Goal: Information Seeking & Learning: Learn about a topic

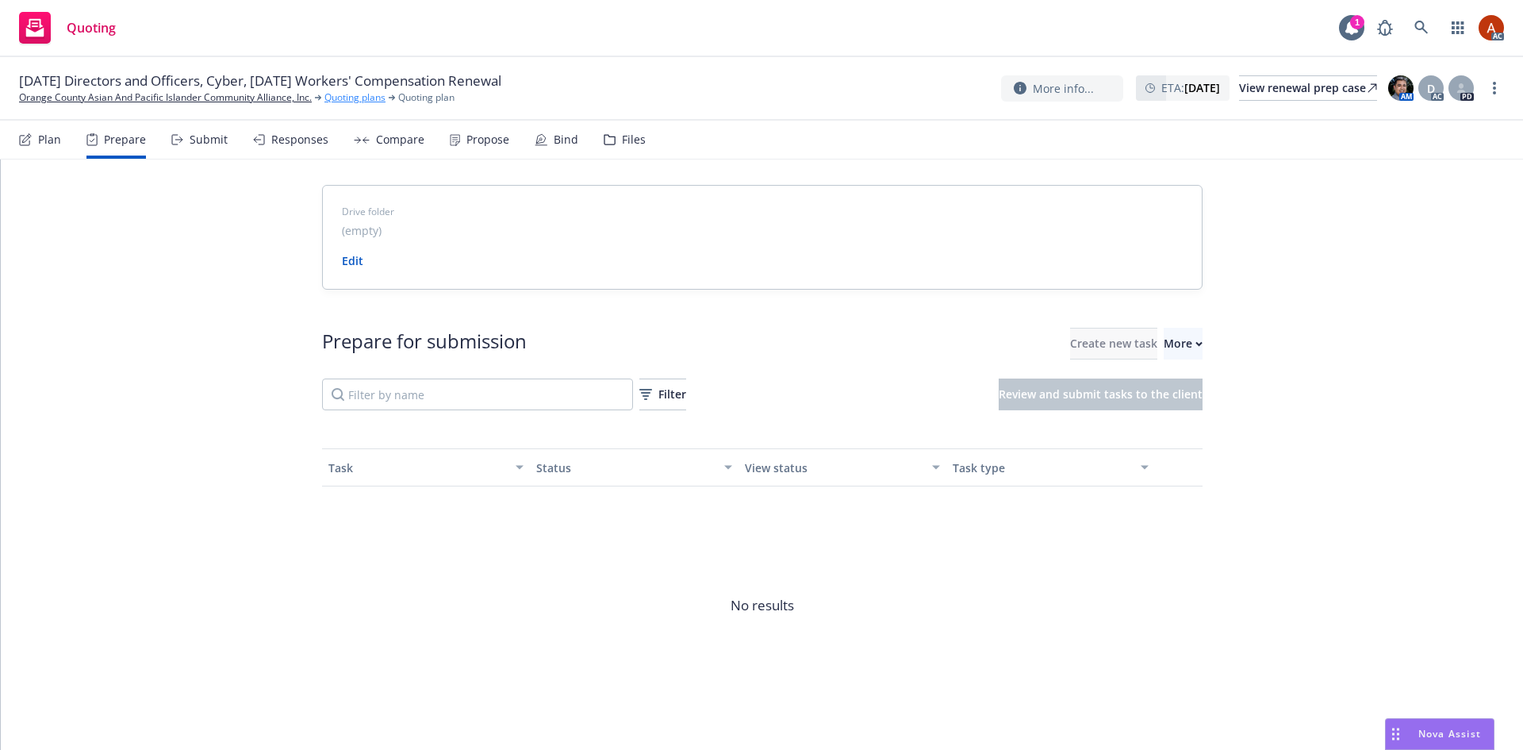
click at [340, 98] on link "Quoting plans" at bounding box center [355, 97] width 61 height 14
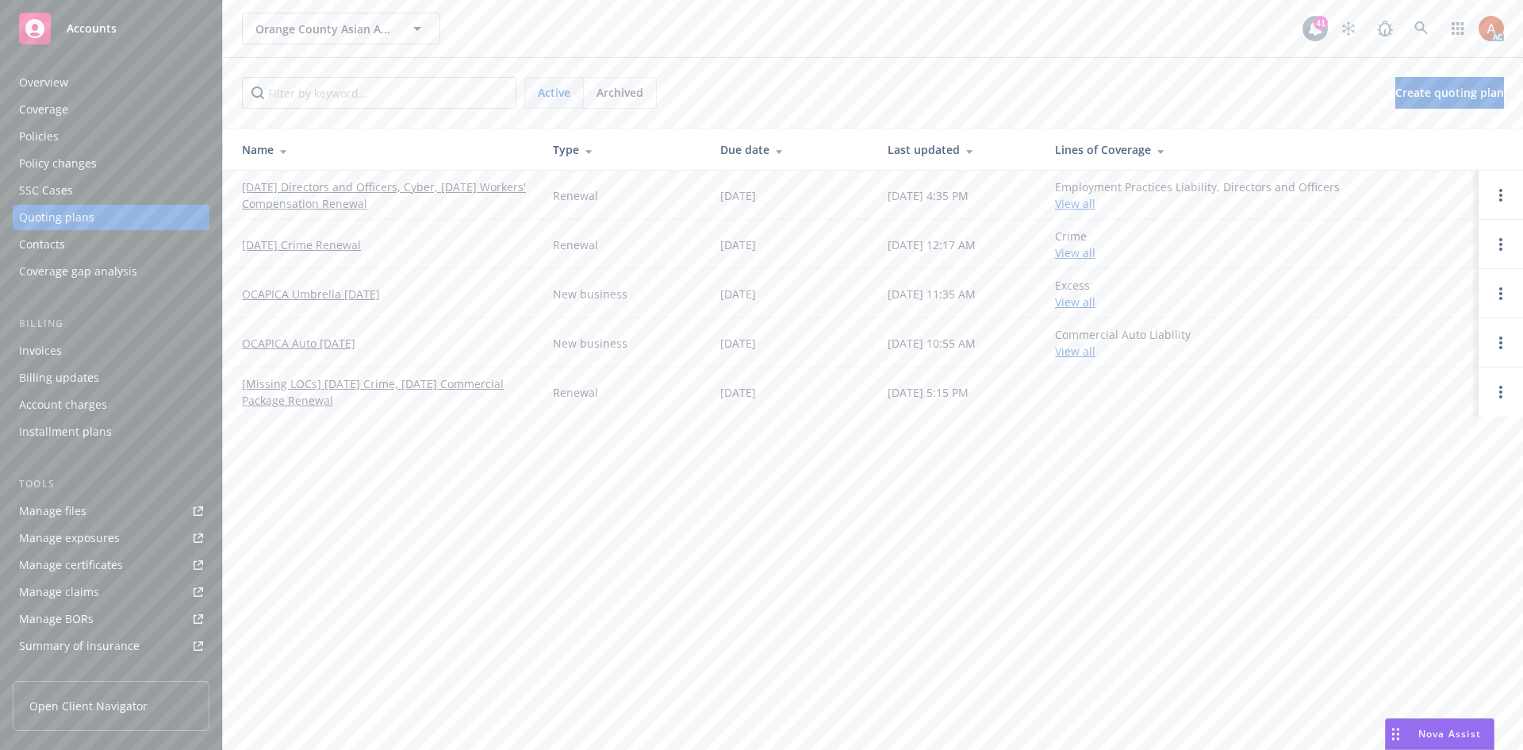
click at [38, 84] on div "Overview" at bounding box center [43, 82] width 49 height 25
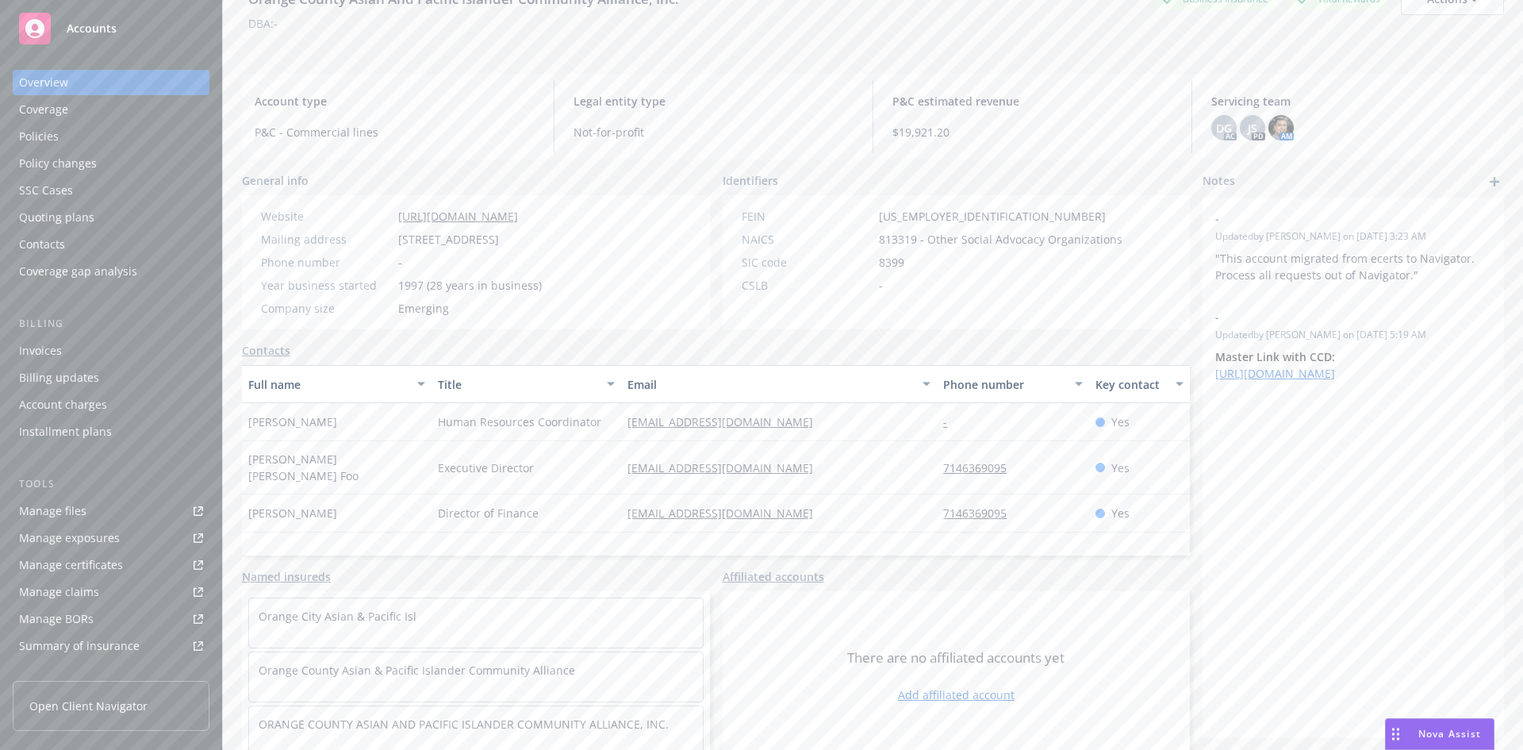
scroll to position [103, 0]
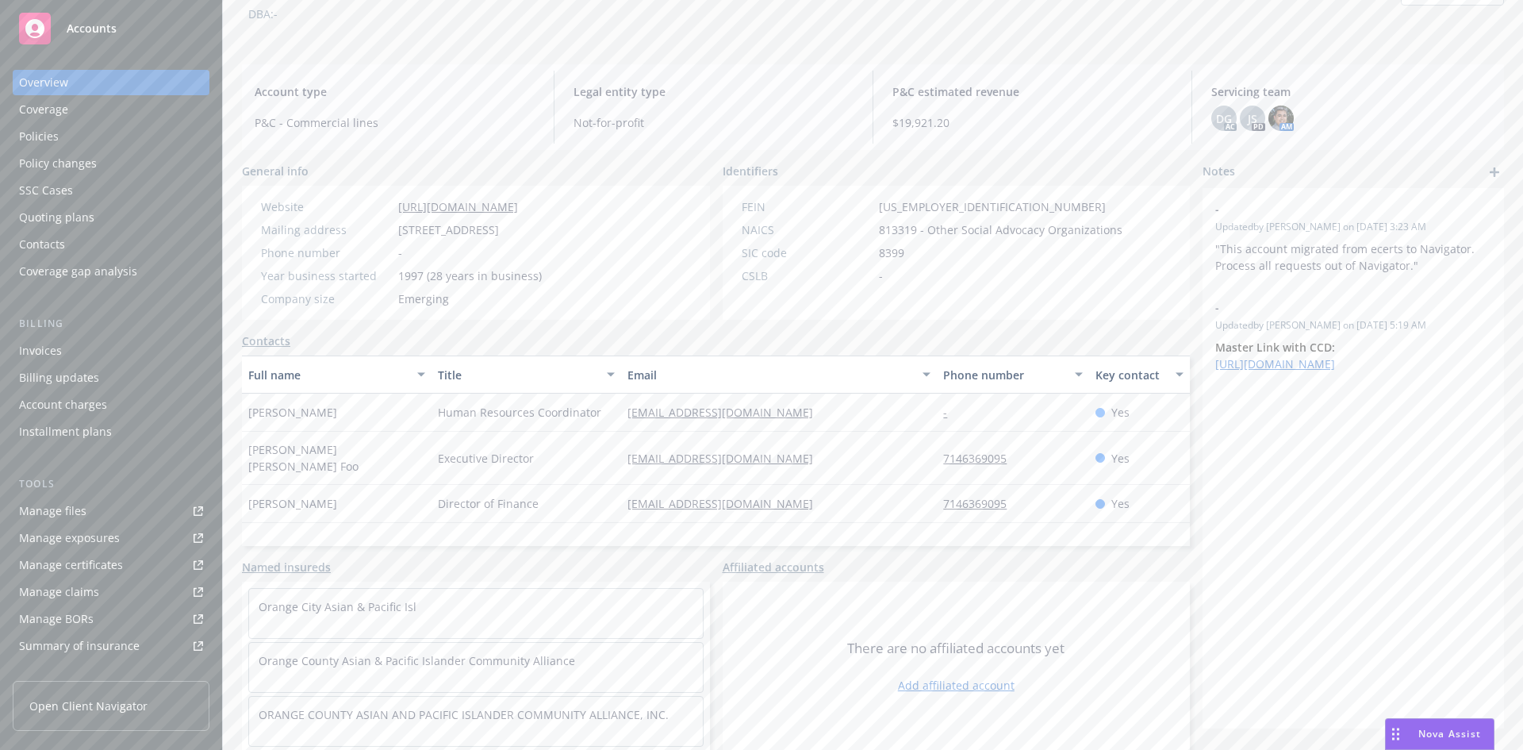
click at [922, 455] on div "mafoo@ocapica.org" at bounding box center [779, 458] width 316 height 53
click at [60, 548] on div "Service team" at bounding box center [53, 547] width 68 height 25
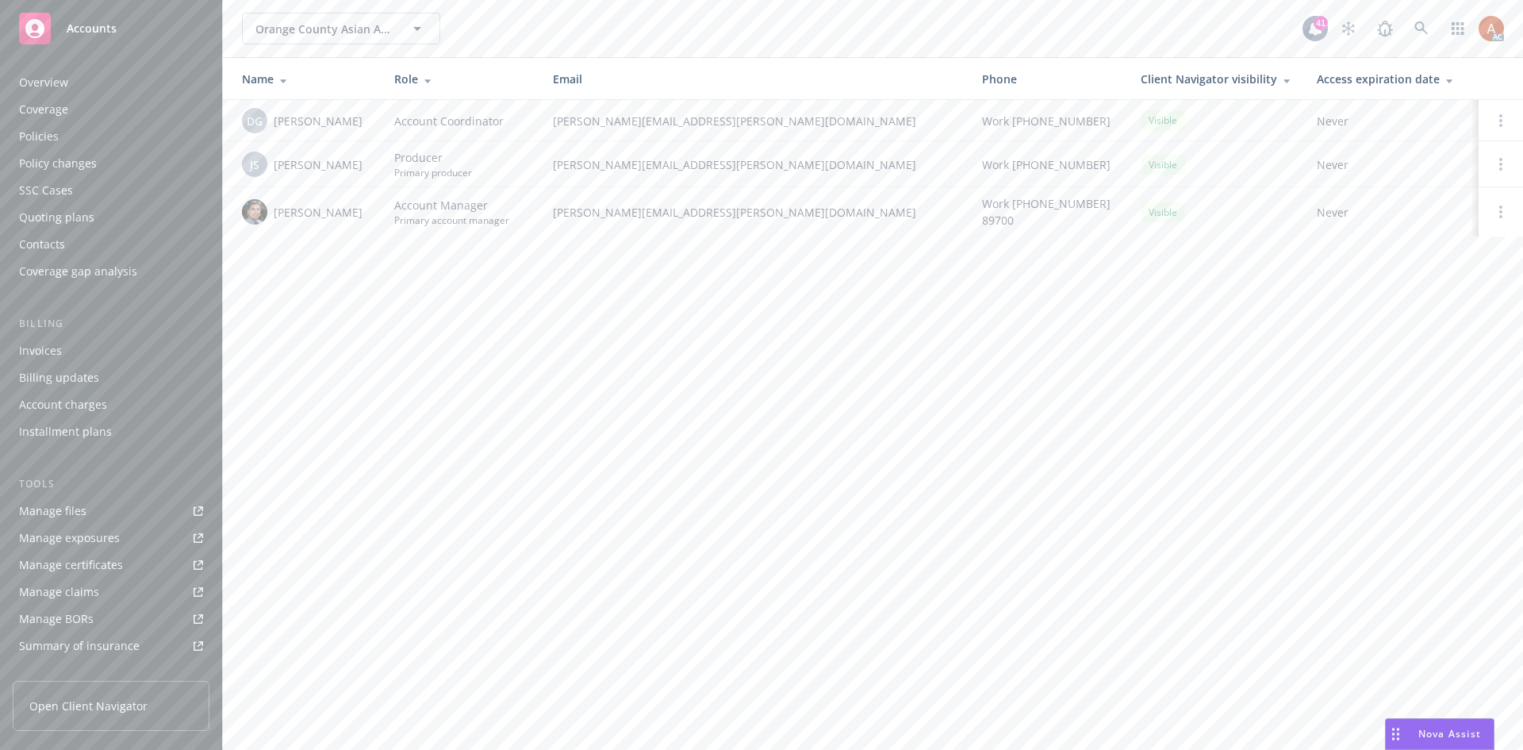
click at [31, 82] on div "Overview" at bounding box center [43, 82] width 49 height 25
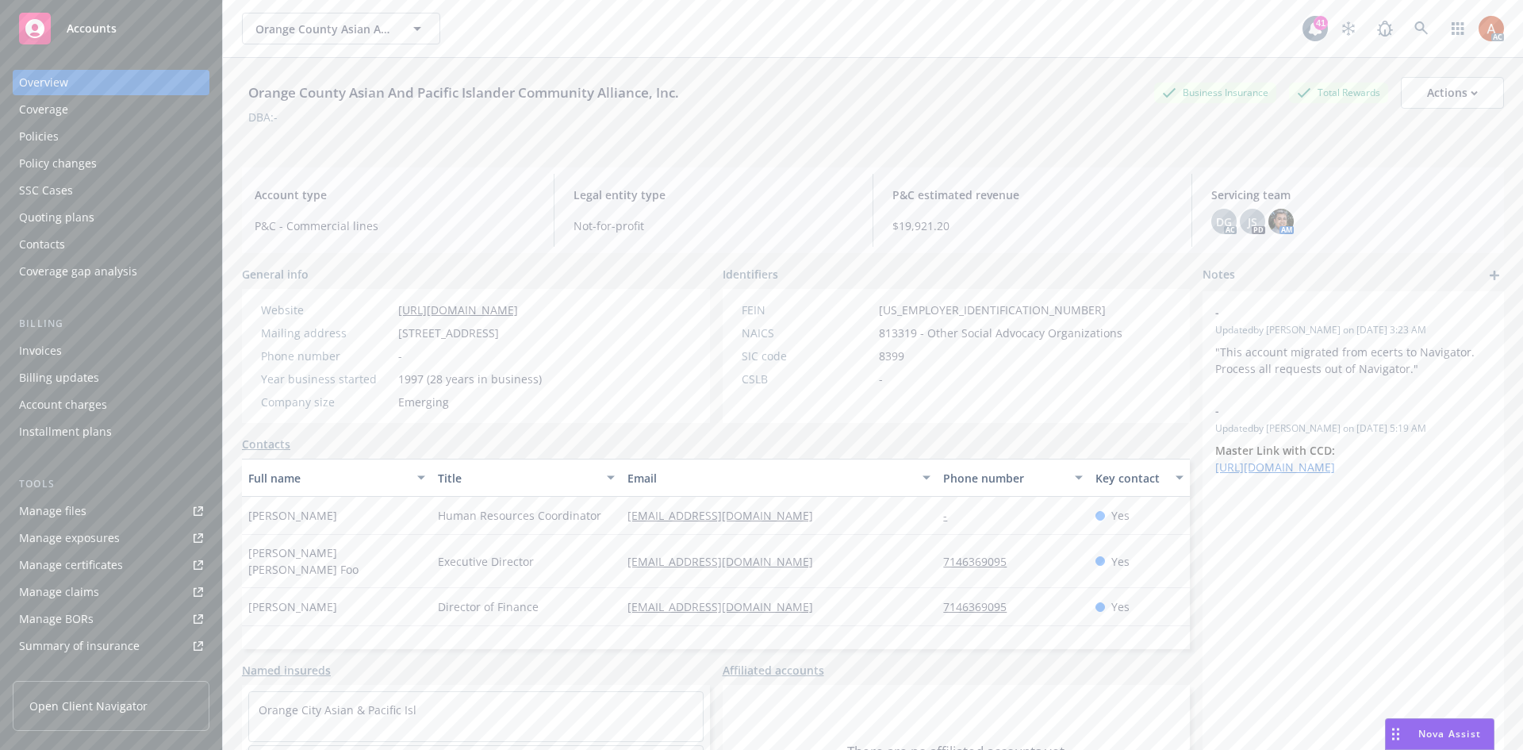
click at [499, 335] on span "12912 Brookhurst Street, Garden Grove, CA, 92840" at bounding box center [448, 333] width 101 height 17
drag, startPoint x: 399, startPoint y: 337, endPoint x: 659, endPoint y: 342, distance: 260.3
click at [548, 342] on div "Website https://www.ocapica.org/ Mailing address 12912 Brookhurst Street, Garde…" at bounding box center [402, 356] width 294 height 109
click at [548, 367] on div "Website https://www.ocapica.org/ Mailing address 12912 Brookhurst Street, Garde…" at bounding box center [402, 356] width 294 height 109
click at [48, 138] on div "Policies" at bounding box center [39, 136] width 40 height 25
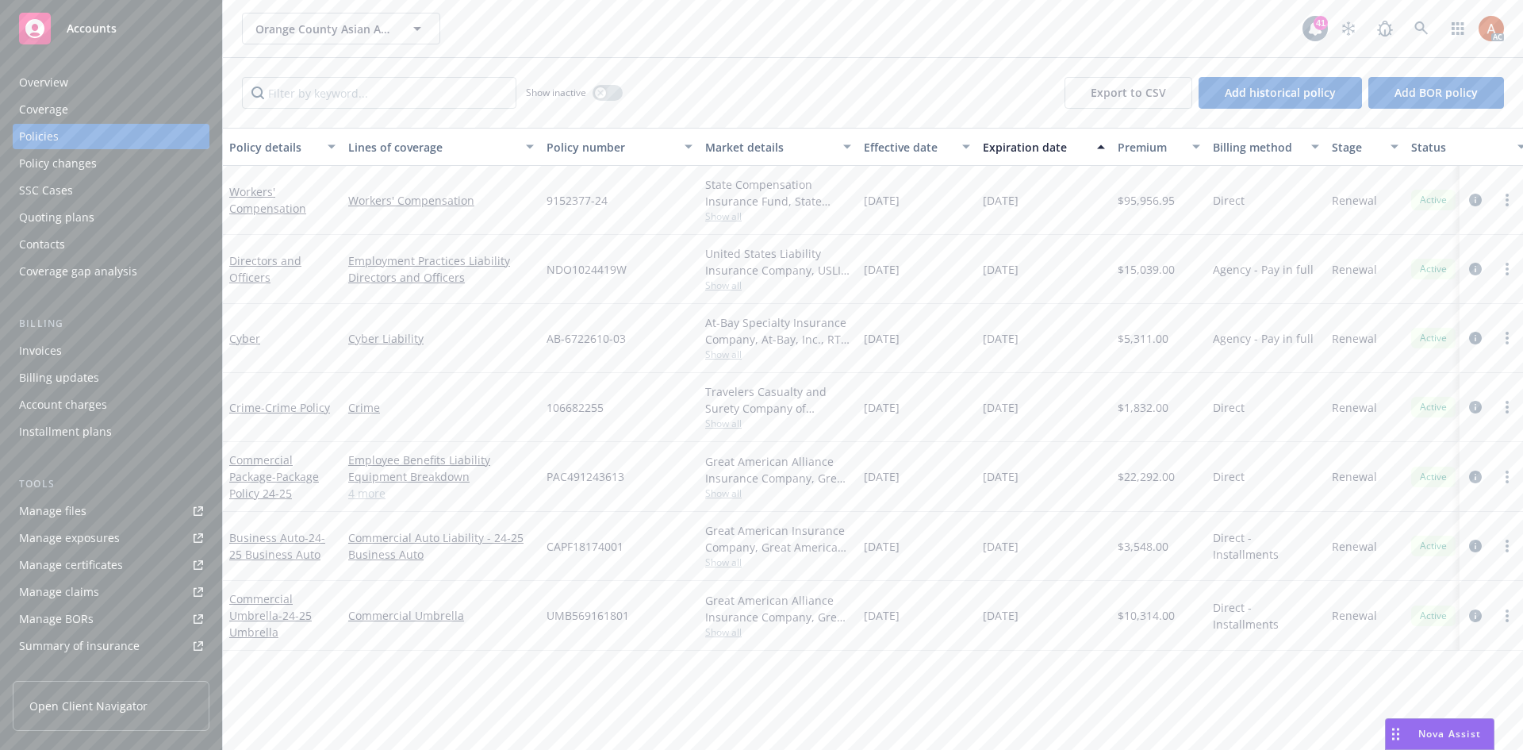
click at [47, 84] on div "Overview" at bounding box center [43, 82] width 49 height 25
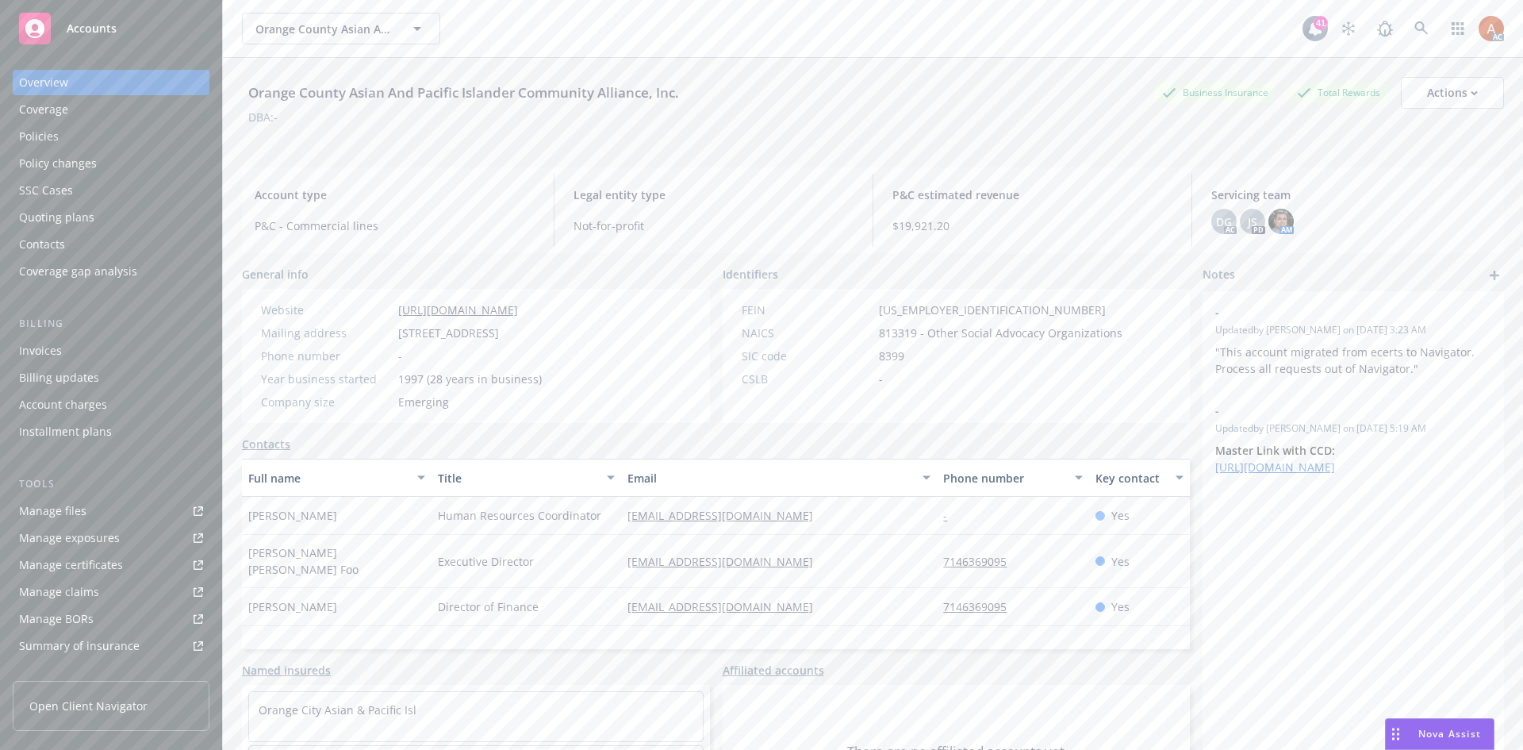
click at [395, 527] on div "Amber Lemasters" at bounding box center [337, 516] width 190 height 38
click at [52, 140] on div "Policies" at bounding box center [39, 136] width 40 height 25
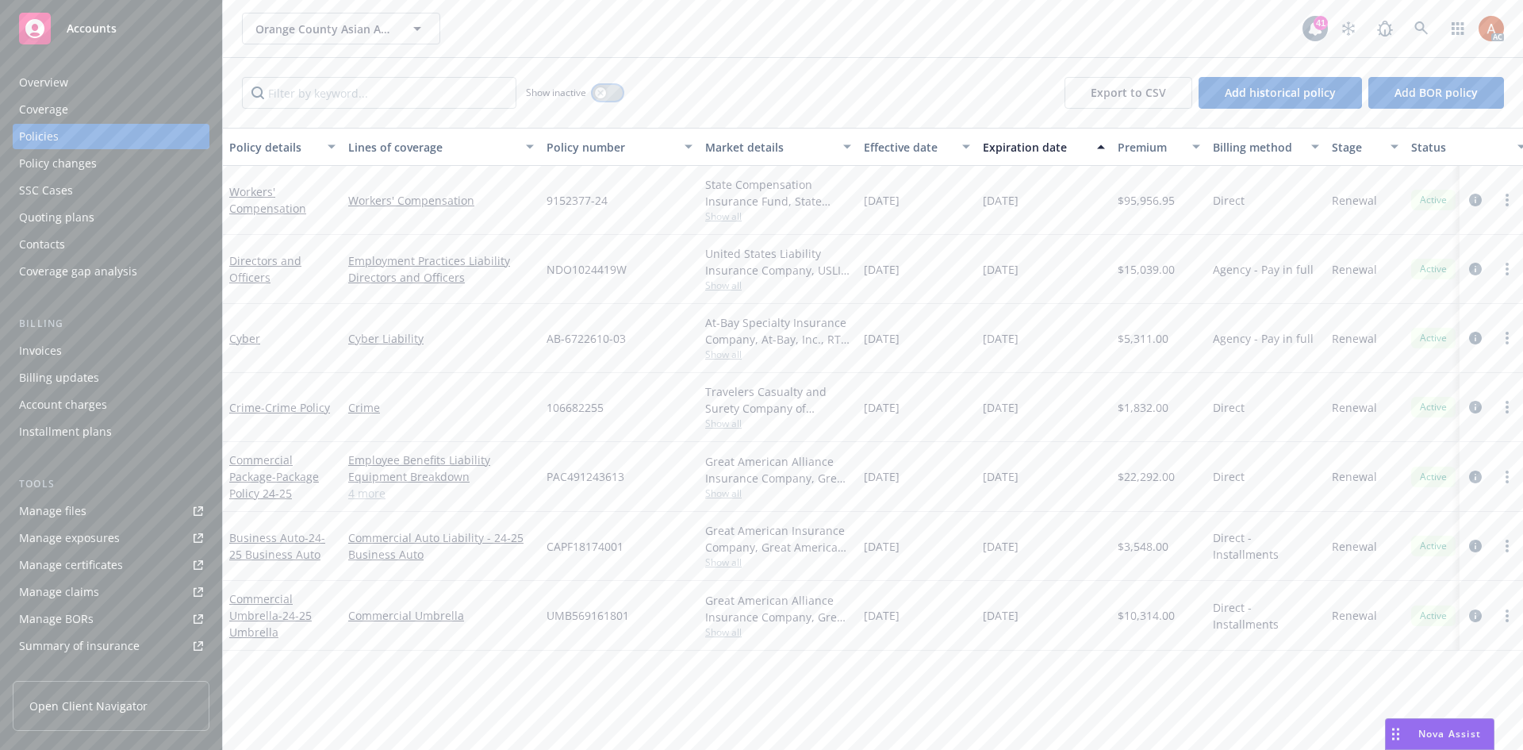
click at [602, 94] on icon "button" at bounding box center [600, 93] width 6 height 6
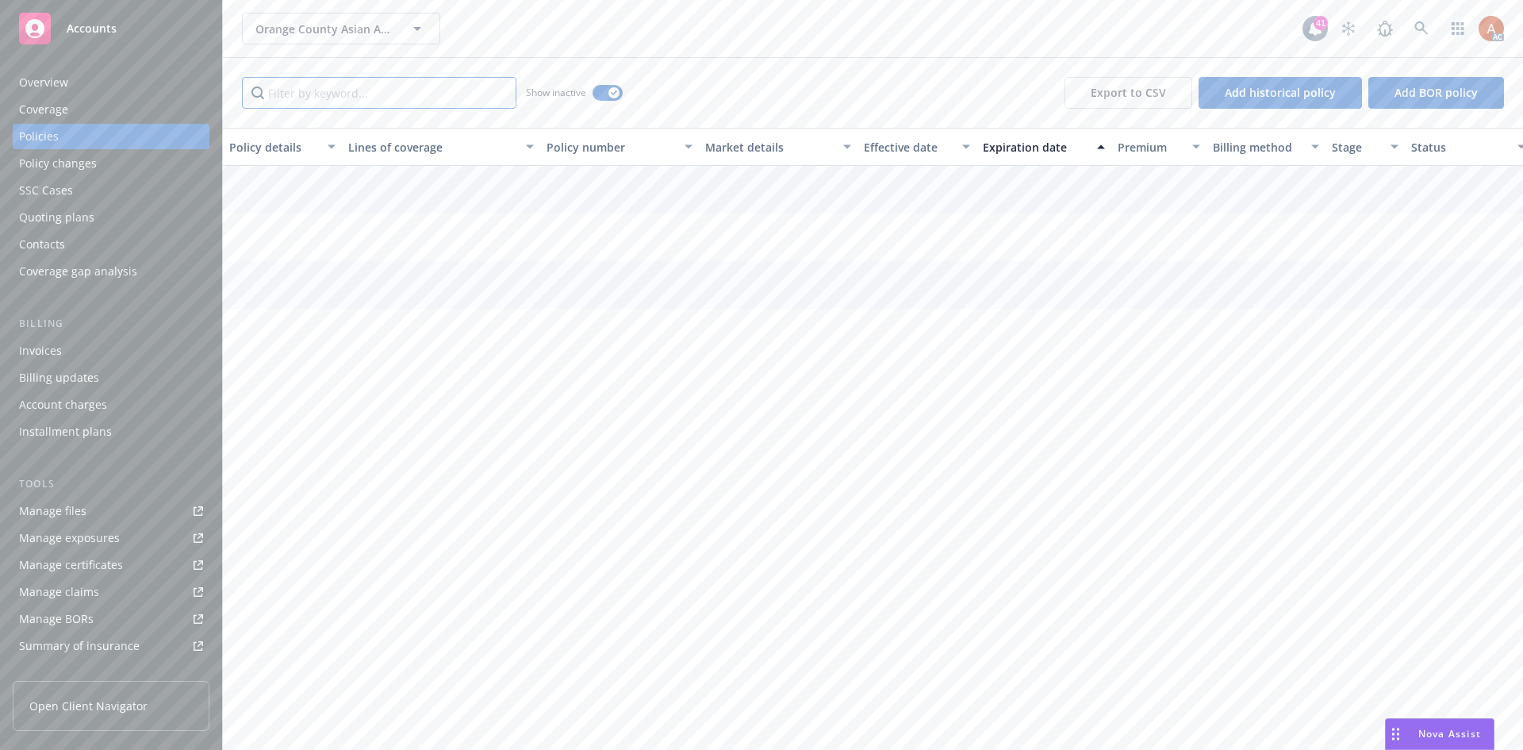
click at [352, 98] on input "Filter by keyword..." at bounding box center [379, 93] width 275 height 32
type input "worker"
click at [894, 144] on div "Effective date" at bounding box center [908, 147] width 89 height 17
drag, startPoint x: 884, startPoint y: 206, endPoint x: 1177, endPoint y: 209, distance: 292.8
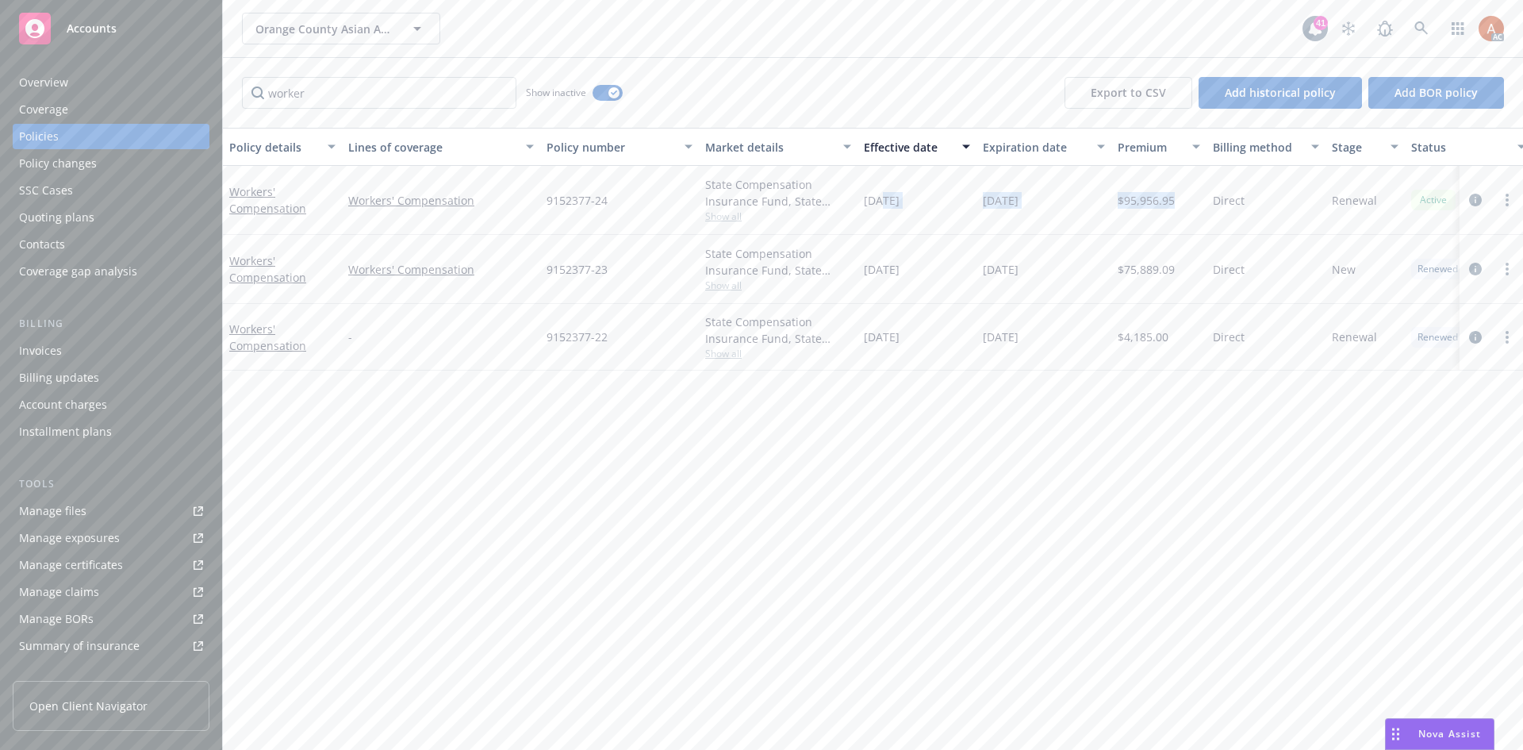
click at [1177, 209] on div "Workers' Compensation Workers' Compensation 9152377-24 State Compensation Insur…" at bounding box center [988, 200] width 1531 height 69
drag, startPoint x: 870, startPoint y: 272, endPoint x: 1184, endPoint y: 276, distance: 314.2
click at [1184, 276] on div "Workers' Compensation Workers' Compensation 9152377-23 State Compensation Insur…" at bounding box center [988, 269] width 1531 height 69
drag, startPoint x: 877, startPoint y: 340, endPoint x: 1171, endPoint y: 342, distance: 294.4
click at [1170, 342] on div "Workers' Compensation - 9152377-22 State Compensation Insurance Fund, State Com…" at bounding box center [988, 337] width 1531 height 67
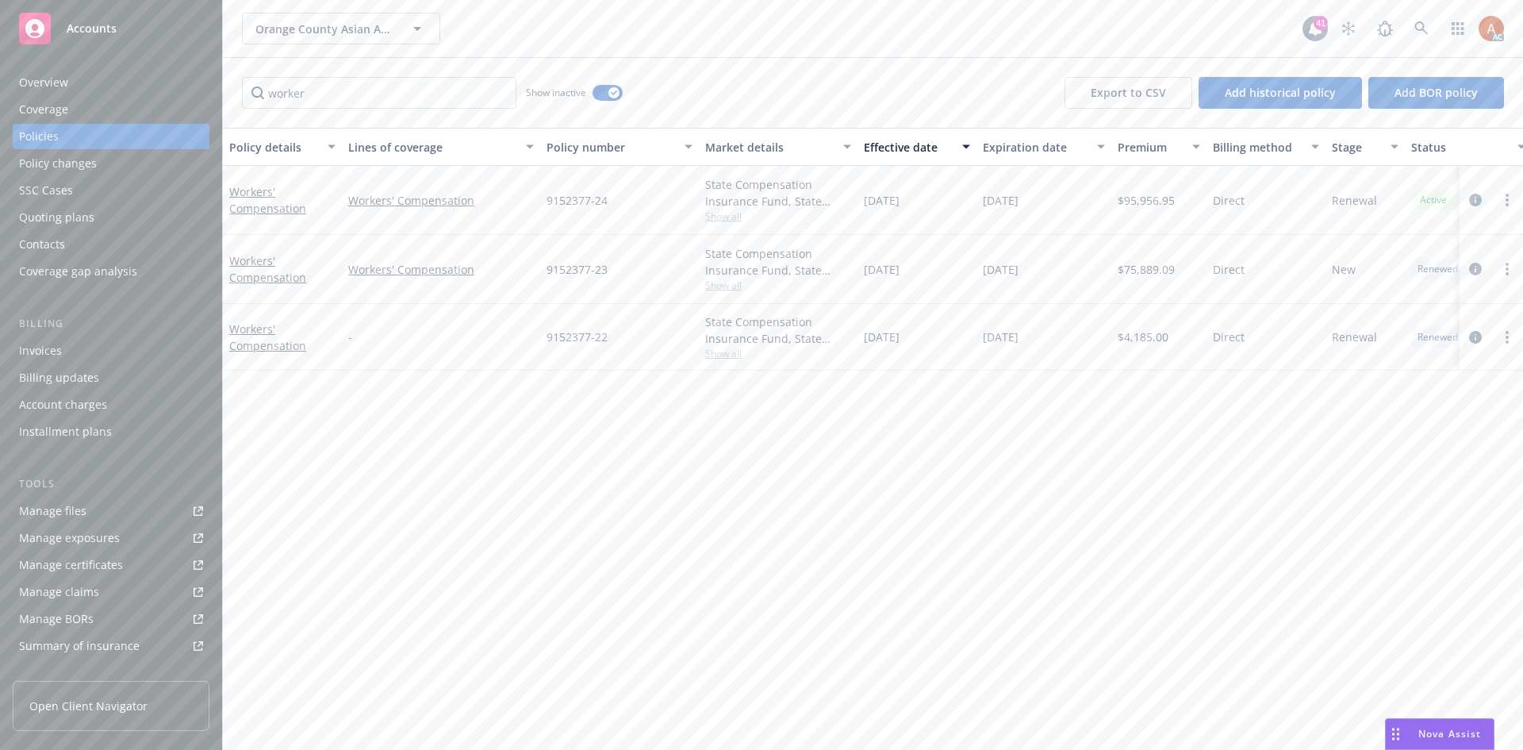
click at [405, 467] on div "Policy details Lines of coverage Policy number Market details Effective date Ex…" at bounding box center [873, 439] width 1301 height 622
click at [60, 509] on div "Manage files" at bounding box center [52, 510] width 67 height 25
click at [69, 214] on div "Quoting plans" at bounding box center [56, 217] width 75 height 25
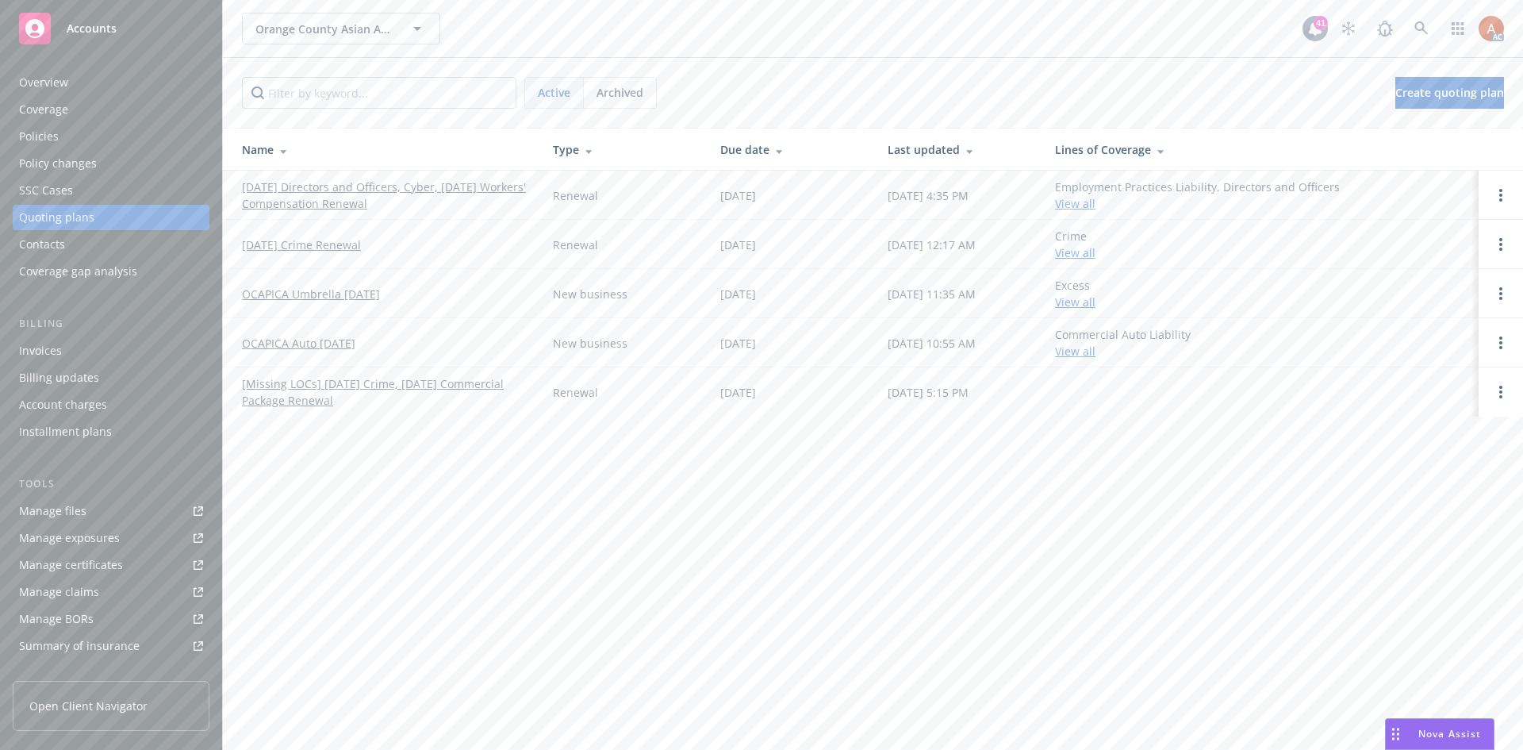
click at [318, 186] on link "10/15/25 Directors and Officers, Cyber, 10/08/25 Workers' Compensation Renewal" at bounding box center [385, 195] width 286 height 33
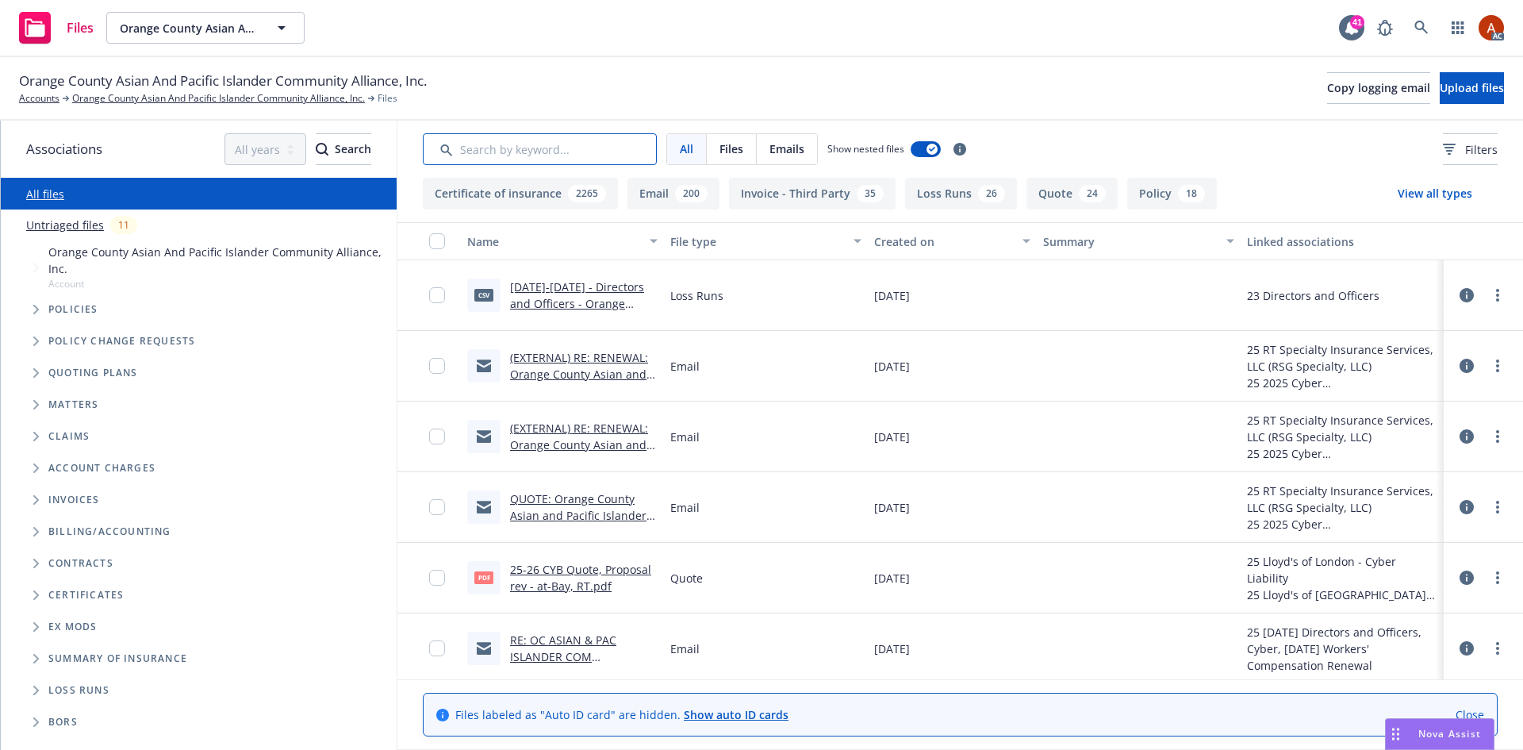
click at [525, 144] on input "Search by keyword..." at bounding box center [540, 149] width 234 height 32
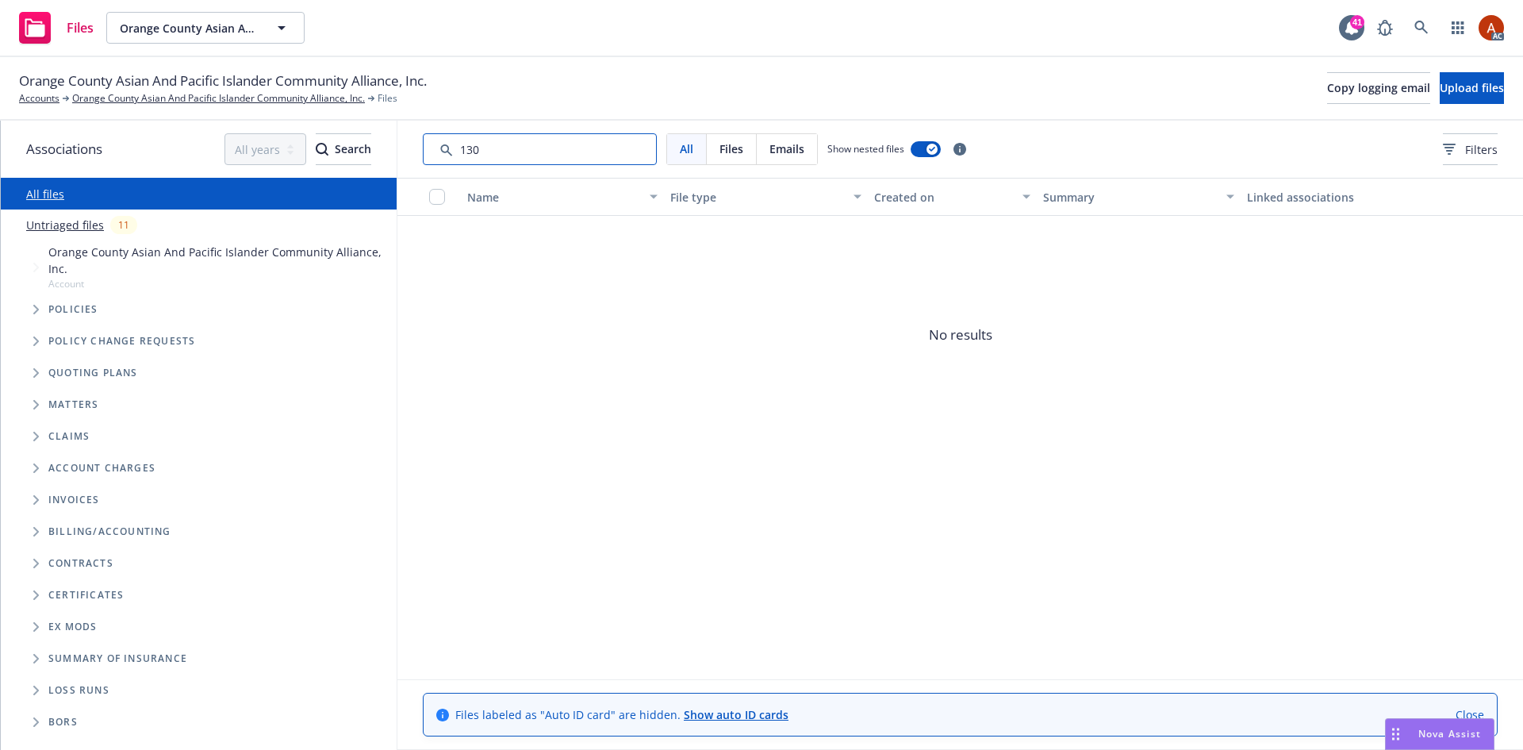
drag, startPoint x: 459, startPoint y: 148, endPoint x: 414, endPoint y: 149, distance: 45.2
click at [414, 149] on div "All Files Emails Show nested files Filters" at bounding box center [961, 149] width 1126 height 57
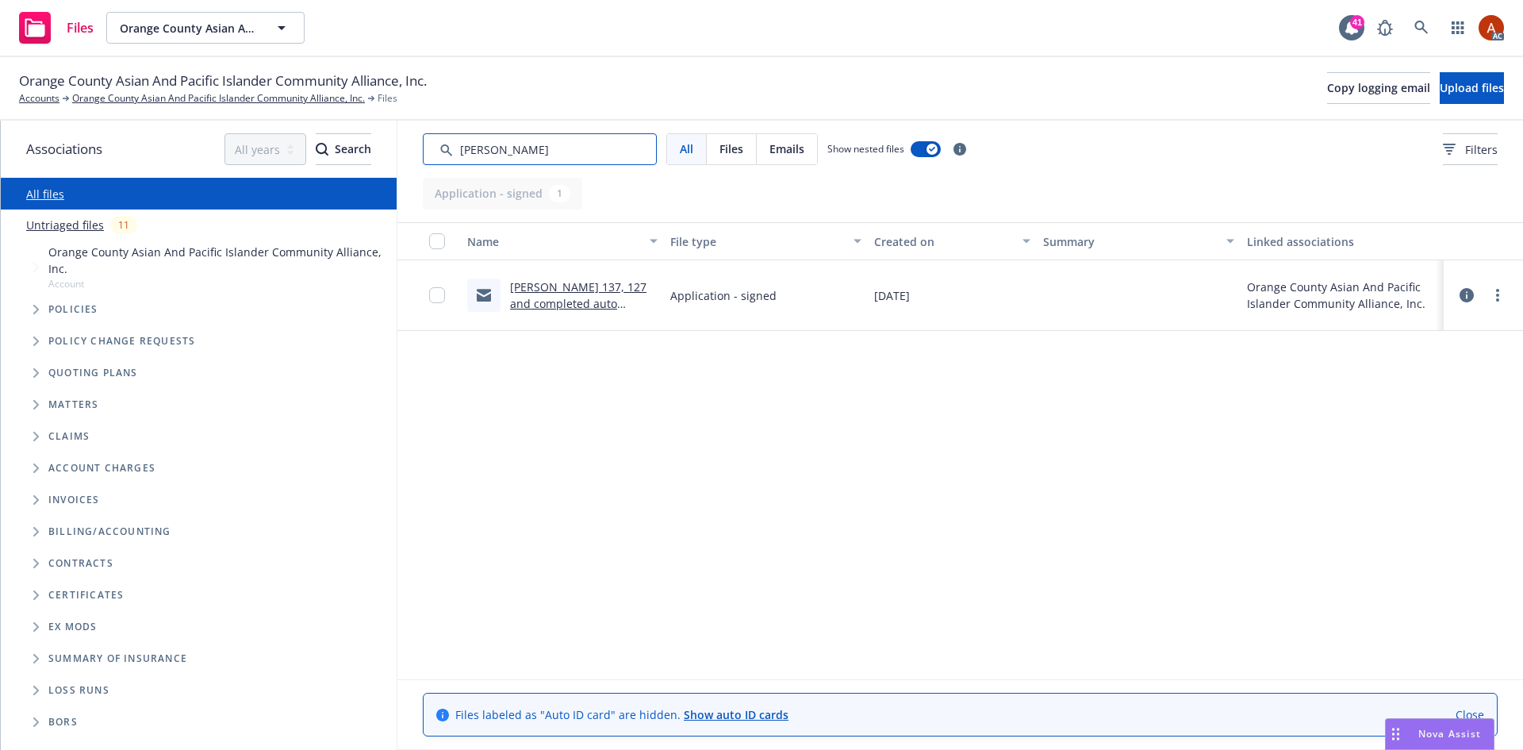
type input "acord"
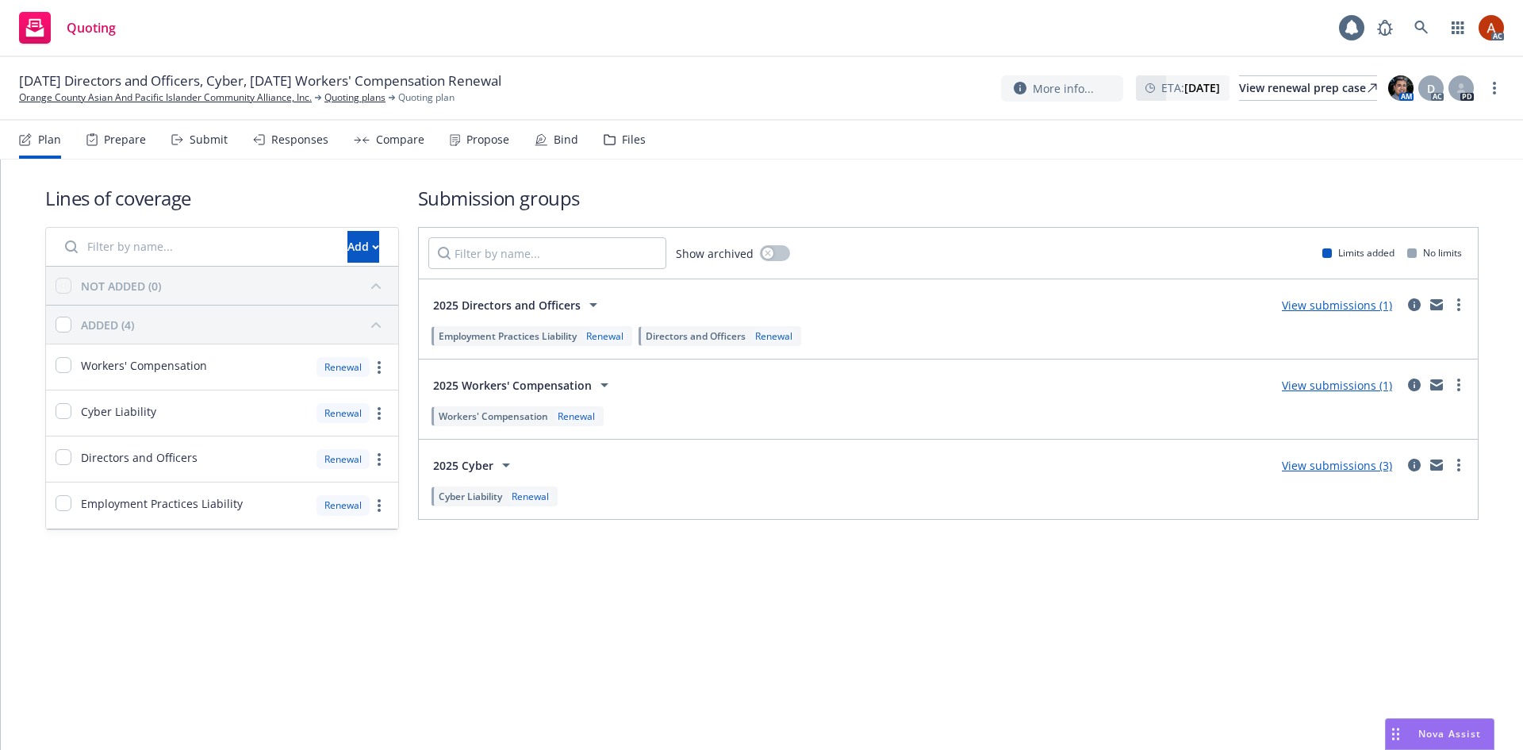
click at [129, 145] on div "Prepare" at bounding box center [125, 139] width 42 height 13
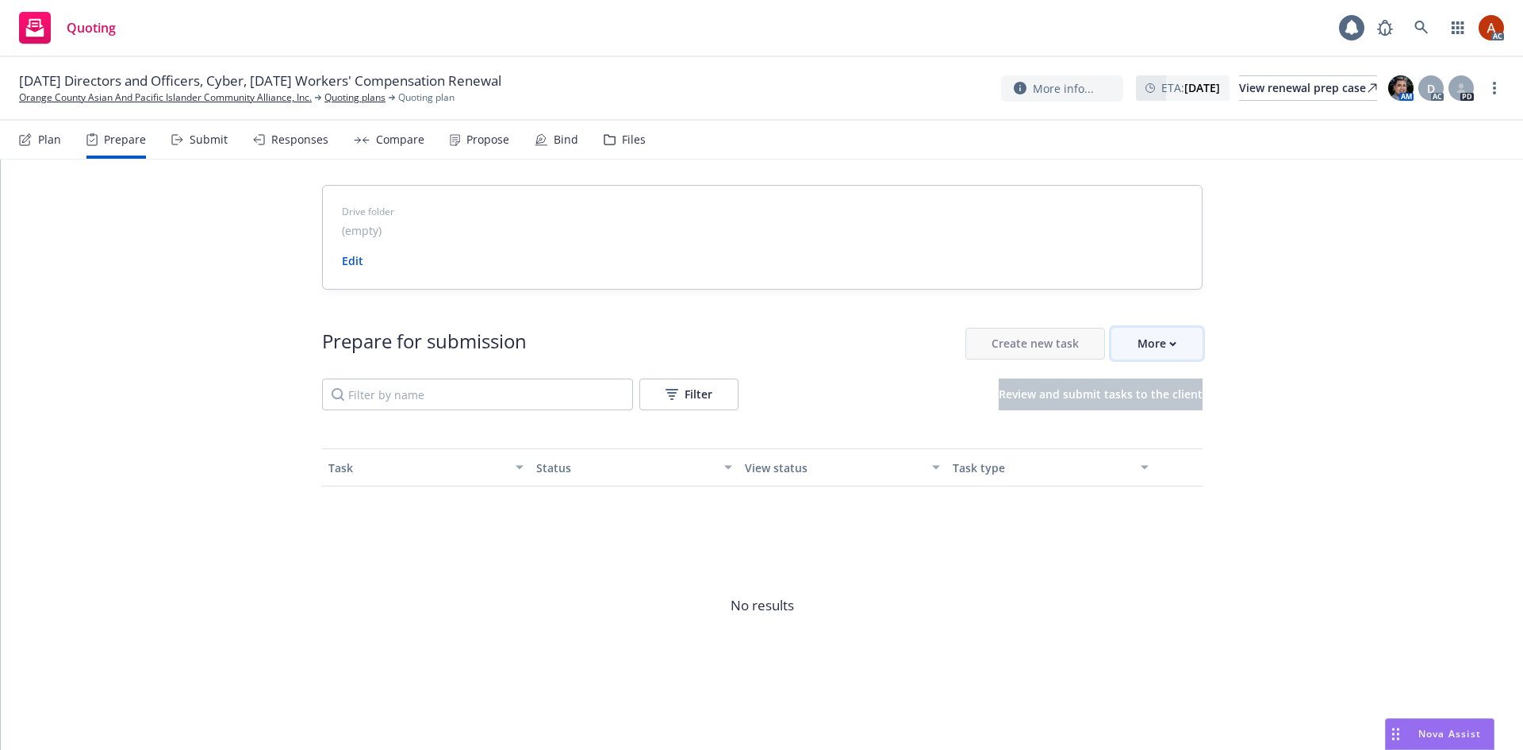
click at [1147, 348] on div "More" at bounding box center [1157, 343] width 39 height 30
click at [1155, 424] on link "Go to Indio account" at bounding box center [1219, 417] width 226 height 32
click at [354, 98] on link "Quoting plans" at bounding box center [355, 97] width 61 height 14
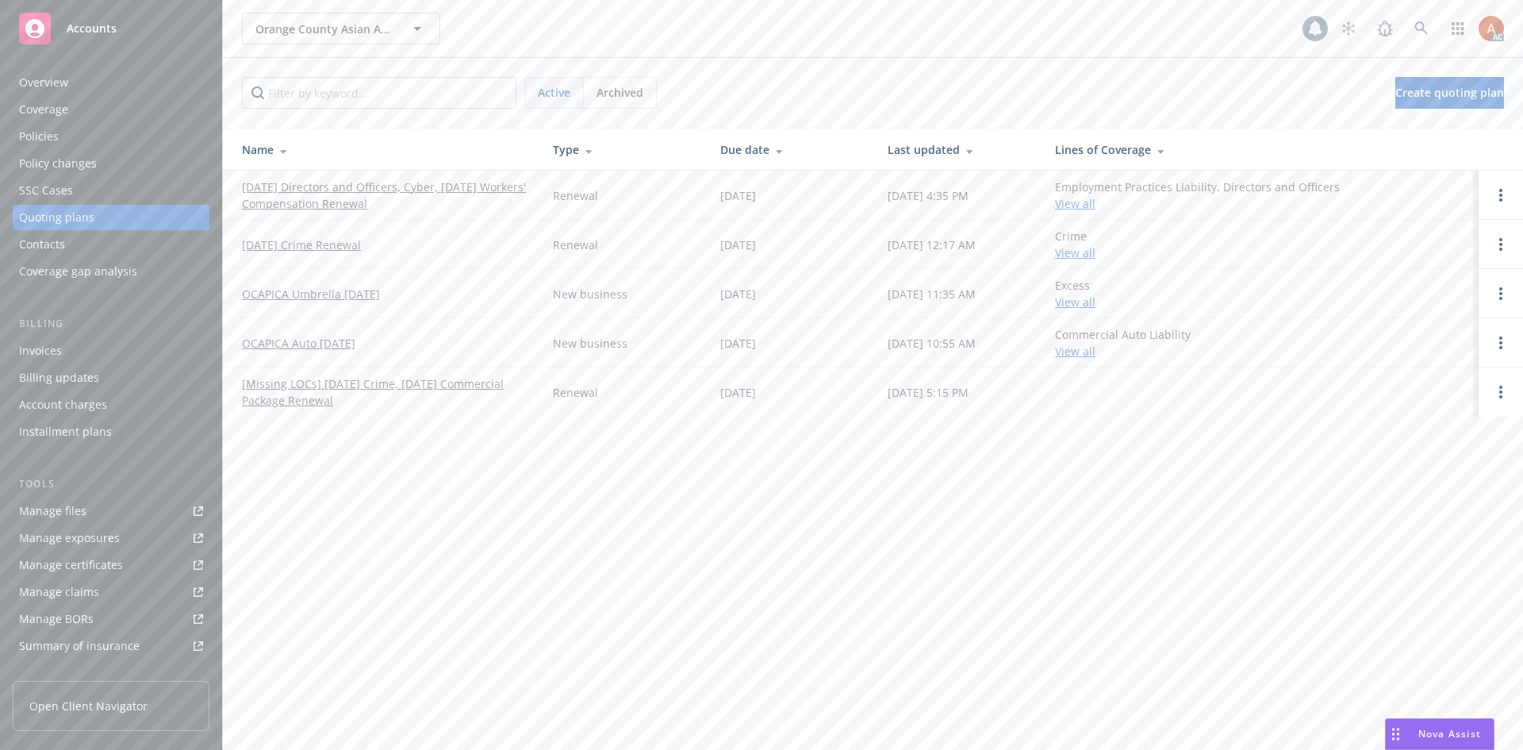
click at [33, 87] on div "Overview" at bounding box center [43, 82] width 49 height 25
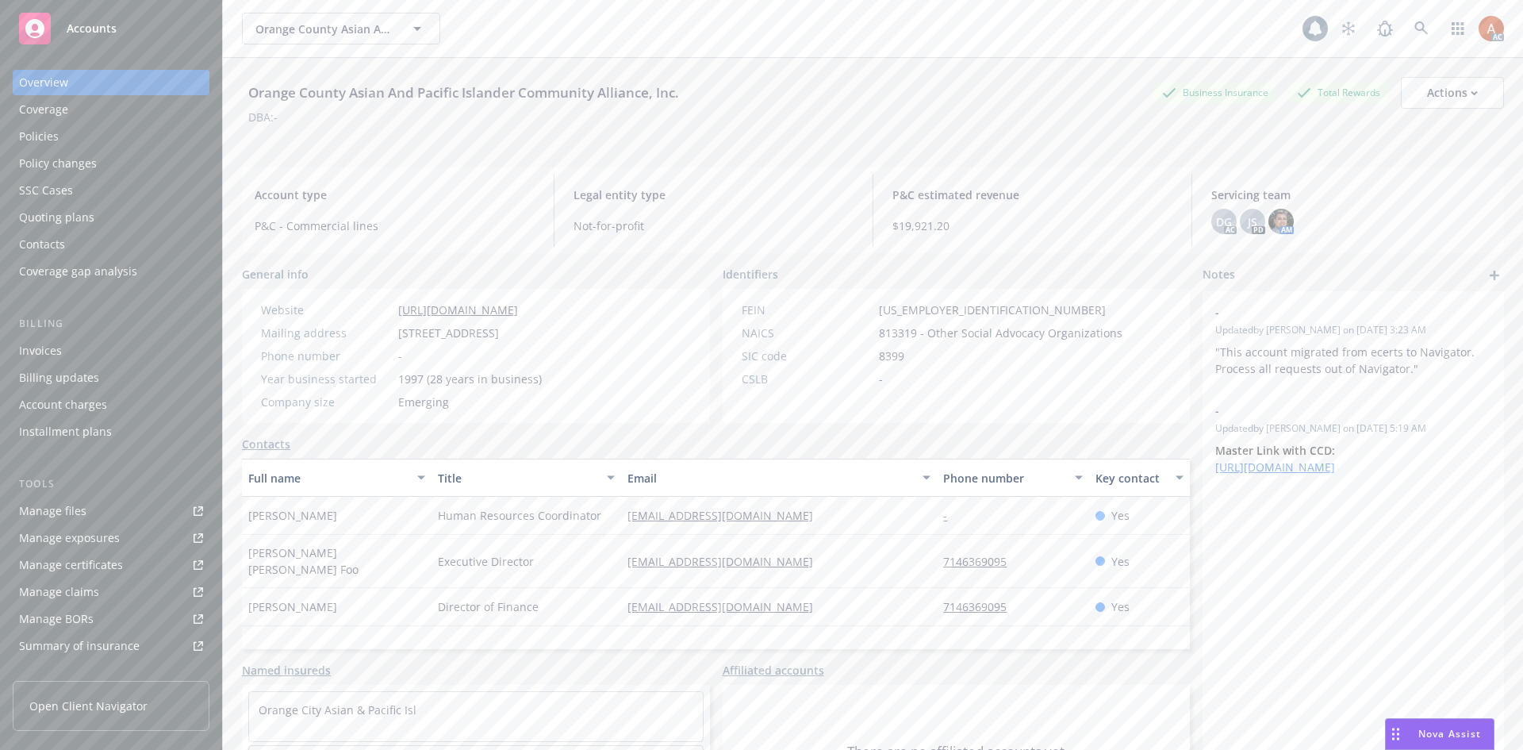
click at [392, 552] on div "Mary Anne Foo" at bounding box center [337, 561] width 190 height 53
click at [897, 555] on div "mafoo@ocapica.org" at bounding box center [779, 561] width 316 height 53
click at [33, 129] on div "Policies" at bounding box center [39, 136] width 40 height 25
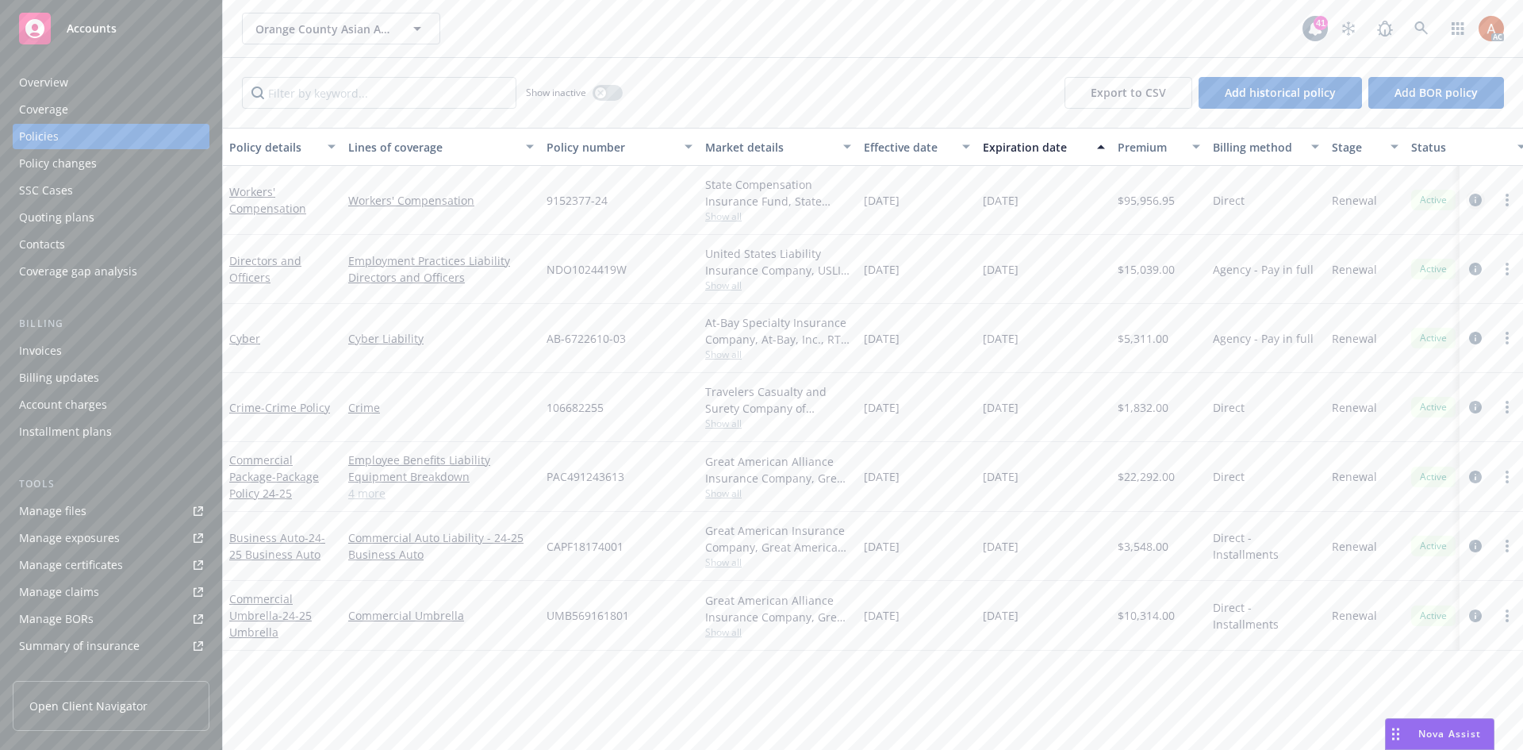
click at [1479, 200] on icon "circleInformation" at bounding box center [1476, 200] width 13 height 13
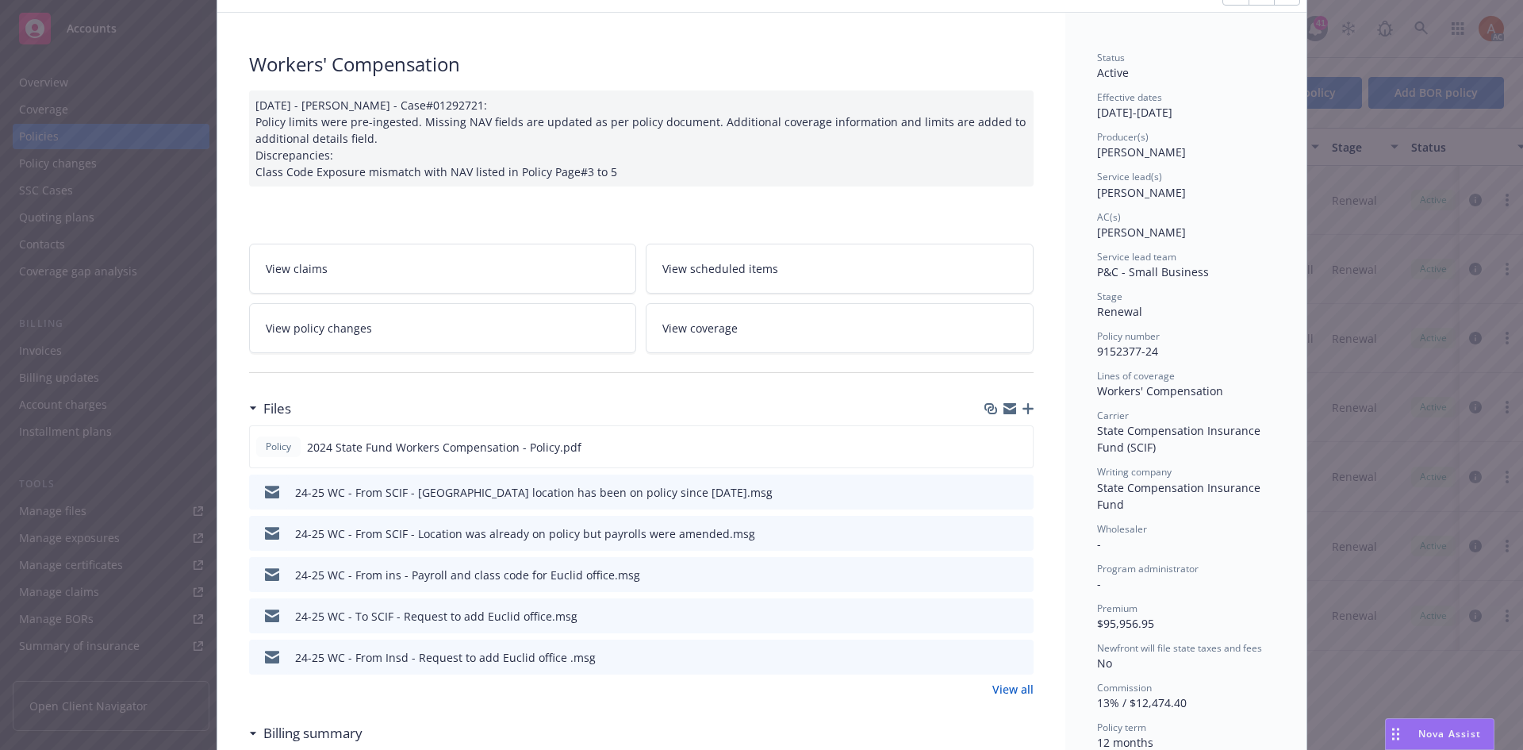
scroll to position [238, 0]
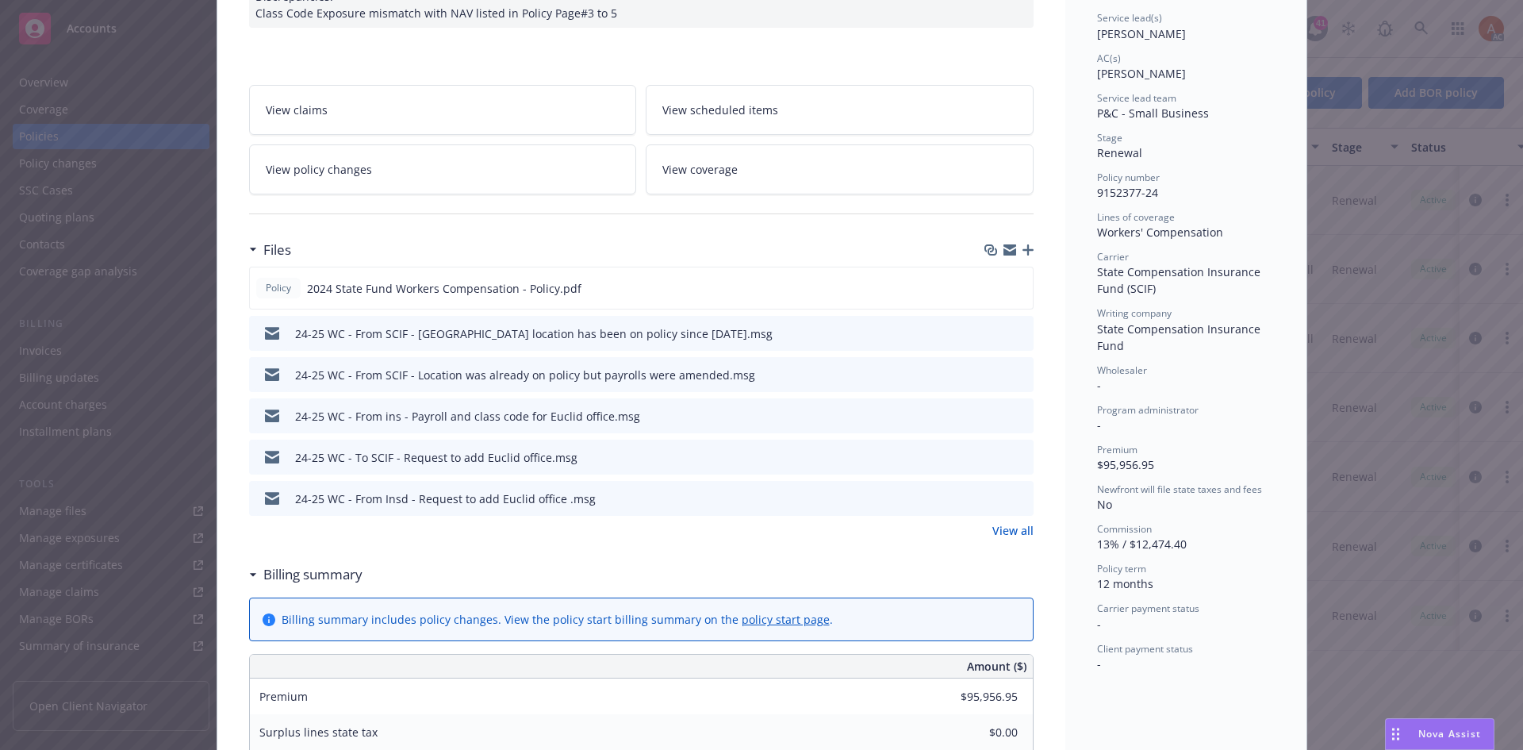
click at [1017, 532] on link "View all" at bounding box center [1013, 530] width 41 height 17
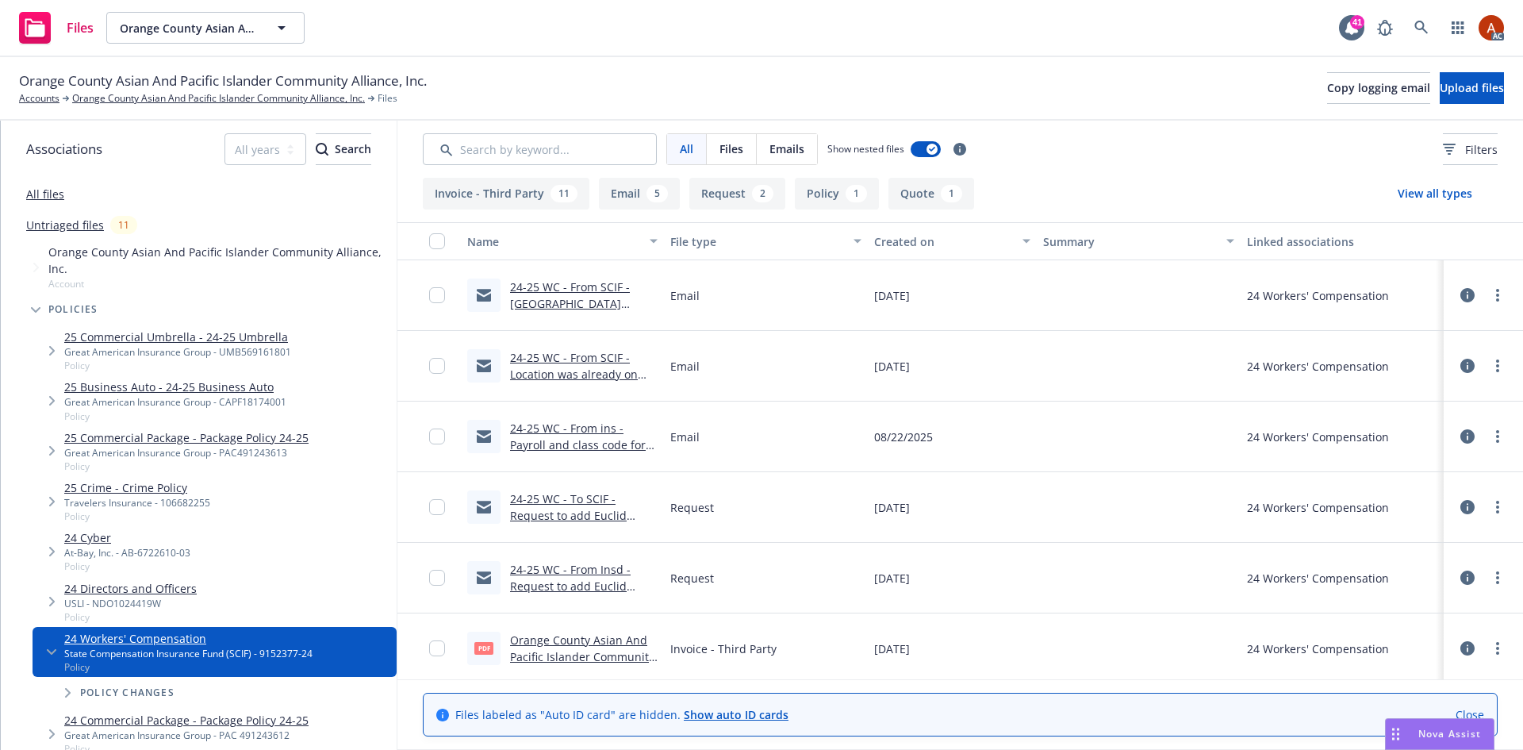
click at [811, 198] on button "Policy 1" at bounding box center [837, 194] width 84 height 32
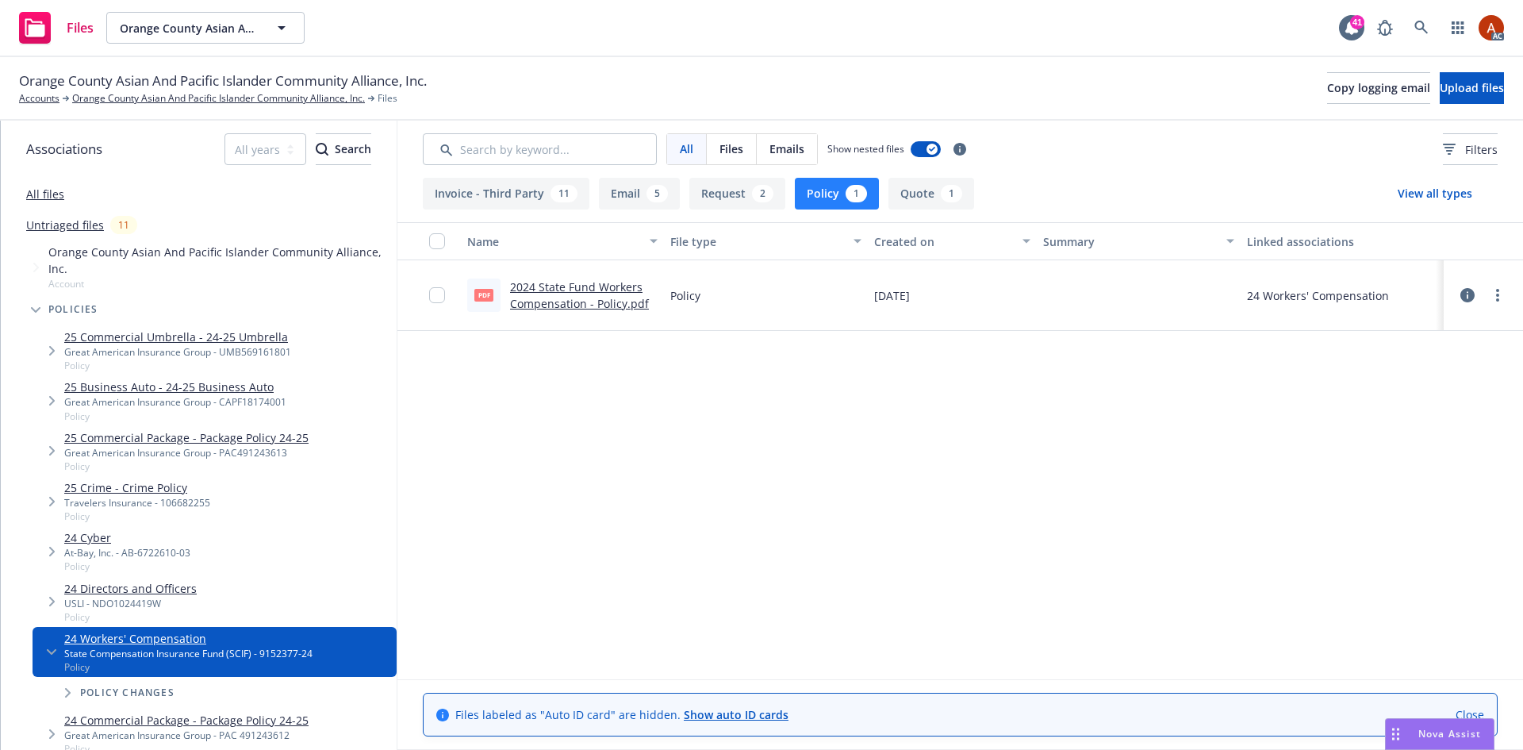
click at [555, 287] on link "2024 State Fund Workers Compensation - Policy.pdf" at bounding box center [579, 295] width 139 height 32
click at [297, 98] on link "Orange County Asian And Pacific Islander Community Alliance, Inc." at bounding box center [218, 98] width 293 height 14
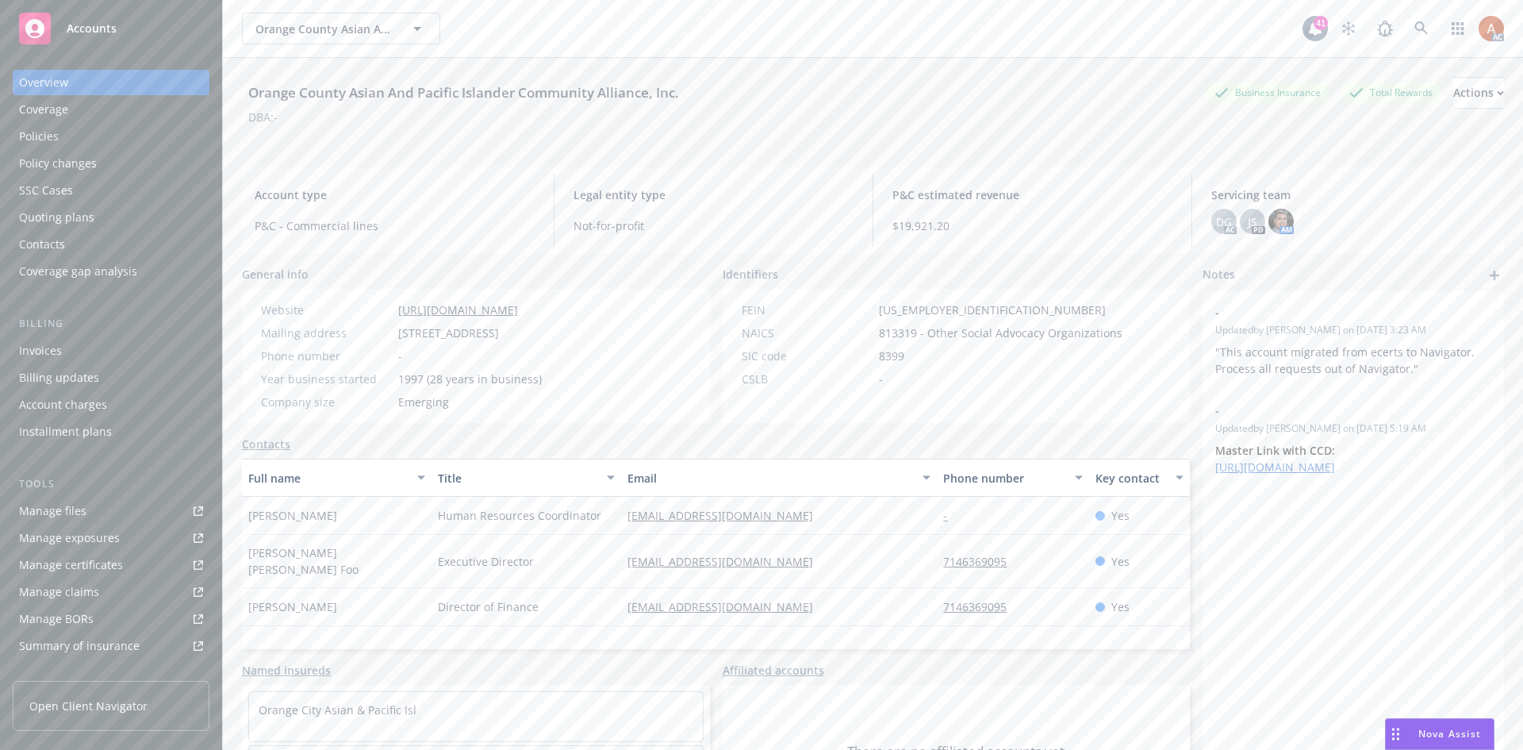
drag, startPoint x: 402, startPoint y: 332, endPoint x: 527, endPoint y: 340, distance: 124.8
click at [499, 340] on span "12912 Brookhurst Street, Garden Grove, CA, 92840" at bounding box center [448, 333] width 101 height 17
click at [454, 358] on div "Phone number -" at bounding box center [402, 356] width 294 height 17
drag, startPoint x: 403, startPoint y: 334, endPoint x: 523, endPoint y: 340, distance: 120.0
click at [499, 340] on span "12912 Brookhurst Street, Garden Grove, CA, 92840" at bounding box center [448, 333] width 101 height 17
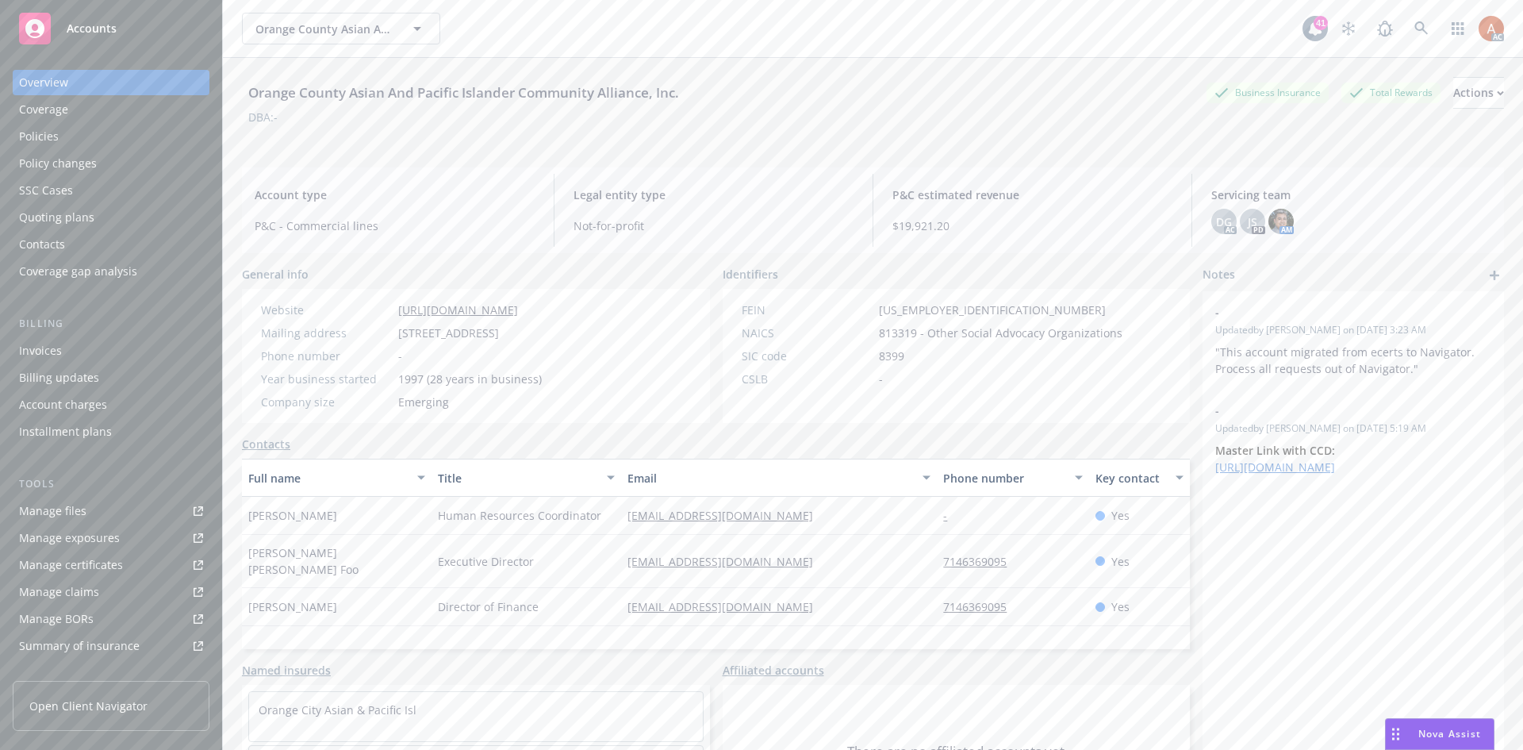
click at [548, 364] on div "Website https://www.ocapica.org/ Mailing address 12912 Brookhurst Street, Garde…" at bounding box center [402, 356] width 294 height 109
click at [1415, 28] on icon at bounding box center [1422, 28] width 14 height 14
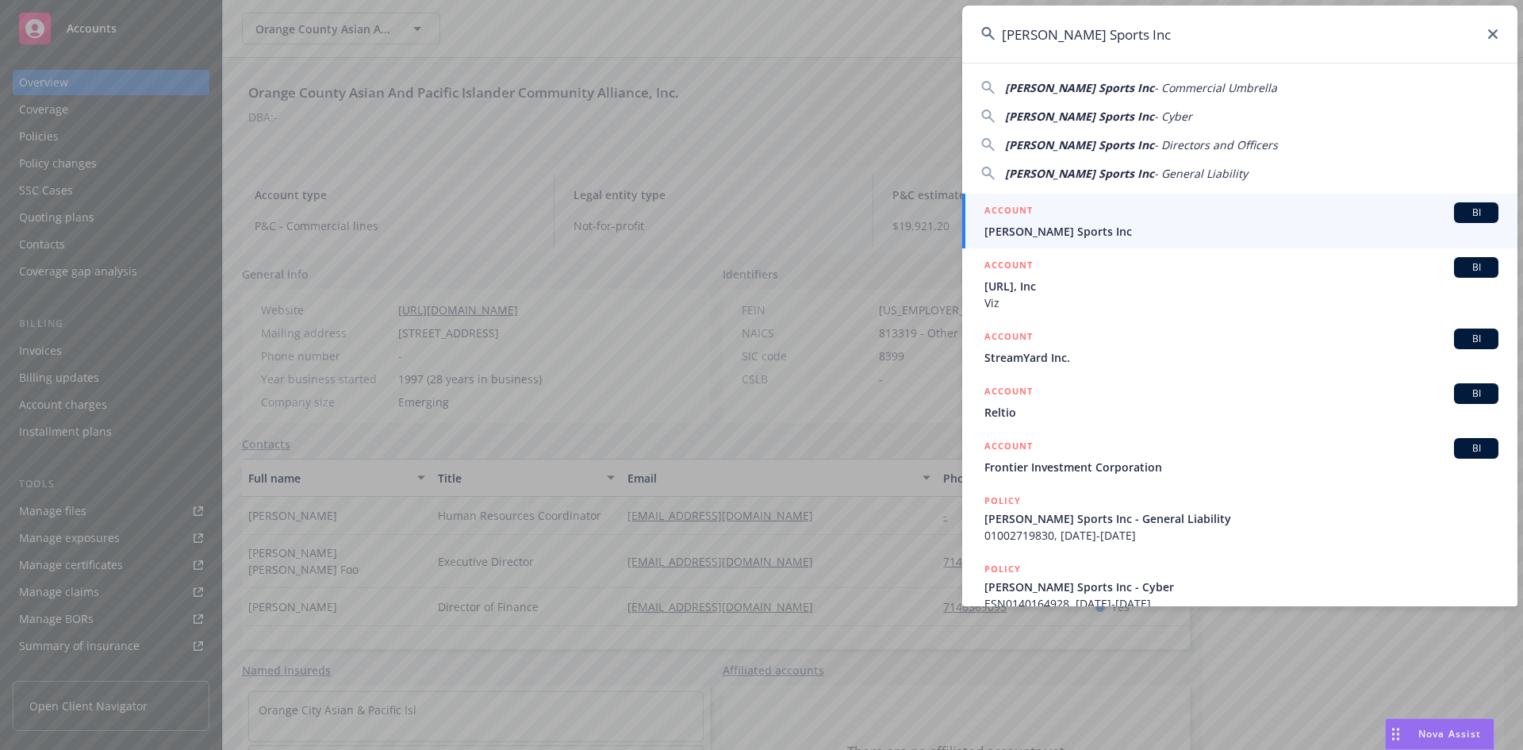
type input "[PERSON_NAME] Sports Inc"
click at [1000, 213] on li "ACCOUNT BI IDA Sports Inc" at bounding box center [1239, 221] width 555 height 55
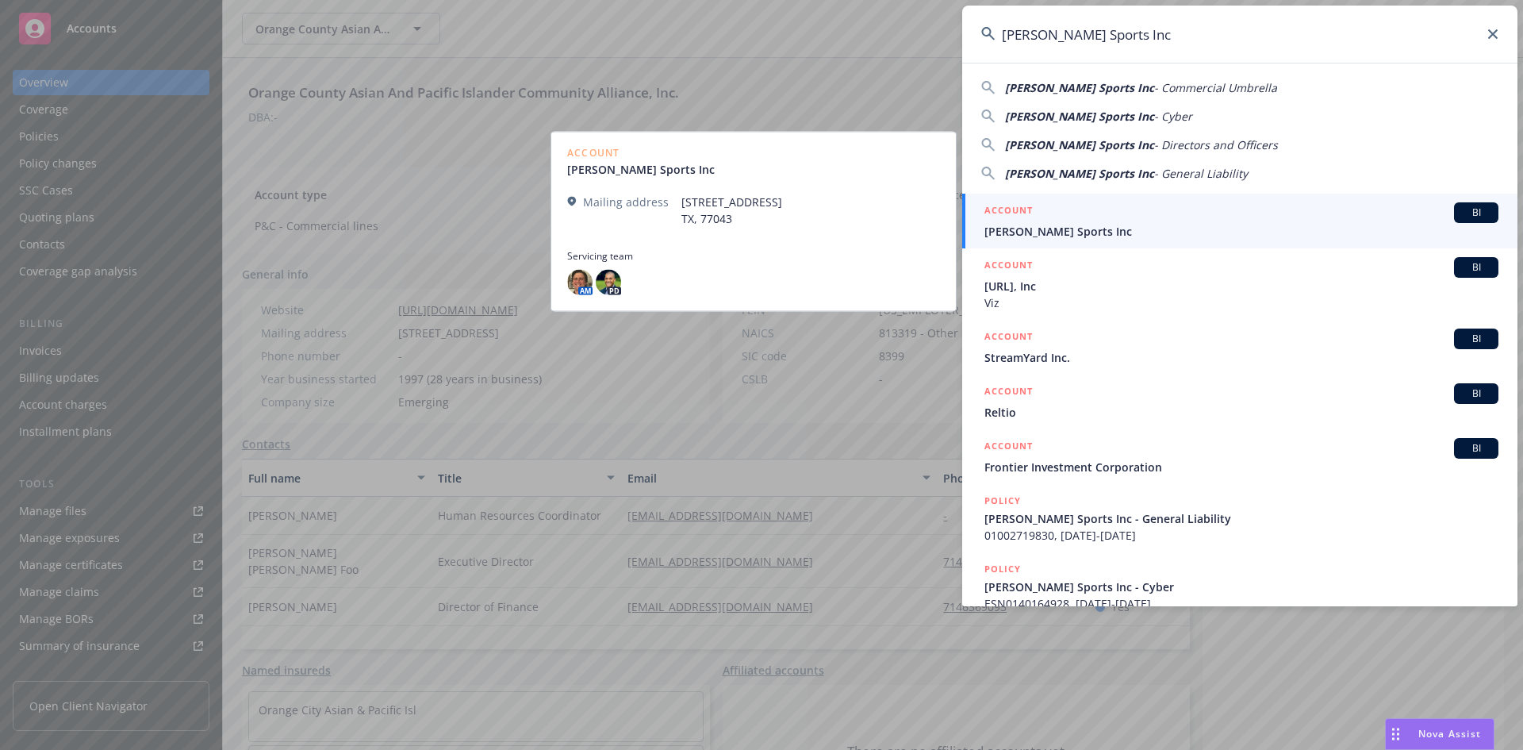
click at [1006, 210] on h5 "ACCOUNT" at bounding box center [1009, 211] width 48 height 19
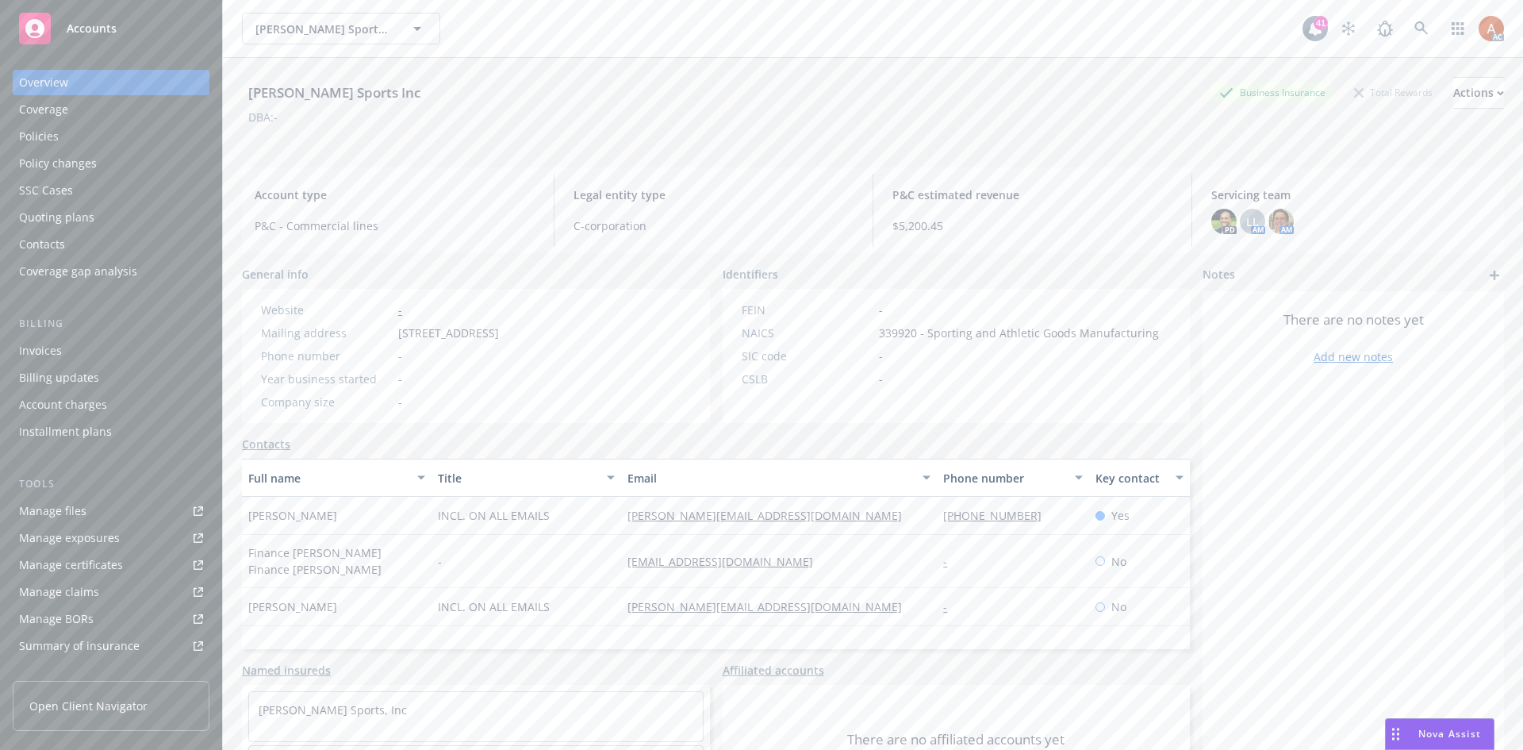
click at [43, 140] on div "Policies" at bounding box center [39, 136] width 40 height 25
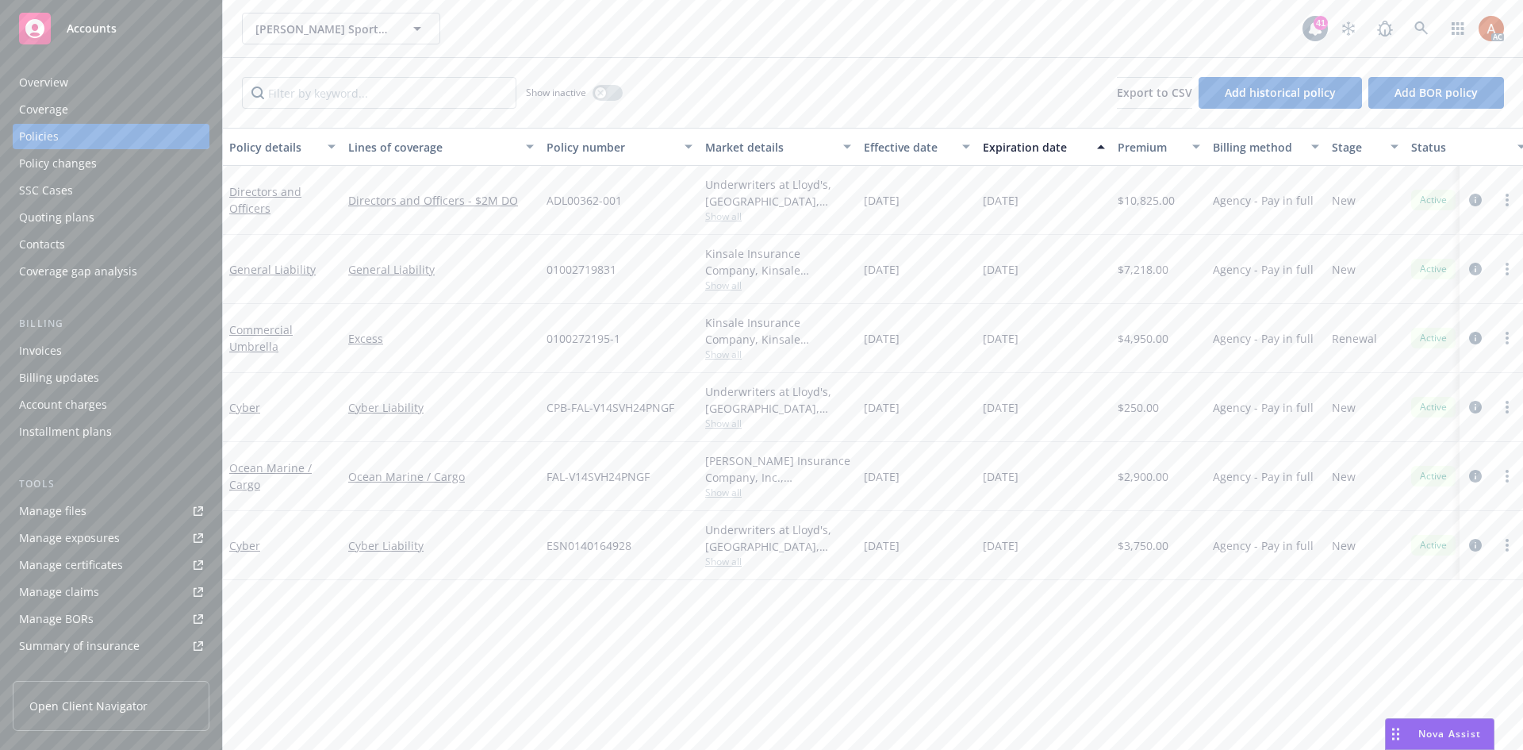
click at [52, 84] on div "Overview" at bounding box center [43, 82] width 49 height 25
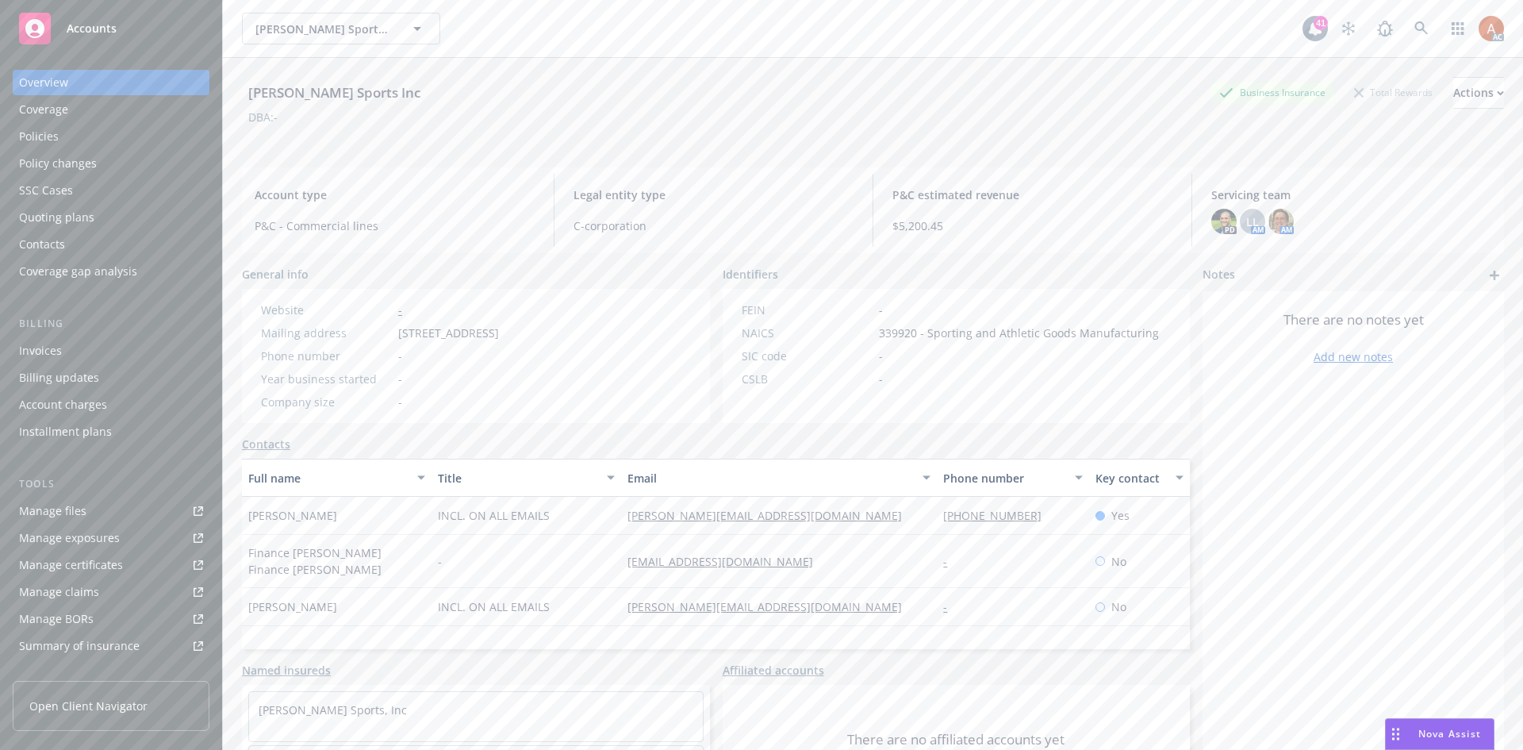
drag, startPoint x: 378, startPoint y: 332, endPoint x: 651, endPoint y: 339, distance: 273.0
click at [505, 339] on div "Mailing address 1321 Upland Drive PMB 20604, Houston, TX, 77043" at bounding box center [380, 333] width 251 height 17
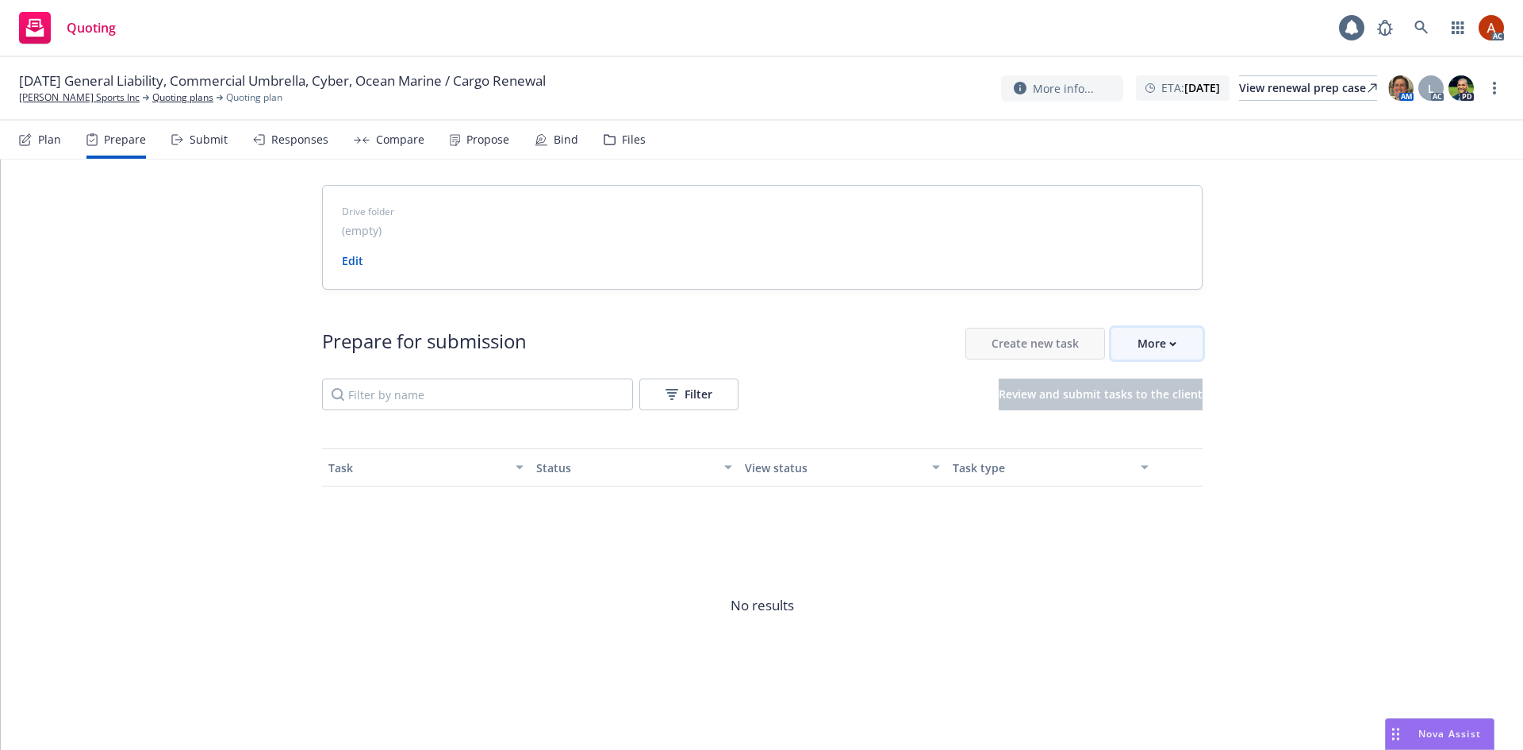
click at [1158, 348] on div "More" at bounding box center [1157, 343] width 39 height 30
click at [1160, 420] on span "Go to Indio account" at bounding box center [1176, 416] width 141 height 15
click at [152, 97] on link "Quoting plans" at bounding box center [182, 97] width 61 height 14
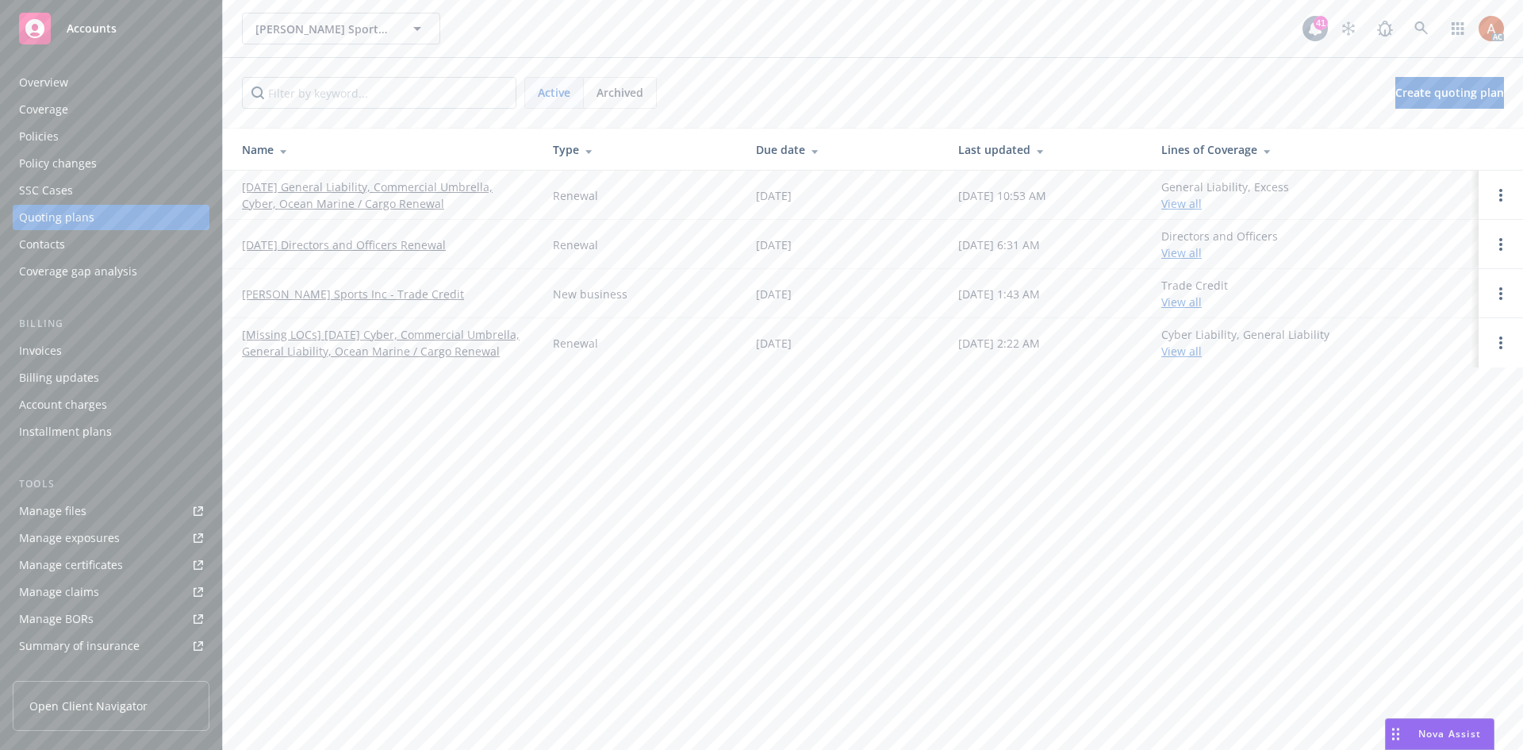
click at [46, 135] on div "Policies" at bounding box center [39, 136] width 40 height 25
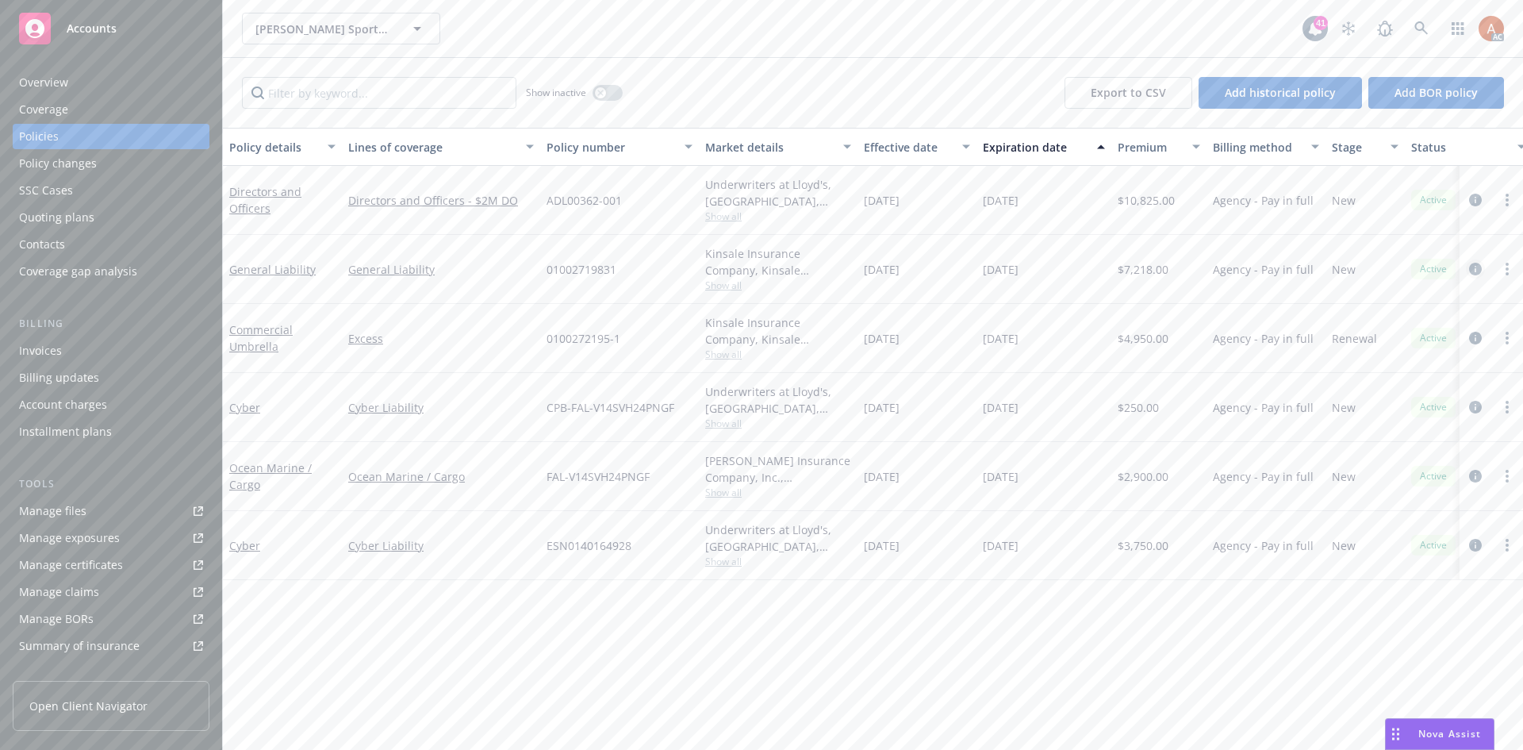
click at [1474, 271] on icon "circleInformation" at bounding box center [1476, 269] width 13 height 13
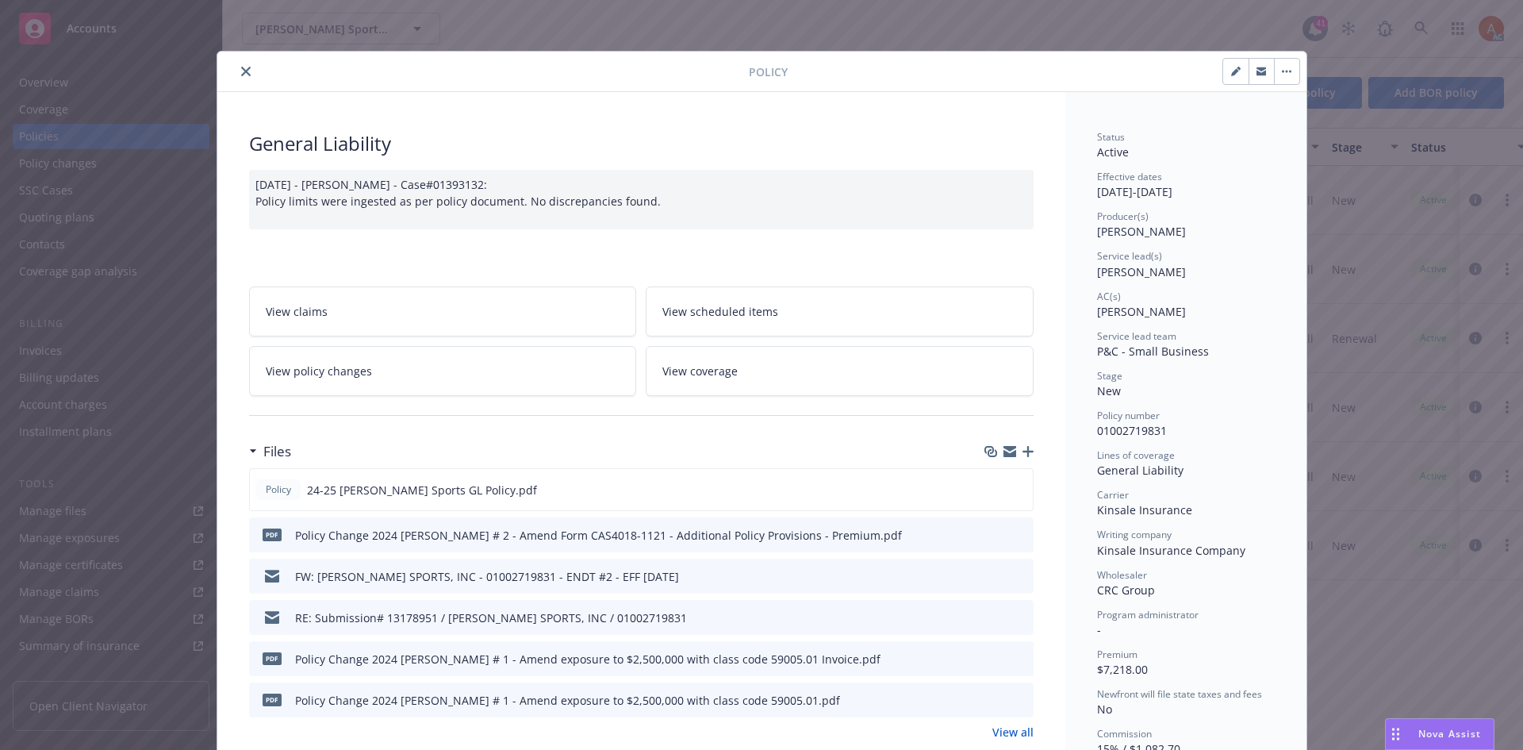
click at [1007, 738] on link "View all" at bounding box center [1013, 732] width 41 height 17
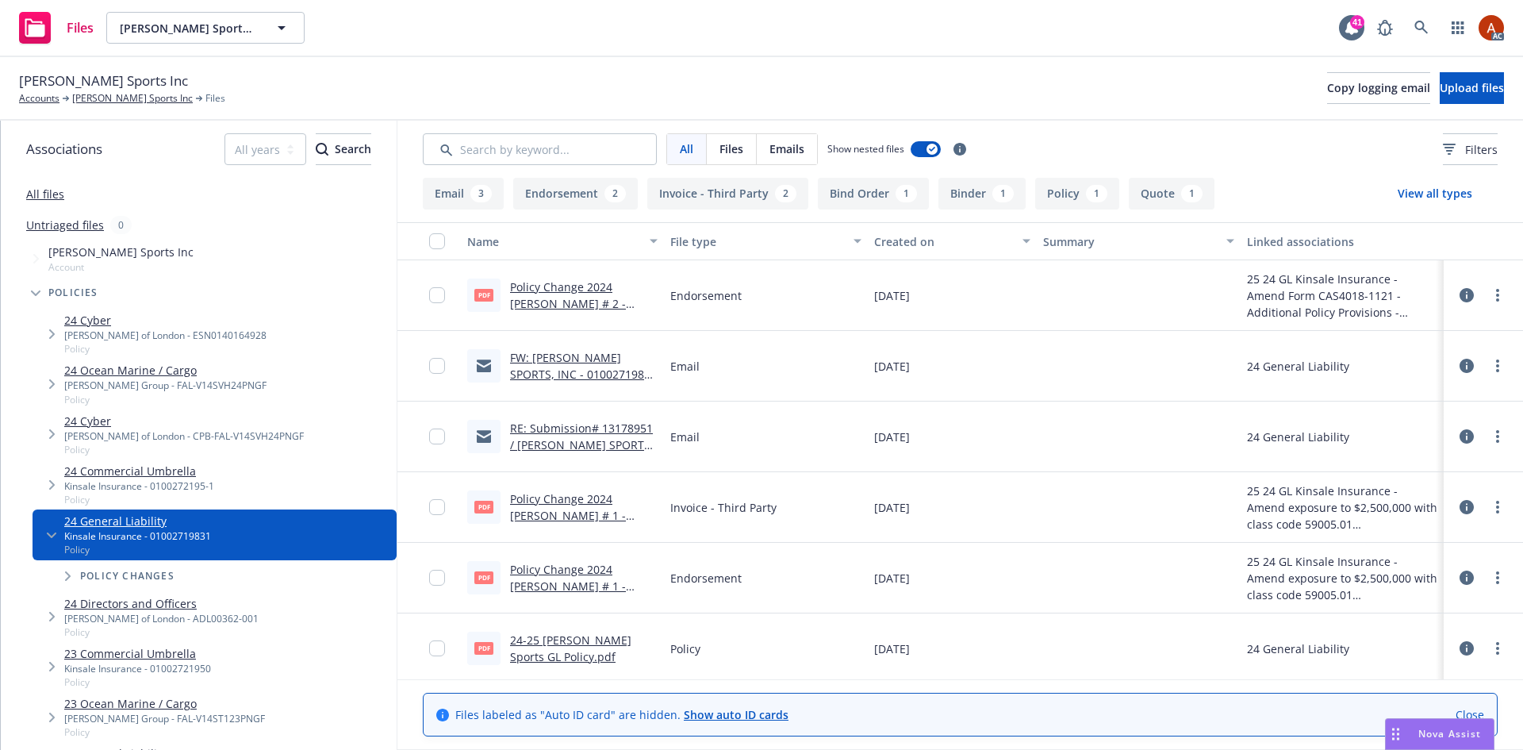
click at [581, 198] on button "Endorsement 2" at bounding box center [575, 194] width 125 height 32
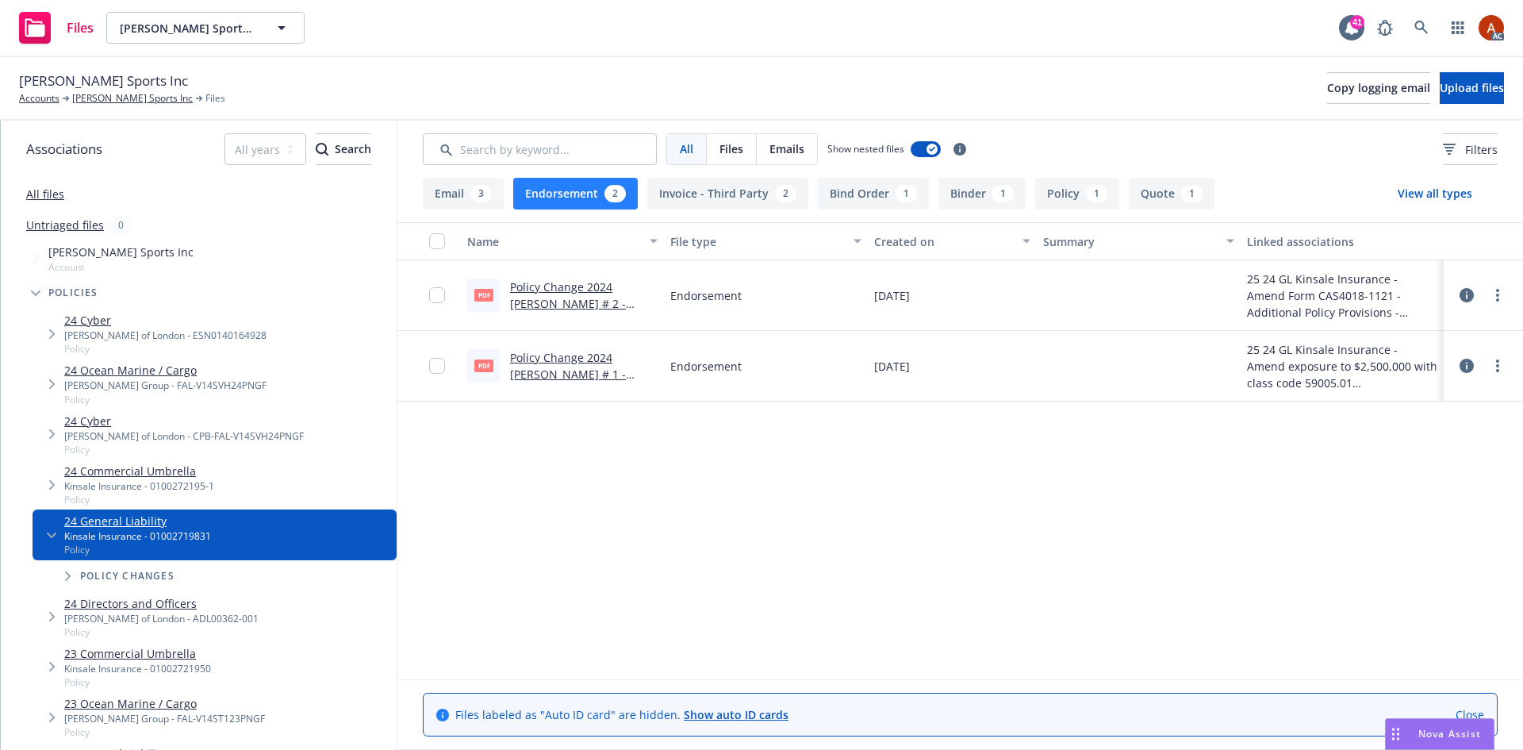
click at [1476, 293] on div at bounding box center [1484, 295] width 48 height 32
click at [1469, 294] on icon at bounding box center [1467, 295] width 14 height 14
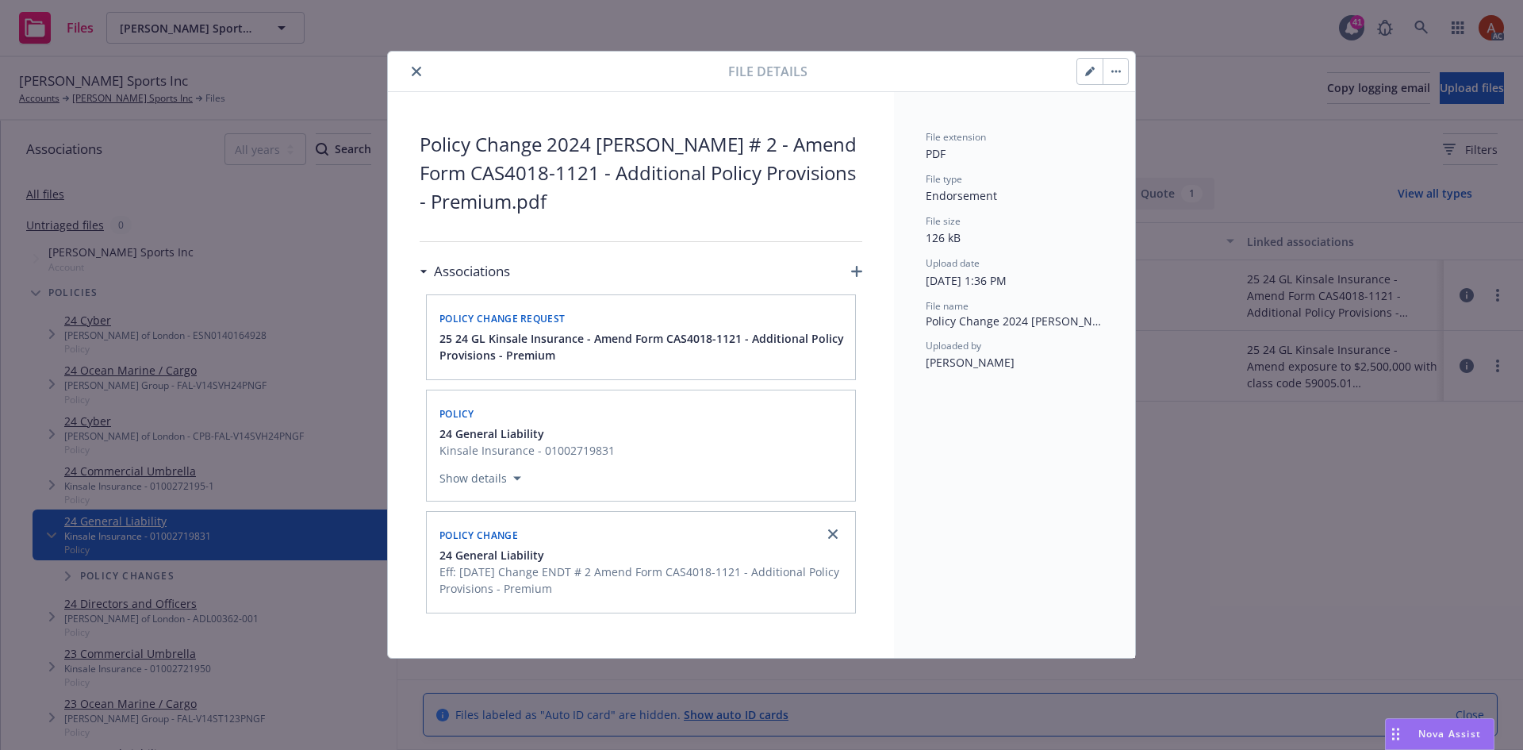
click at [417, 69] on icon "close" at bounding box center [417, 72] width 10 height 10
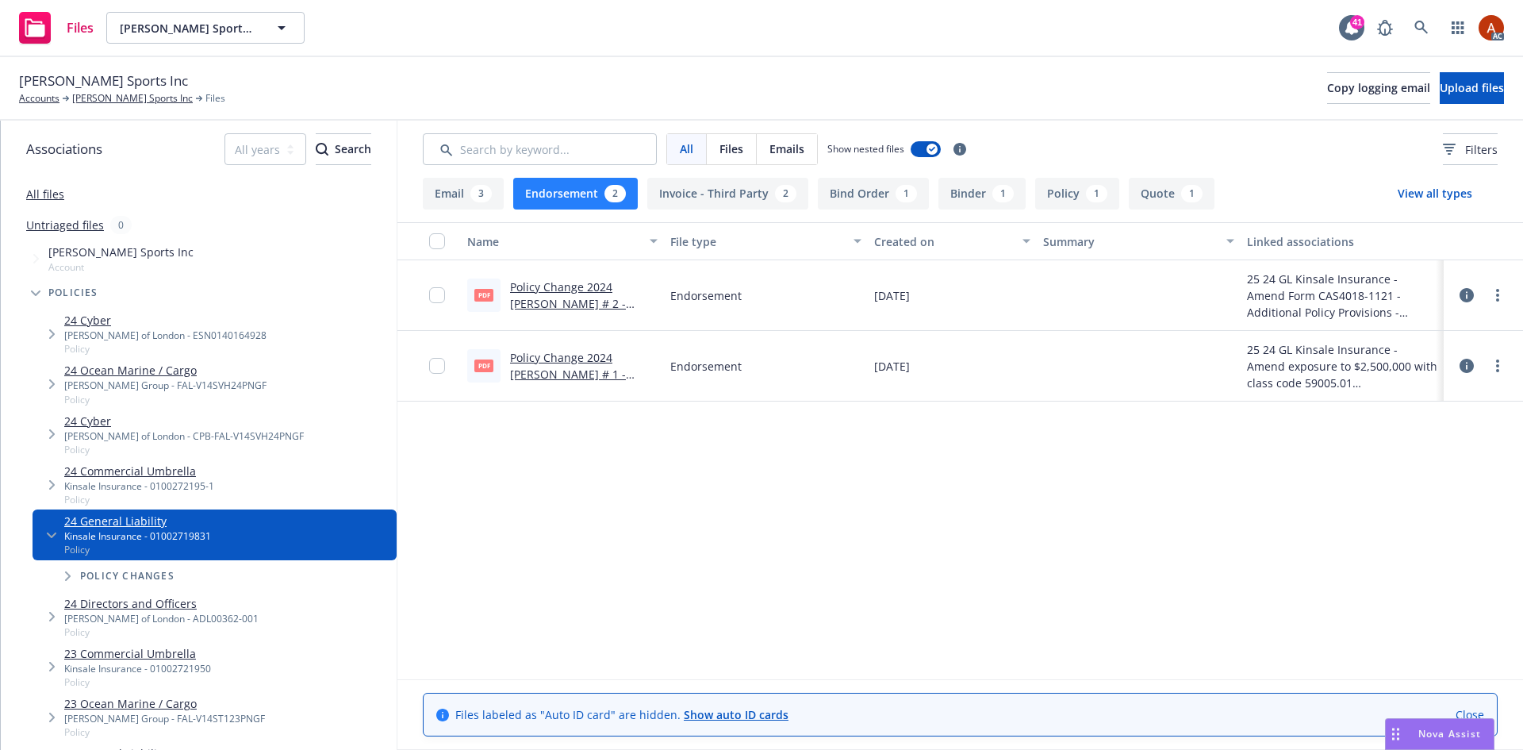
click at [573, 286] on link "Policy Change 2024 GL ENDT # 2 - Amend Form CAS4018-1121 - Additional Policy Pr…" at bounding box center [583, 320] width 147 height 82
click at [570, 361] on link "Policy Change 2024 GL ENDT # 1 - Amend exposure to $2,500,000 with class code 5…" at bounding box center [580, 391] width 141 height 82
drag, startPoint x: 1057, startPoint y: 194, endPoint x: 1010, endPoint y: 202, distance: 47.6
click at [1057, 194] on button "Policy 1" at bounding box center [1077, 194] width 84 height 32
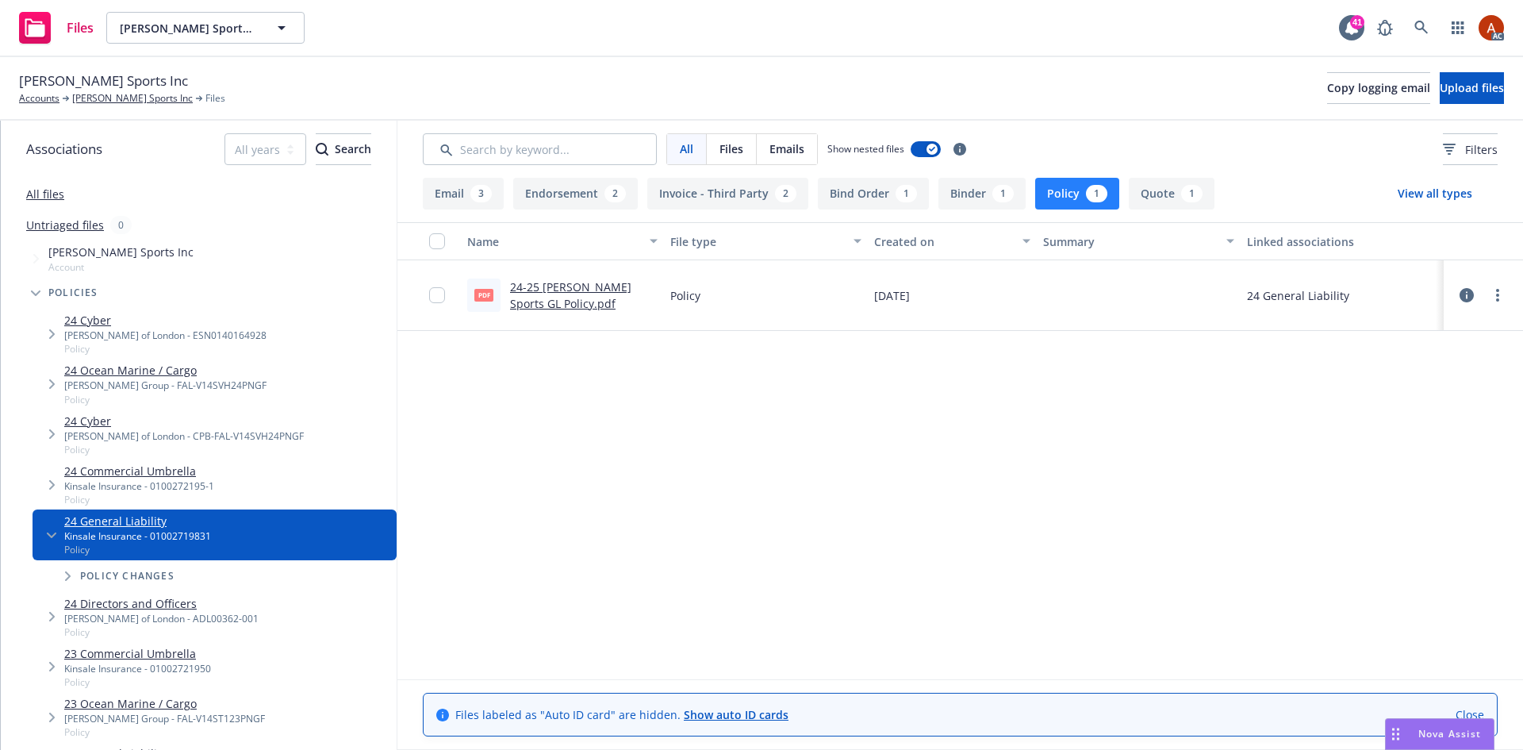
click at [558, 281] on link "24-25 IDA Sports GL Policy.pdf" at bounding box center [570, 295] width 121 height 32
click at [95, 99] on link "[PERSON_NAME] Sports Inc" at bounding box center [132, 98] width 121 height 14
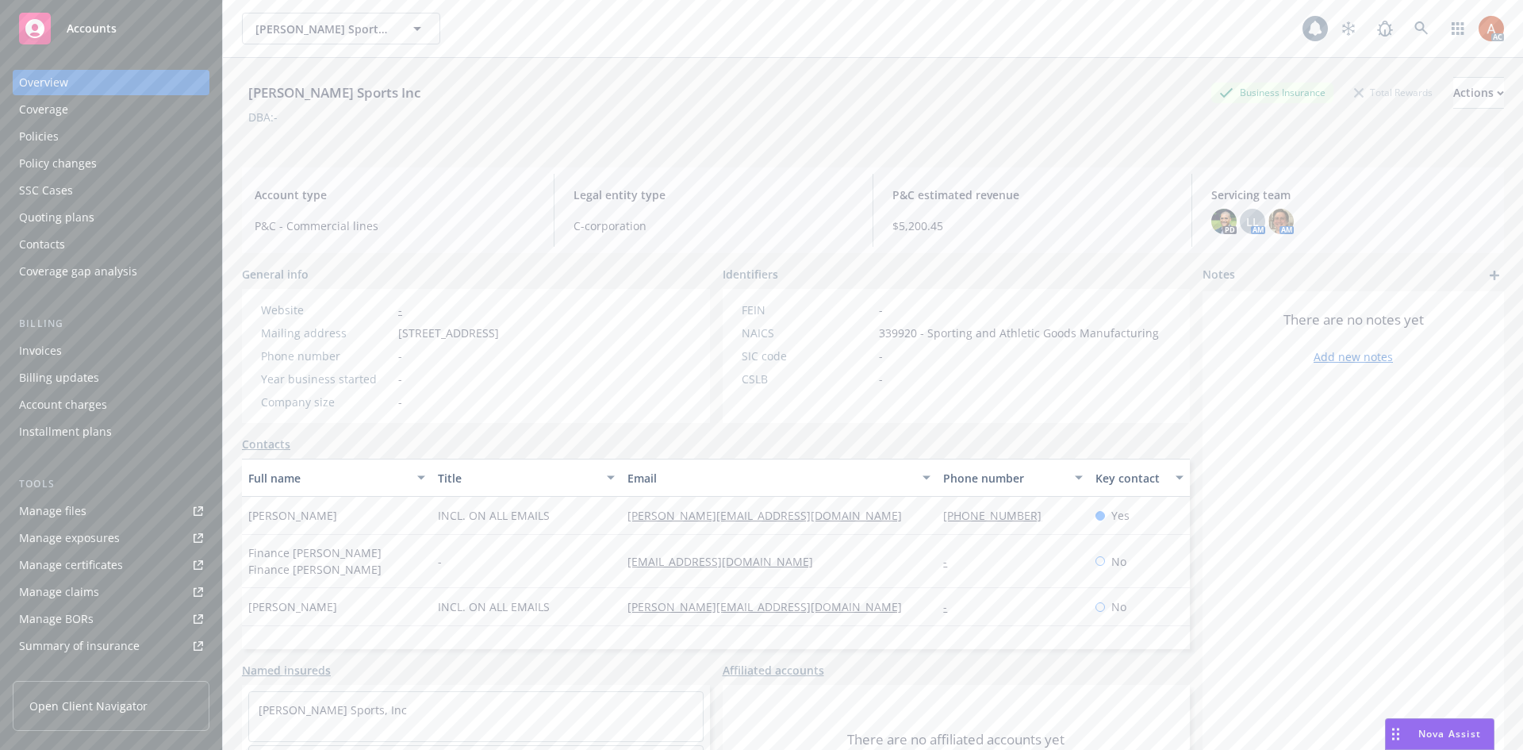
click at [44, 136] on div "Policies" at bounding box center [39, 136] width 40 height 25
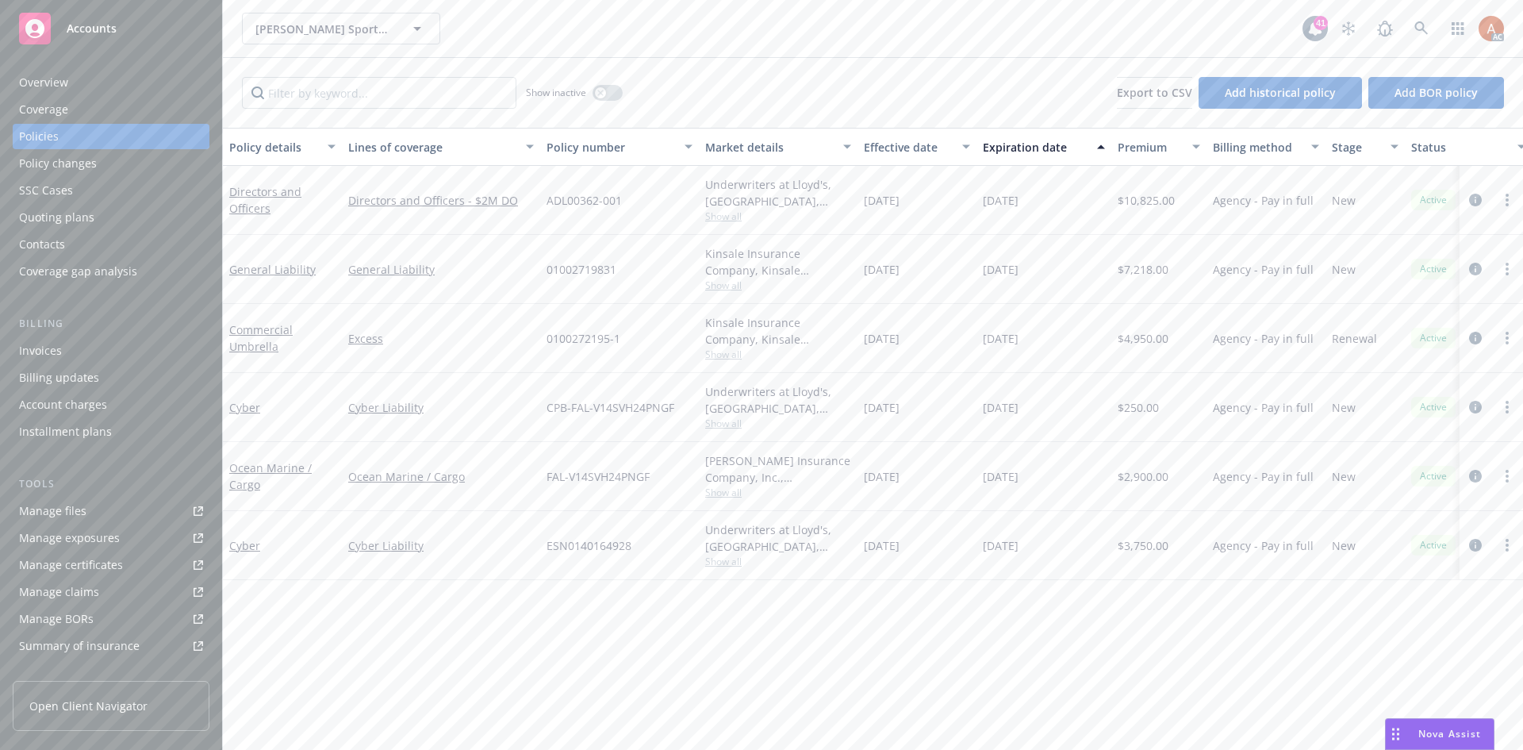
click at [734, 288] on span "Show all" at bounding box center [778, 285] width 146 height 13
click at [585, 281] on div "01002719831" at bounding box center [619, 269] width 159 height 69
drag, startPoint x: 535, startPoint y: 340, endPoint x: 1151, endPoint y: 346, distance: 616.6
click at [1151, 346] on div "Commercial Umbrella Excess 0100272195-1 Kinsale Insurance Company, Kinsale Insu…" at bounding box center [988, 338] width 1531 height 69
click at [496, 359] on div "Excess" at bounding box center [441, 338] width 198 height 69
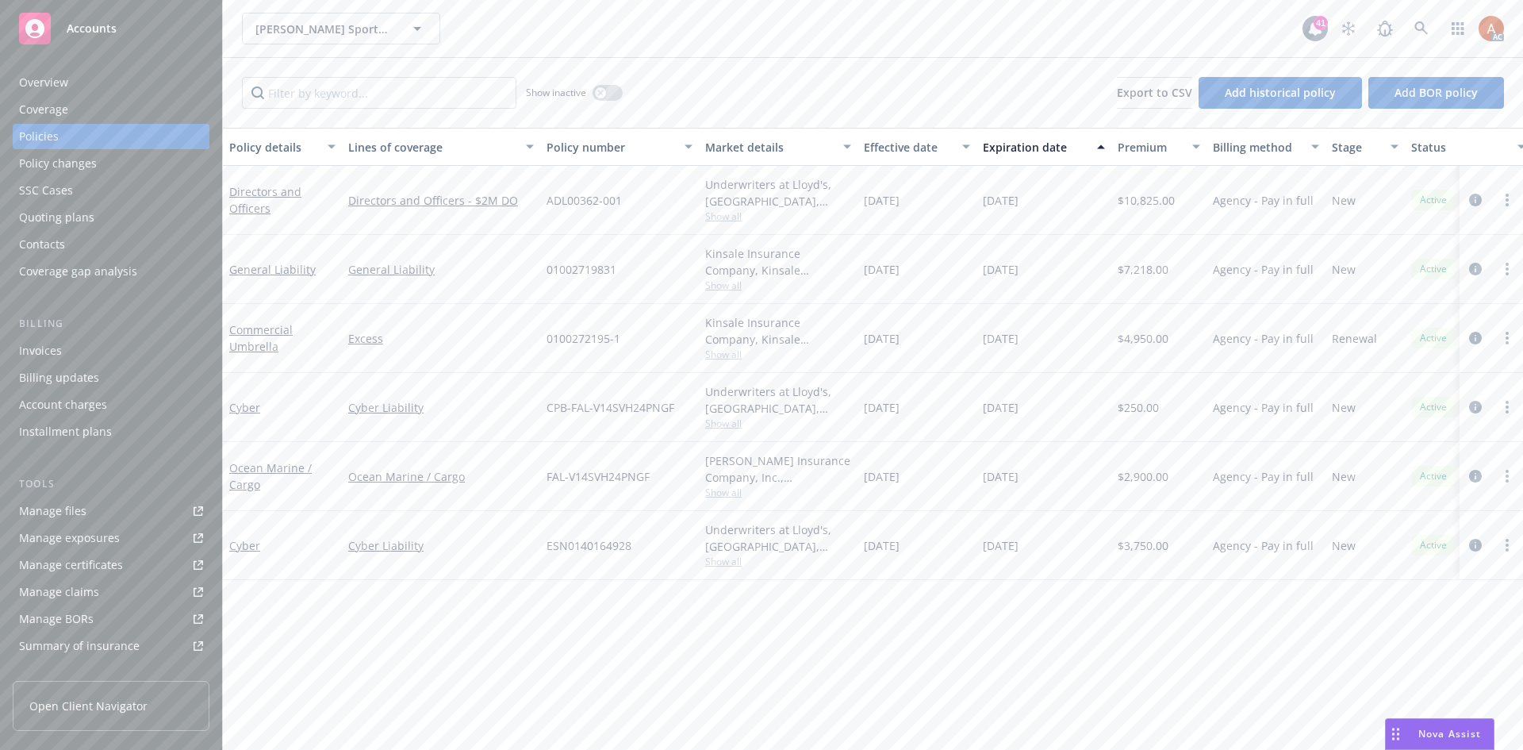
click at [1164, 339] on span "$4,950.00" at bounding box center [1143, 338] width 51 height 17
click at [607, 91] on button "button" at bounding box center [608, 93] width 30 height 16
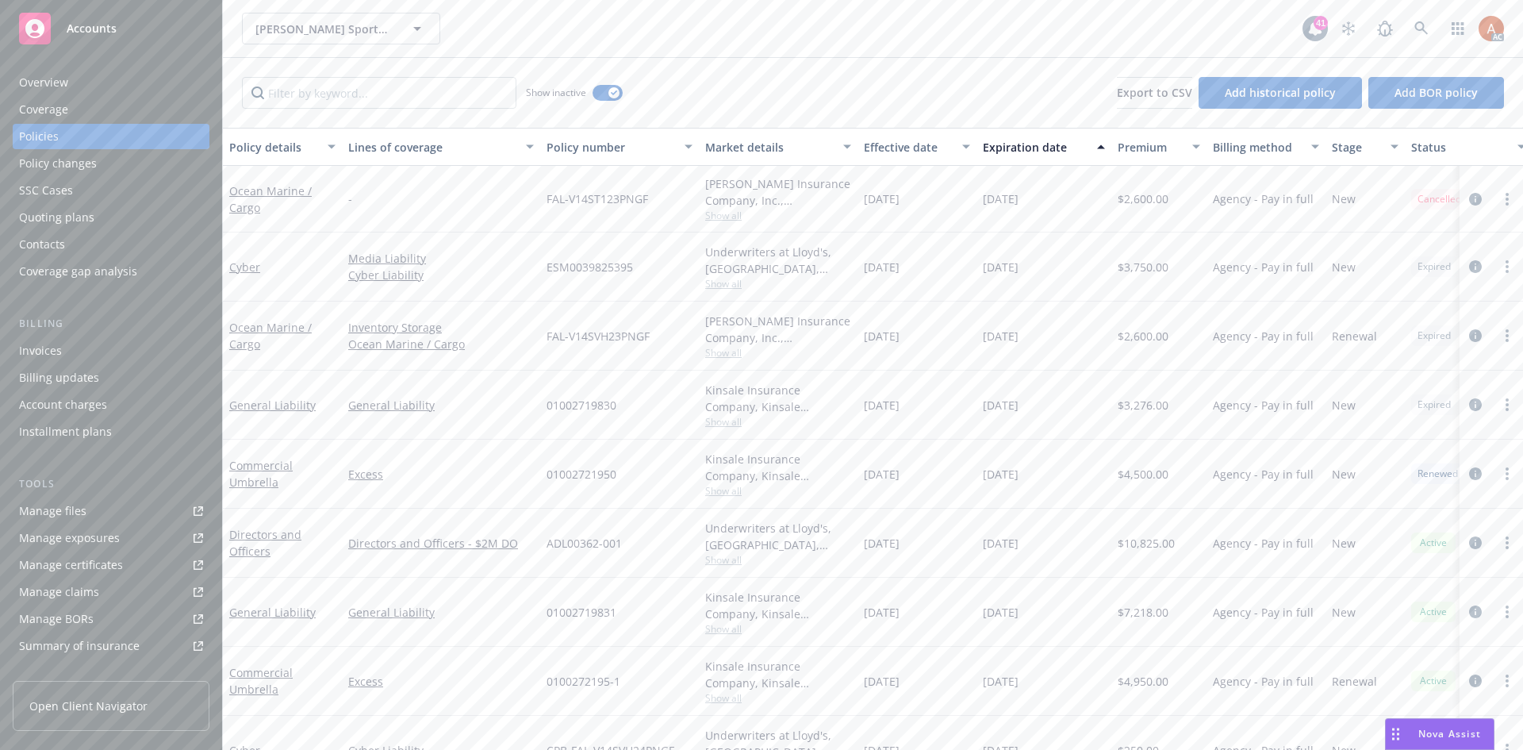
click at [905, 144] on div "Effective date" at bounding box center [908, 147] width 89 height 17
drag, startPoint x: 1118, startPoint y: 479, endPoint x: 1170, endPoint y: 481, distance: 51.6
click at [1170, 481] on div "$7,218.00" at bounding box center [1159, 476] width 95 height 69
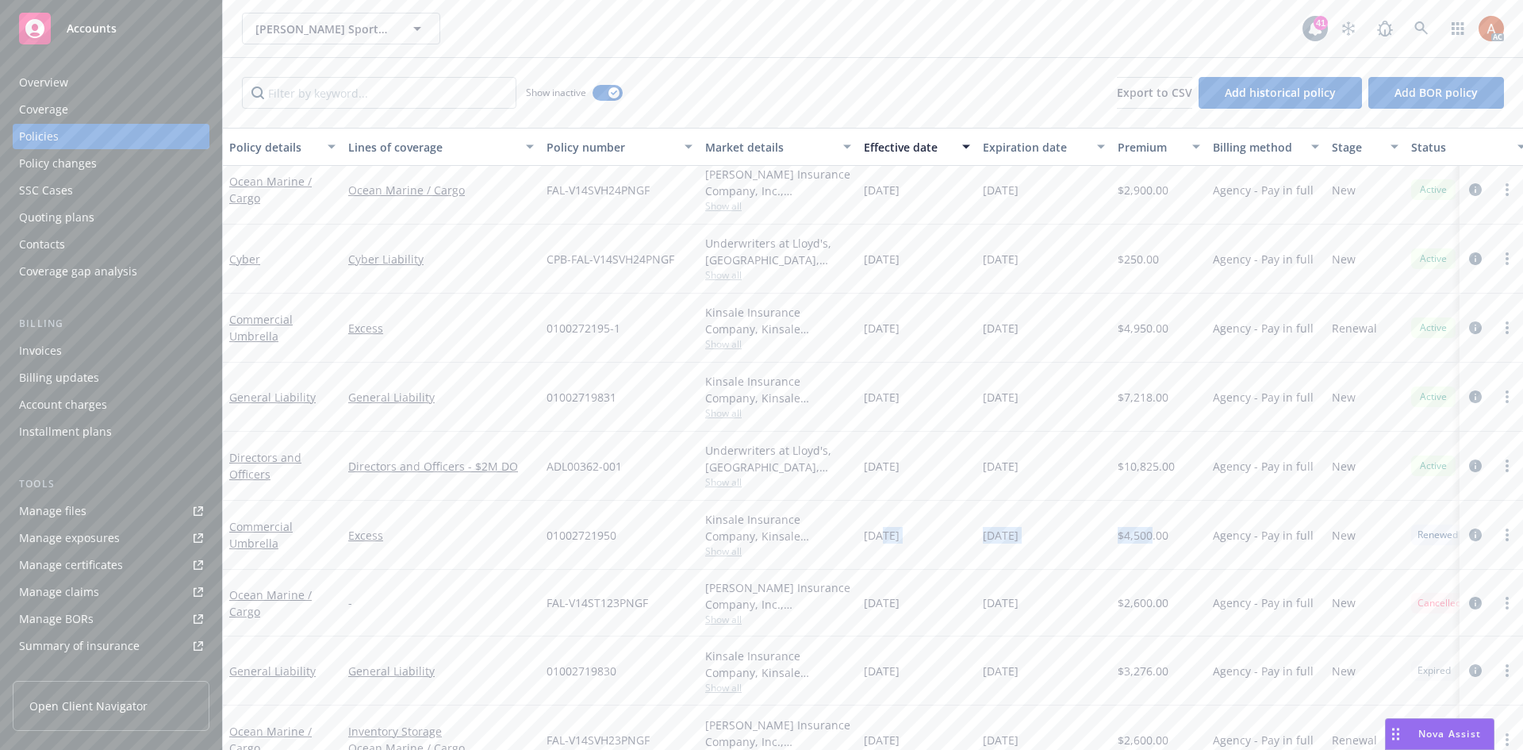
drag, startPoint x: 881, startPoint y: 541, endPoint x: 1152, endPoint y: 543, distance: 271.4
click at [1152, 543] on div "Commercial Umbrella Excess 01002721950 Kinsale Insurance Company, Kinsale Insur…" at bounding box center [988, 535] width 1531 height 69
click at [727, 553] on span "Show all" at bounding box center [778, 550] width 146 height 13
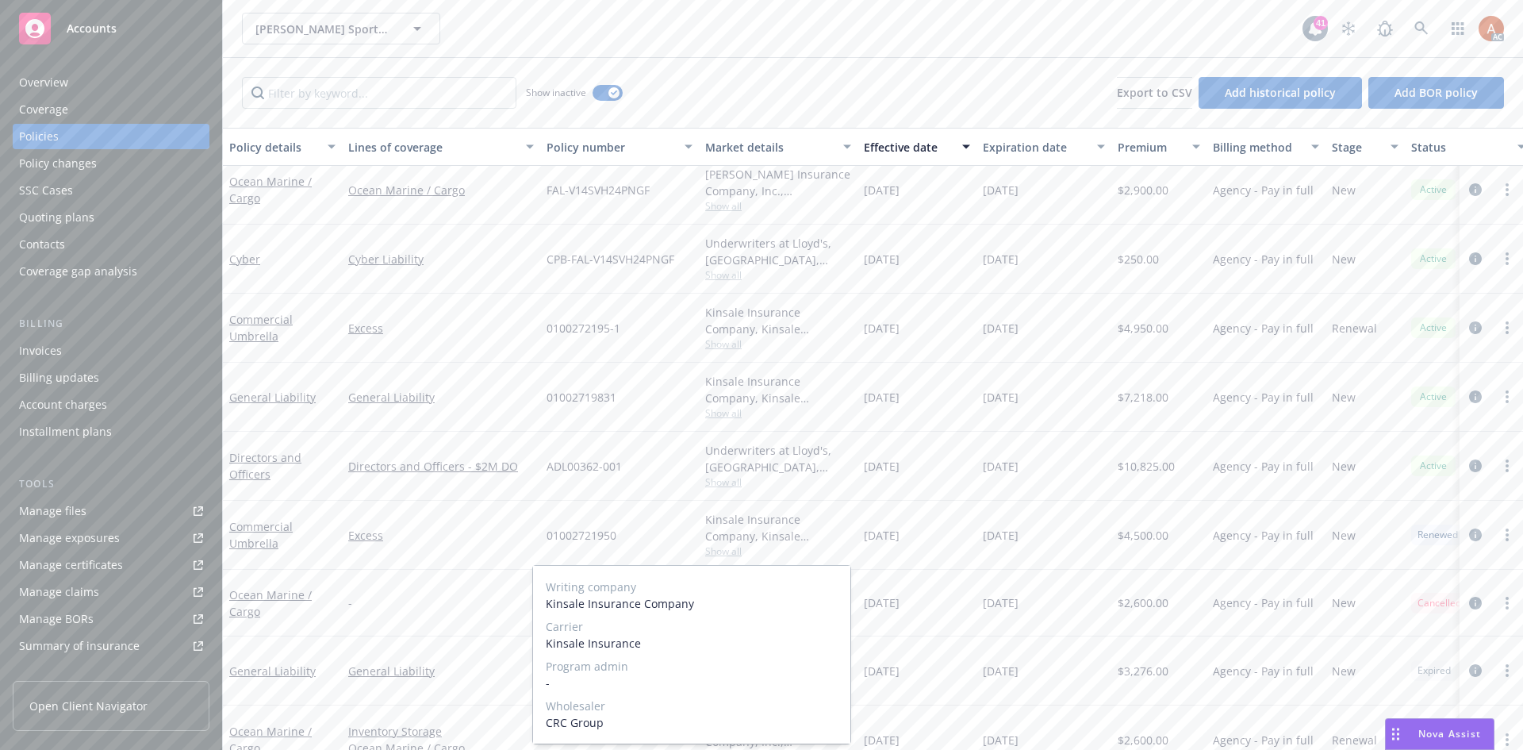
click at [727, 553] on span "Show all" at bounding box center [778, 550] width 146 height 13
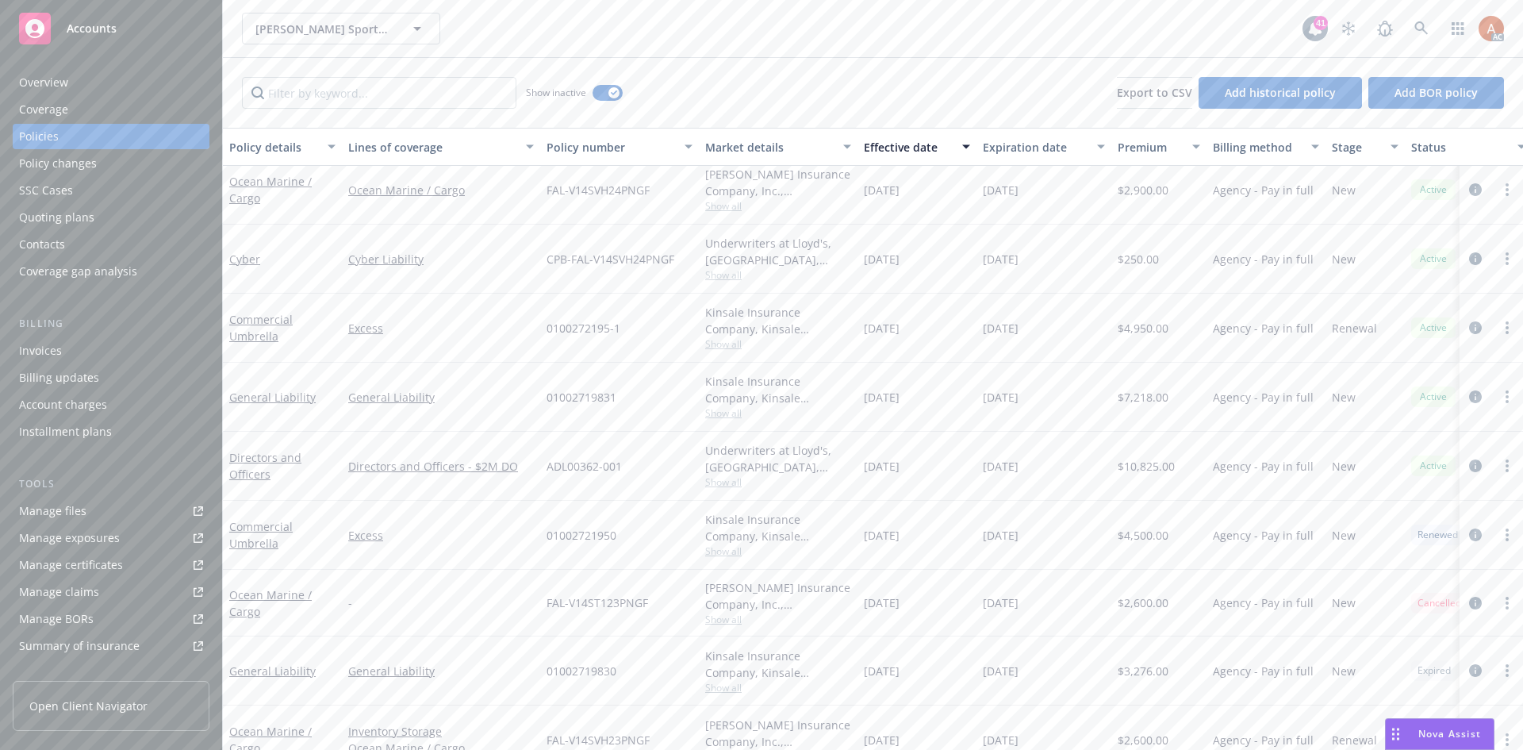
drag, startPoint x: 1100, startPoint y: 336, endPoint x: 1040, endPoint y: 445, distance: 124.6
click at [1186, 334] on div "Commercial Umbrella Excess 0100272195-1 Kinsale Insurance Company, Kinsale Insu…" at bounding box center [988, 328] width 1531 height 69
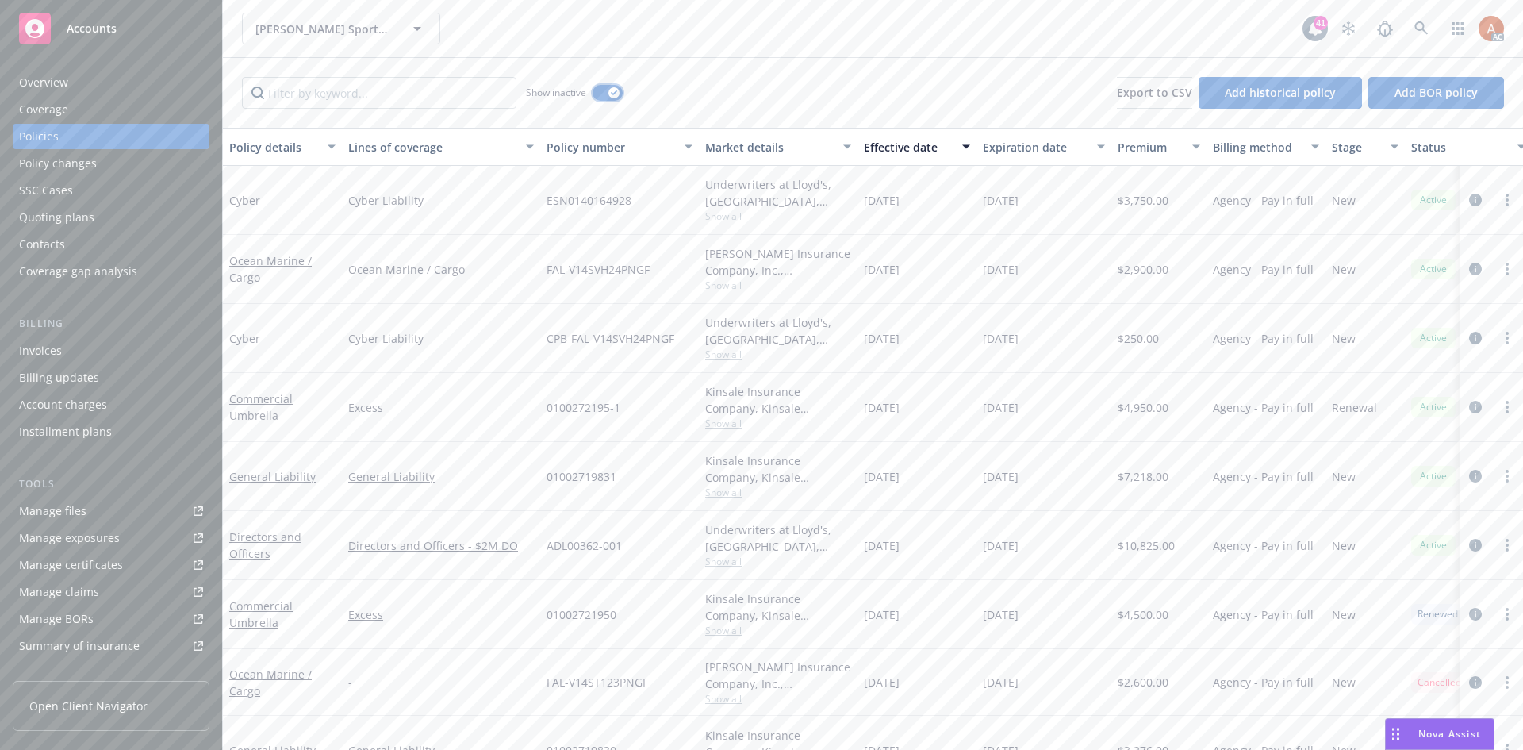
click at [619, 91] on div "button" at bounding box center [614, 92] width 11 height 11
click at [1476, 410] on icon "circleInformation" at bounding box center [1476, 407] width 13 height 13
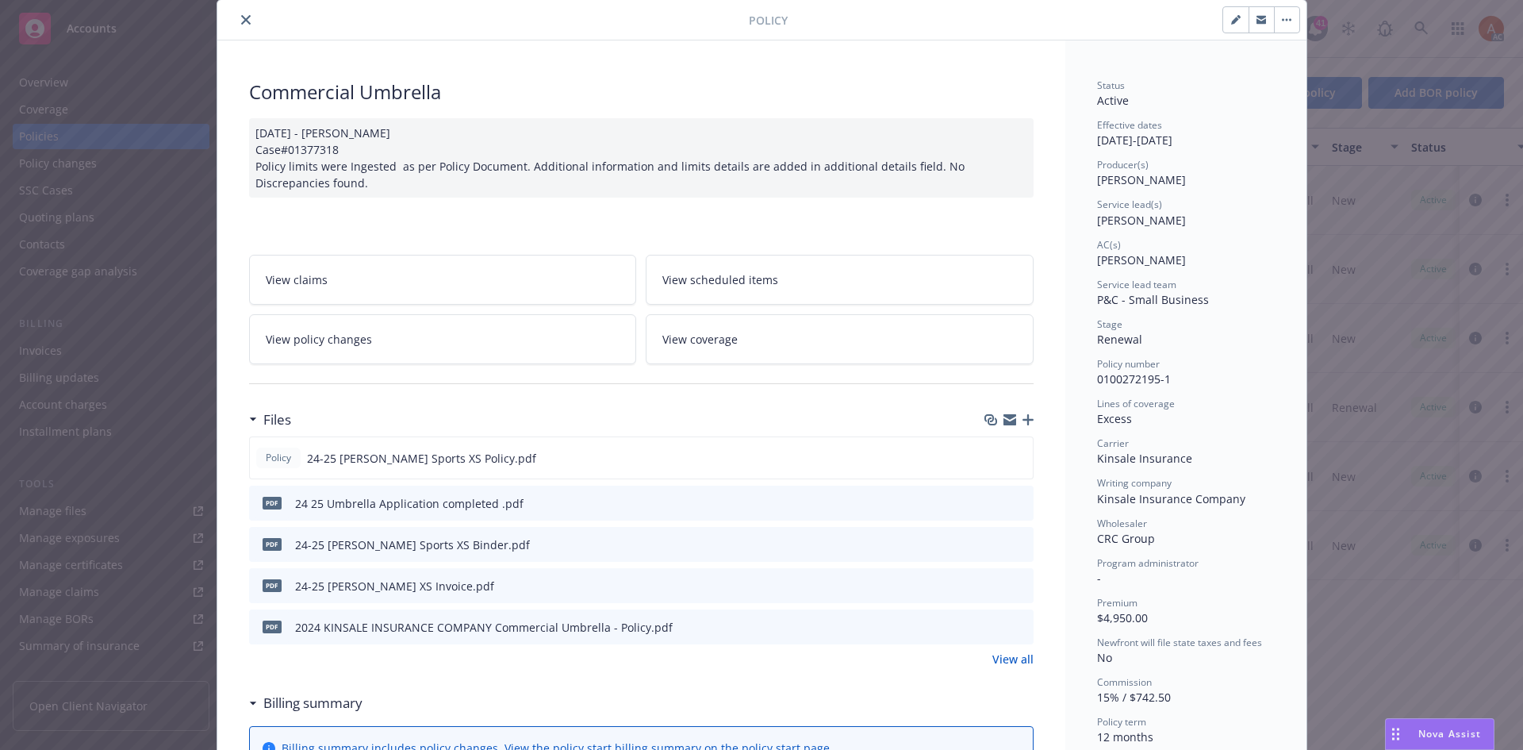
scroll to position [79, 0]
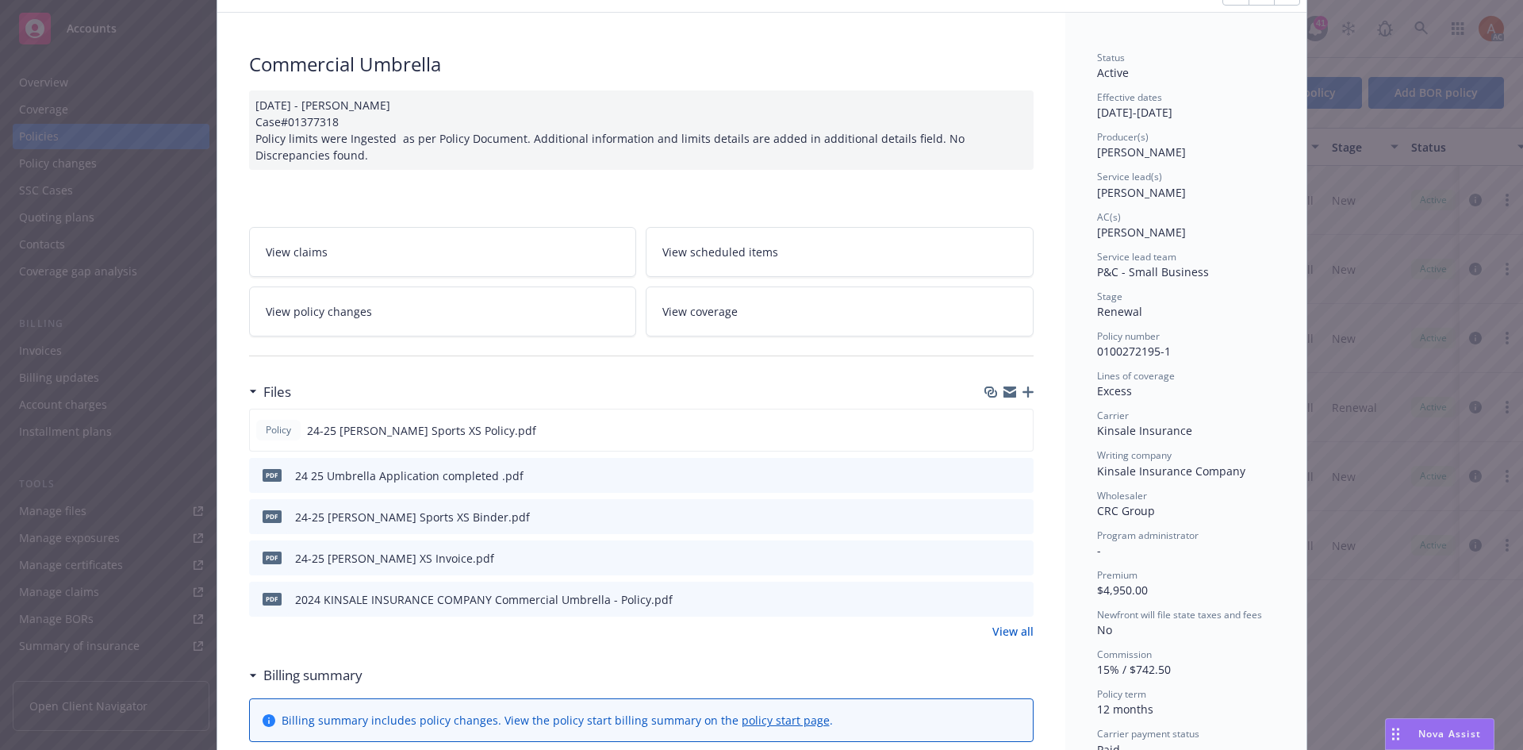
click at [1007, 628] on link "View all" at bounding box center [1013, 631] width 41 height 17
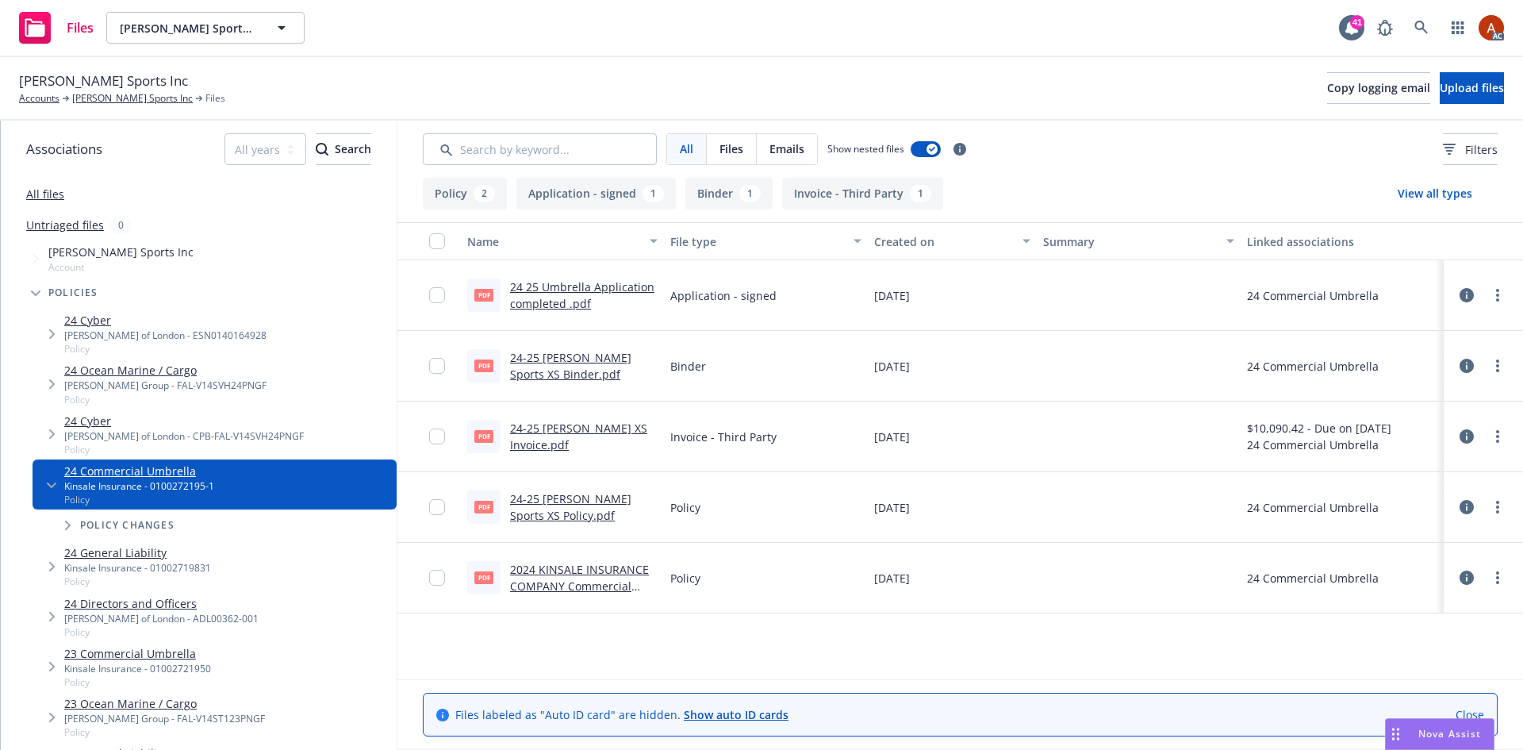
click at [610, 194] on button "Application - signed 1" at bounding box center [596, 194] width 159 height 32
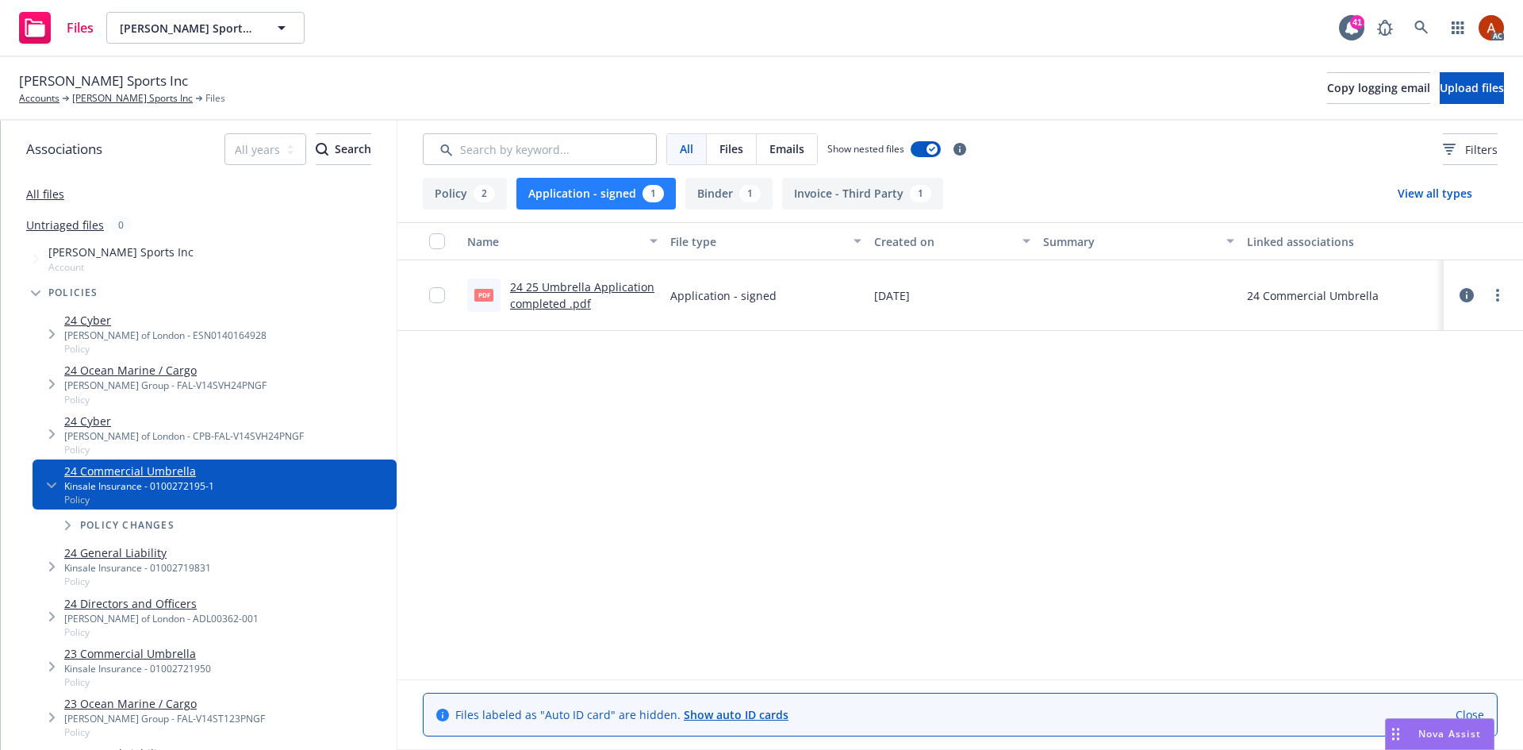
click at [581, 287] on link "24 25 Umbrella Application completed .pdf" at bounding box center [582, 295] width 144 height 32
click at [583, 195] on button "Application - signed 1" at bounding box center [596, 194] width 159 height 32
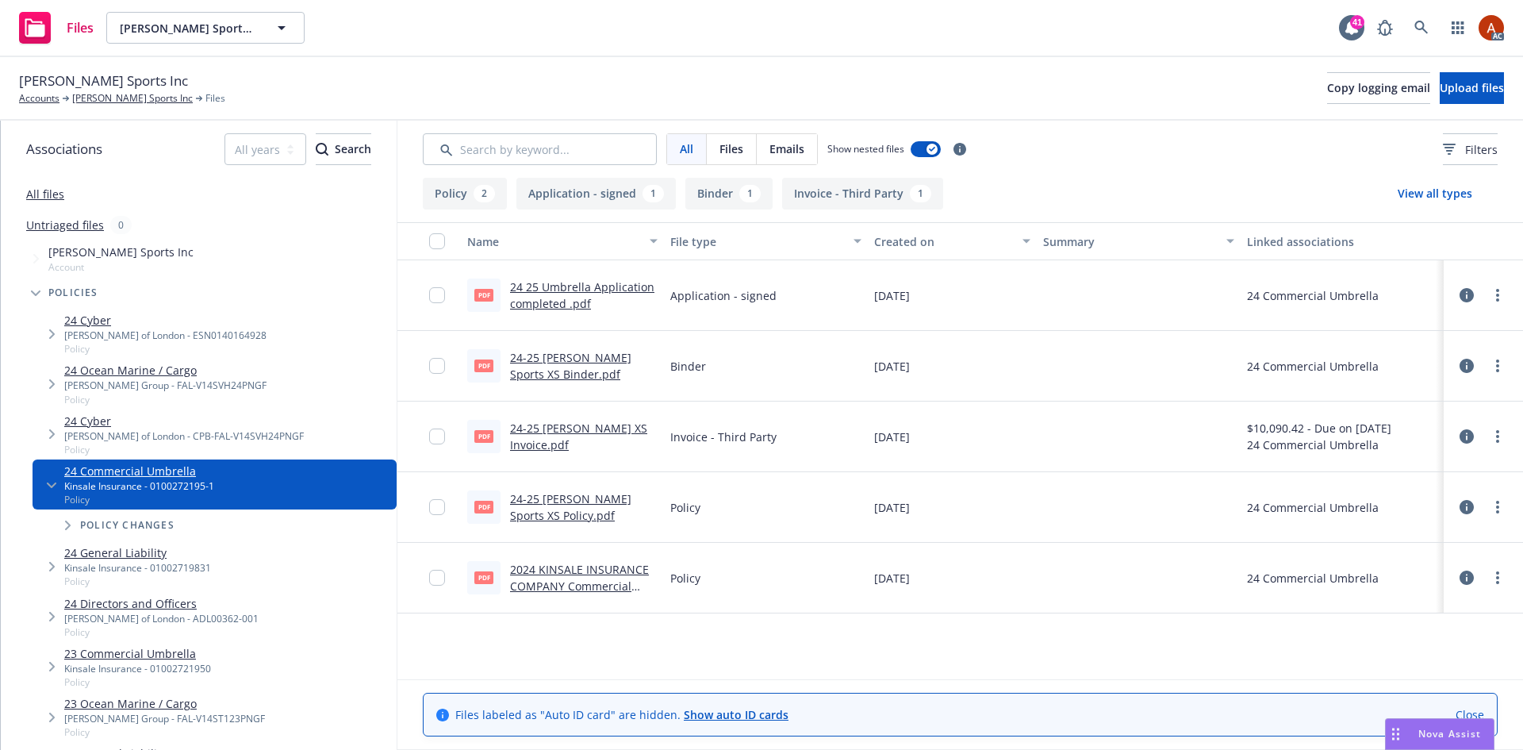
click at [469, 192] on button "Policy 2" at bounding box center [465, 194] width 84 height 32
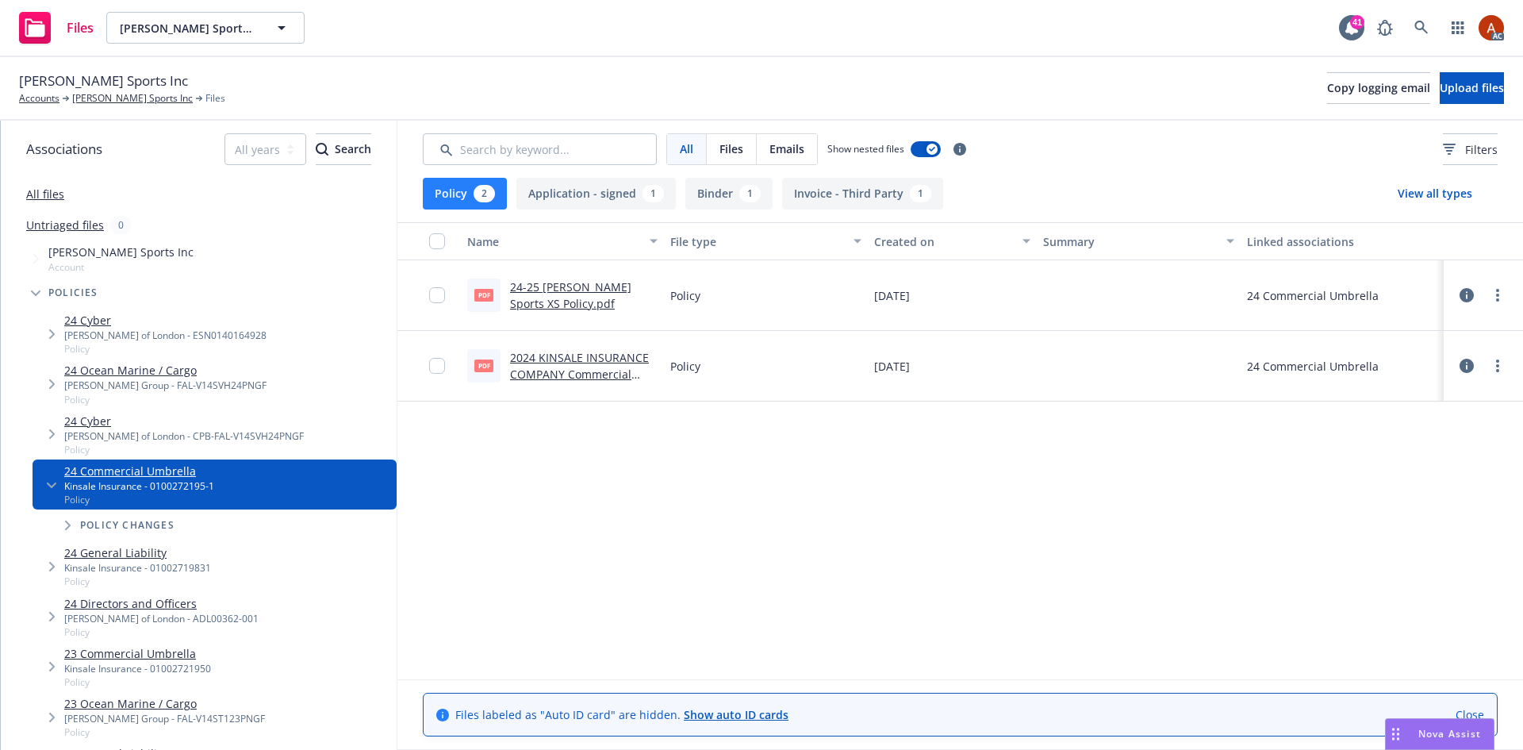
click at [548, 286] on link "24-25 [PERSON_NAME] Sports XS Policy.pdf" at bounding box center [570, 295] width 121 height 32
click at [95, 98] on link "[PERSON_NAME] Sports Inc" at bounding box center [132, 98] width 121 height 14
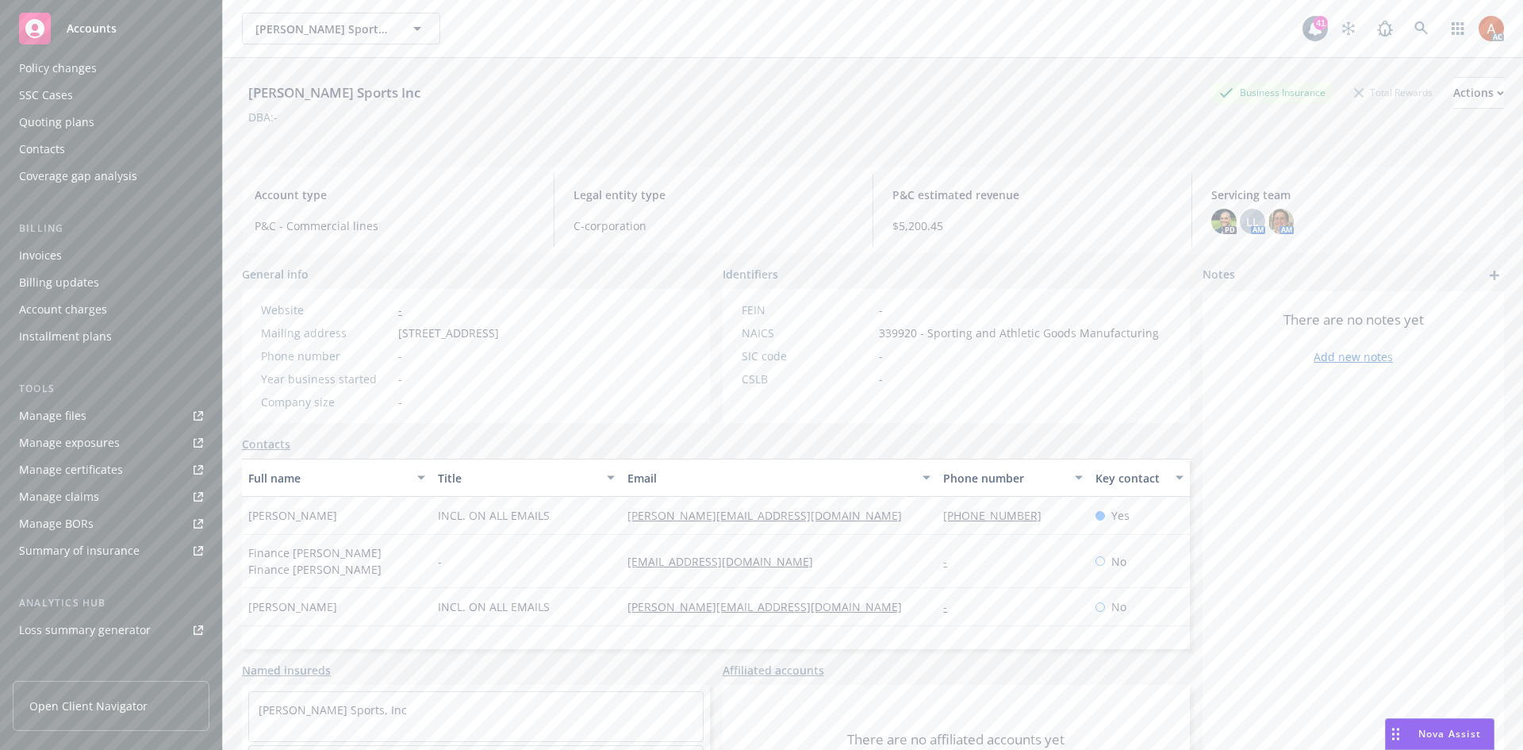
scroll to position [257, 0]
click at [72, 556] on div "Service team" at bounding box center [53, 547] width 68 height 25
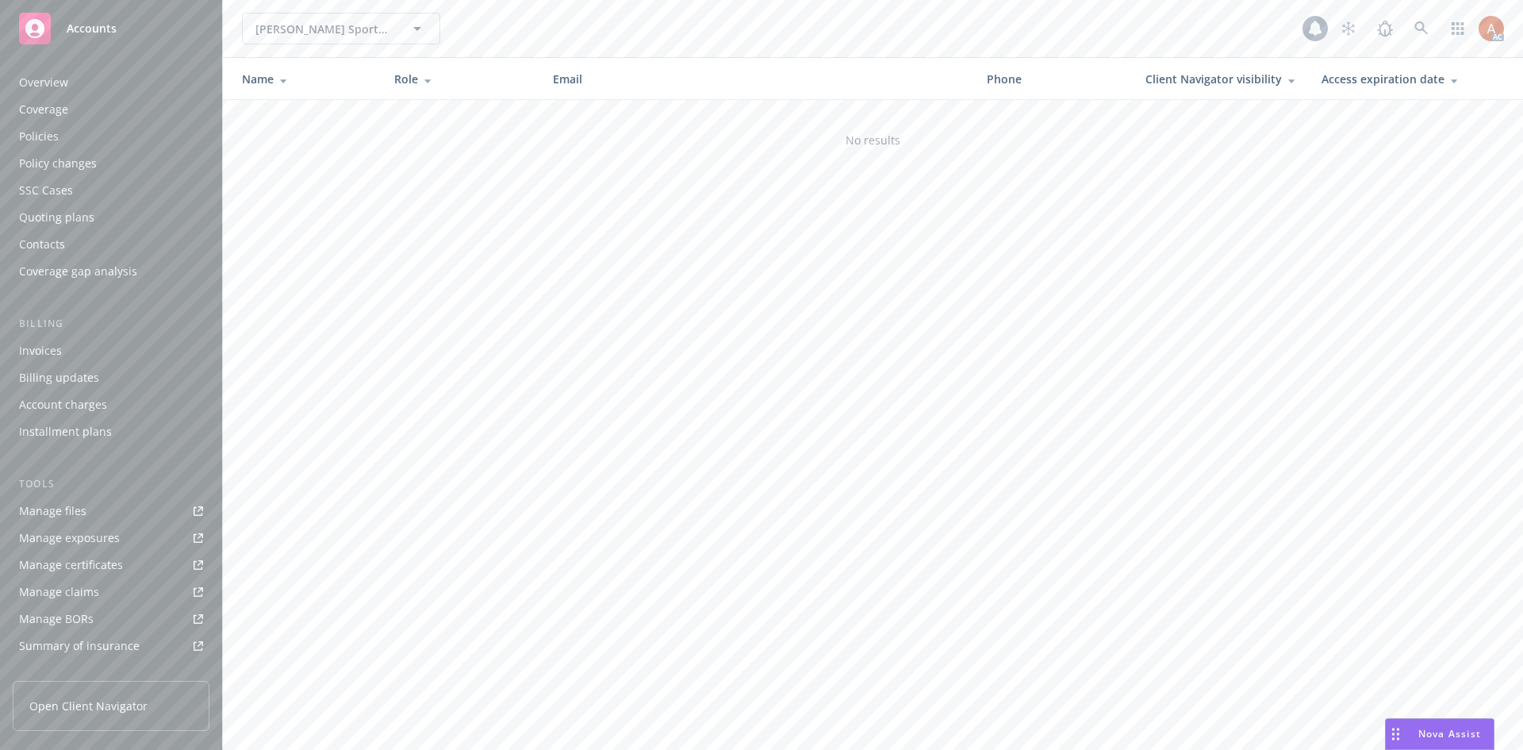
scroll to position [257, 0]
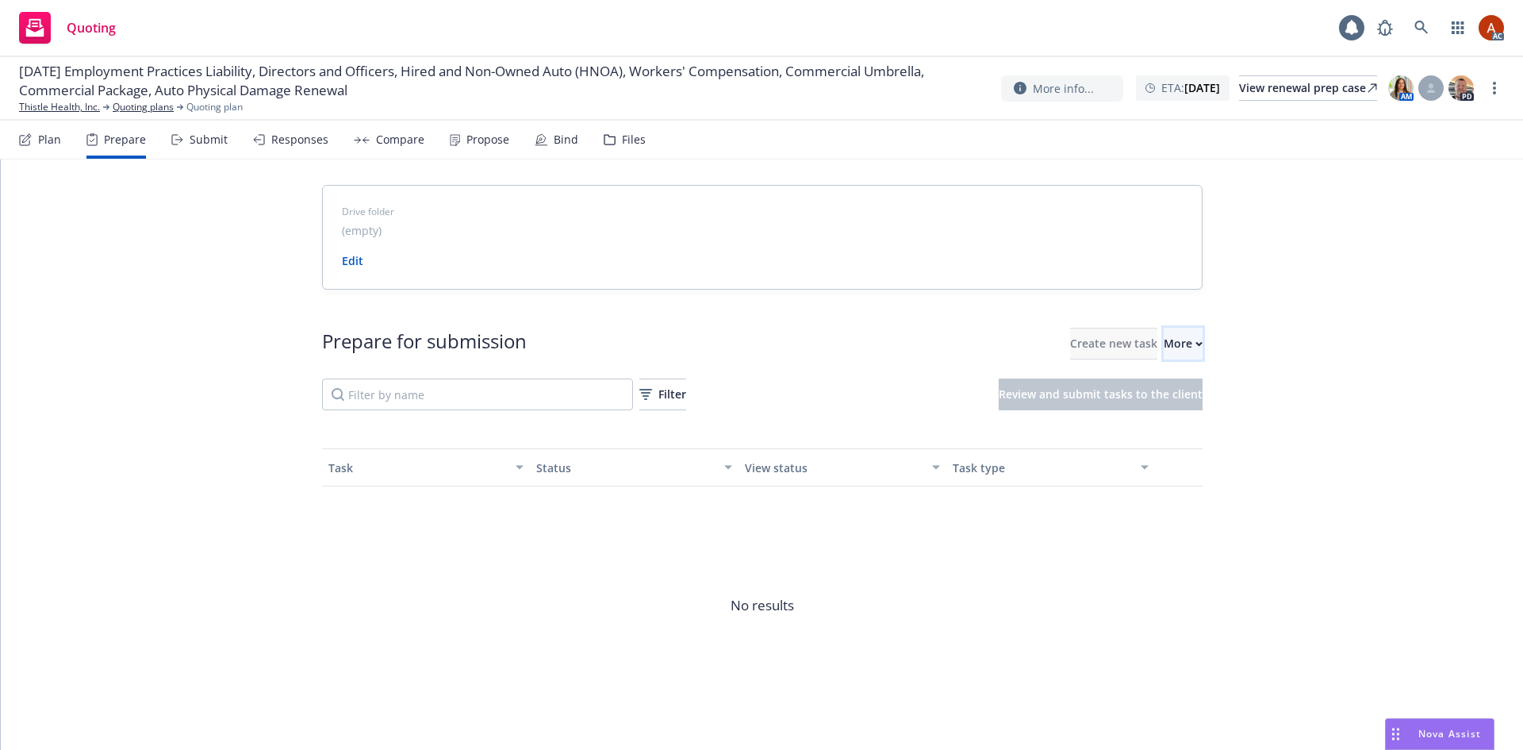
click at [1164, 347] on div "More" at bounding box center [1183, 343] width 39 height 30
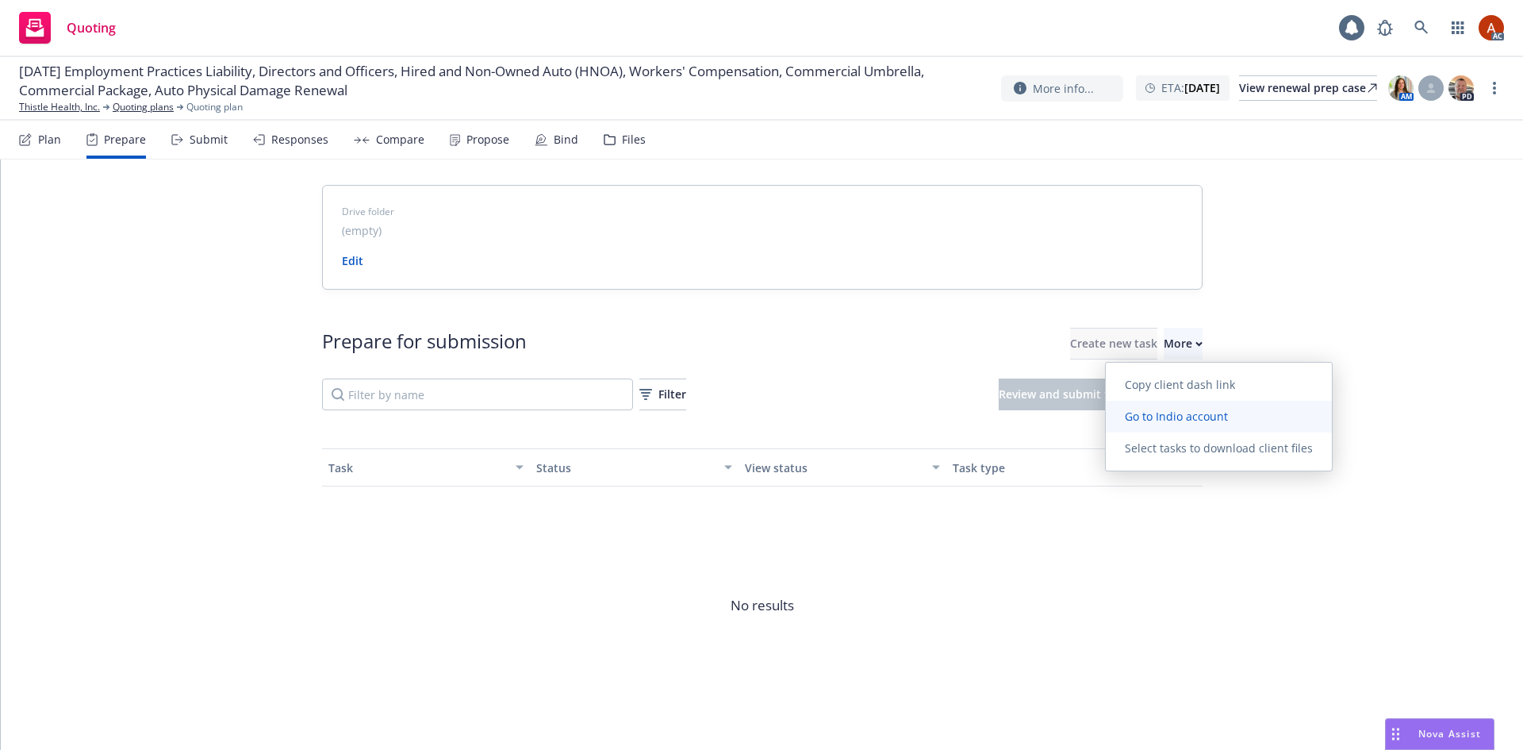
click at [1142, 419] on span "Go to Indio account" at bounding box center [1176, 416] width 141 height 15
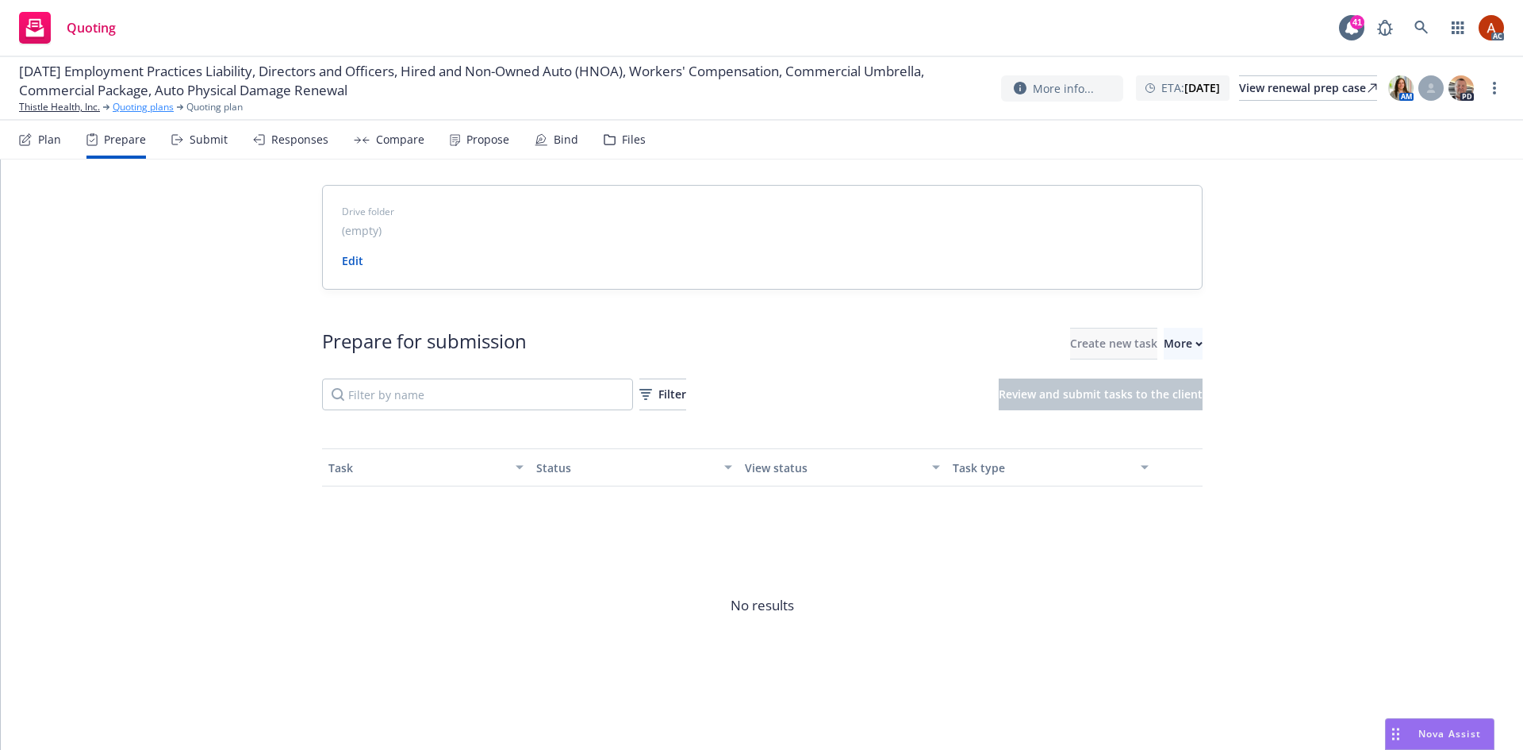
click at [152, 107] on link "Quoting plans" at bounding box center [143, 107] width 61 height 14
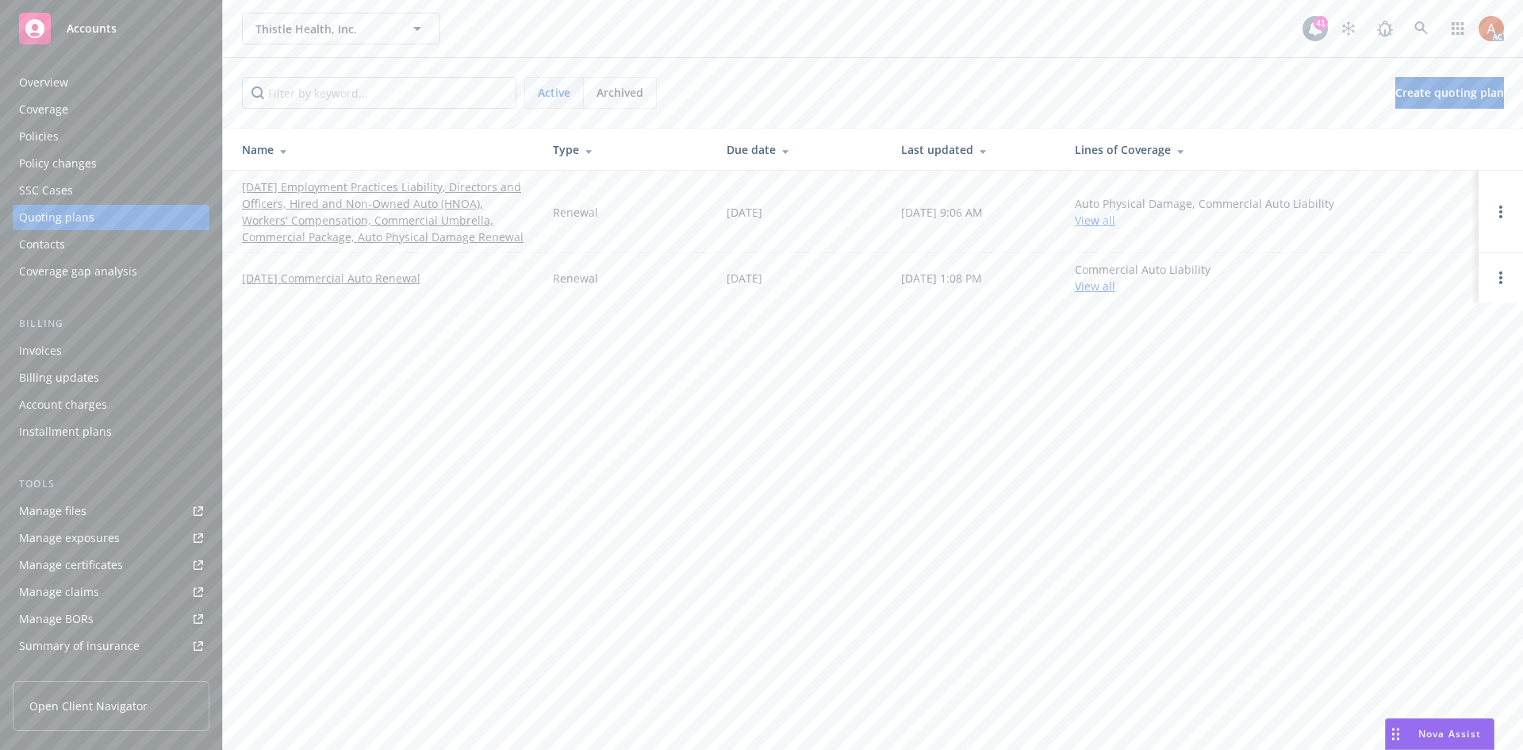
click at [51, 140] on div "Policies" at bounding box center [39, 136] width 40 height 25
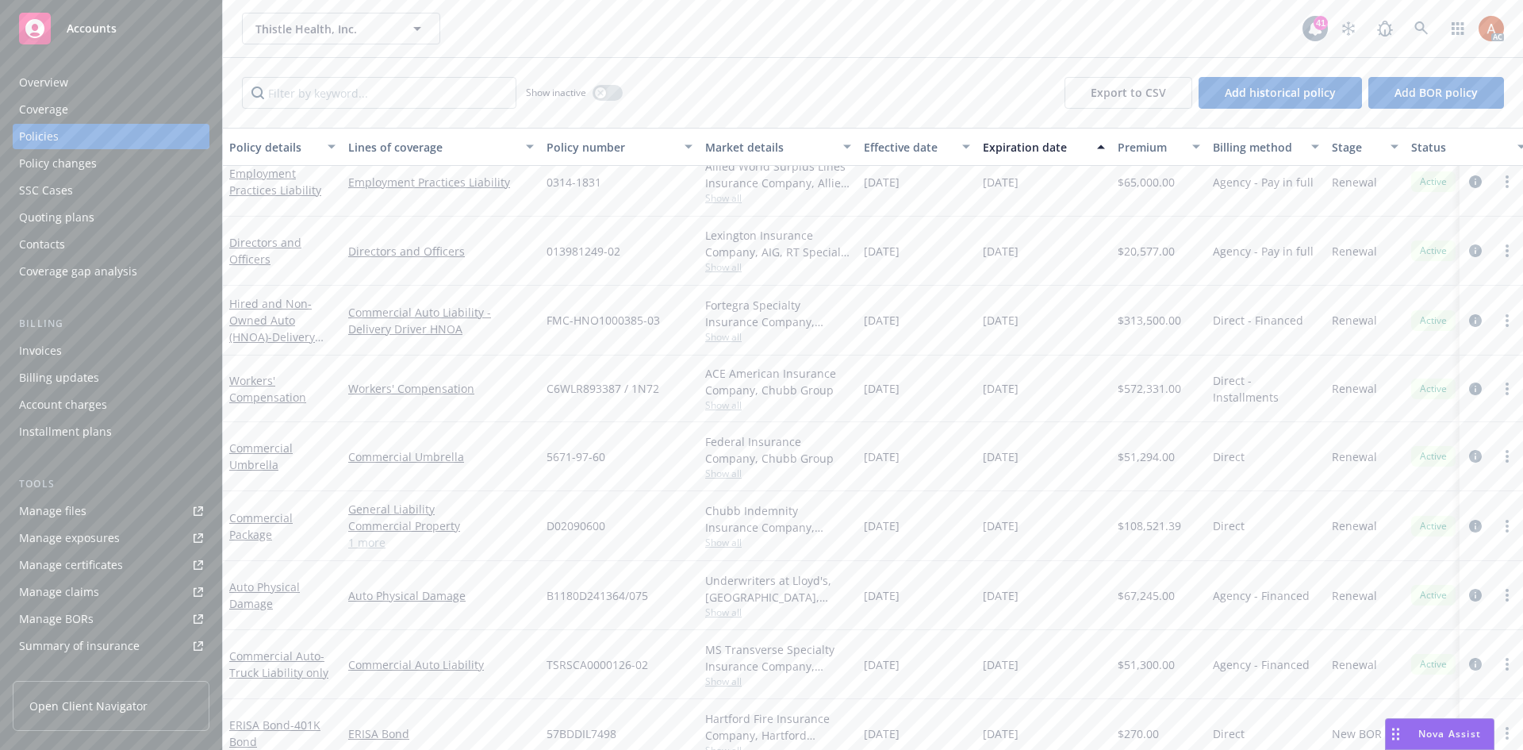
scroll to position [48, 0]
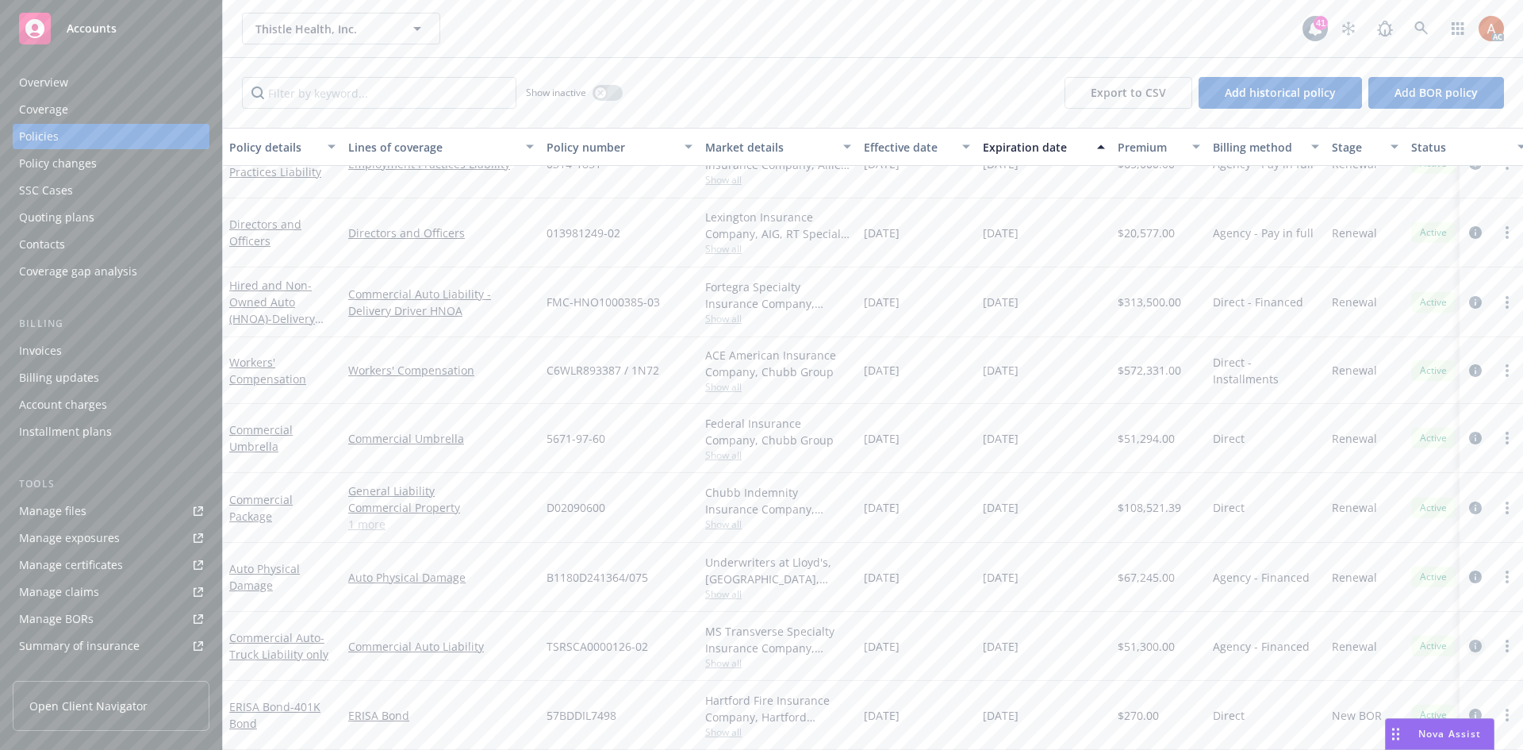
click at [1470, 640] on icon "circleInformation" at bounding box center [1476, 646] width 13 height 13
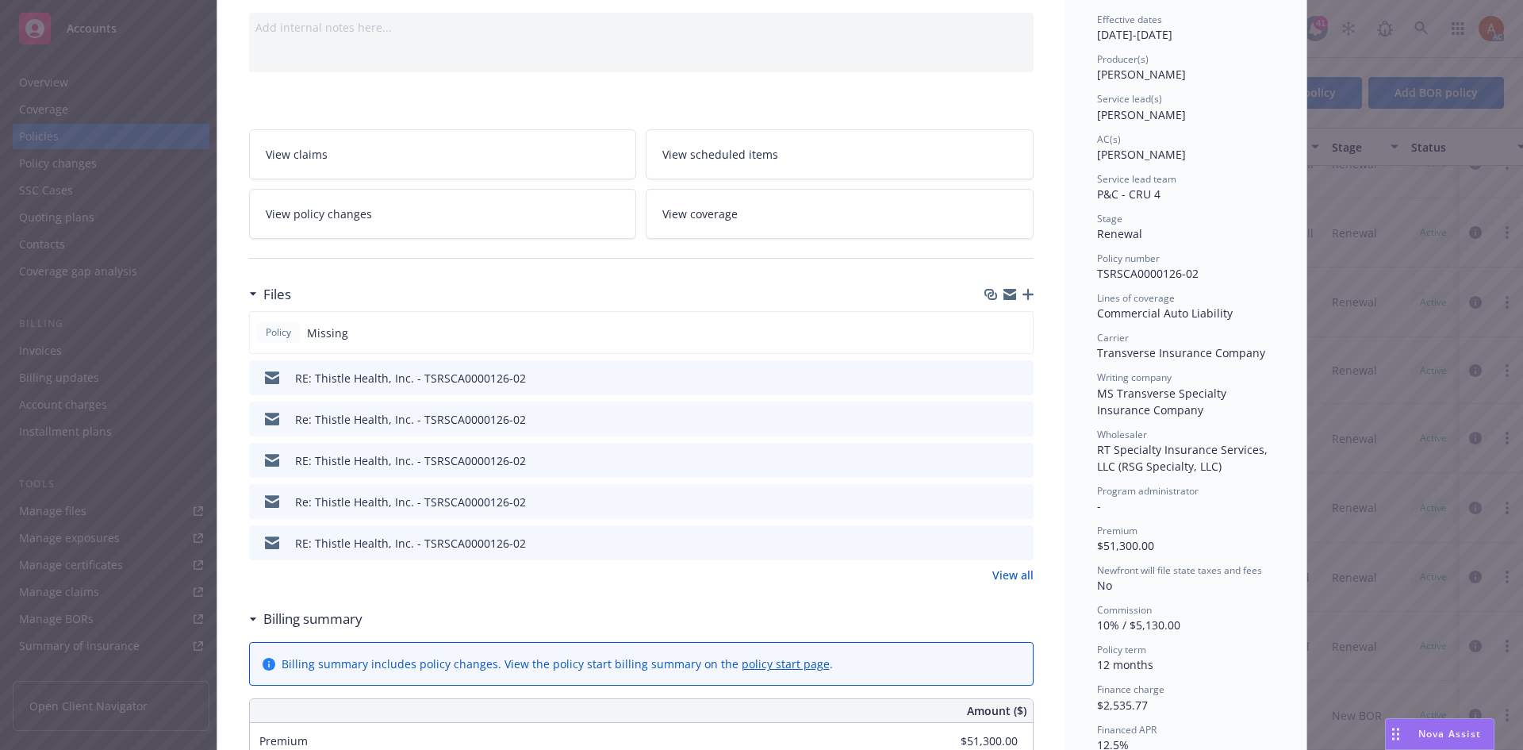
scroll to position [159, 0]
click at [1012, 573] on link "View all" at bounding box center [1013, 573] width 41 height 17
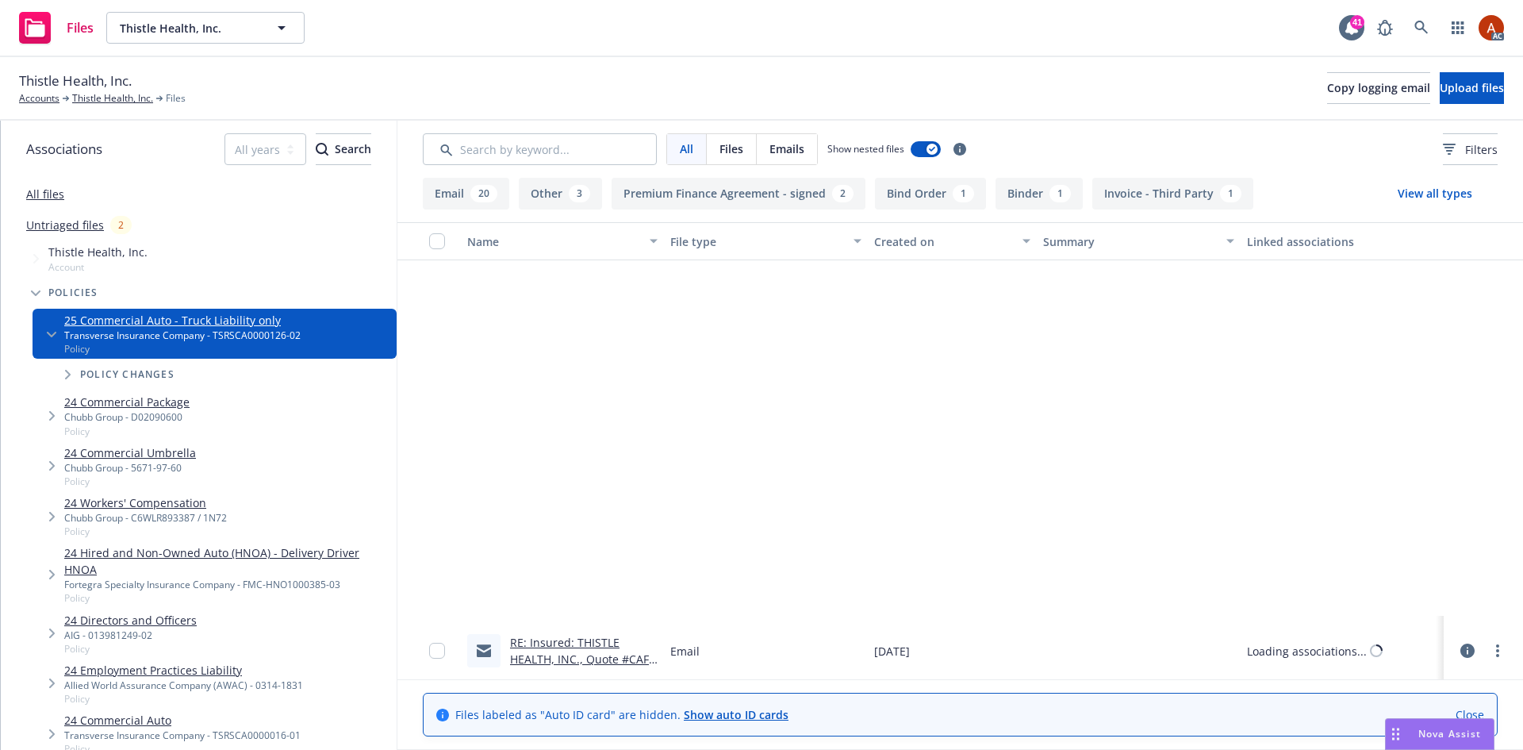
scroll to position [1587, 0]
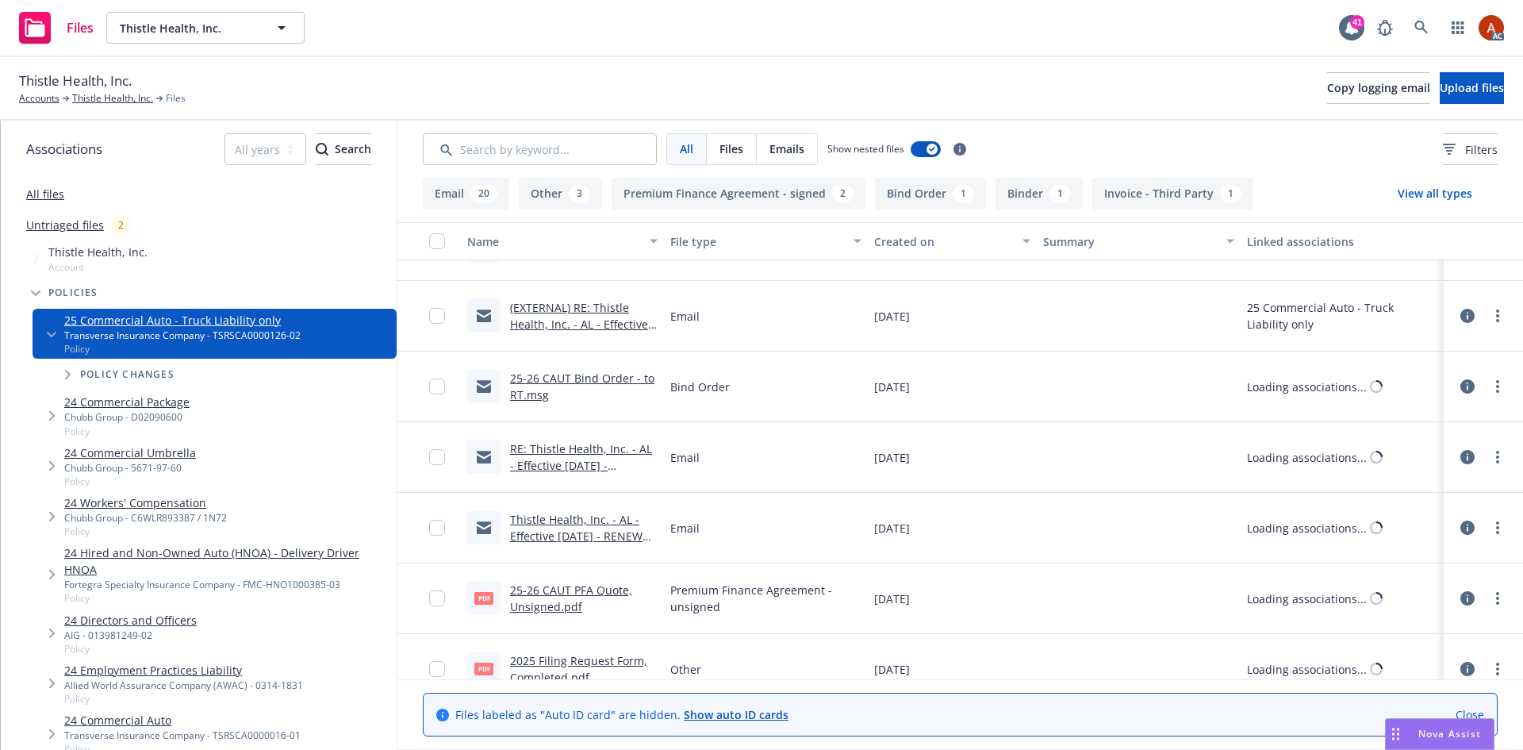
click at [1039, 201] on button "Binder 1" at bounding box center [1039, 194] width 87 height 32
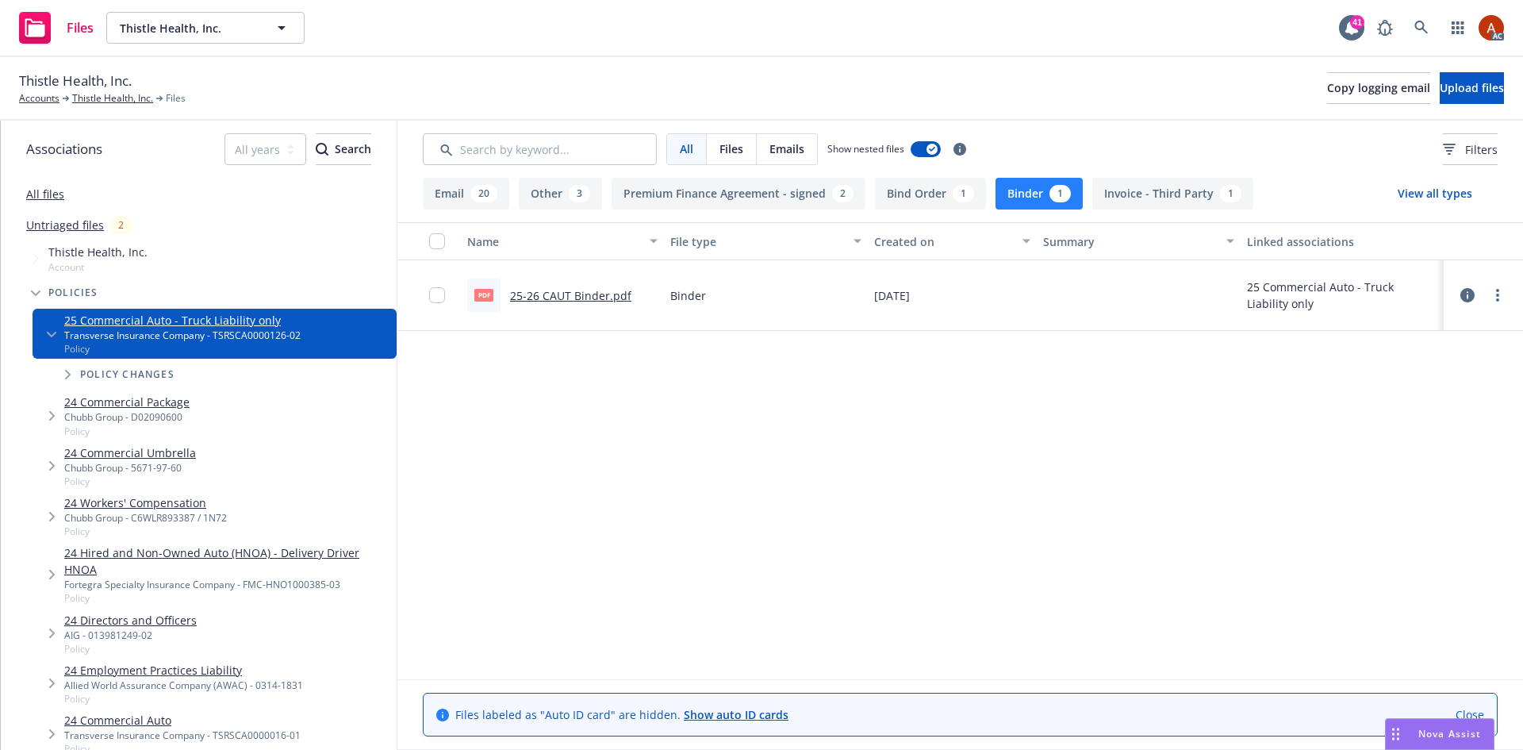
scroll to position [0, 0]
click at [594, 294] on link "25-26 CAUT Binder.pdf" at bounding box center [570, 295] width 121 height 15
click at [125, 101] on link "Thistle Health, Inc." at bounding box center [112, 98] width 81 height 14
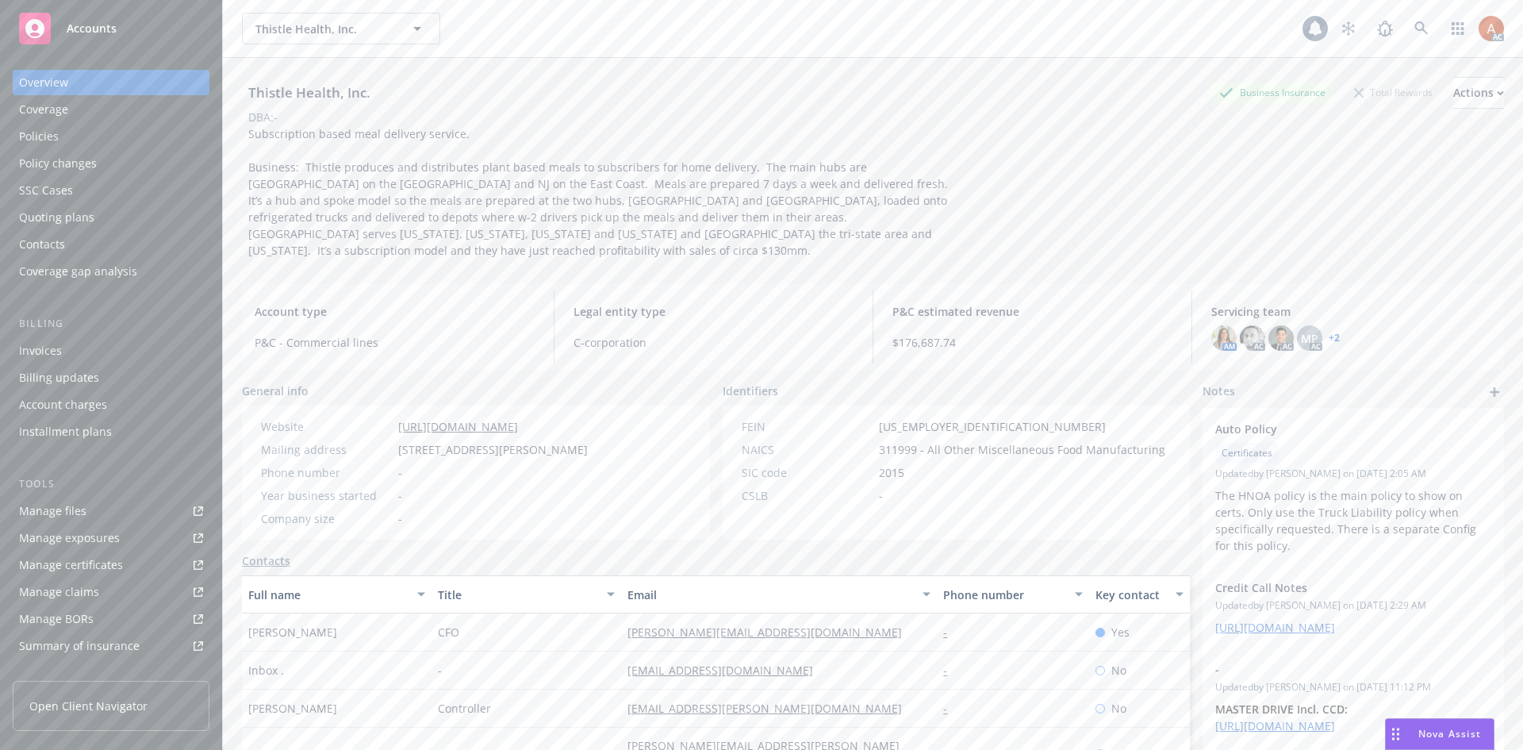
click at [44, 136] on div "Policies" at bounding box center [39, 136] width 40 height 25
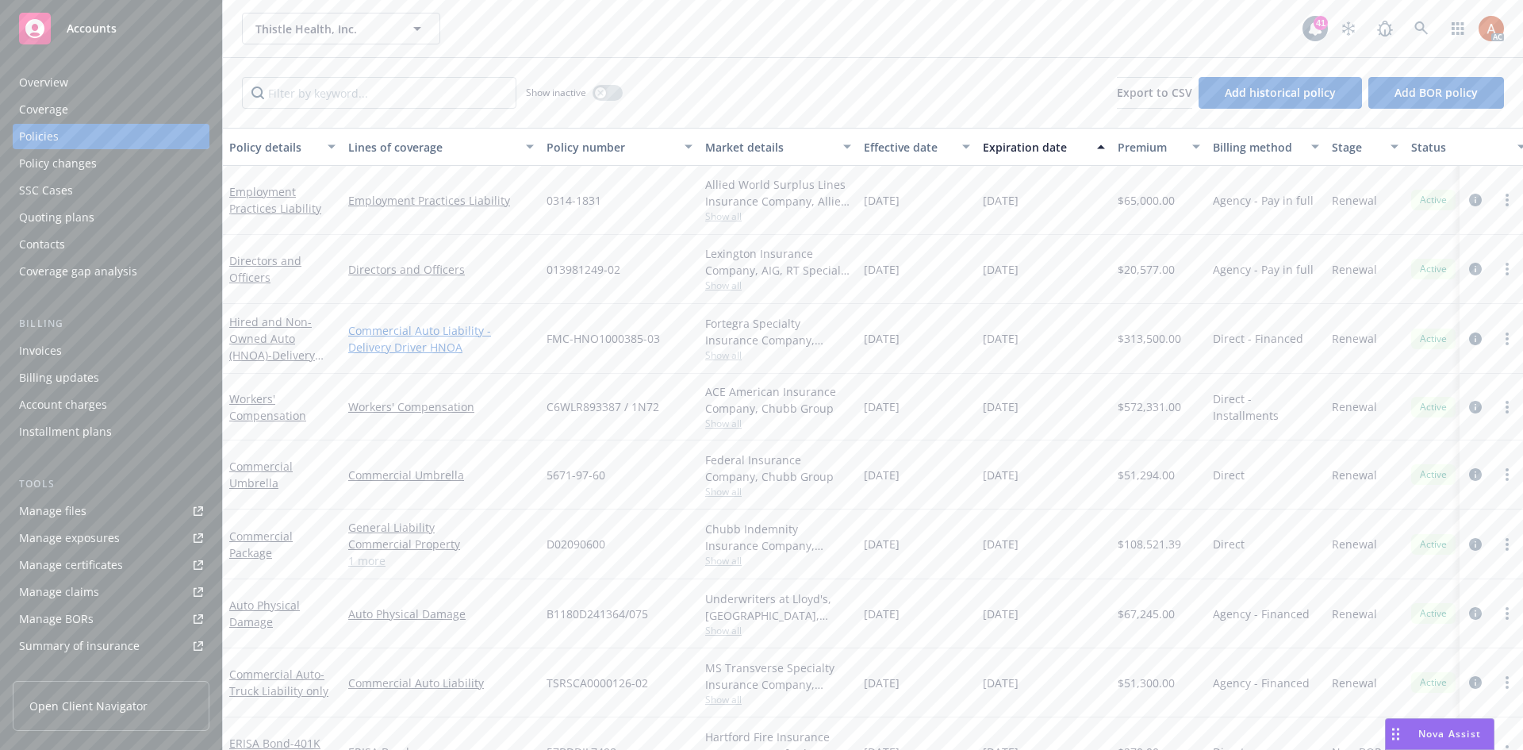
scroll to position [48, 0]
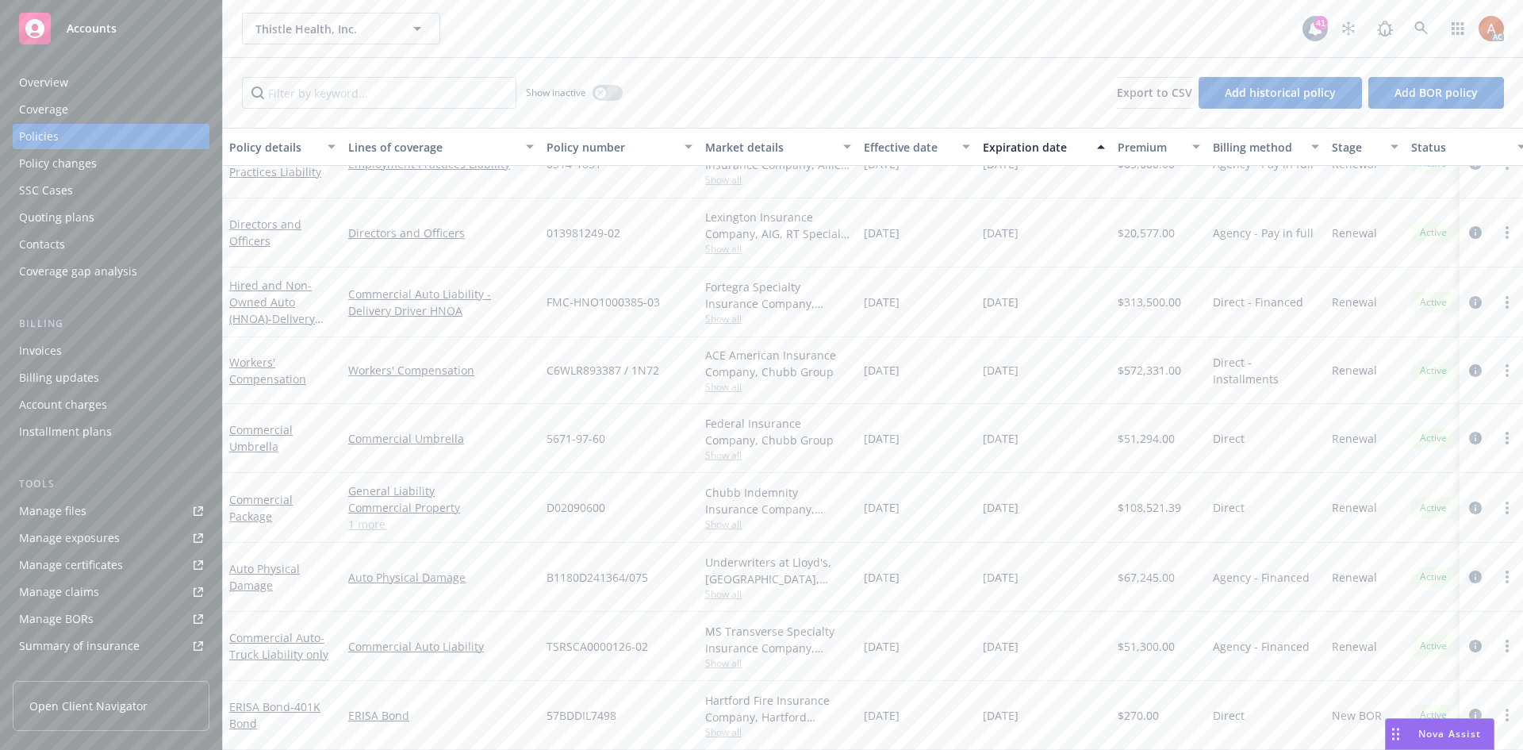
click at [1470, 571] on icon "circleInformation" at bounding box center [1476, 577] width 13 height 13
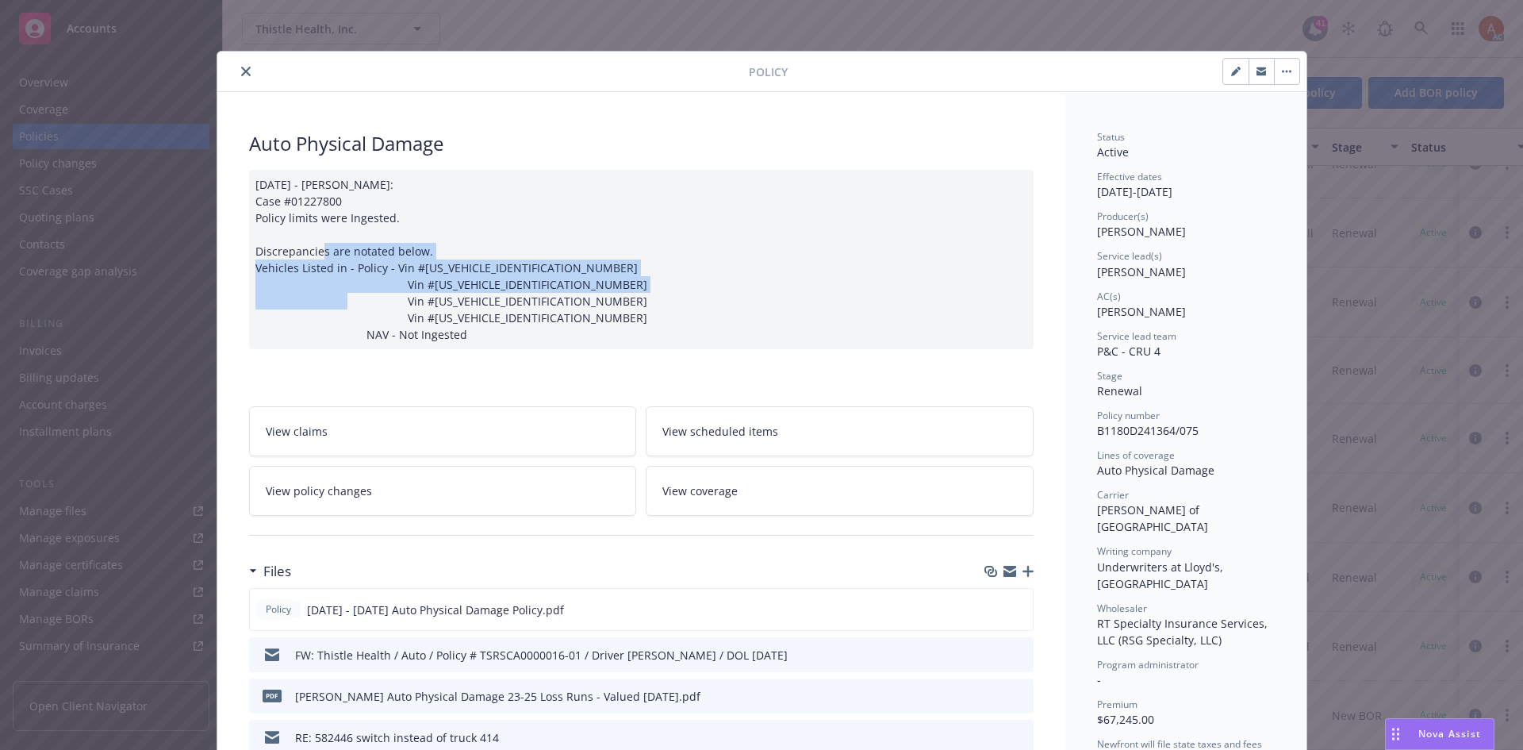
drag, startPoint x: 271, startPoint y: 248, endPoint x: 428, endPoint y: 308, distance: 168.0
click at [428, 308] on div "08/26/2024 - Sampath Vankayala: Case #01227800 Policy limits were Ingested. Dis…" at bounding box center [641, 259] width 785 height 179
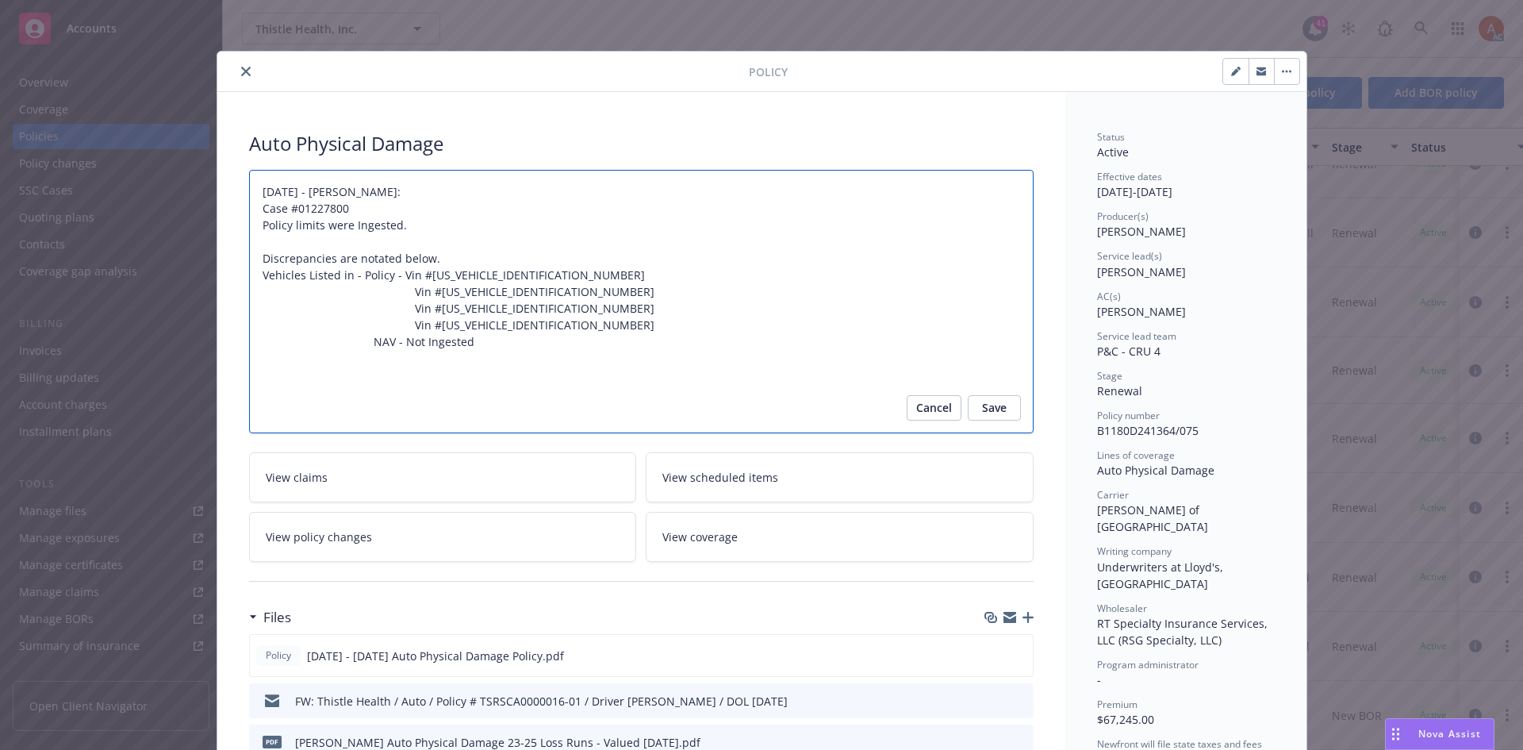
drag, startPoint x: 255, startPoint y: 258, endPoint x: 434, endPoint y: 259, distance: 178.5
click at [434, 259] on textarea "[DATE] - [PERSON_NAME]: Case #01227800 Policy limits were Ingested. Discrepanci…" at bounding box center [641, 301] width 785 height 263
click at [430, 285] on textarea "[DATE] - [PERSON_NAME]: Case #01227800 Policy limits were Ingested. Discrepanci…" at bounding box center [641, 301] width 785 height 263
click at [498, 315] on textarea "[DATE] - [PERSON_NAME]: Case #01227800 Policy limits were Ingested. Discrepanci…" at bounding box center [641, 301] width 785 height 263
click at [441, 299] on textarea "08/26/2024 - Sampath Vankayala: Case #01227800 Policy limits were Ingested. Dis…" at bounding box center [641, 301] width 785 height 263
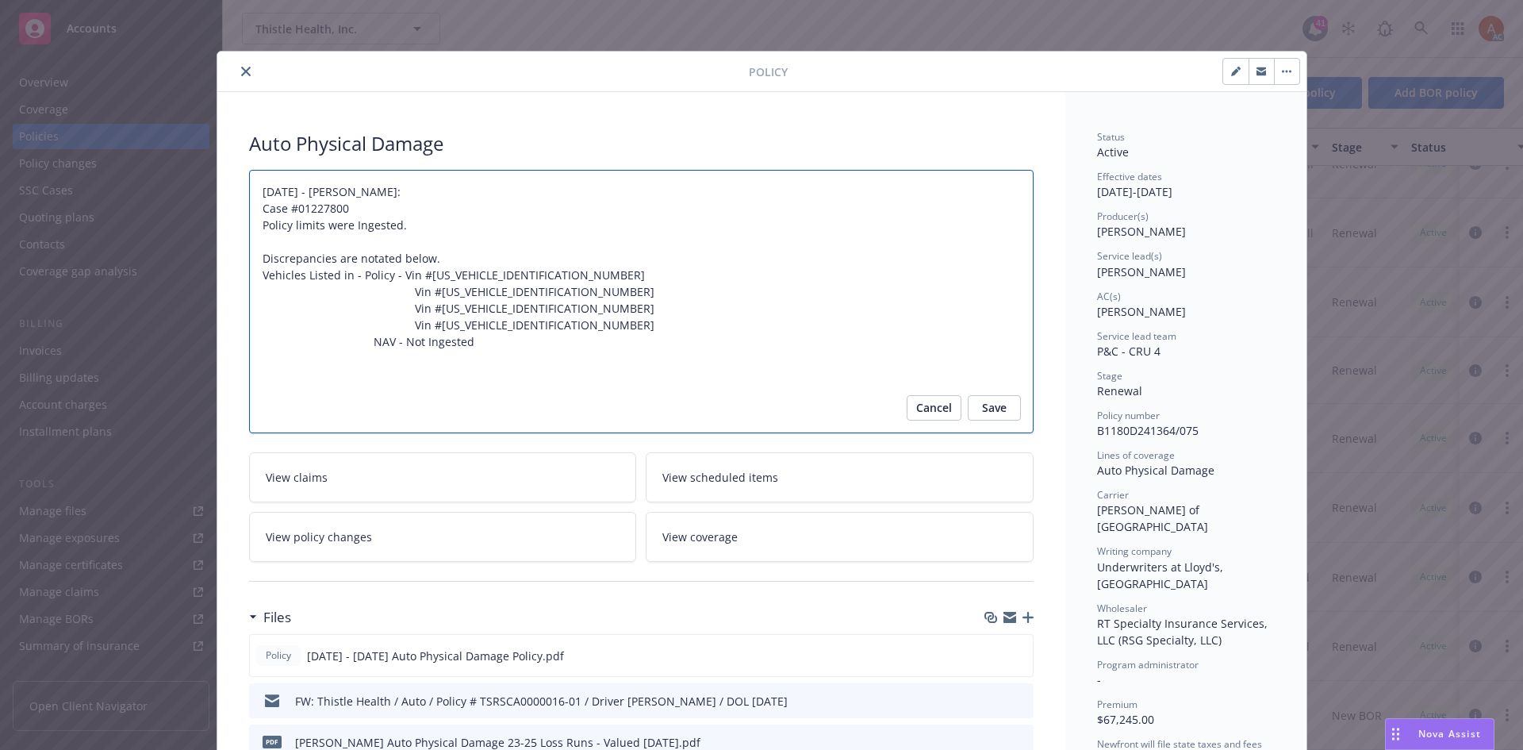
drag, startPoint x: 287, startPoint y: 259, endPoint x: 484, endPoint y: 337, distance: 211.6
click at [484, 337] on textarea "08/26/2024 - Sampath Vankayala: Case #01227800 Policy limits were Ingested. Dis…" at bounding box center [641, 301] width 785 height 263
click at [435, 255] on textarea "08/26/2024 - Sampath Vankayala: Case #01227800 Policy limits were Ingested. Dis…" at bounding box center [641, 301] width 785 height 263
drag, startPoint x: 437, startPoint y: 259, endPoint x: 256, endPoint y: 255, distance: 181.0
click at [256, 255] on textarea "08/26/2024 - Sampath Vankayala: Case #01227800 Policy limits were Ingested. Dis…" at bounding box center [641, 301] width 785 height 263
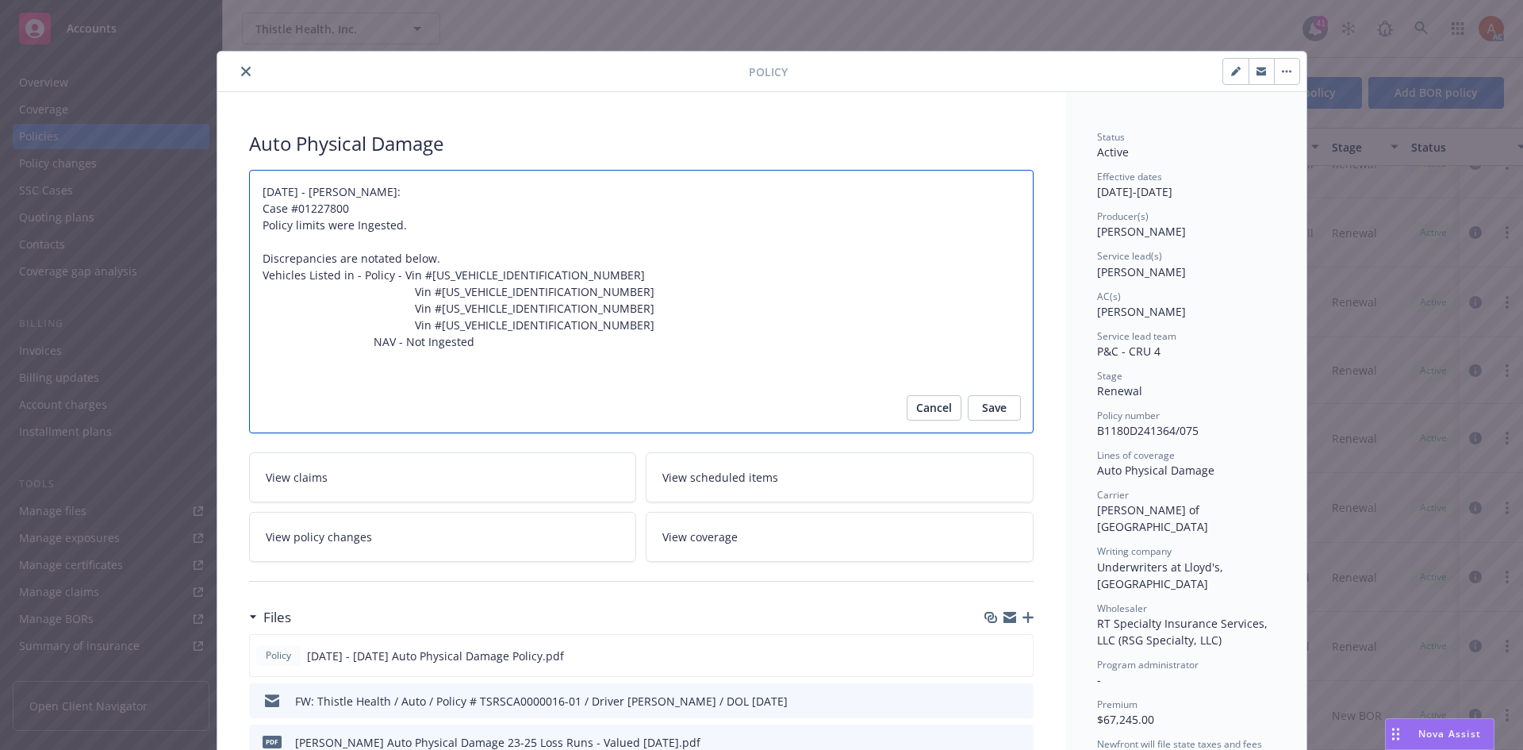
type textarea "x"
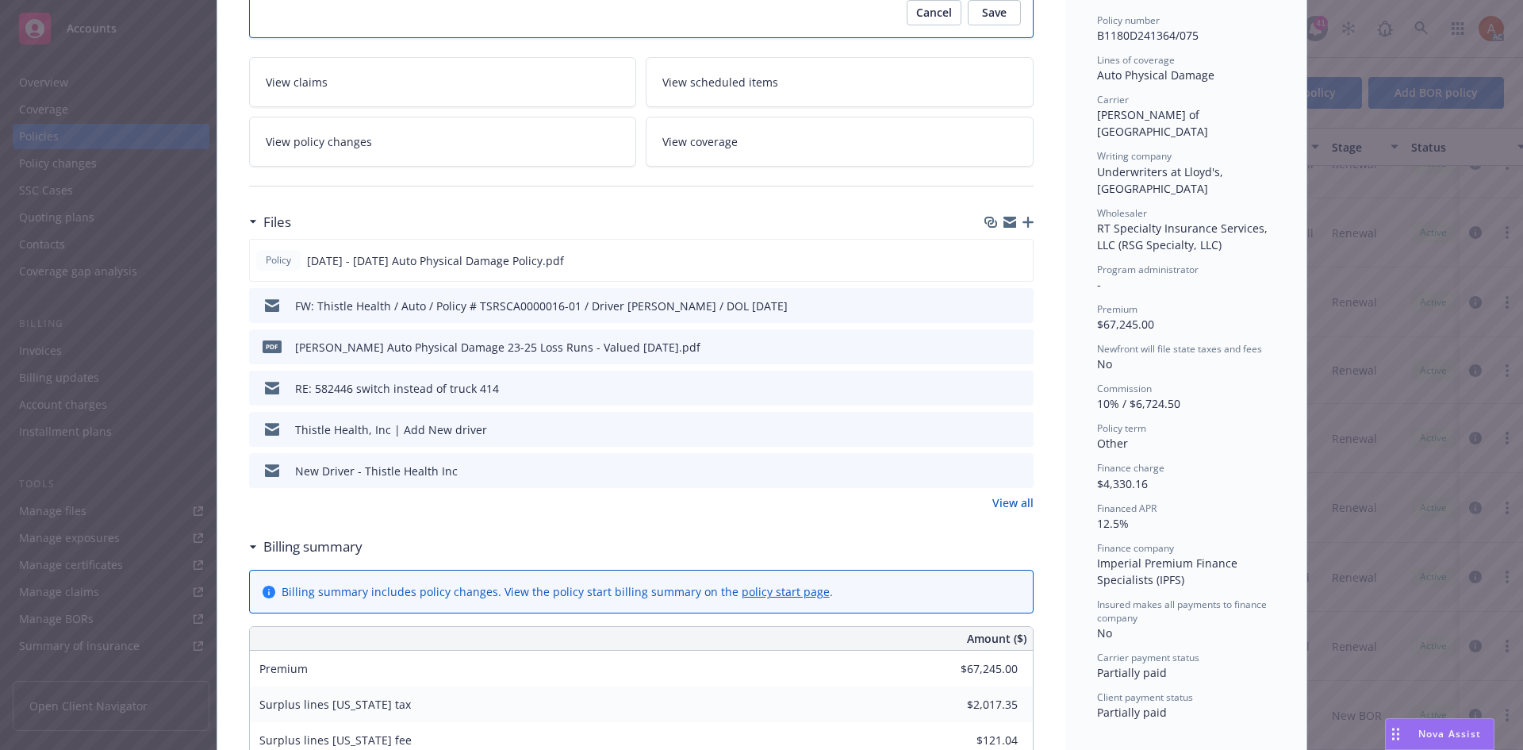
scroll to position [397, 0]
click at [1008, 500] on link "View all" at bounding box center [1013, 501] width 41 height 17
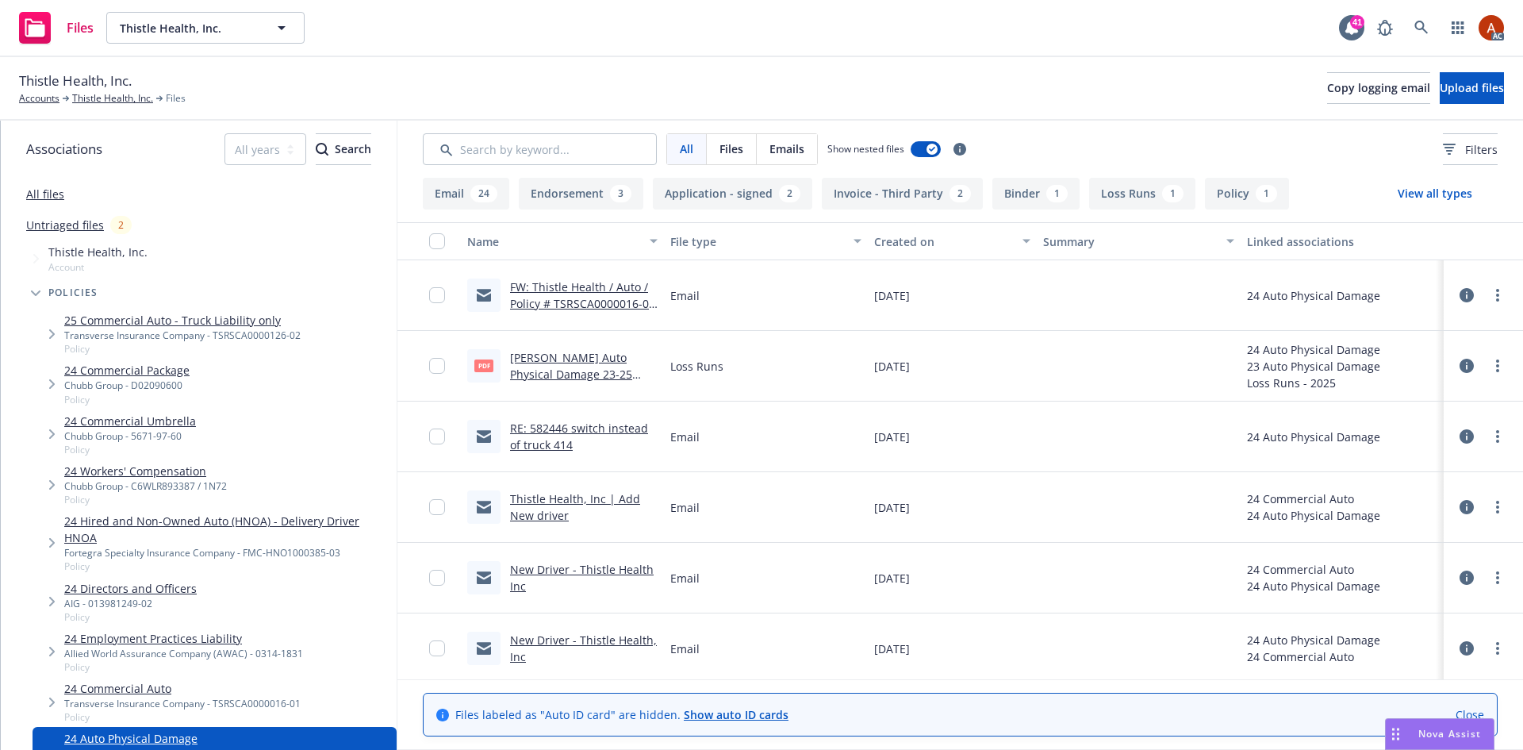
click at [1443, 152] on div "Filters" at bounding box center [1470, 149] width 55 height 17
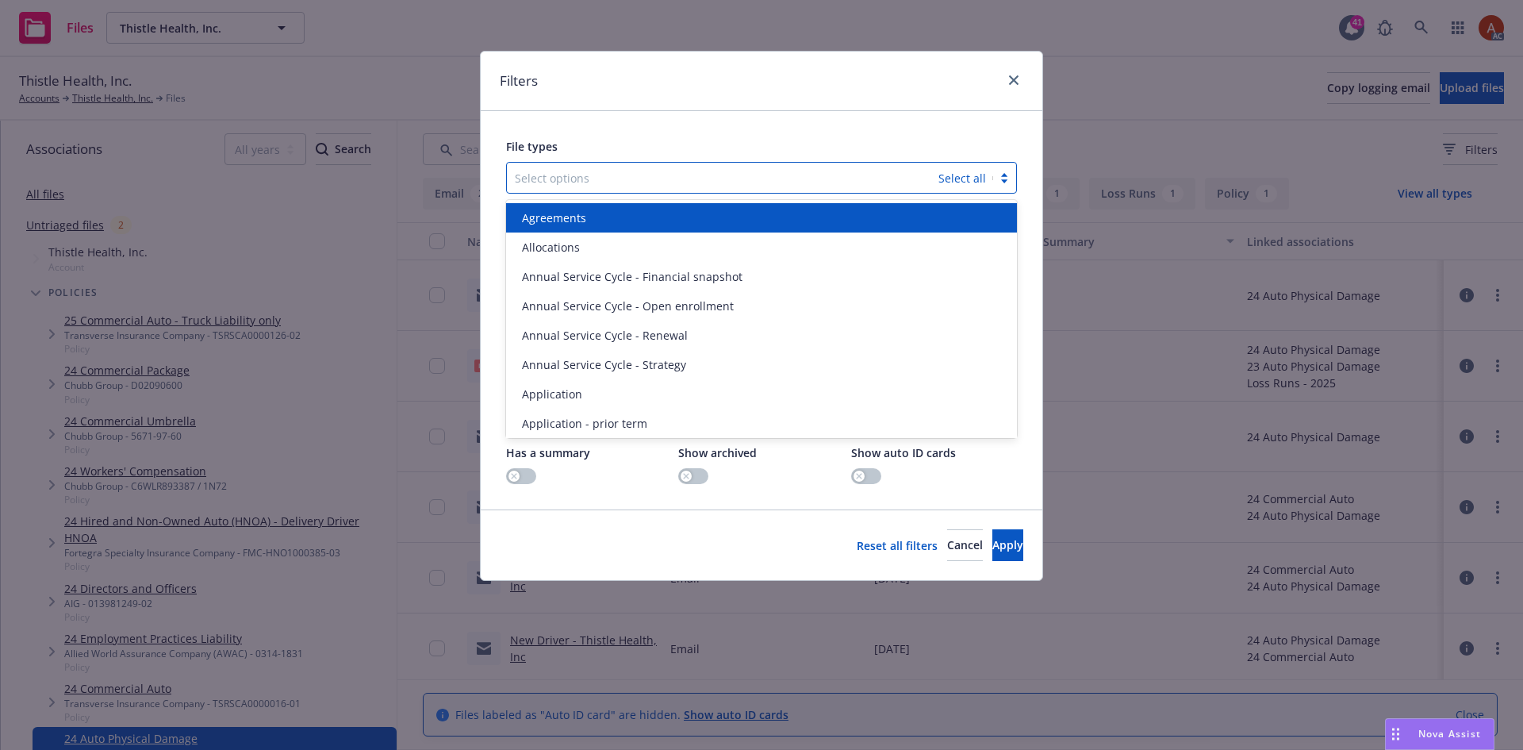
click at [593, 179] on div at bounding box center [723, 177] width 416 height 19
type input "poli"
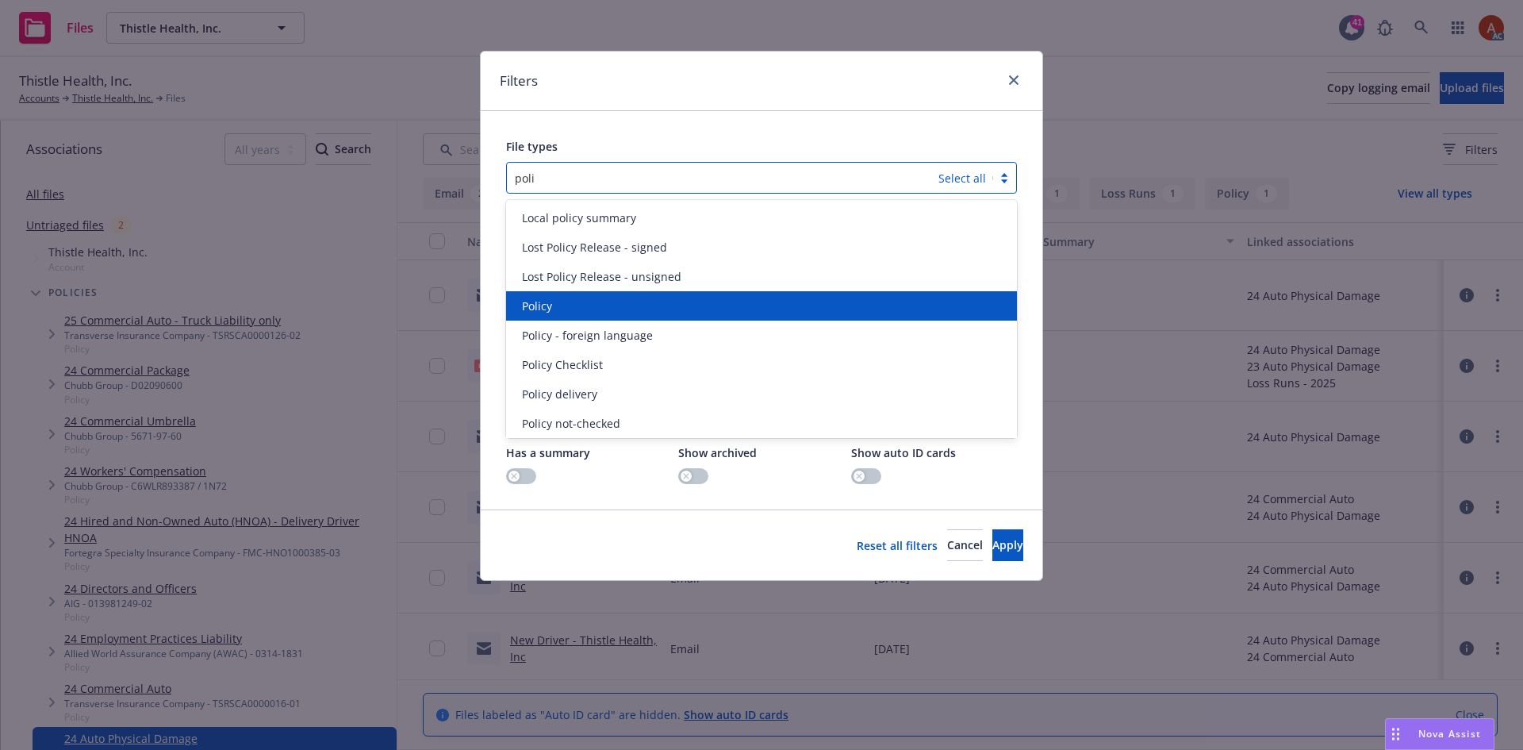
click at [573, 309] on div "Policy" at bounding box center [762, 306] width 492 height 17
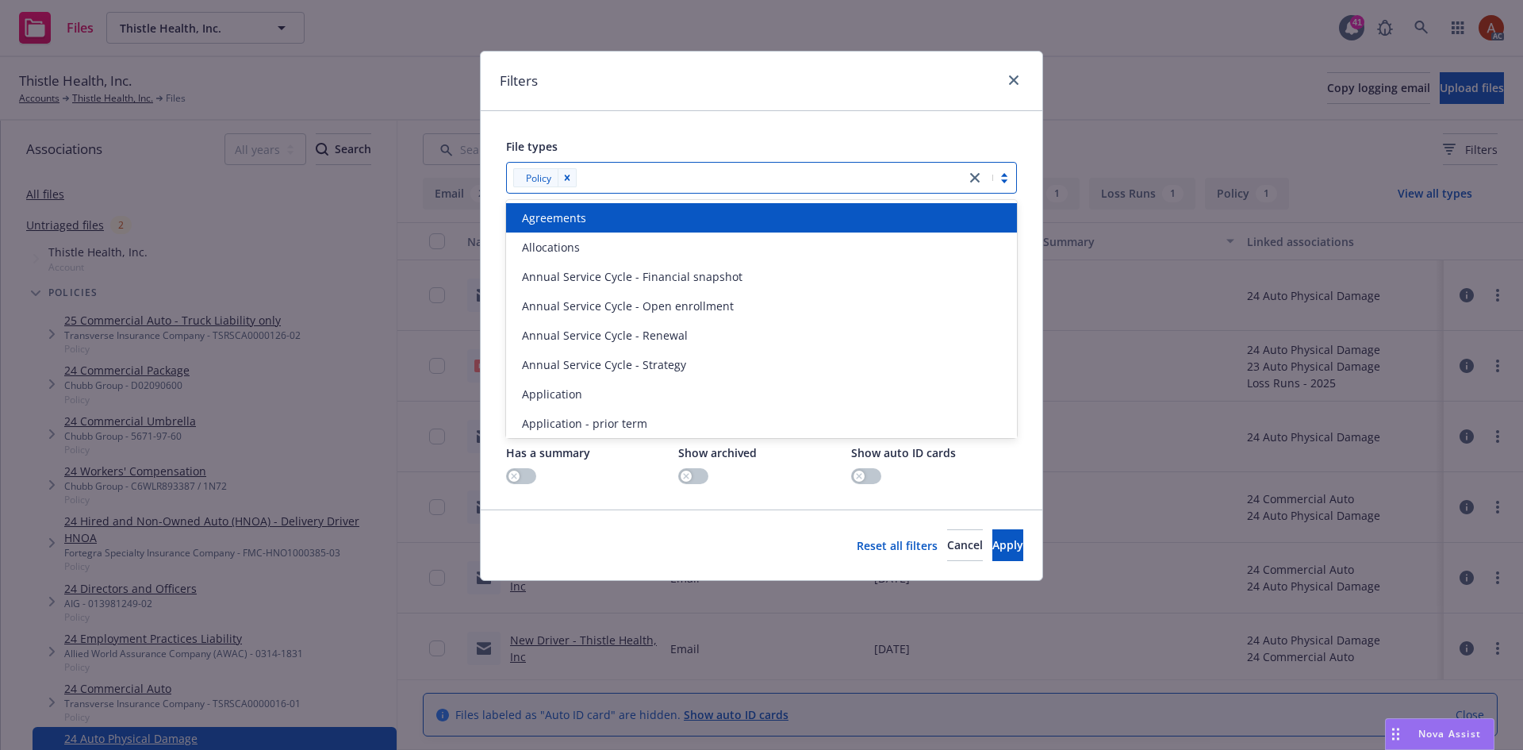
click at [659, 177] on div at bounding box center [770, 177] width 376 height 19
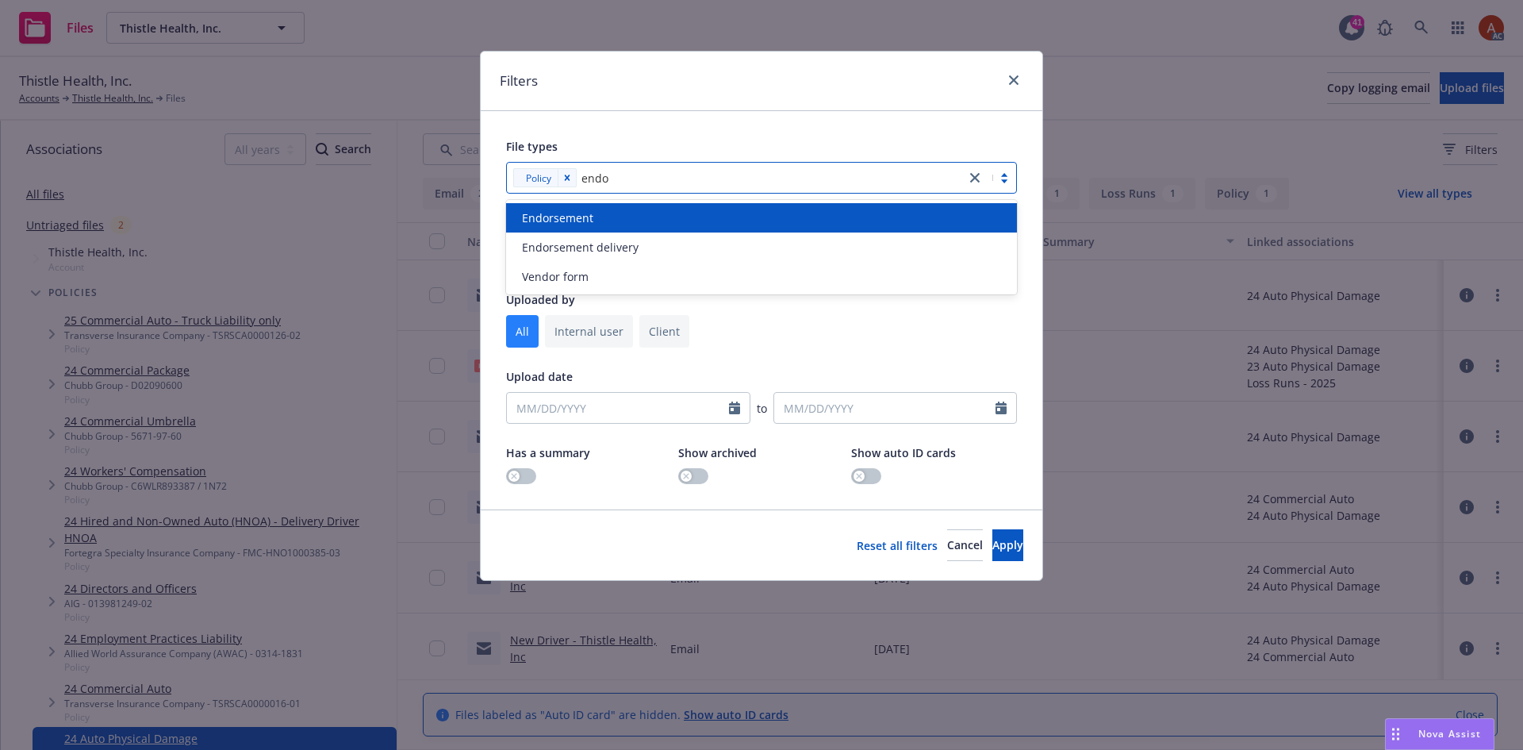
type input "endor"
click at [581, 219] on span "Endorsement" at bounding box center [557, 217] width 71 height 17
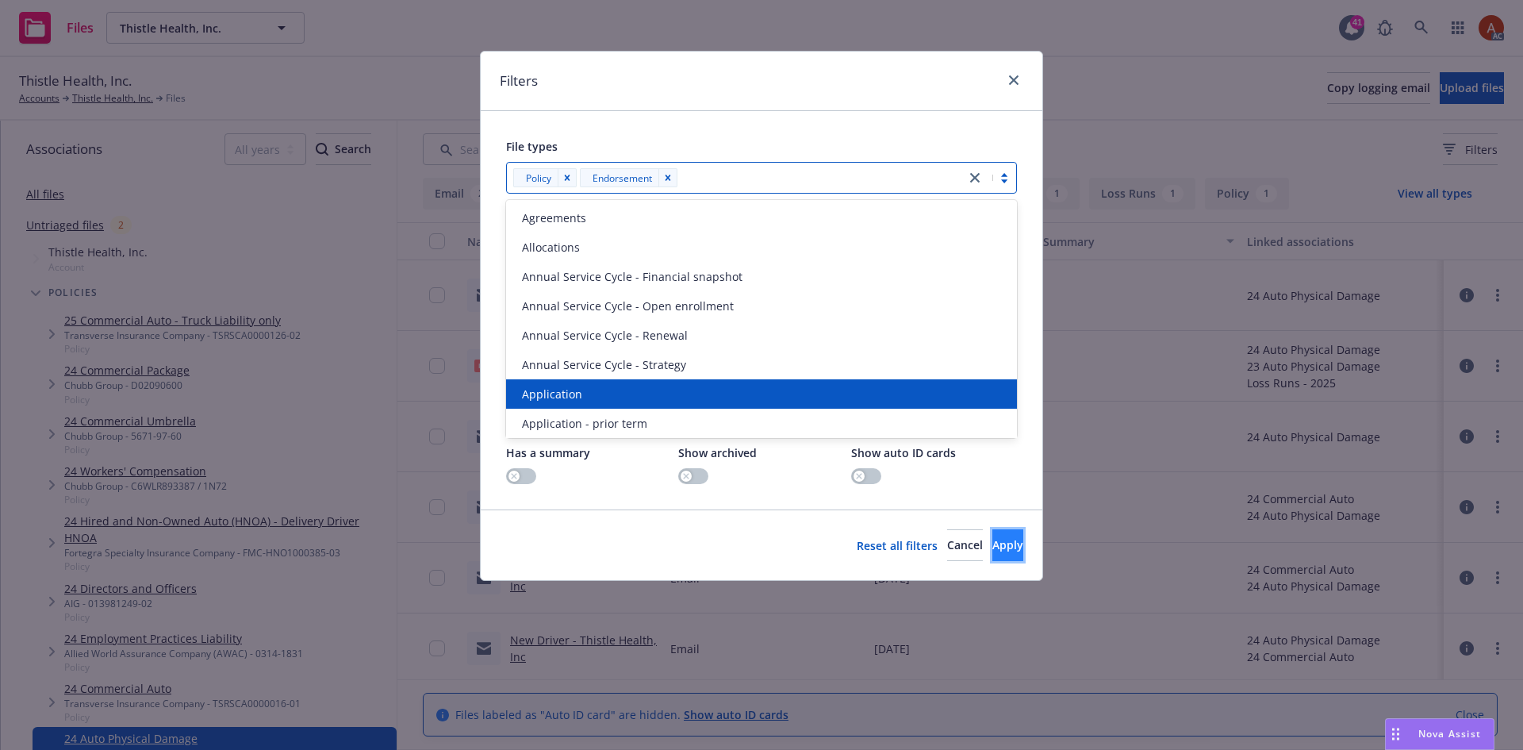
click at [993, 551] on span "Apply" at bounding box center [1008, 544] width 31 height 15
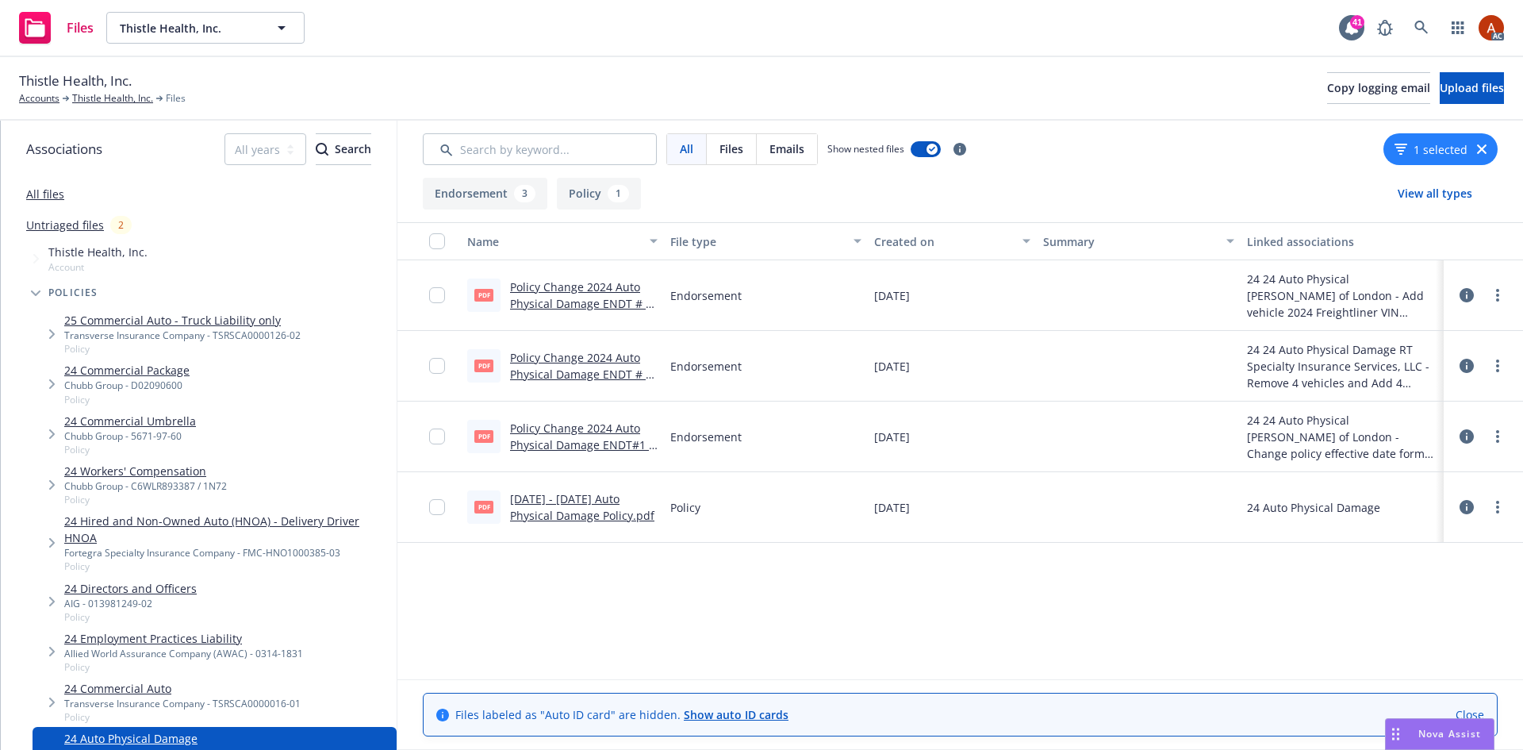
click at [578, 203] on button "Policy 1" at bounding box center [599, 194] width 84 height 32
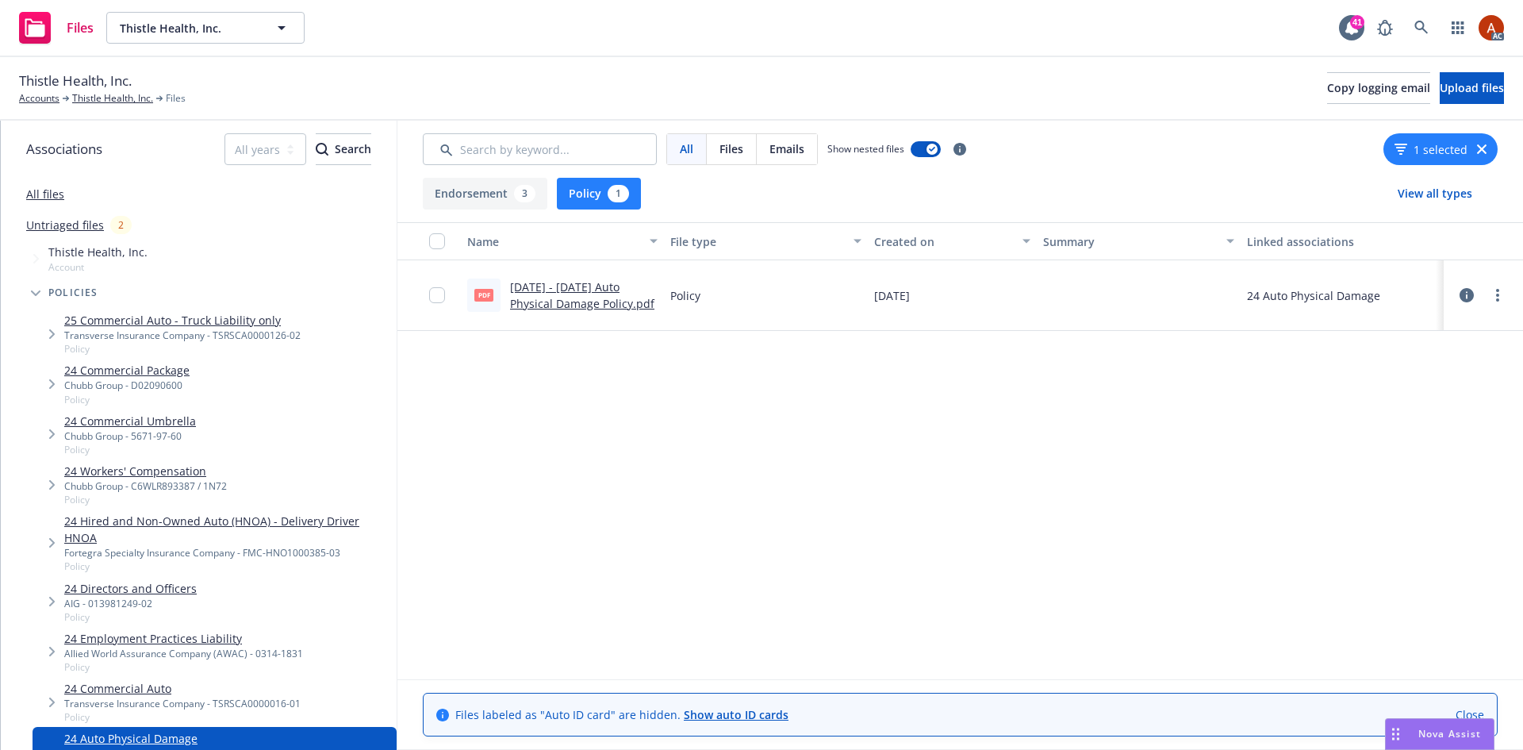
click at [530, 284] on link "2024 - 2025 Auto Physical Damage Policy.pdf" at bounding box center [582, 295] width 144 height 32
click at [108, 102] on link "Thistle Health, Inc." at bounding box center [112, 98] width 81 height 14
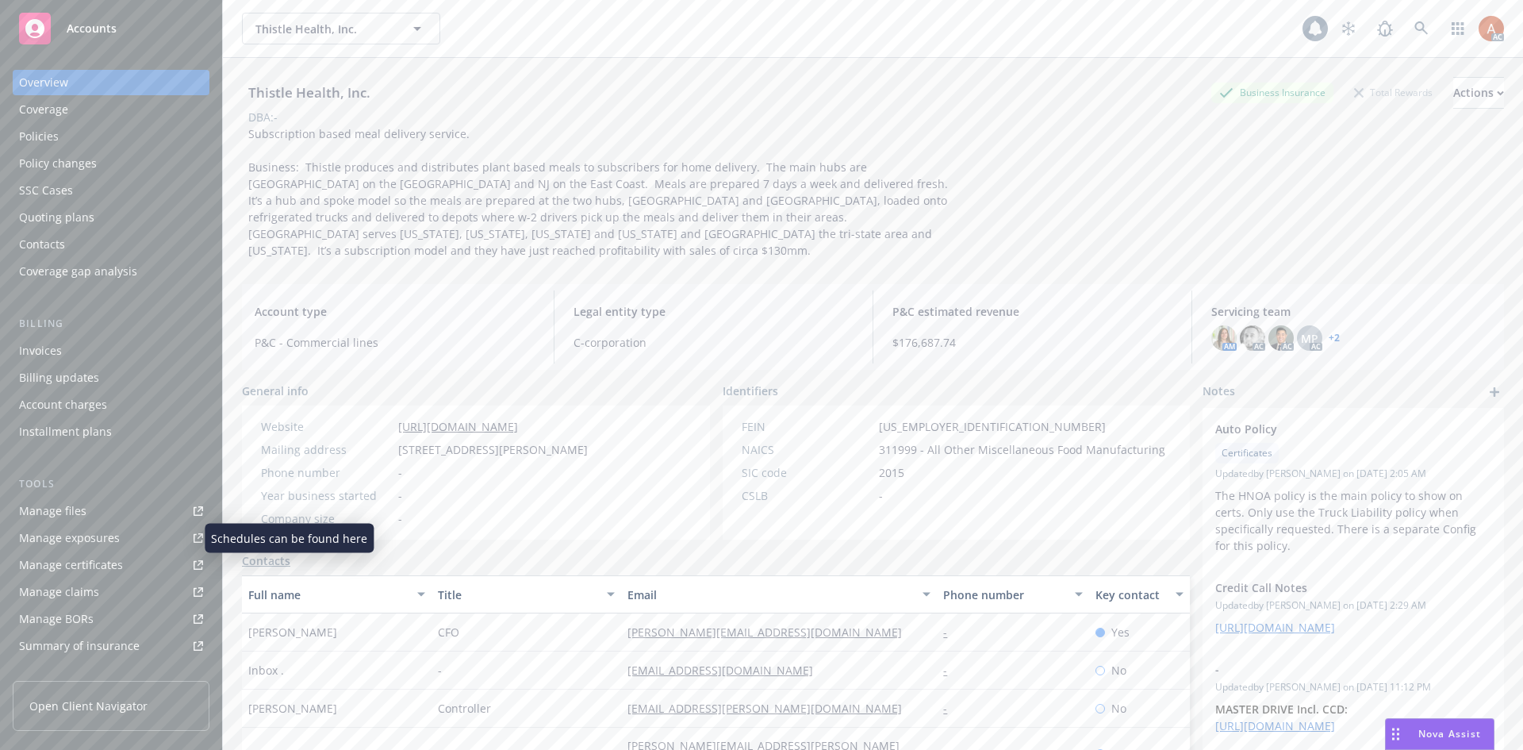
click at [86, 533] on div "Manage exposures" at bounding box center [69, 537] width 101 height 25
click at [50, 134] on div "Policies" at bounding box center [39, 136] width 40 height 25
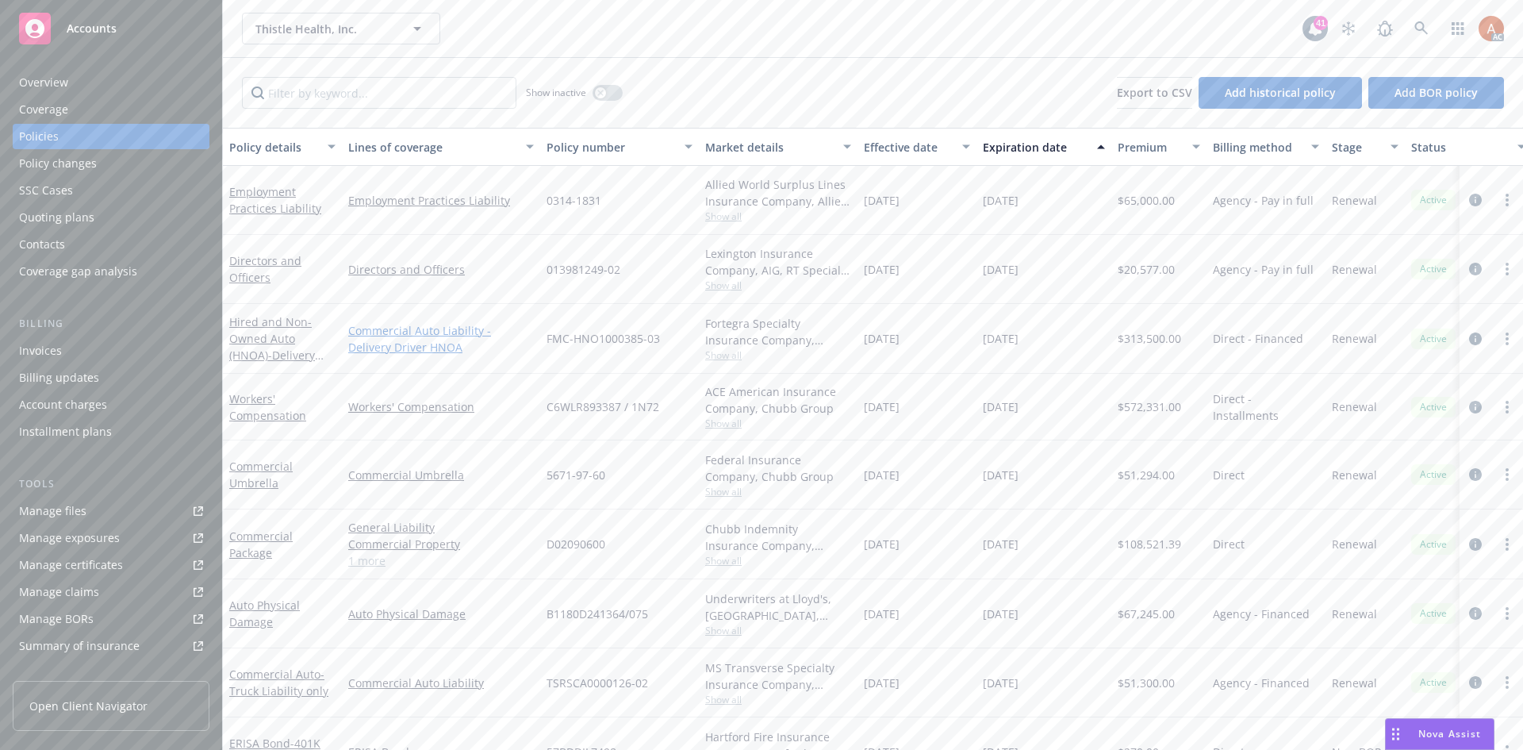
scroll to position [48, 0]
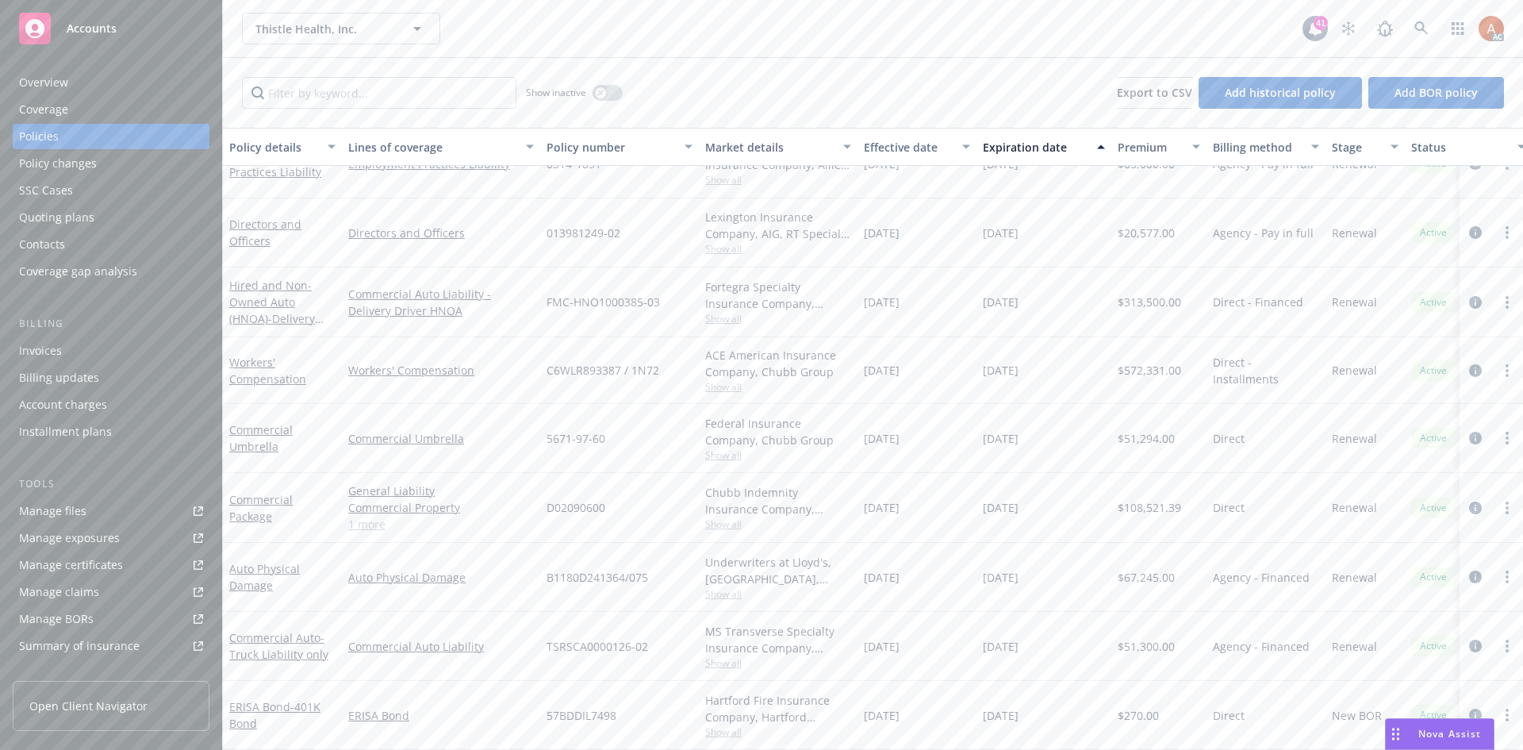
drag, startPoint x: 871, startPoint y: 560, endPoint x: 1048, endPoint y: 561, distance: 176.9
click at [1048, 561] on div "Auto Physical Damage Auto Physical Damage B1180D241364/075 Underwriters at Lloy…" at bounding box center [988, 577] width 1531 height 69
click at [1108, 567] on div "12/15/2025" at bounding box center [1044, 577] width 135 height 69
click at [1466, 567] on link "circleInformation" at bounding box center [1475, 576] width 19 height 19
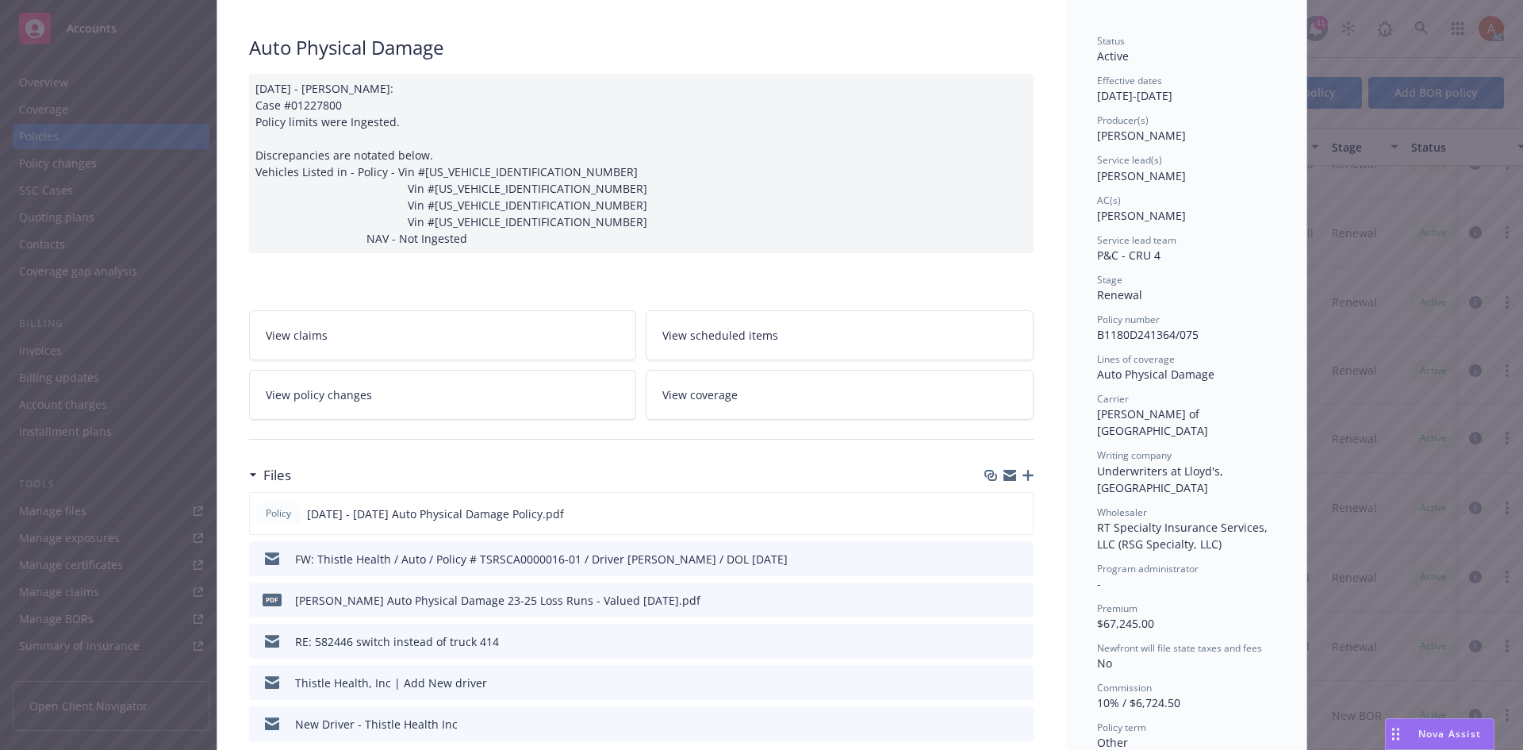
scroll to position [238, 0]
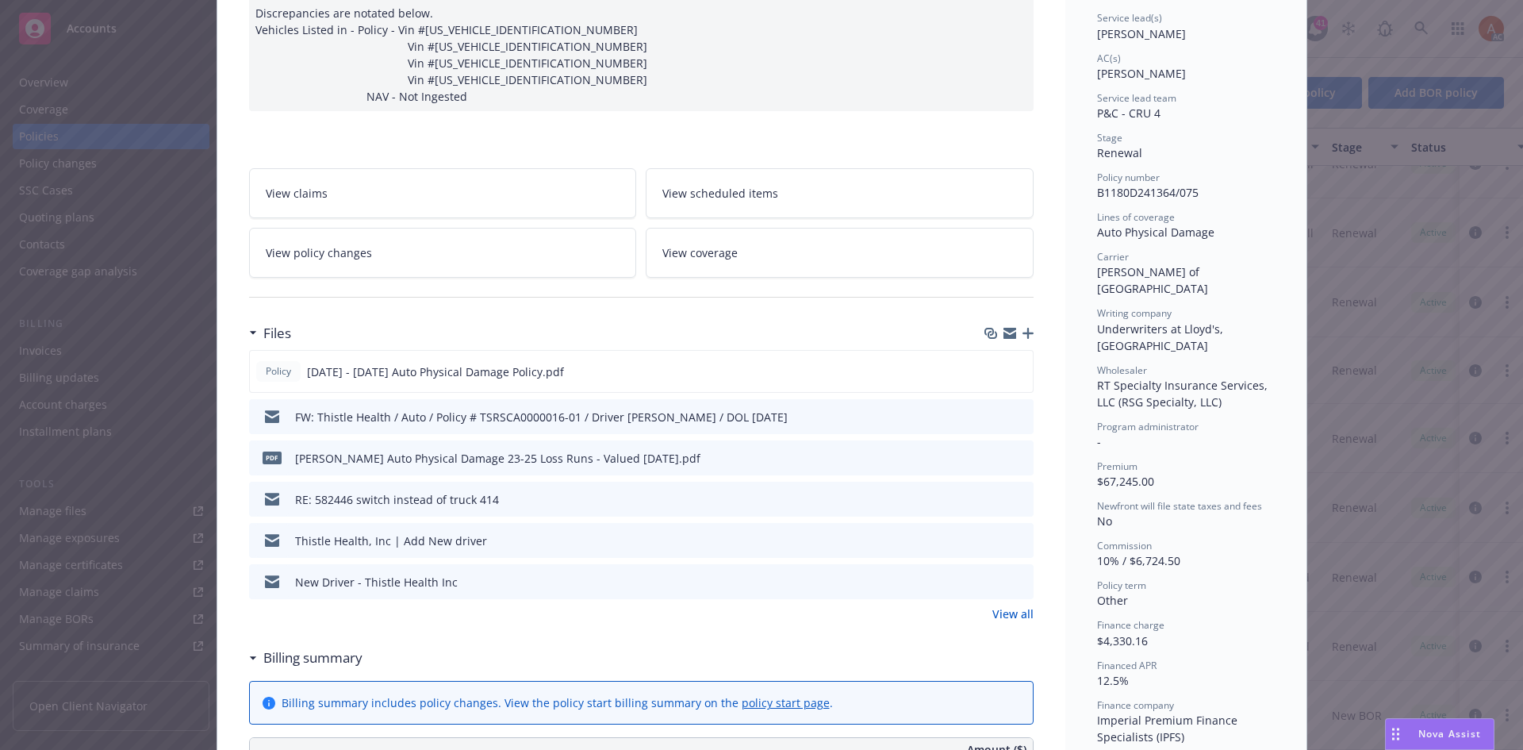
click at [1006, 622] on link "View all" at bounding box center [1013, 613] width 41 height 17
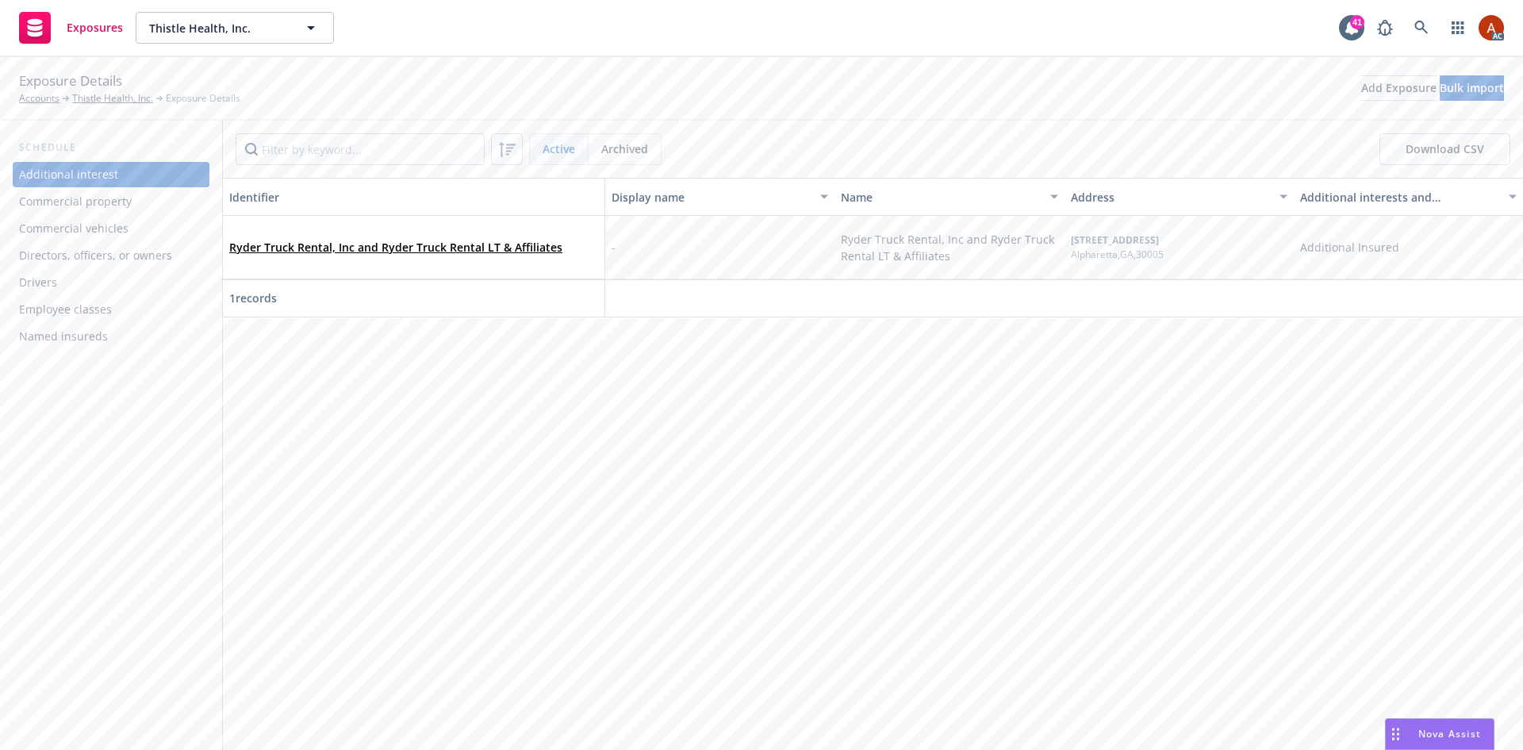
click at [67, 282] on div "Drivers" at bounding box center [111, 282] width 184 height 25
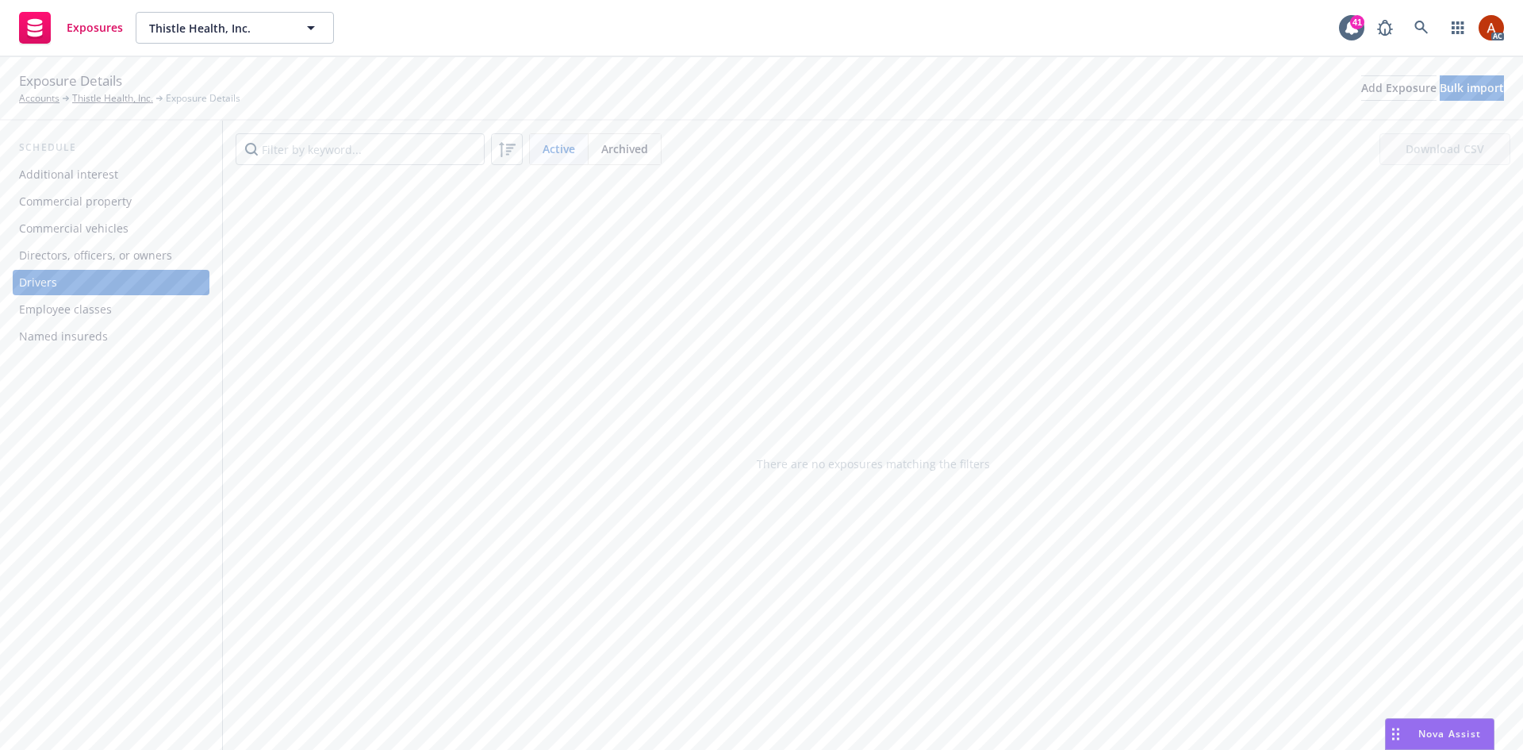
click at [100, 259] on div "Directors, officers, or owners" at bounding box center [95, 255] width 153 height 25
click at [83, 309] on div "Employee classes" at bounding box center [65, 309] width 93 height 25
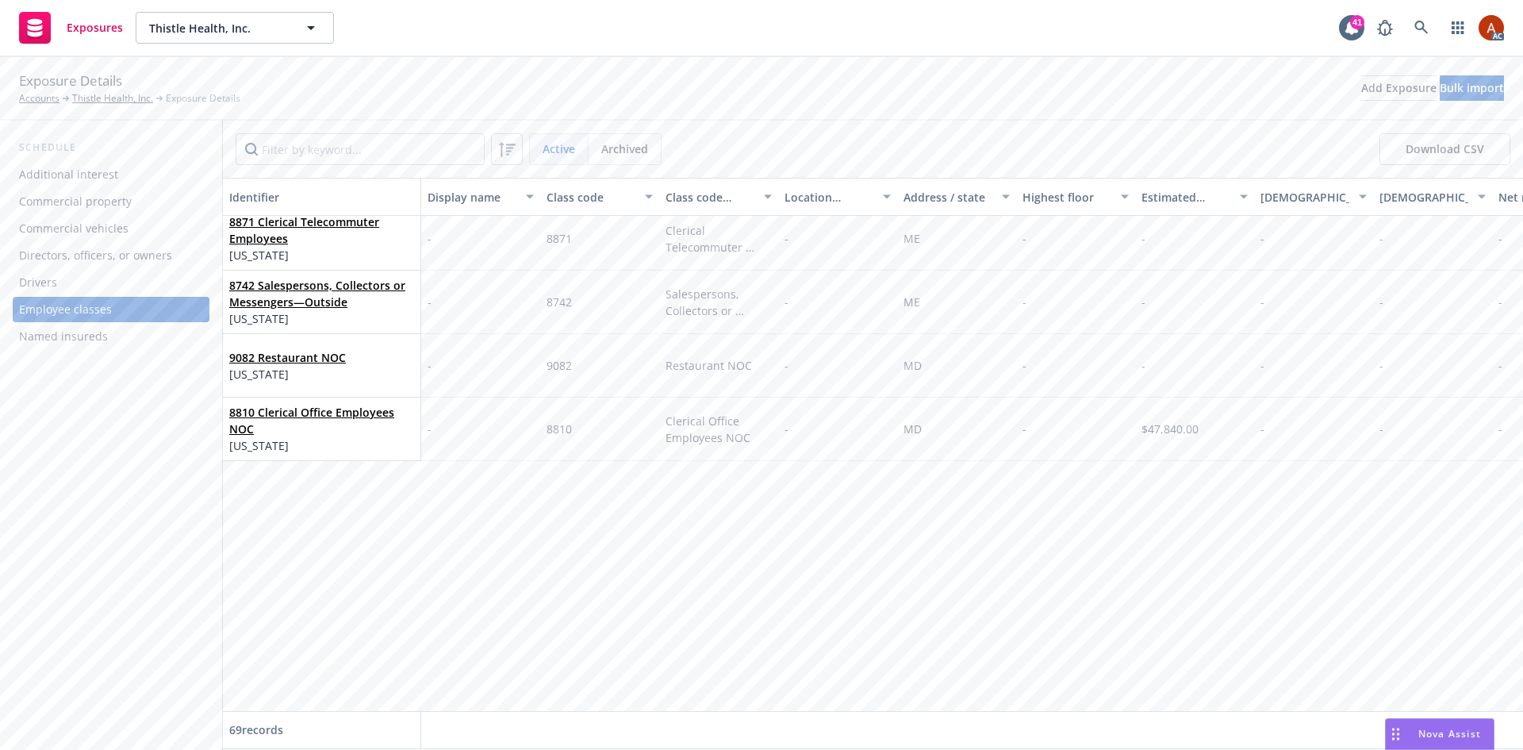
scroll to position [1834, 0]
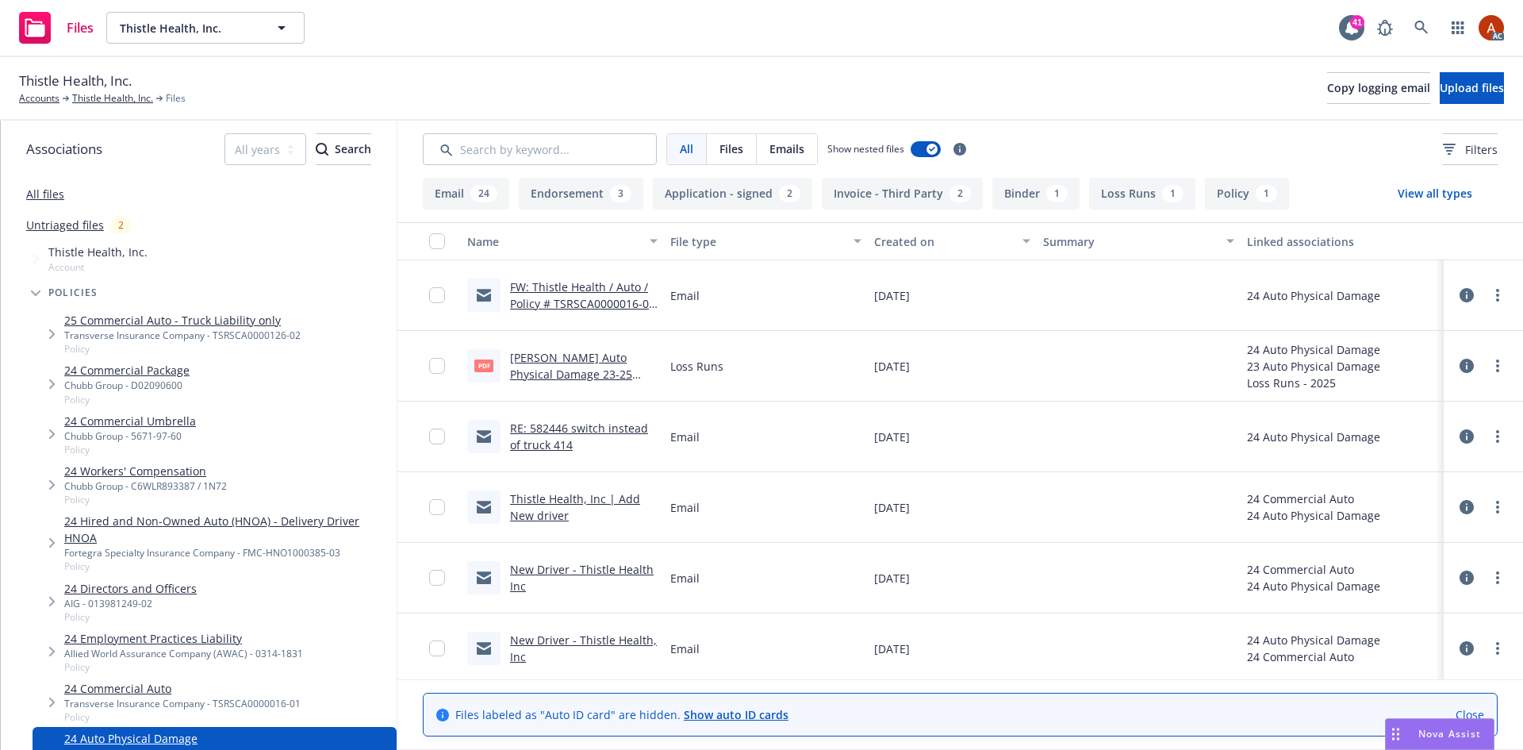
click at [706, 200] on button "Application - signed 2" at bounding box center [732, 194] width 159 height 32
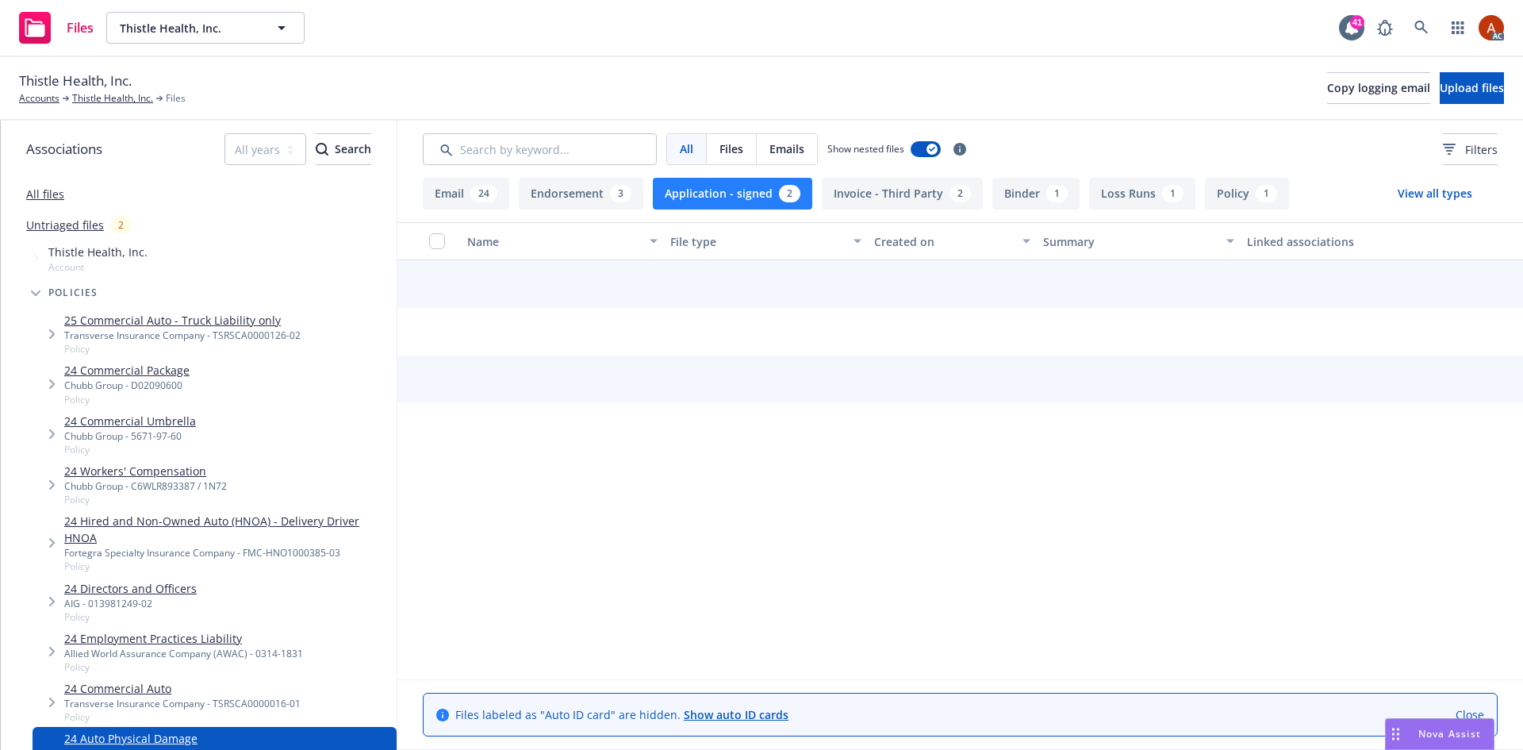
click at [586, 194] on button "Endorsement 3" at bounding box center [581, 194] width 125 height 32
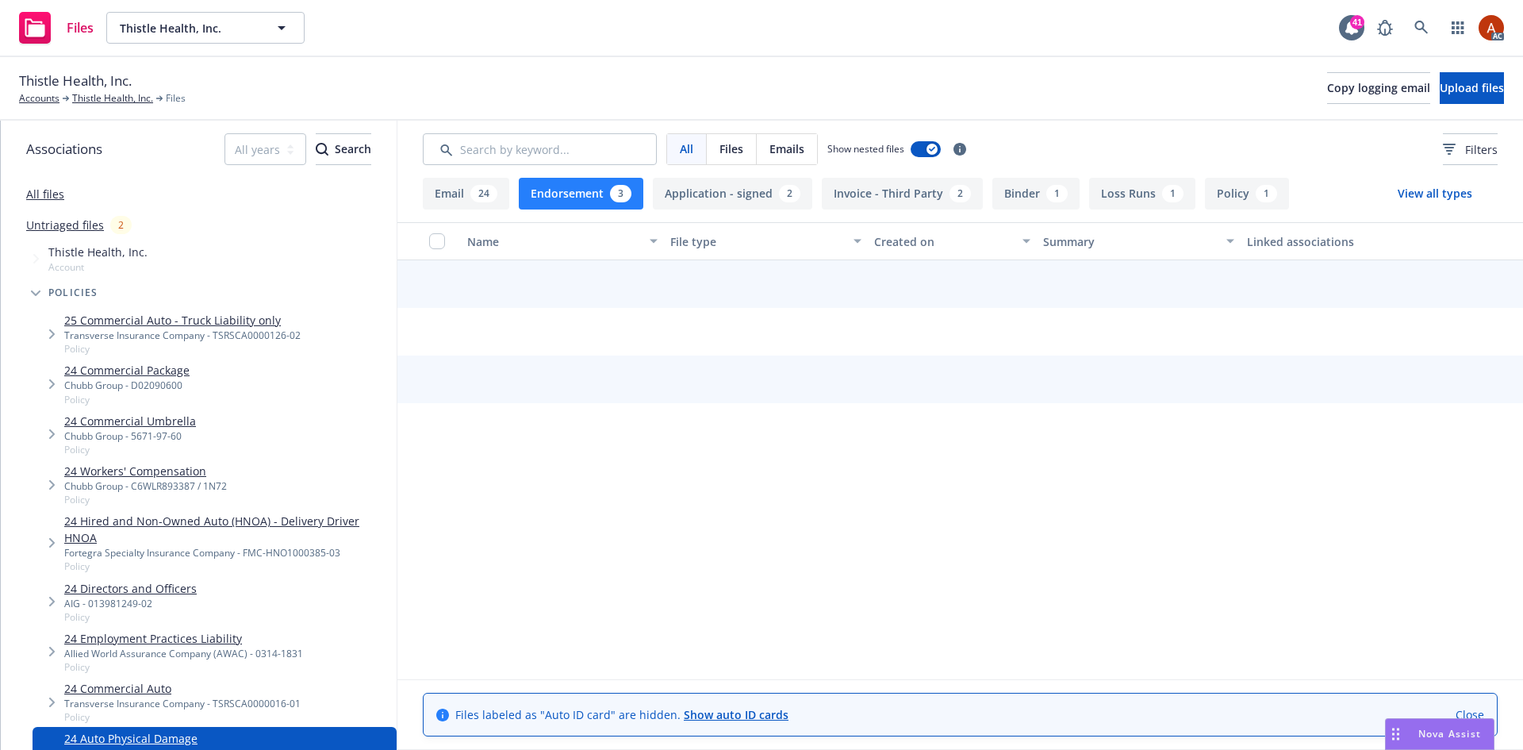
click at [1212, 198] on button "Policy 1" at bounding box center [1247, 194] width 84 height 32
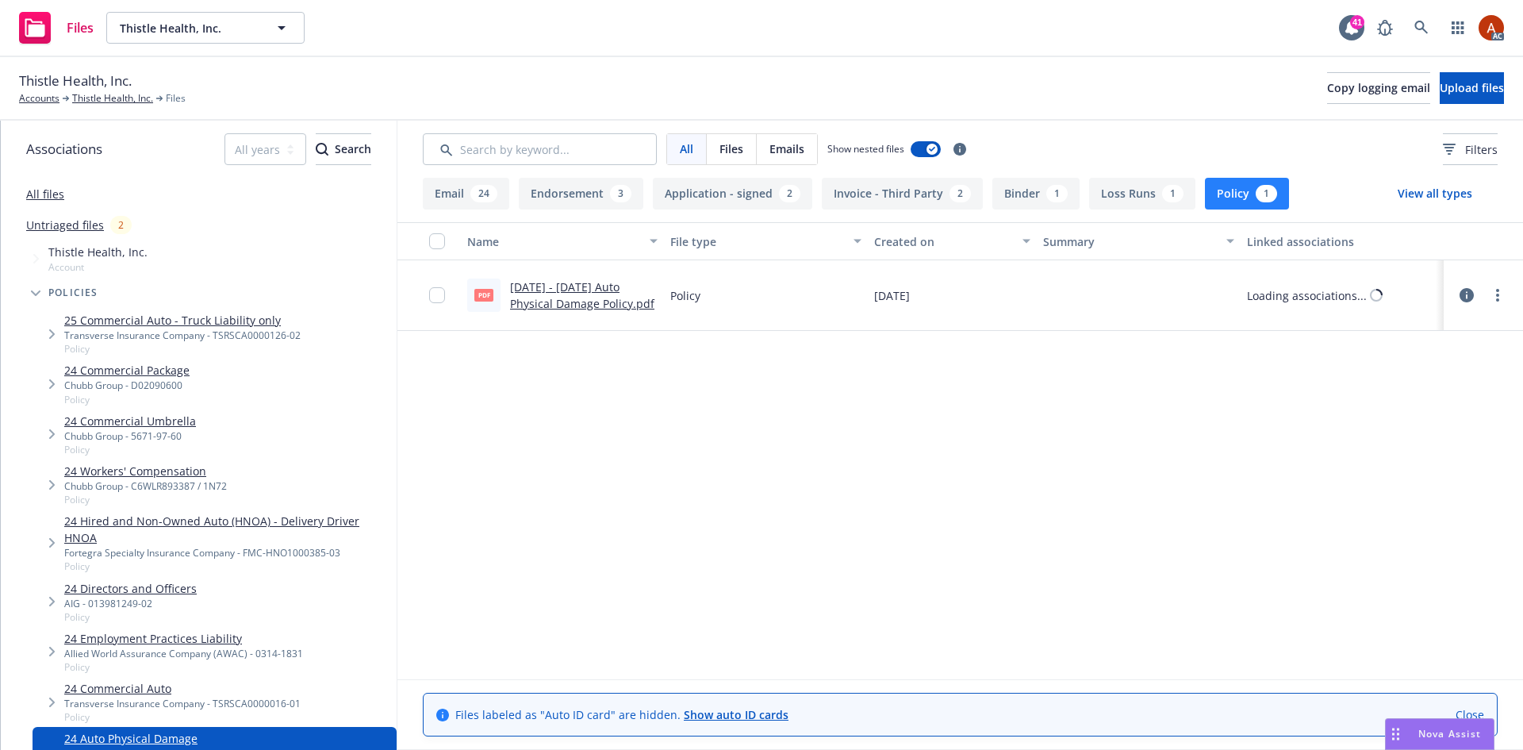
click at [561, 286] on link "2024 - 2025 Auto Physical Damage Policy.pdf" at bounding box center [582, 295] width 144 height 32
click at [594, 199] on button "Endorsement 3" at bounding box center [581, 194] width 125 height 32
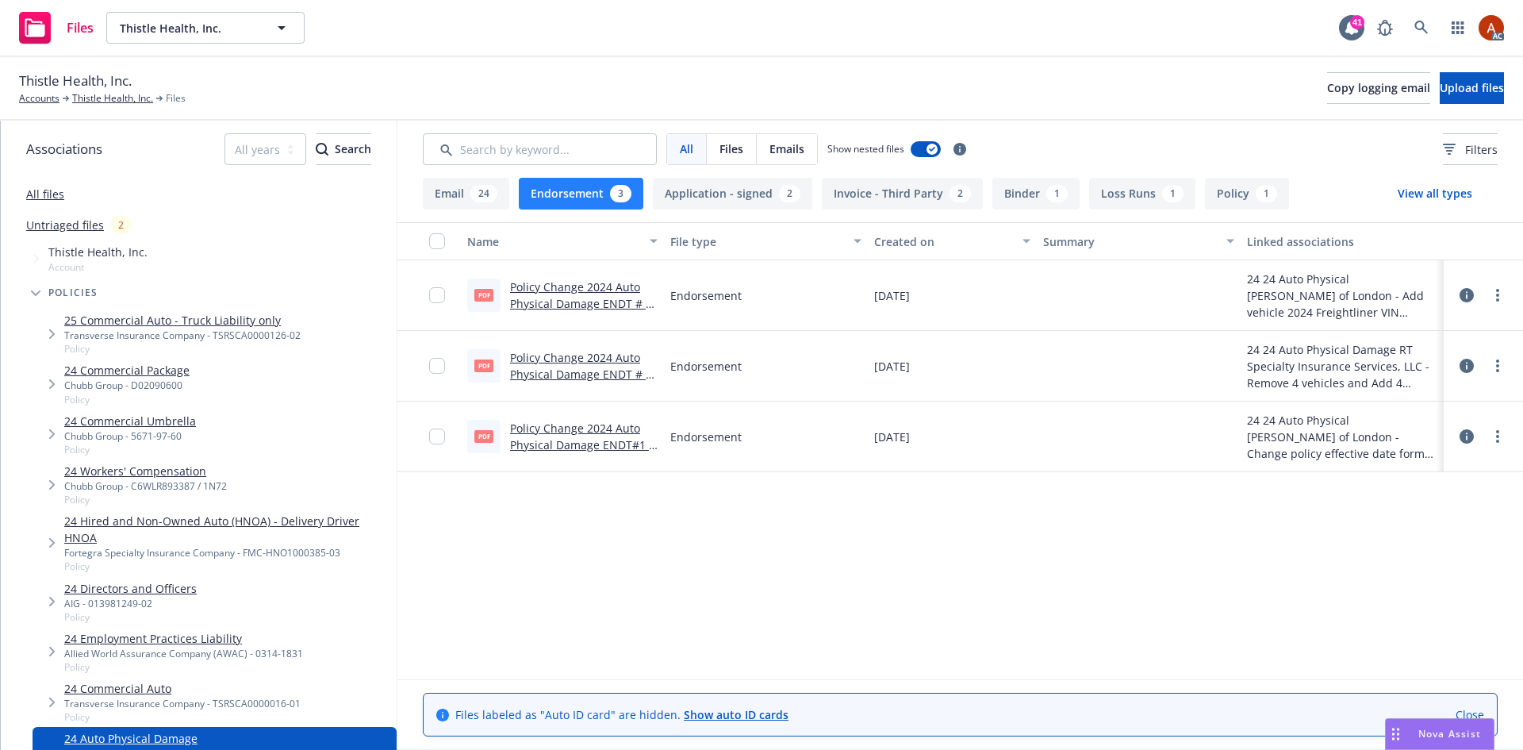
click at [580, 290] on link "Policy Change 2024 Auto Physical Damage ENDT # 3 - Add vehicle 2024 Freightline…" at bounding box center [581, 328] width 142 height 98
click at [120, 97] on link "Thistle Health, Inc." at bounding box center [112, 98] width 81 height 14
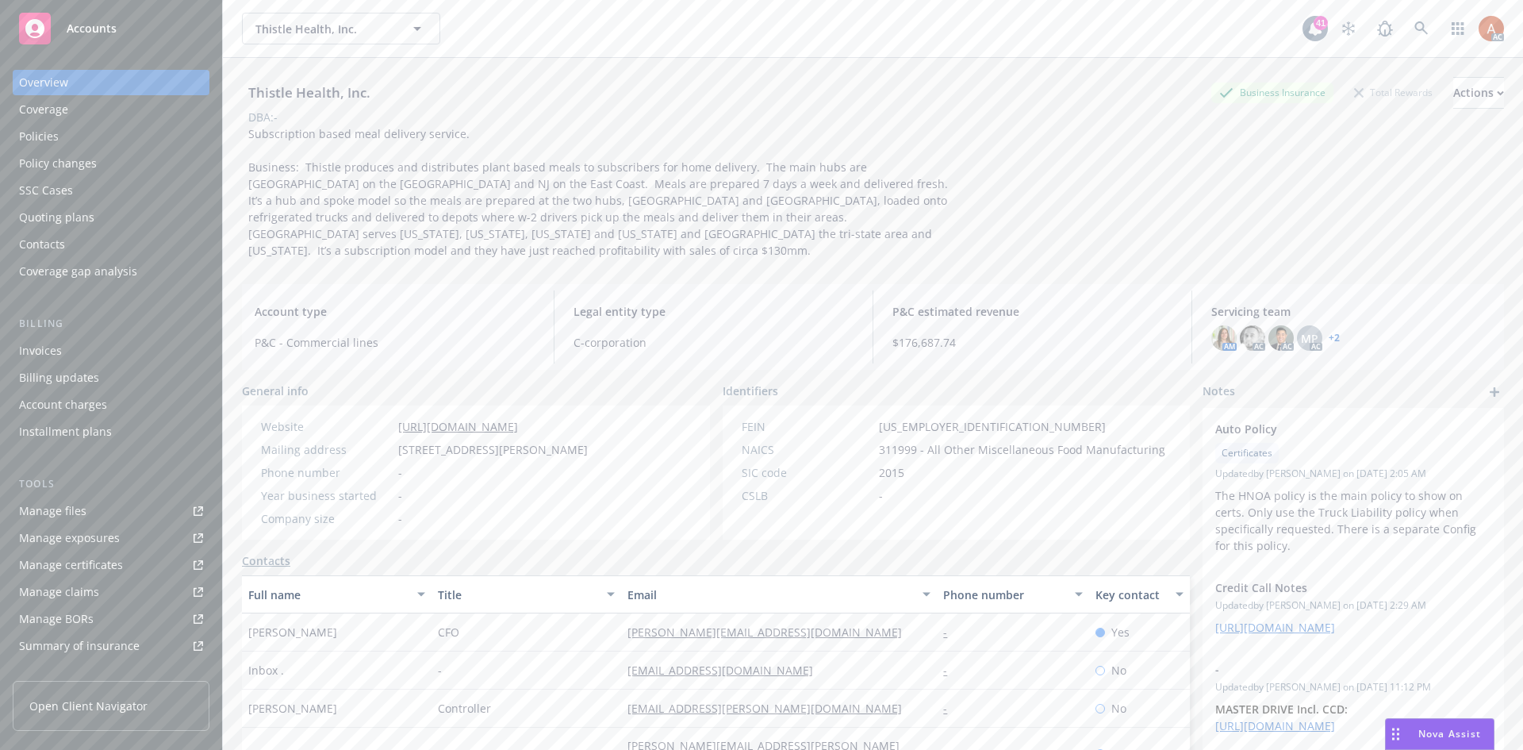
click at [48, 141] on div "Policies" at bounding box center [39, 136] width 40 height 25
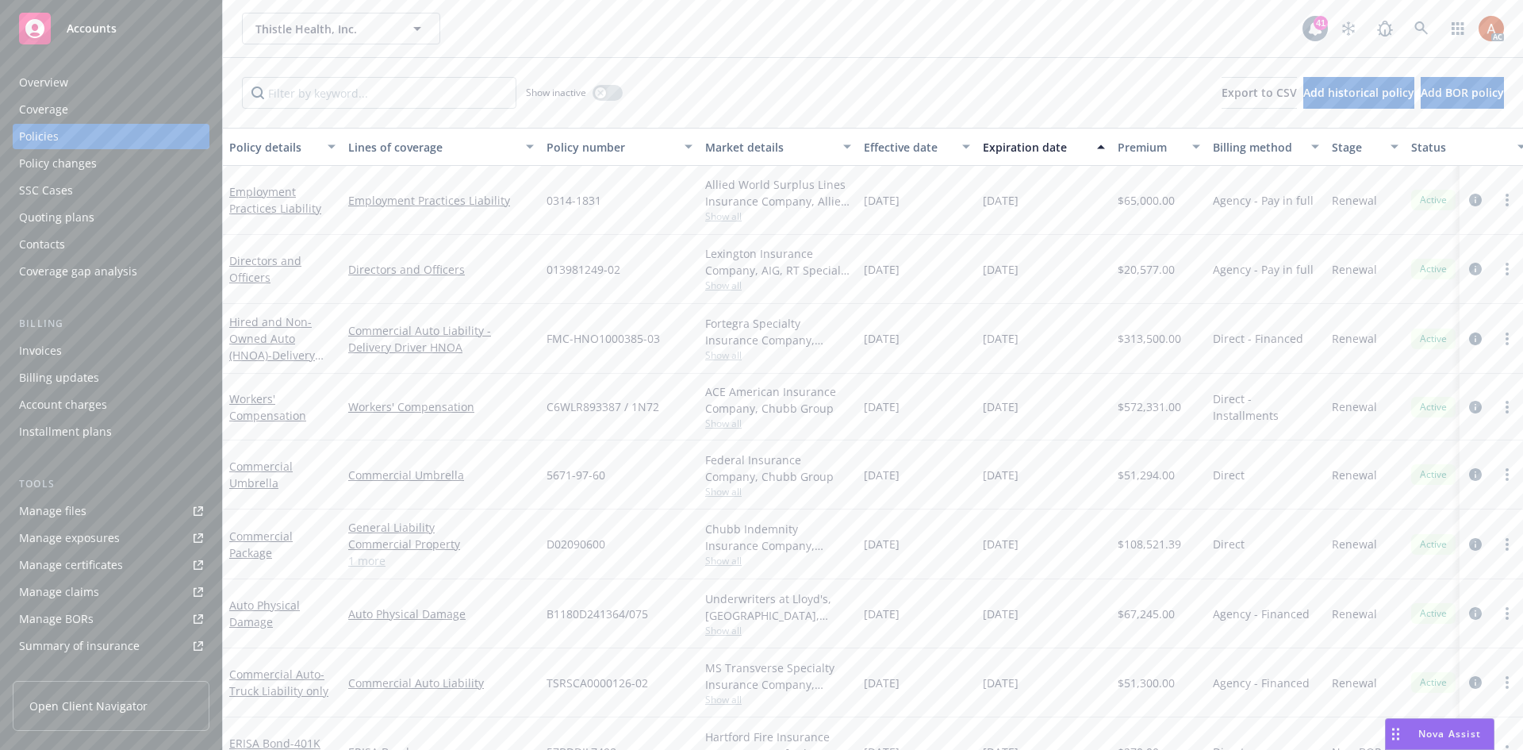
scroll to position [257, 0]
click at [292, 624] on div "Auto Physical Damage" at bounding box center [282, 613] width 106 height 33
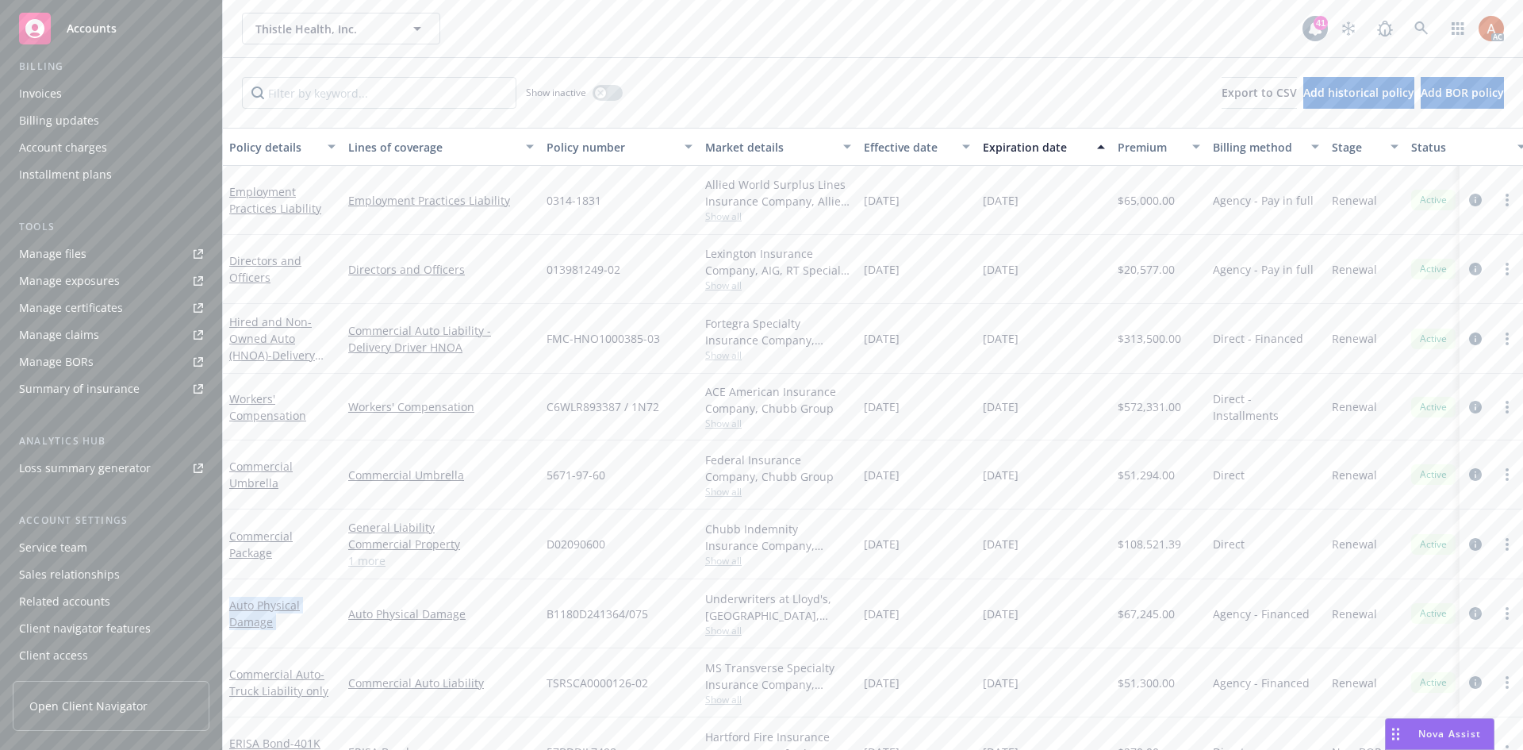
drag, startPoint x: 293, startPoint y: 624, endPoint x: 229, endPoint y: 591, distance: 71.7
click at [229, 591] on div "Auto Physical Damage" at bounding box center [282, 613] width 119 height 69
copy link "Auto Physical Damage"
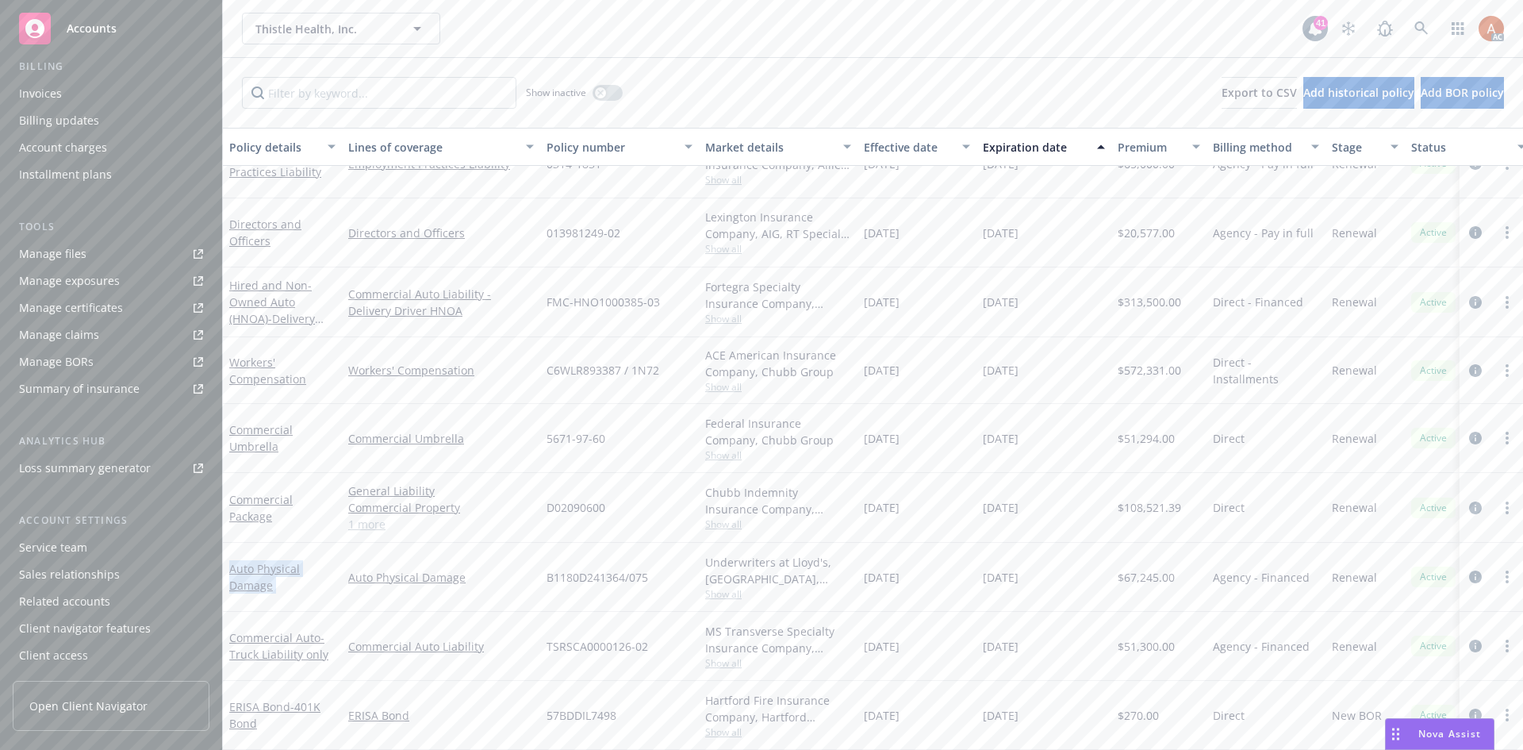
scroll to position [0, 0]
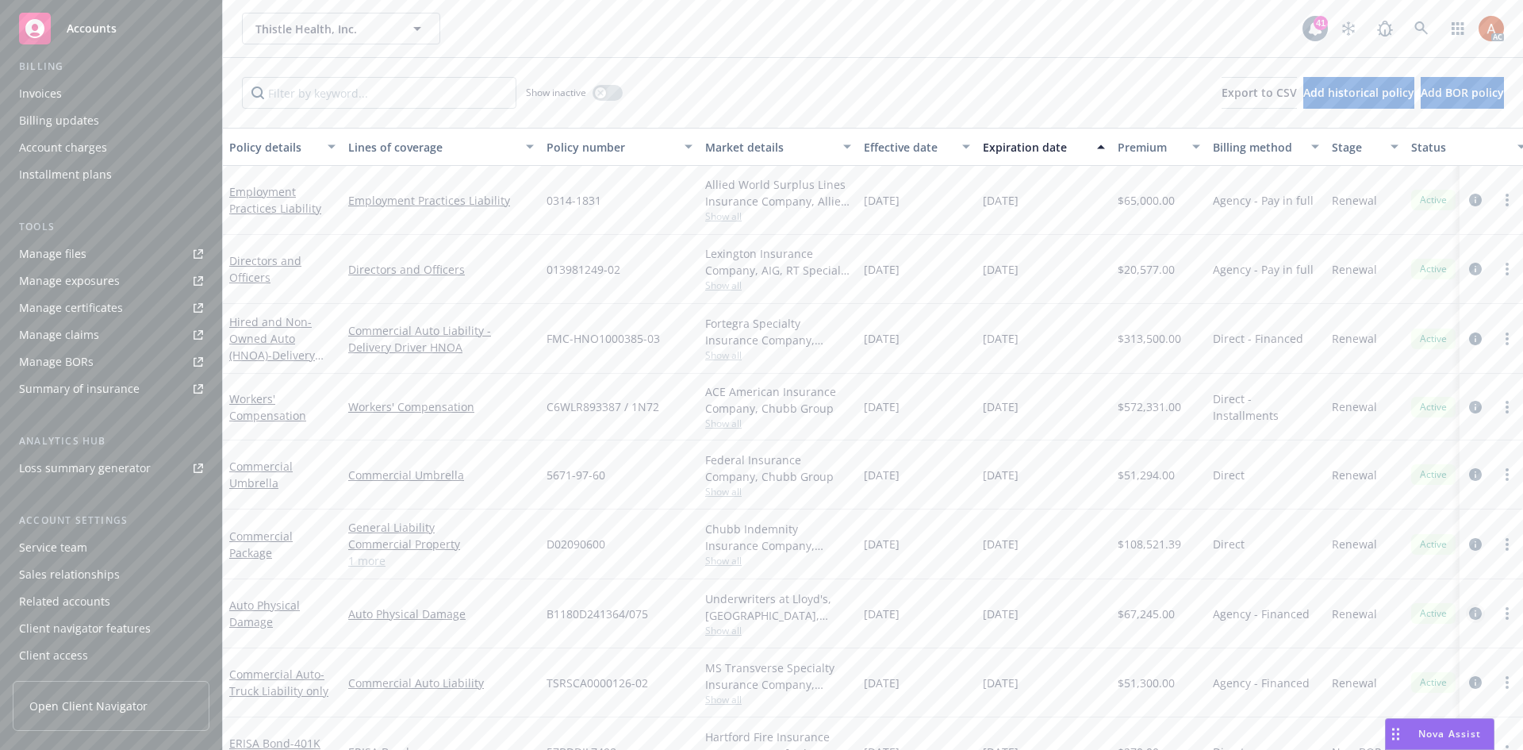
click at [1470, 615] on icon "circleInformation" at bounding box center [1476, 613] width 13 height 13
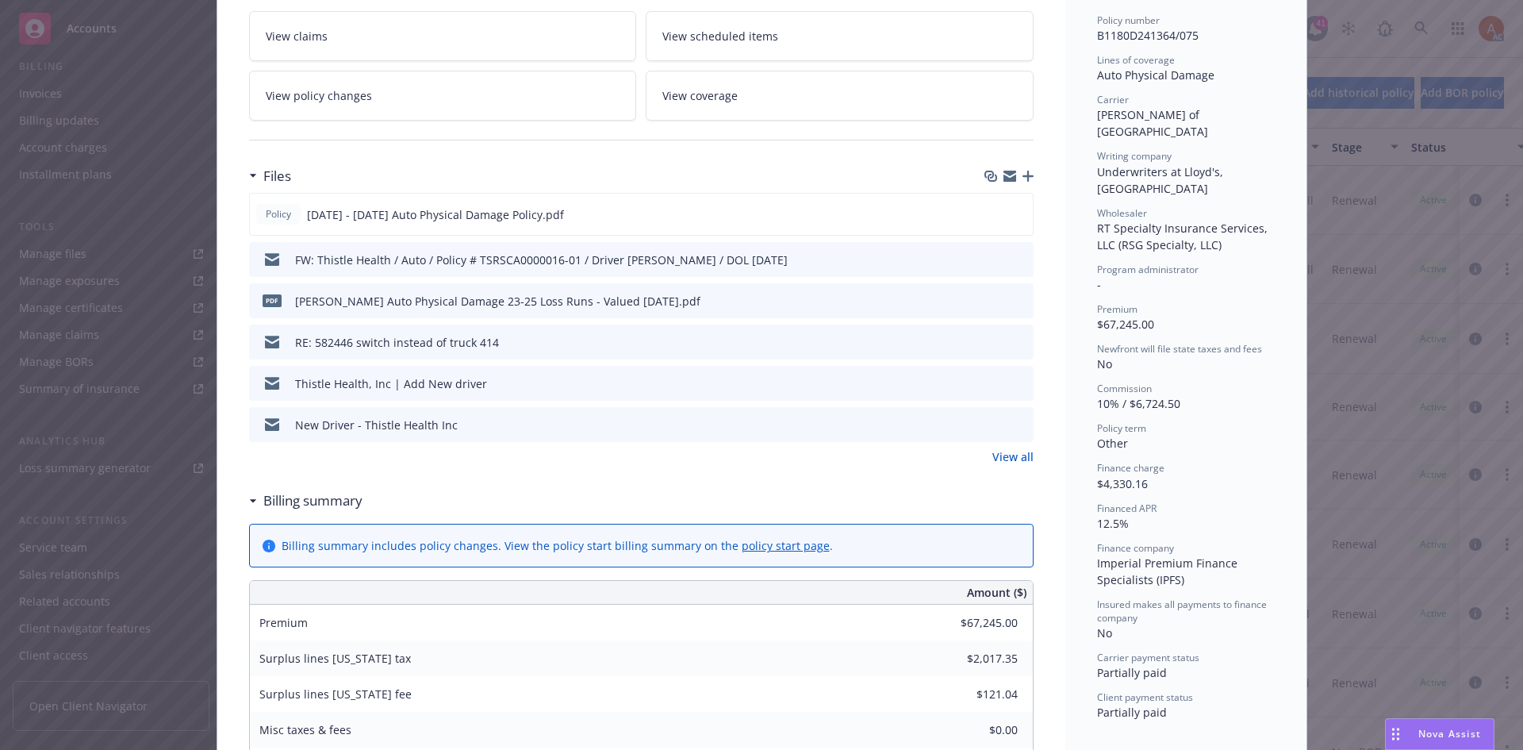
scroll to position [397, 0]
click at [1008, 463] on link "View all" at bounding box center [1013, 455] width 41 height 17
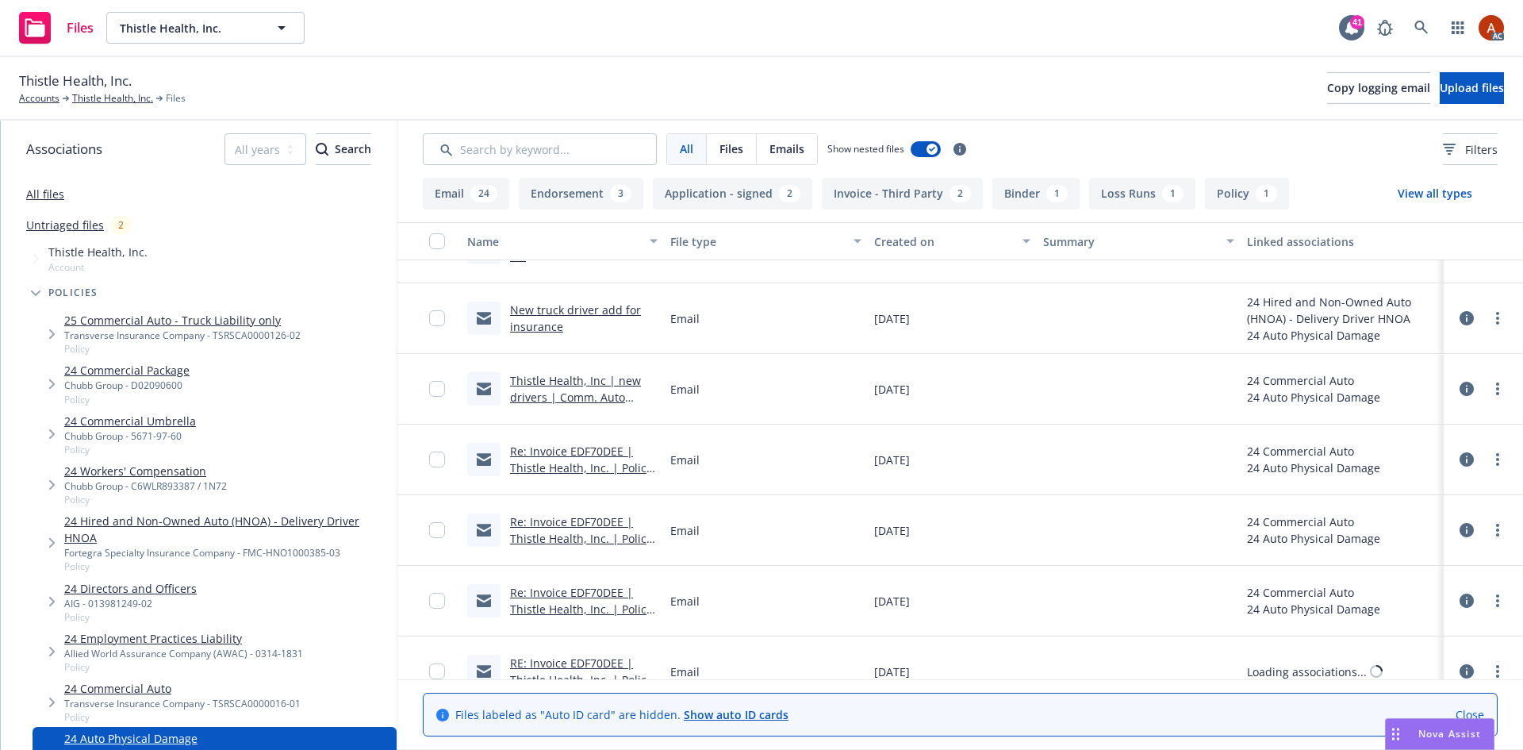
scroll to position [714, 0]
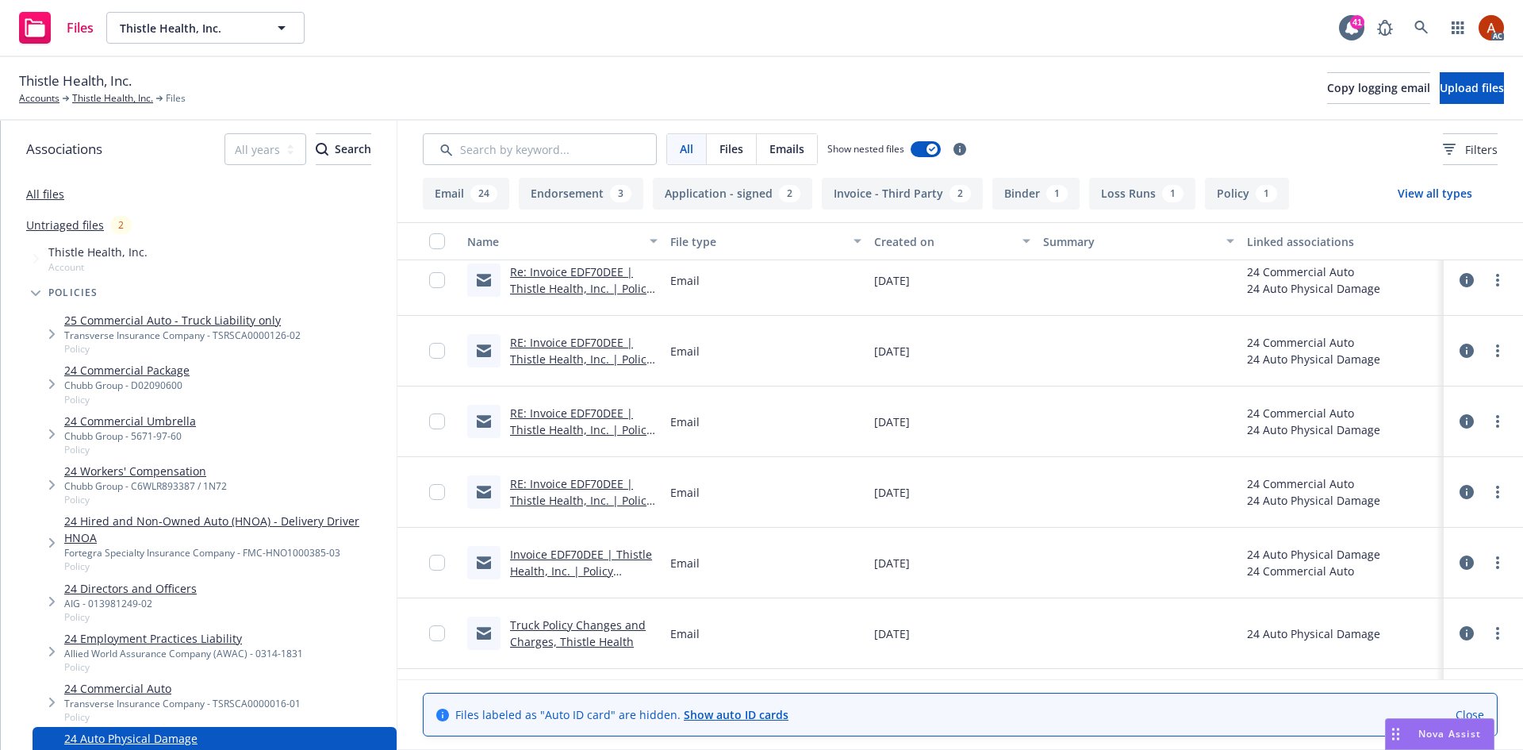
click at [581, 195] on button "Endorsement 3" at bounding box center [581, 194] width 125 height 32
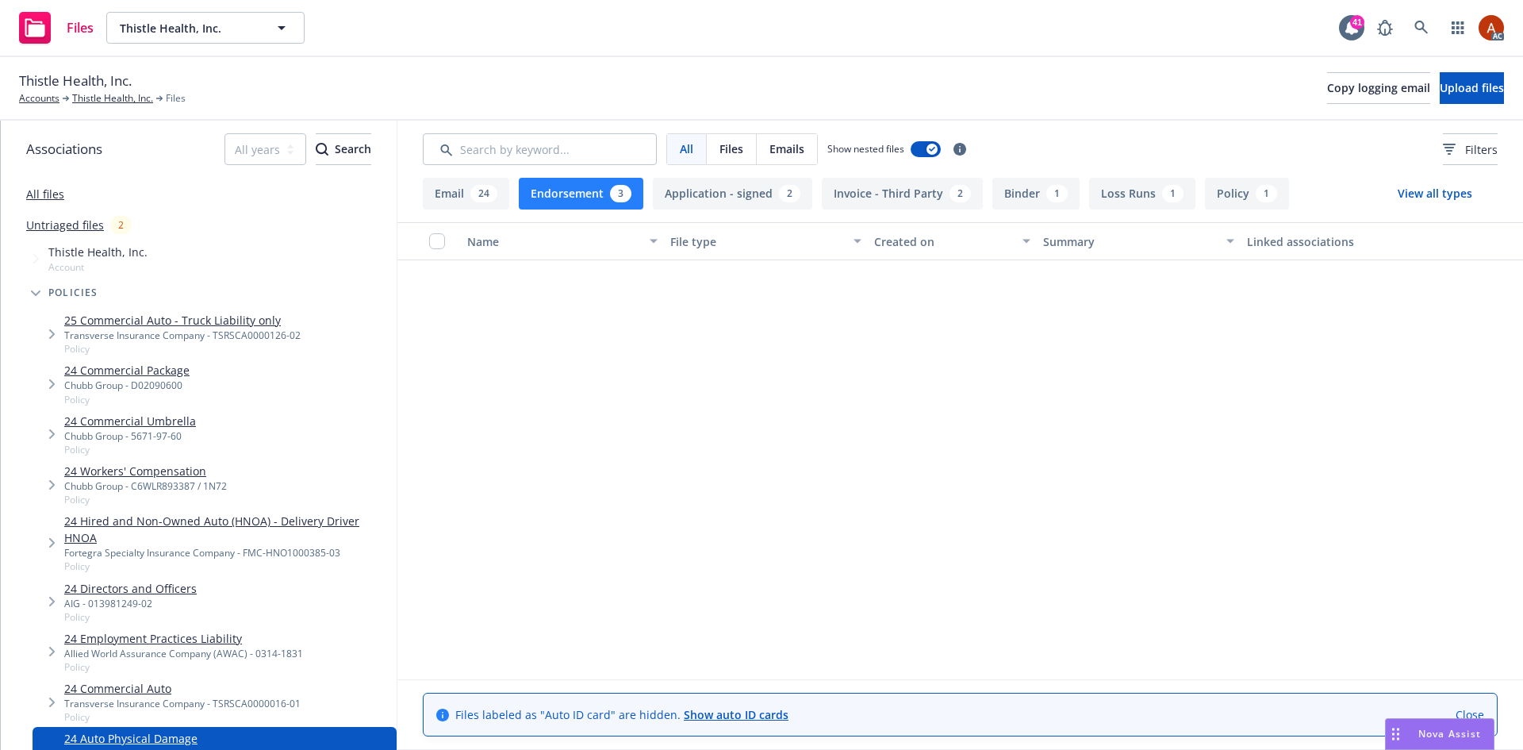
scroll to position [0, 0]
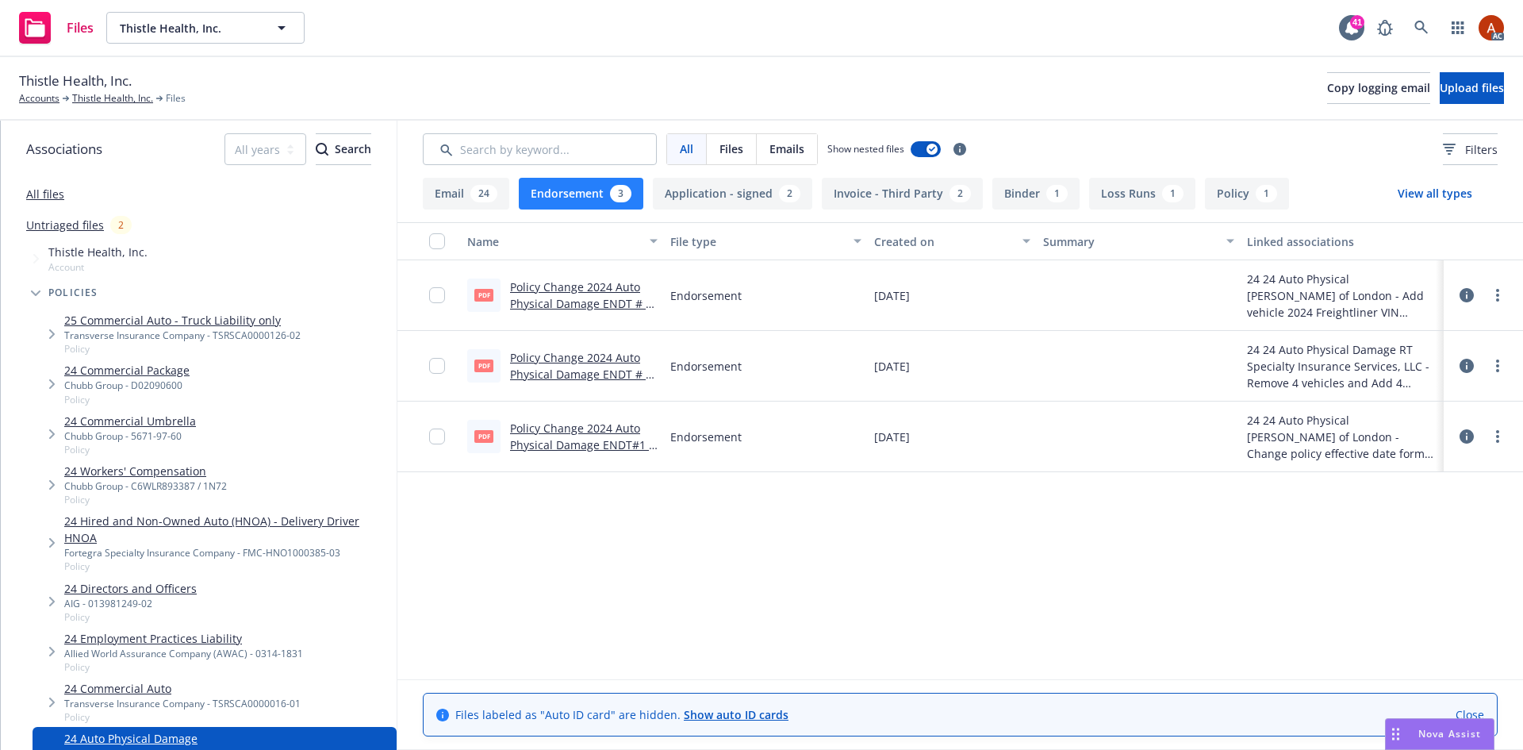
click at [1466, 363] on icon at bounding box center [1467, 366] width 14 height 14
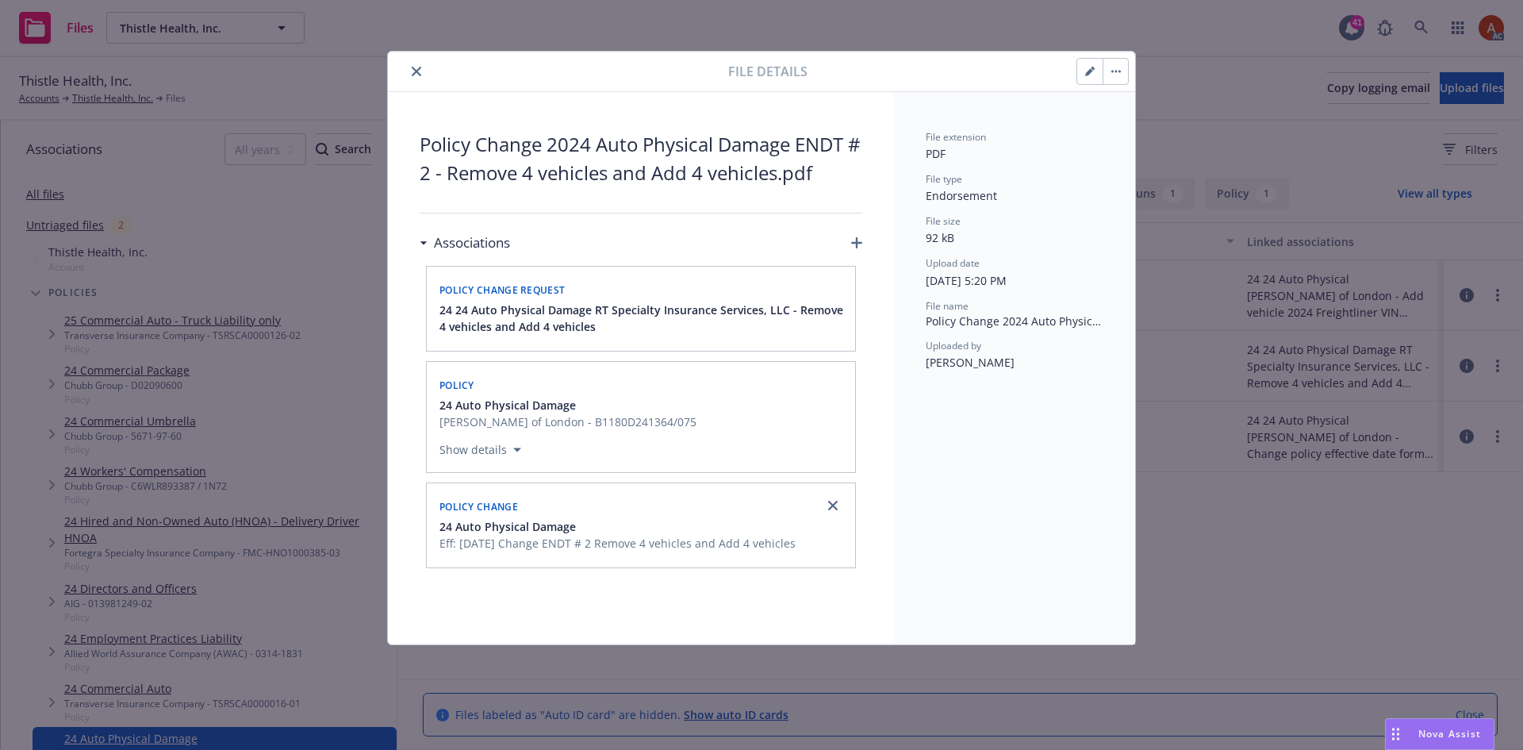
click at [417, 71] on icon "close" at bounding box center [417, 72] width 10 height 10
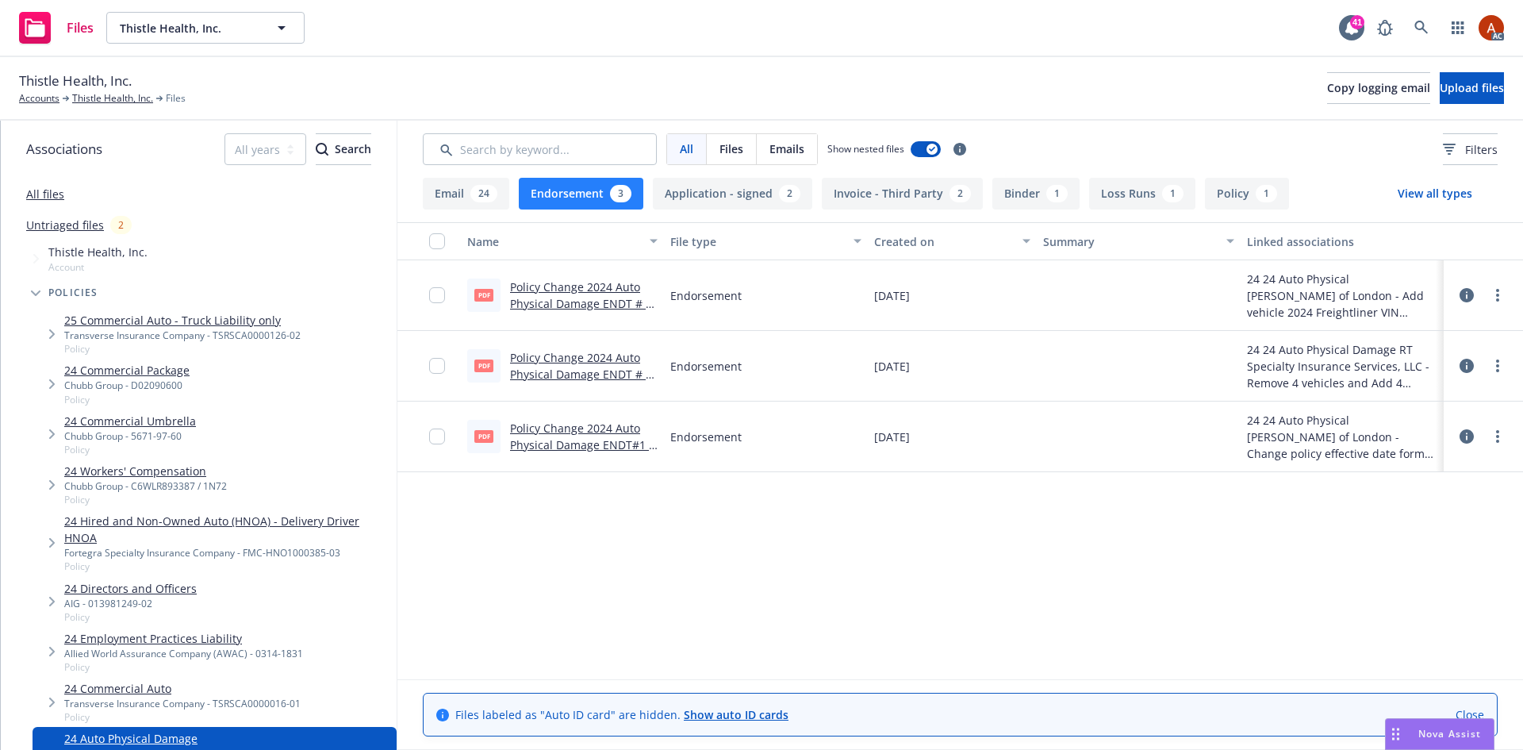
click at [1468, 437] on icon at bounding box center [1467, 436] width 14 height 14
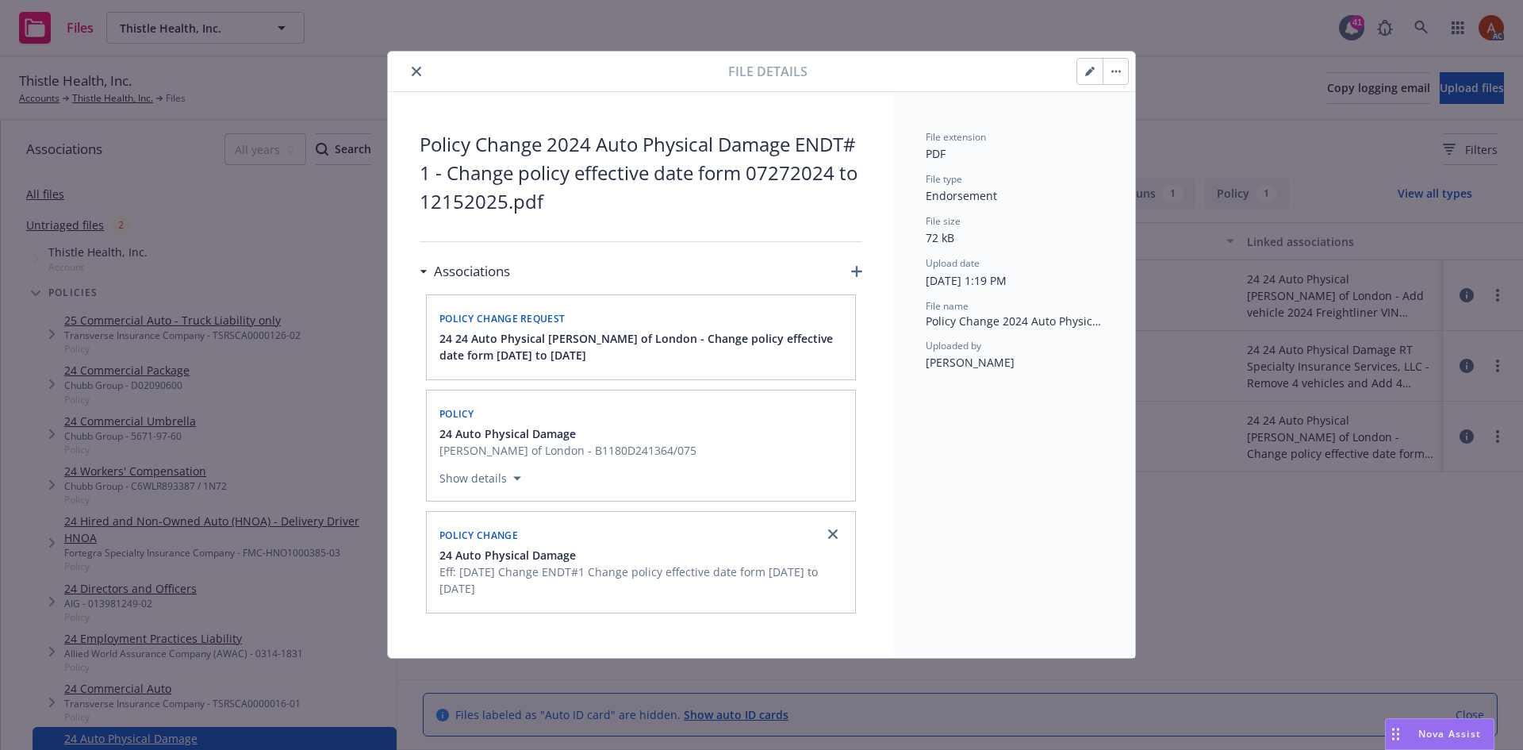
click at [1356, 517] on div "File details Policy Change 2024 Auto Physical Damage ENDT#1 - Change policy eff…" at bounding box center [761, 375] width 1523 height 750
click at [422, 71] on button "close" at bounding box center [416, 71] width 19 height 19
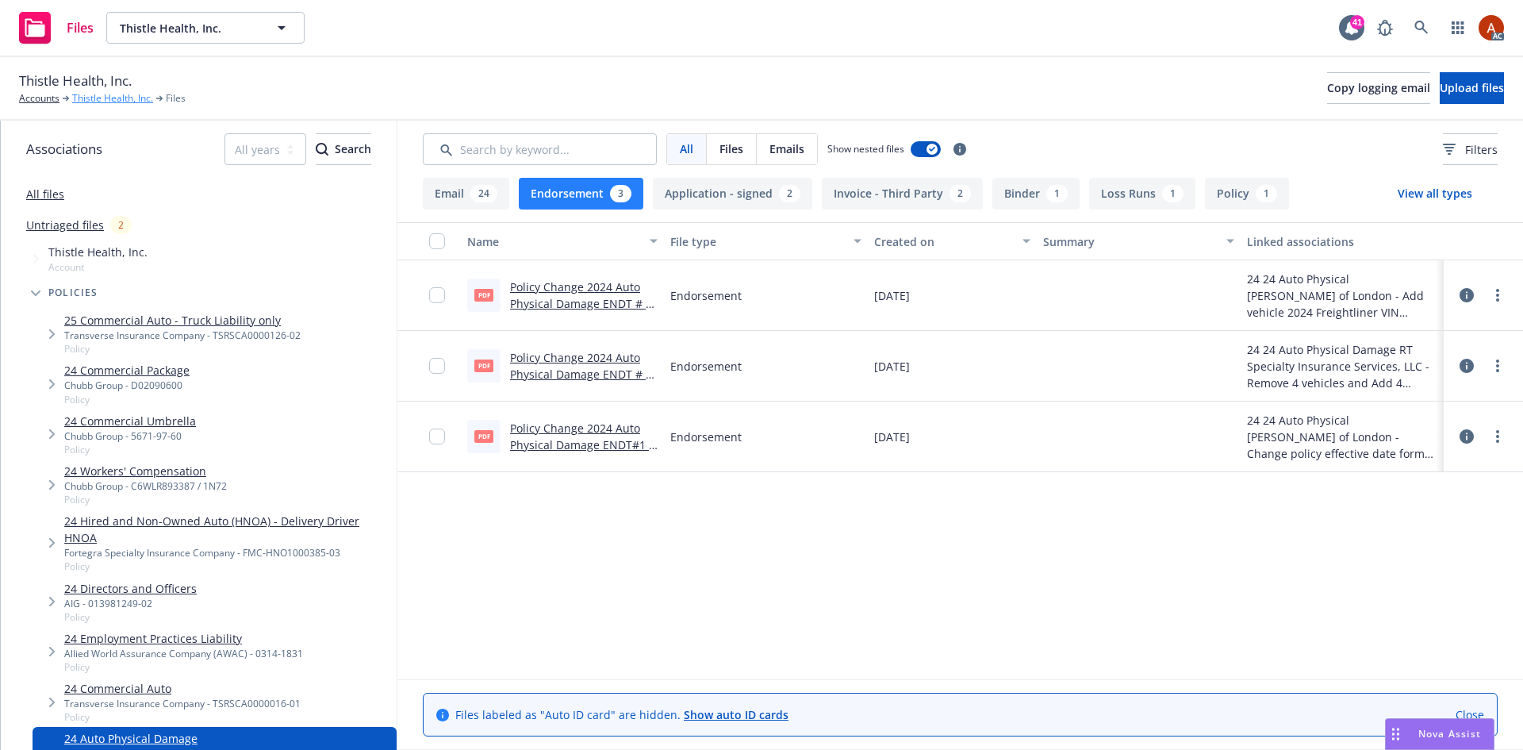
click at [110, 102] on link "Thistle Health, Inc." at bounding box center [112, 98] width 81 height 14
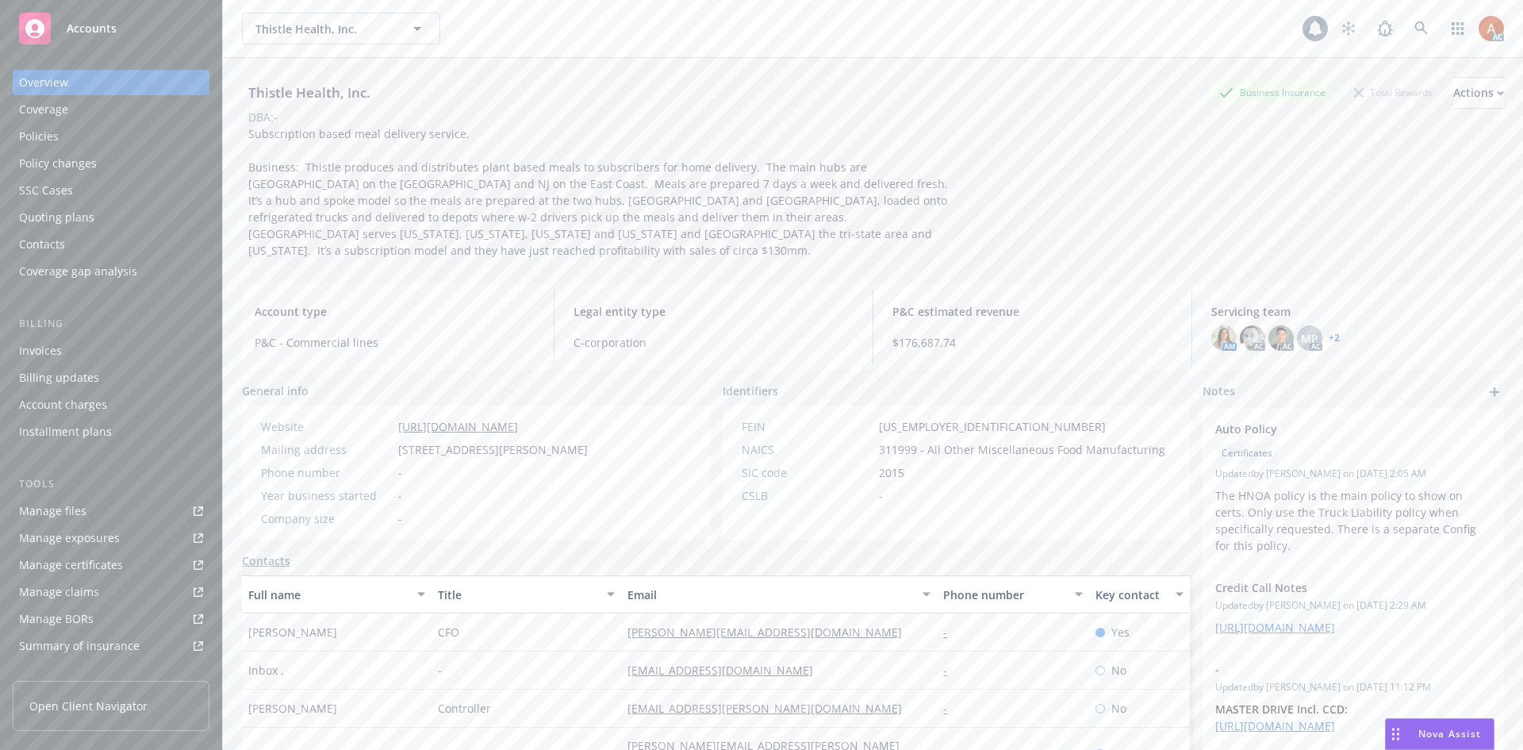
click at [47, 137] on div "Policies" at bounding box center [39, 136] width 40 height 25
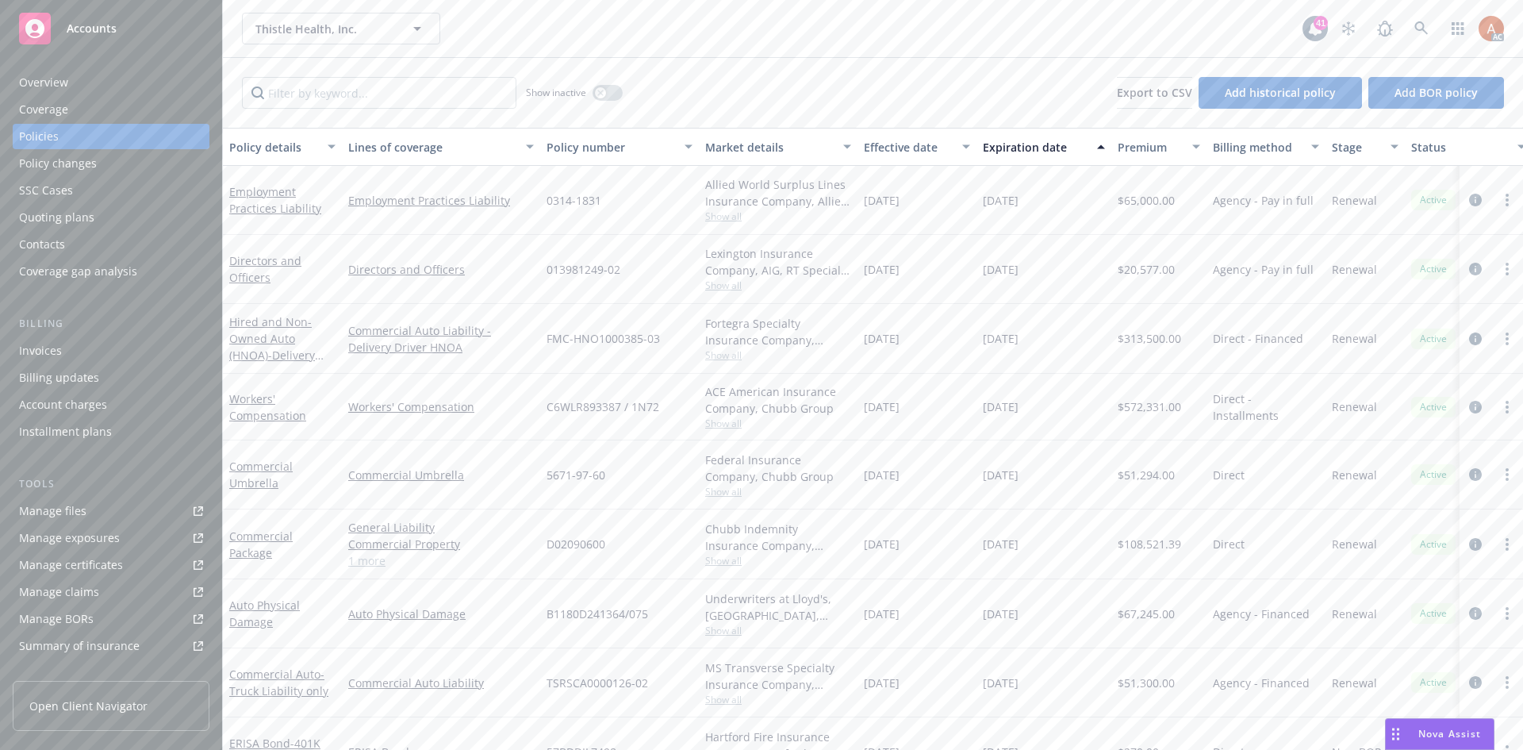
scroll to position [48, 0]
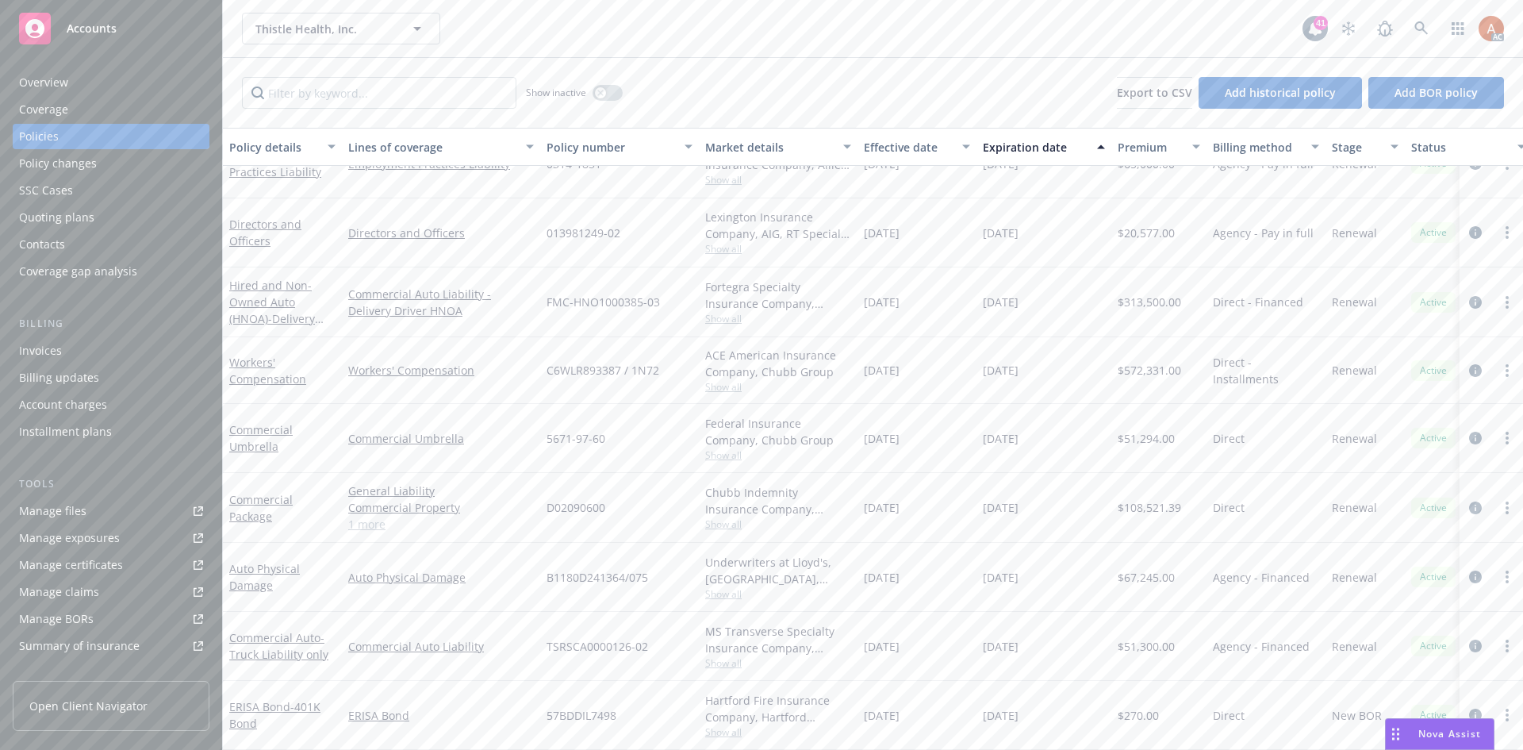
click at [367, 520] on link "1 more" at bounding box center [441, 524] width 186 height 17
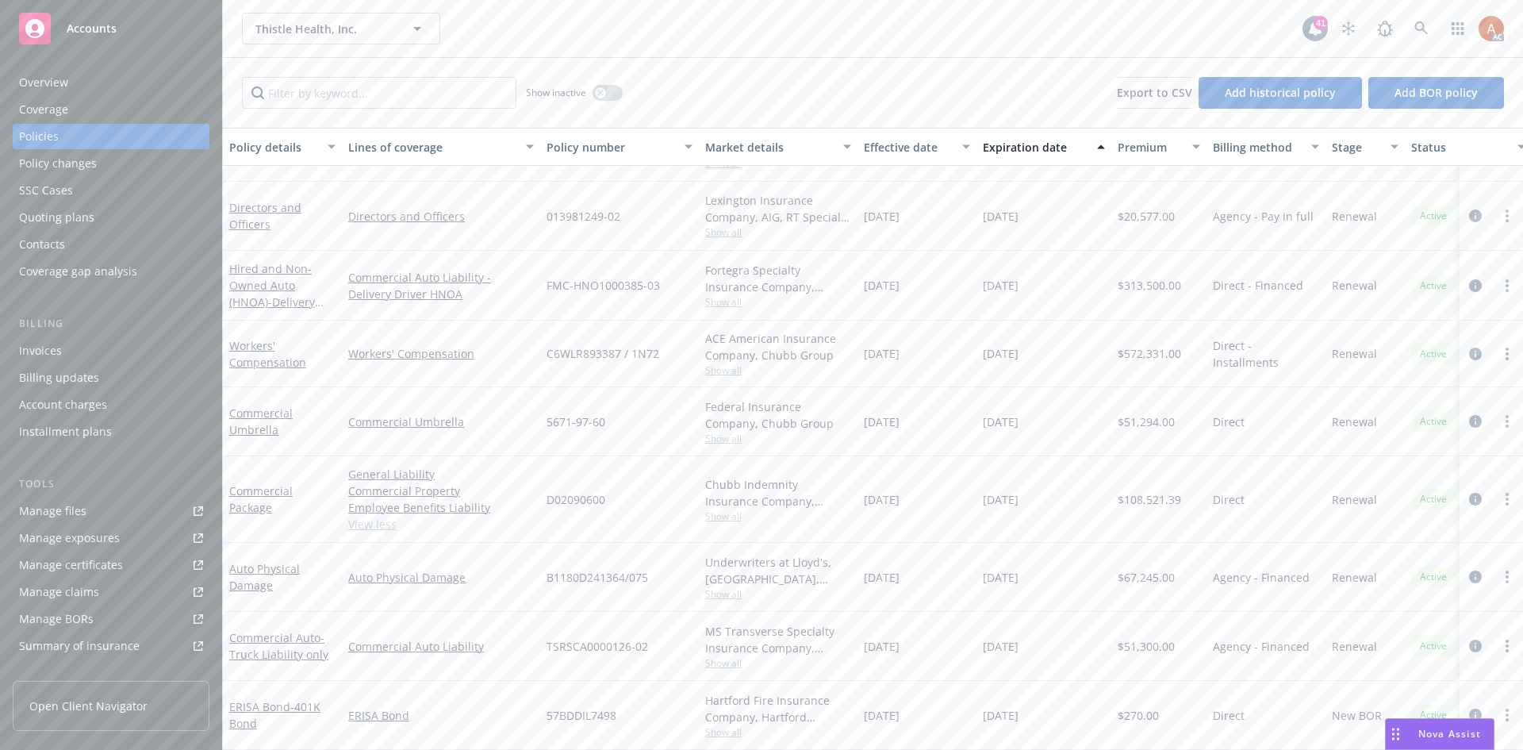
scroll to position [0, 0]
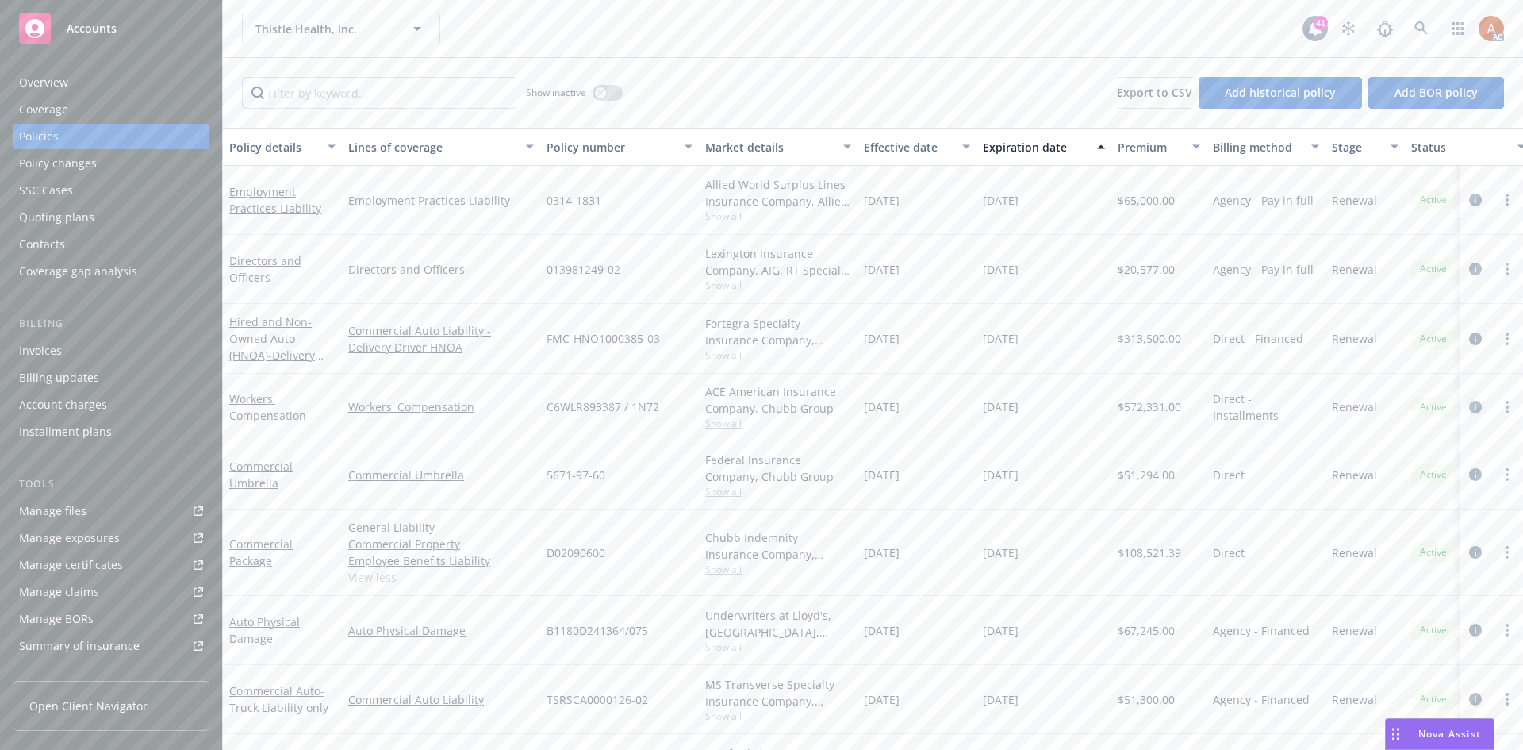
click at [1470, 406] on icon "circleInformation" at bounding box center [1476, 407] width 13 height 13
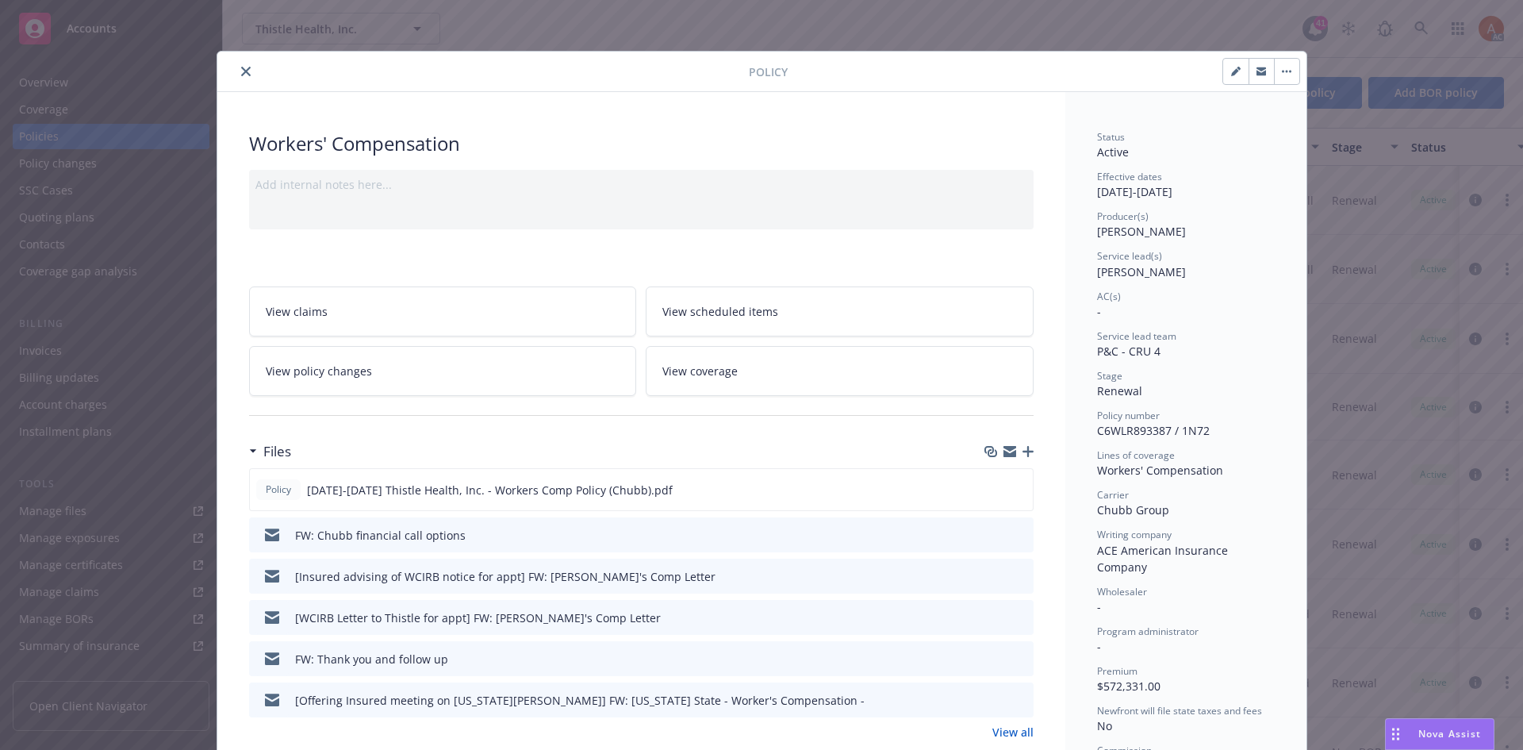
scroll to position [159, 0]
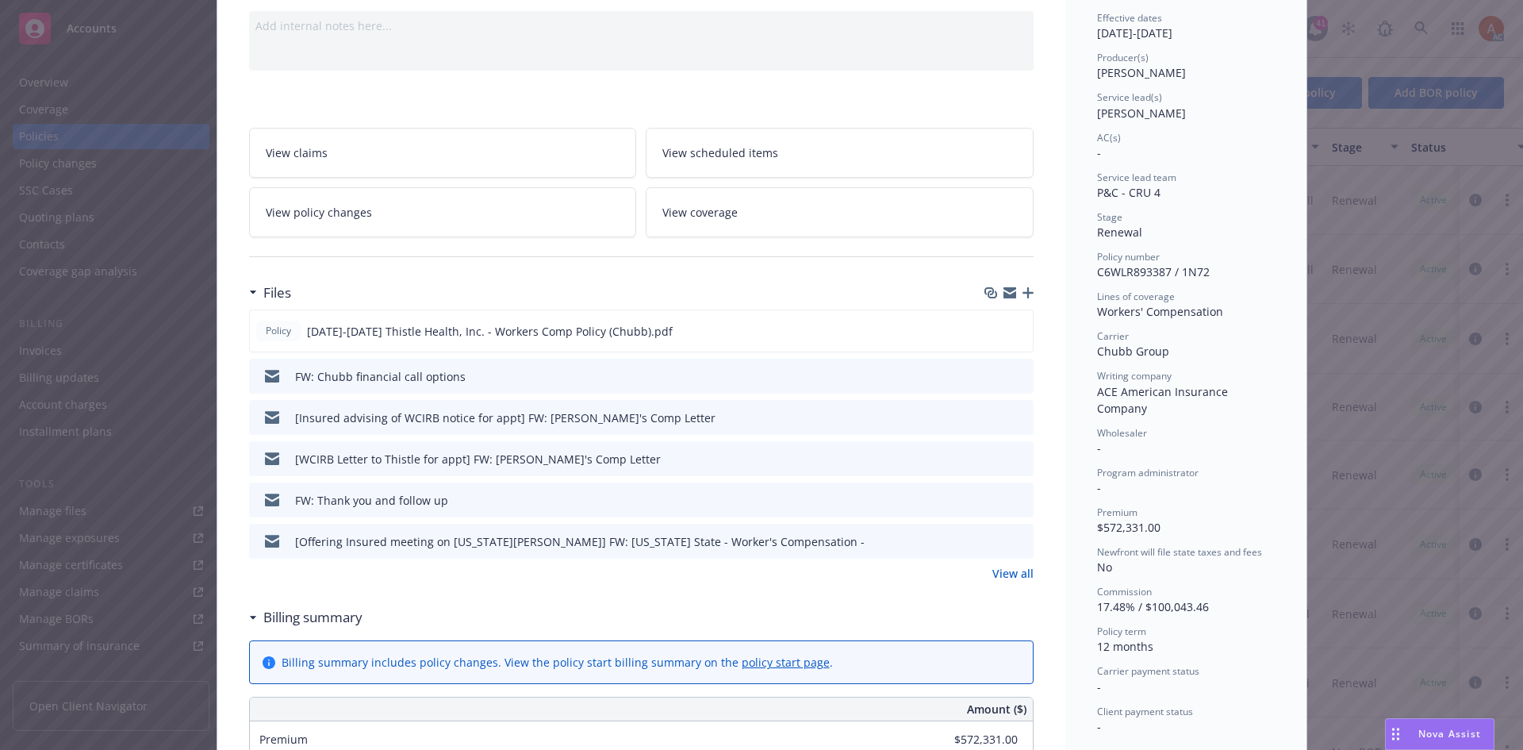
click at [1010, 578] on link "View all" at bounding box center [1013, 573] width 41 height 17
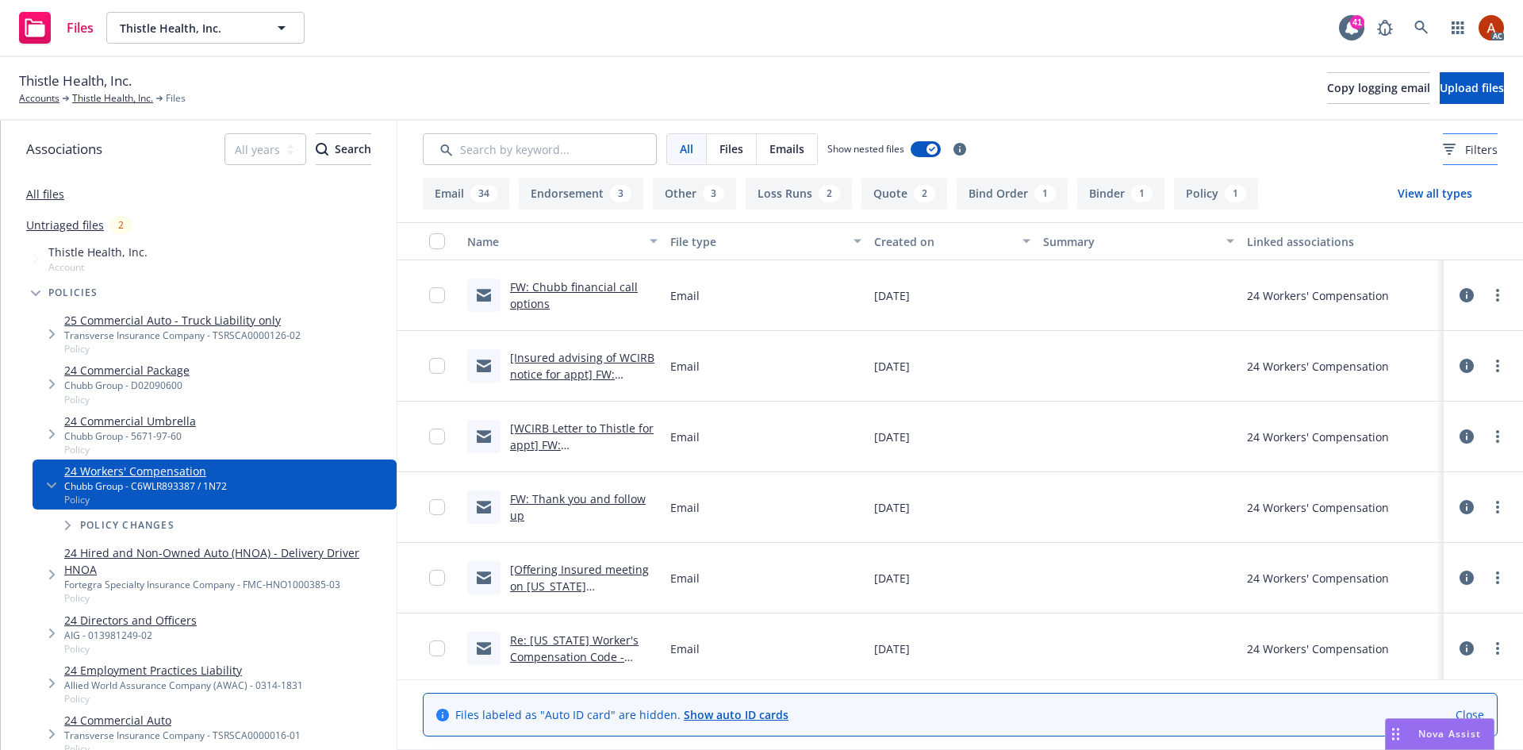
click at [1443, 153] on div "Filters" at bounding box center [1470, 149] width 55 height 17
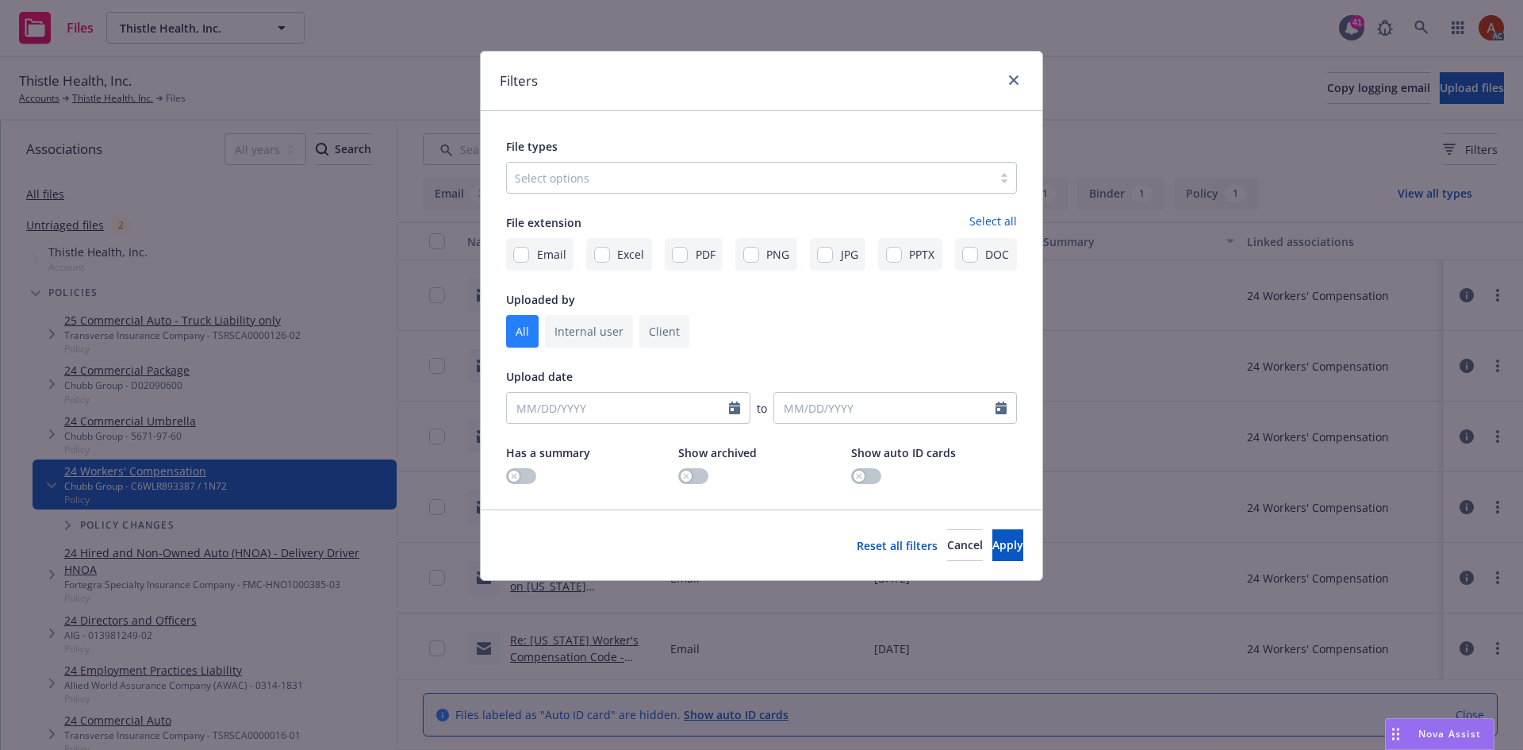
click at [661, 182] on div at bounding box center [750, 177] width 470 height 19
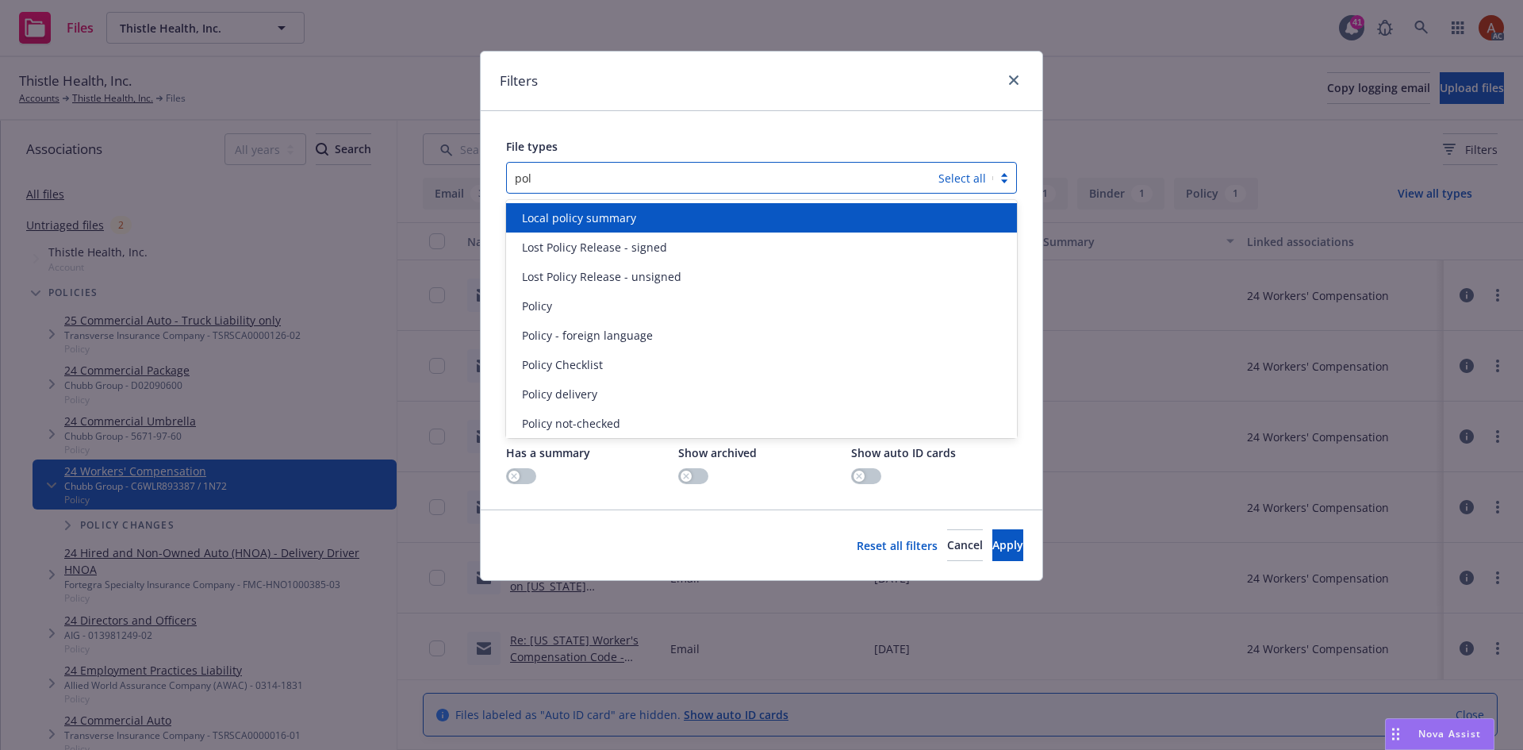
type input "poli"
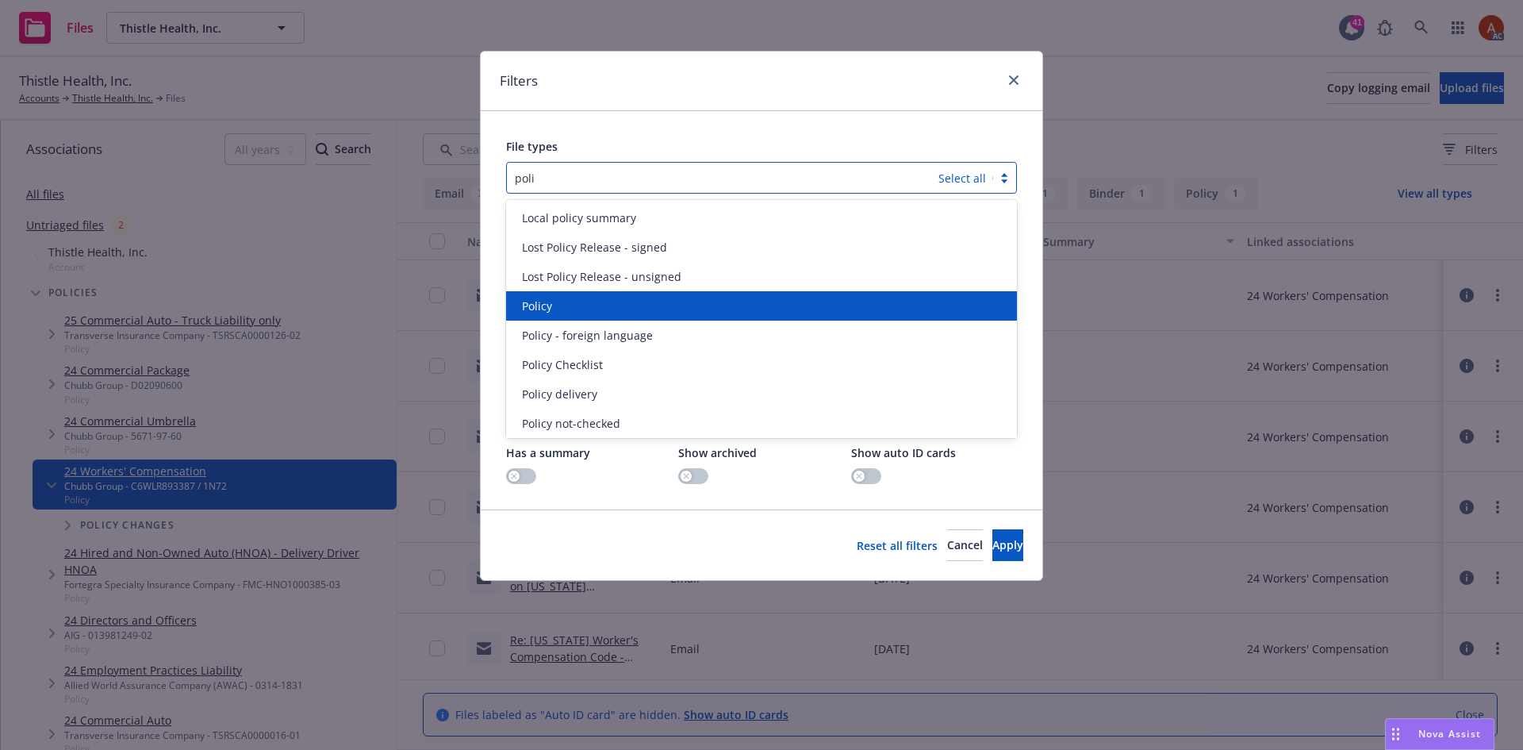
click at [551, 312] on span "Policy" at bounding box center [537, 306] width 30 height 17
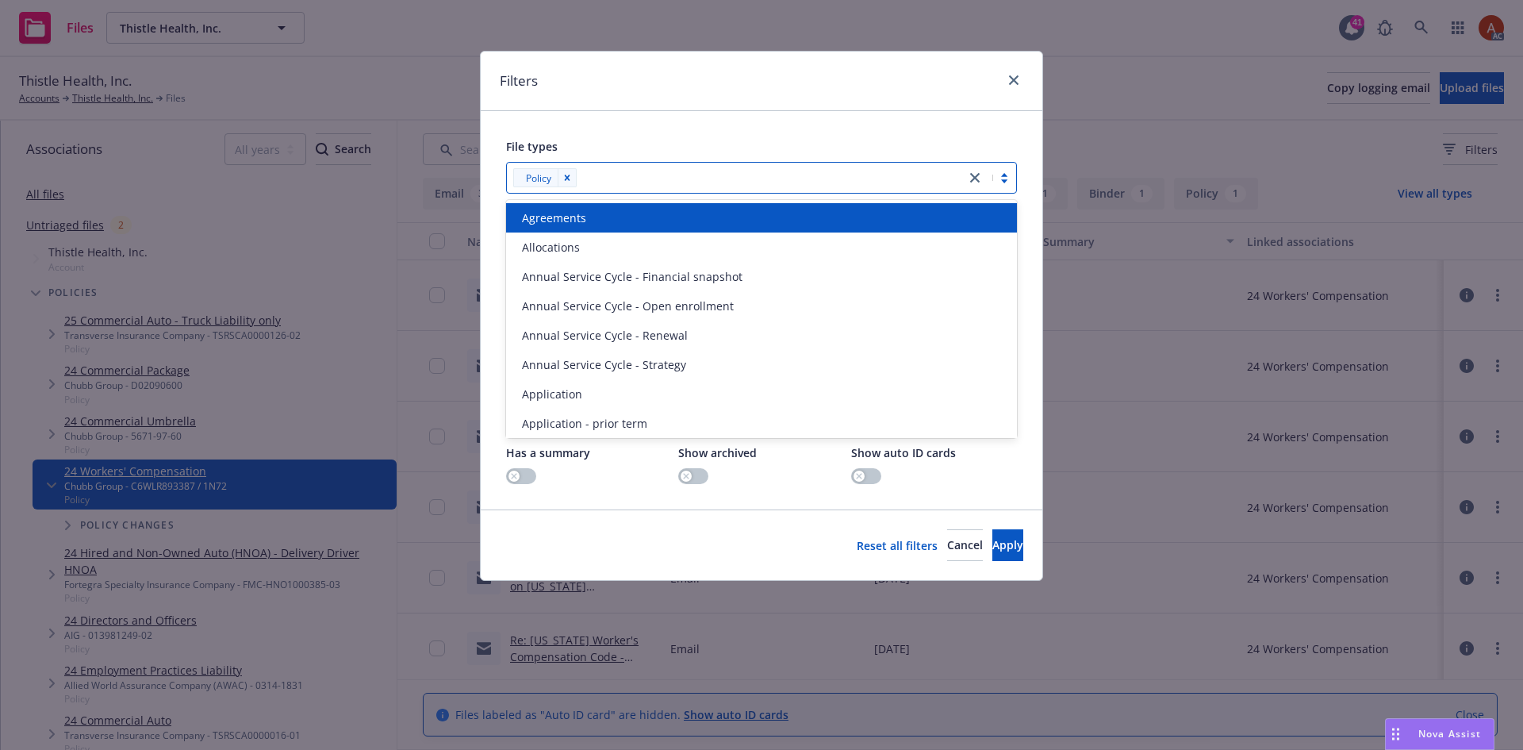
click at [623, 182] on div at bounding box center [770, 177] width 376 height 19
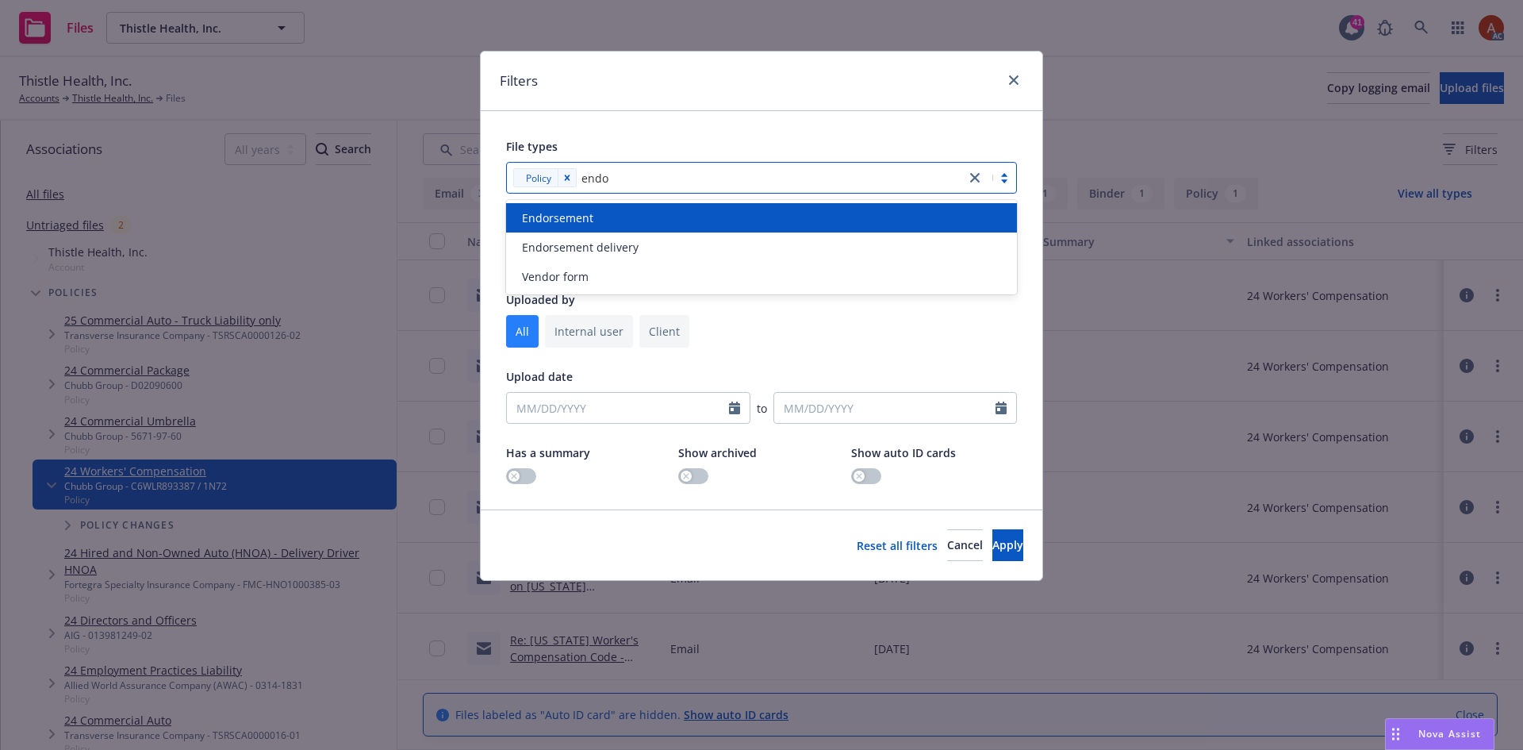
type input "endor"
click at [578, 219] on span "Endorsement" at bounding box center [557, 217] width 71 height 17
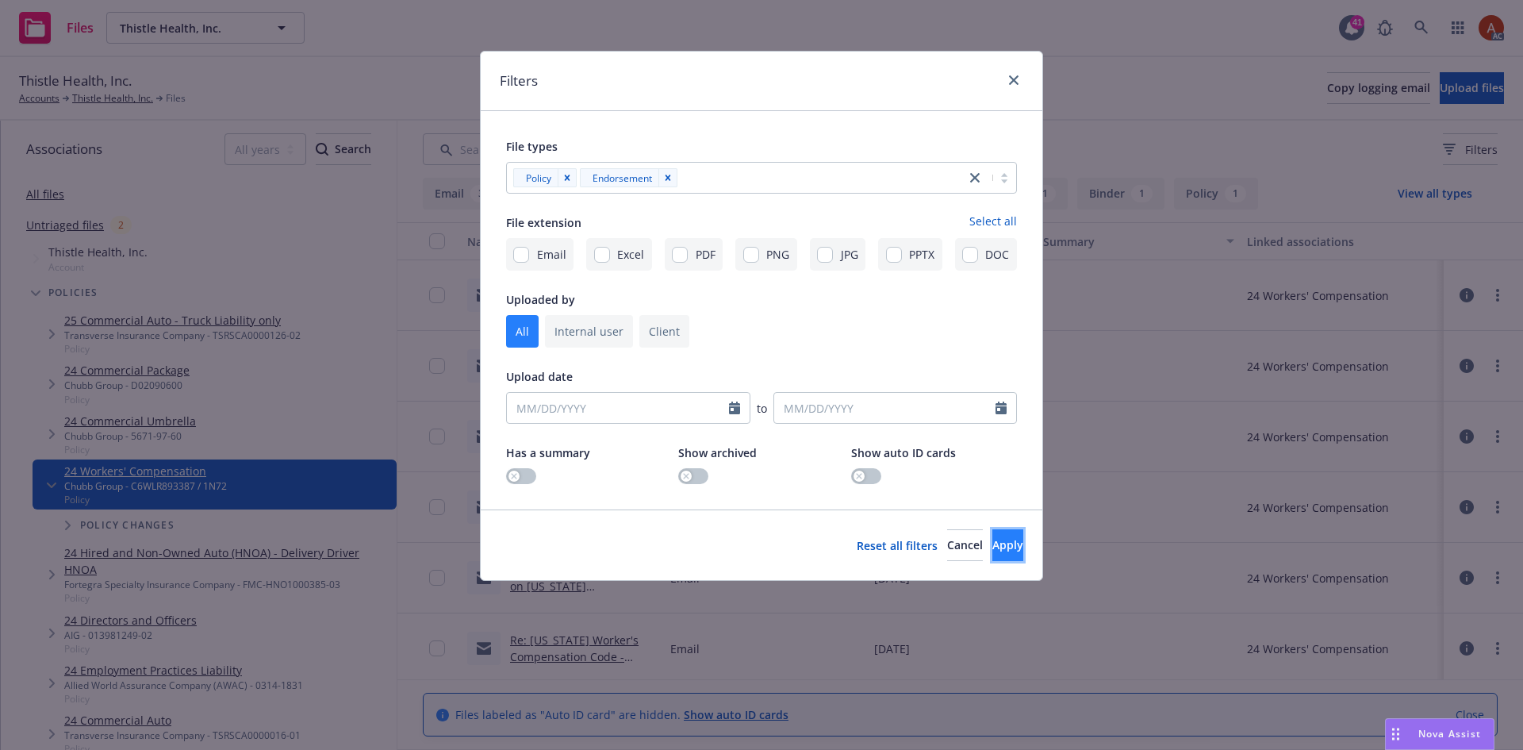
click at [1000, 545] on button "Apply" at bounding box center [1008, 545] width 31 height 32
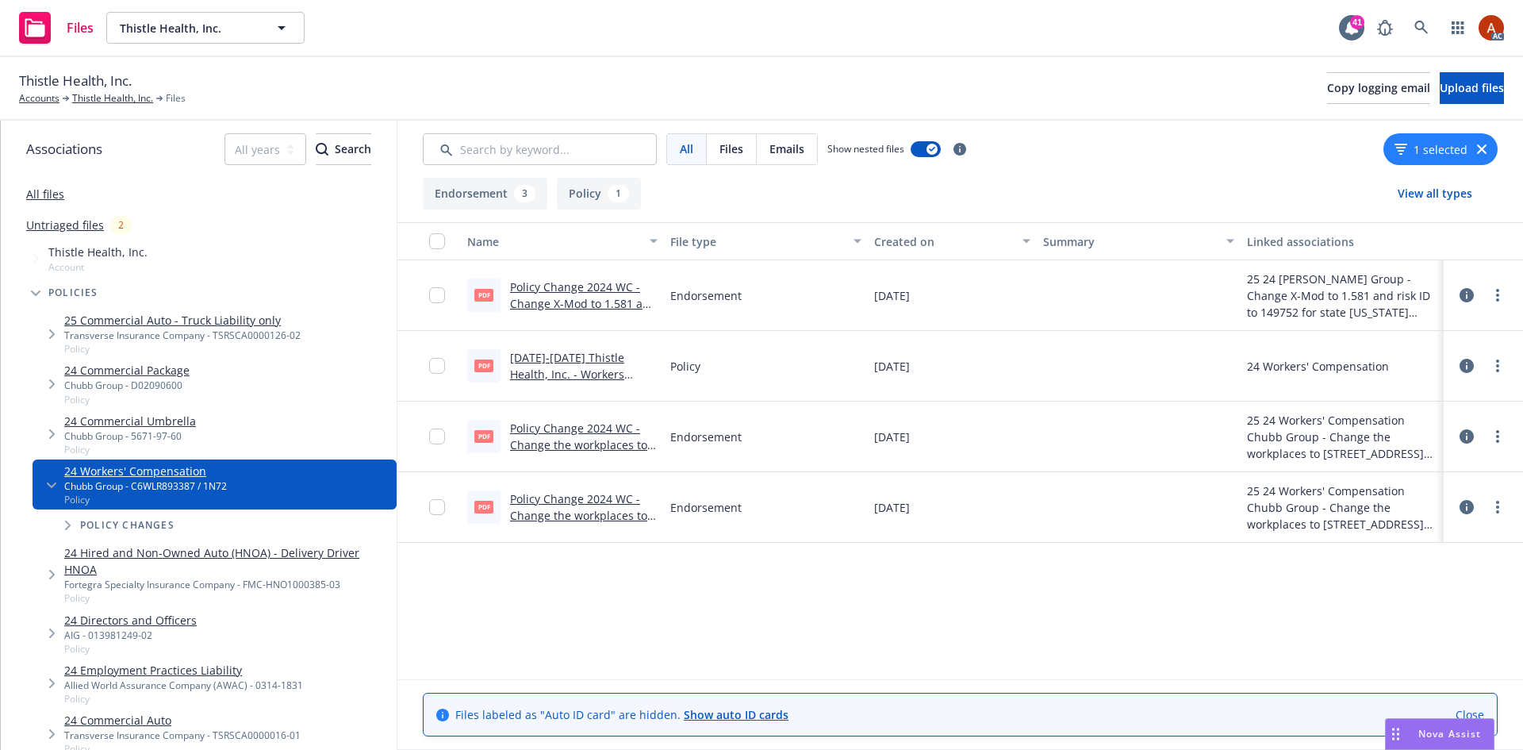
click at [580, 288] on link "Policy Change 2024 WC - Change X-Mod to 1.581 and risk ID to 149752 for state […" at bounding box center [583, 320] width 147 height 82
click at [1470, 297] on icon at bounding box center [1467, 295] width 14 height 14
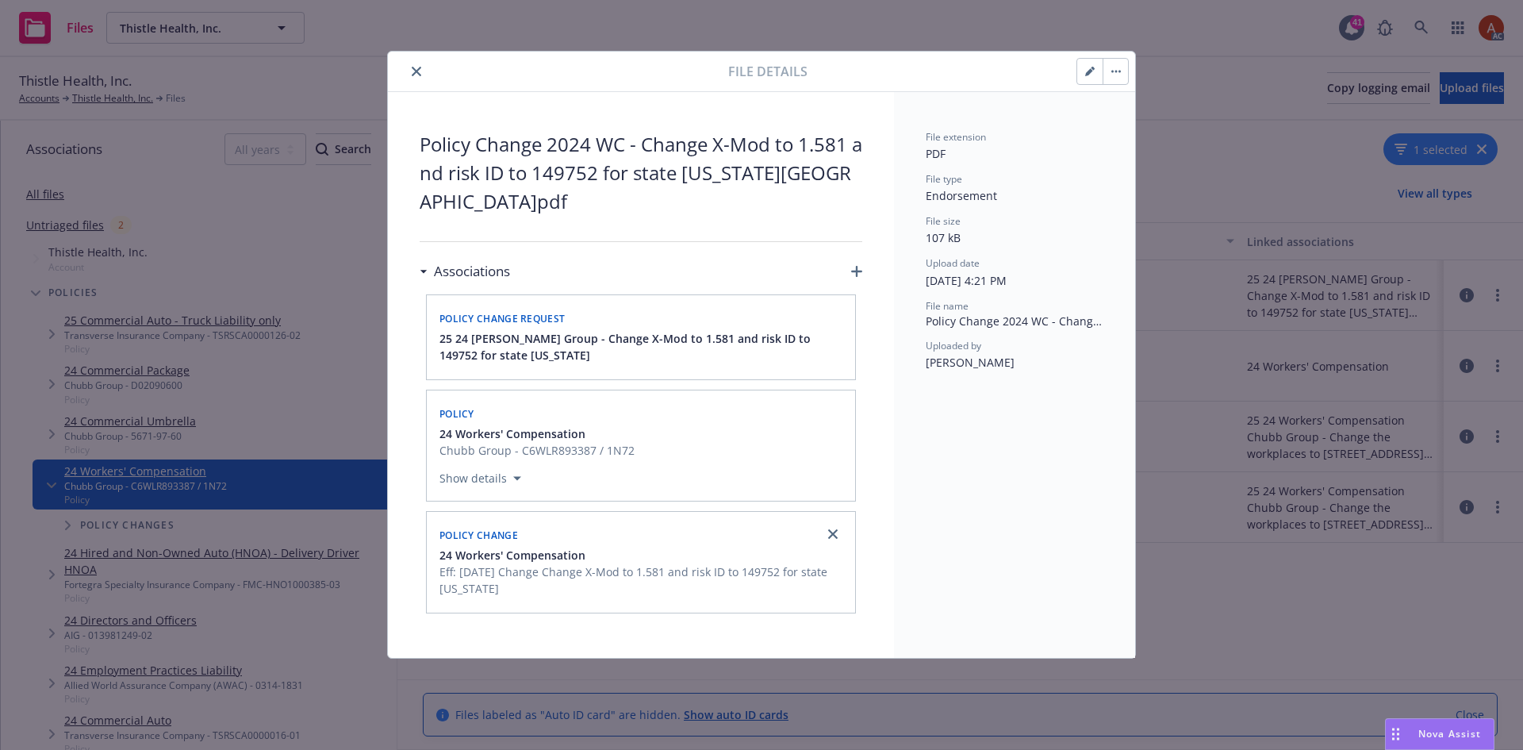
click at [413, 67] on icon "close" at bounding box center [417, 72] width 10 height 10
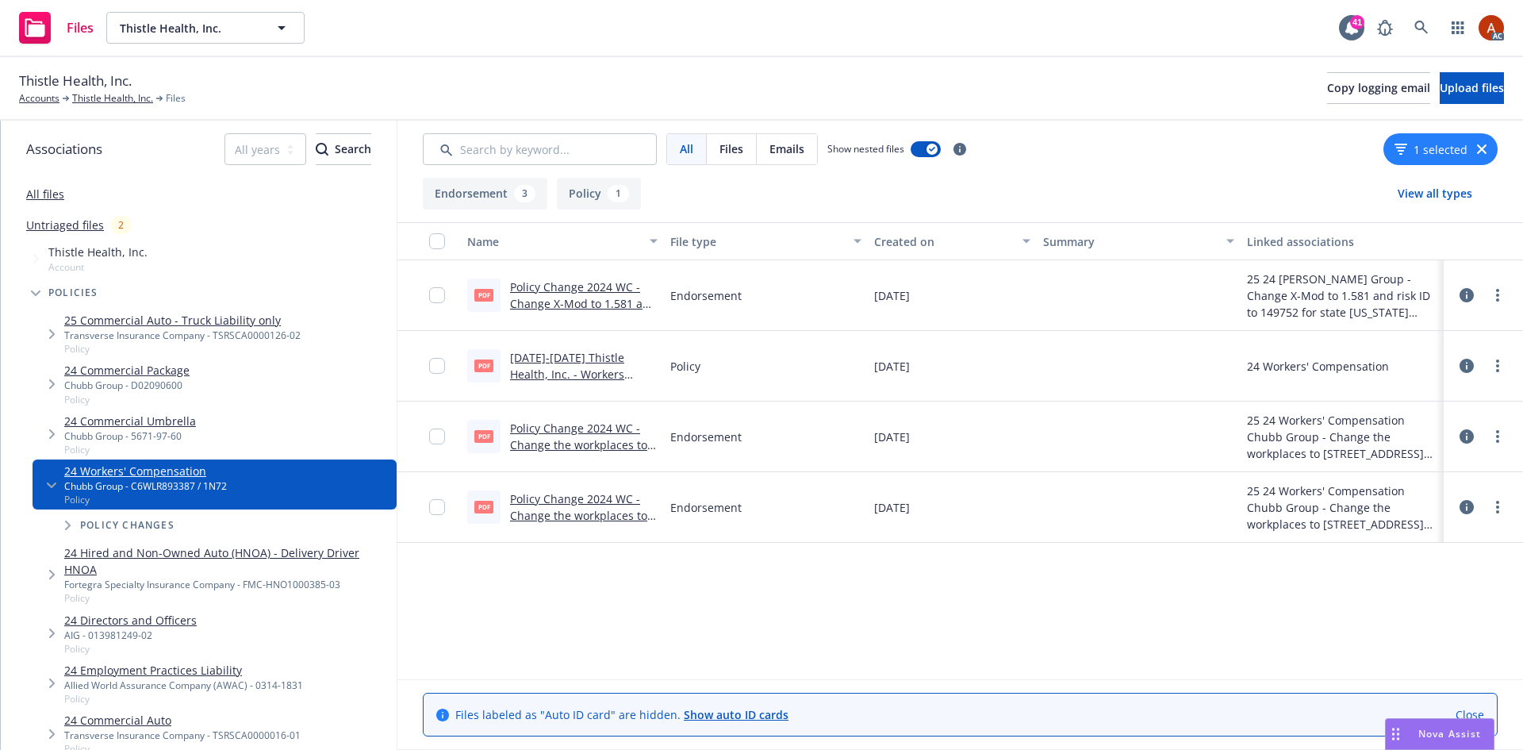
click at [570, 359] on link "[DATE]-[DATE] Thistle Health, Inc. - Workers Comp Policy (Chubb).pdf" at bounding box center [575, 374] width 131 height 48
click at [502, 193] on button "Endorsement 3" at bounding box center [485, 194] width 125 height 32
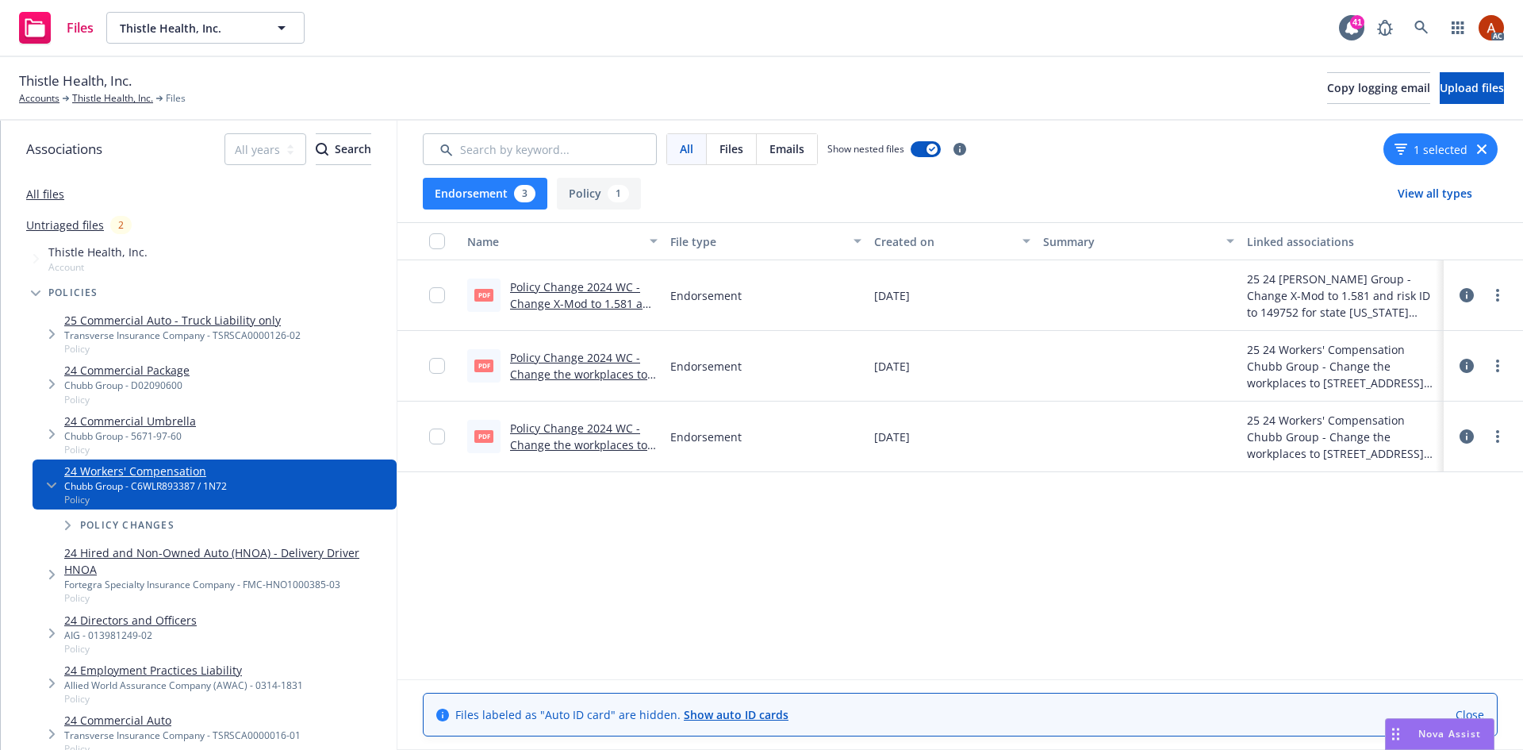
click at [1468, 364] on icon at bounding box center [1467, 366] width 14 height 14
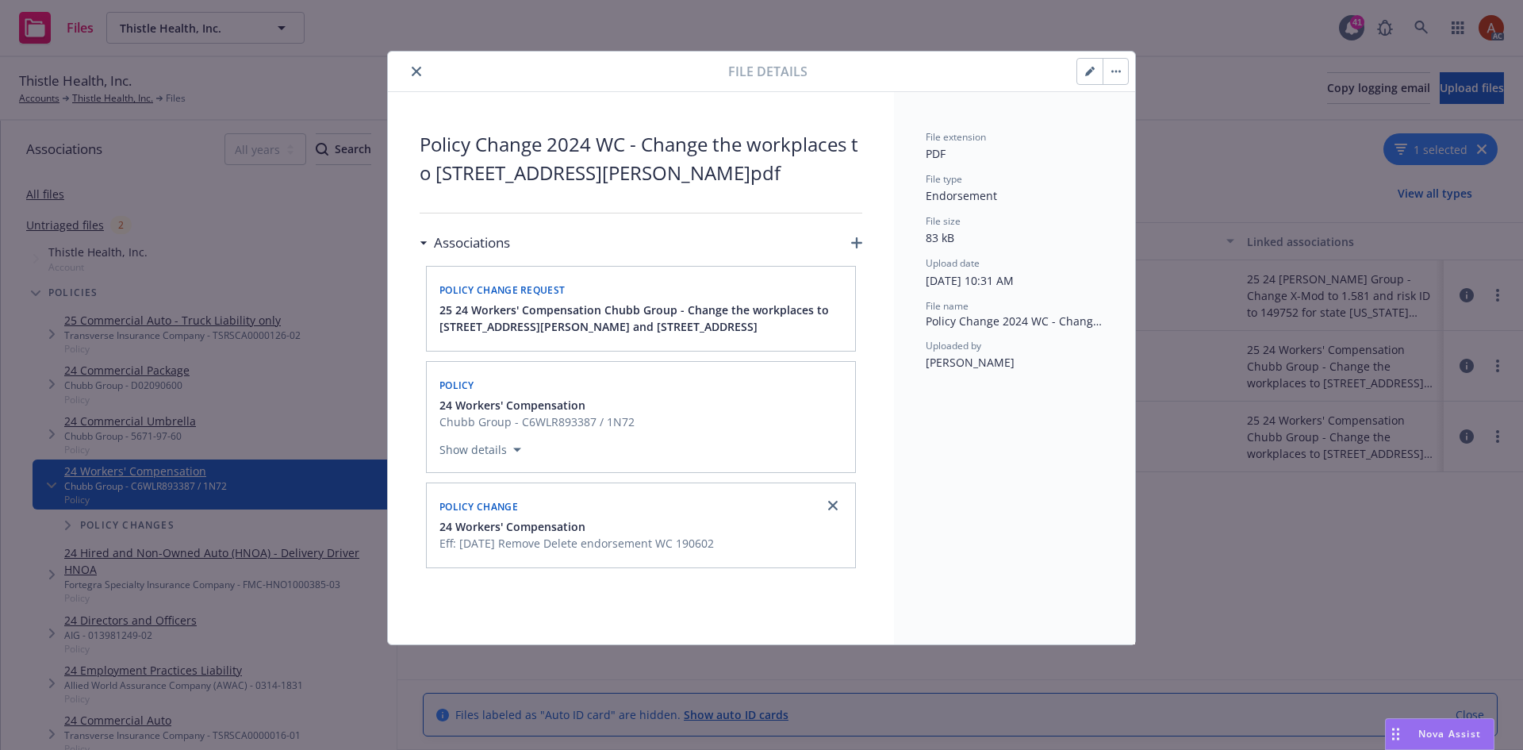
click at [418, 71] on icon "close" at bounding box center [417, 72] width 10 height 10
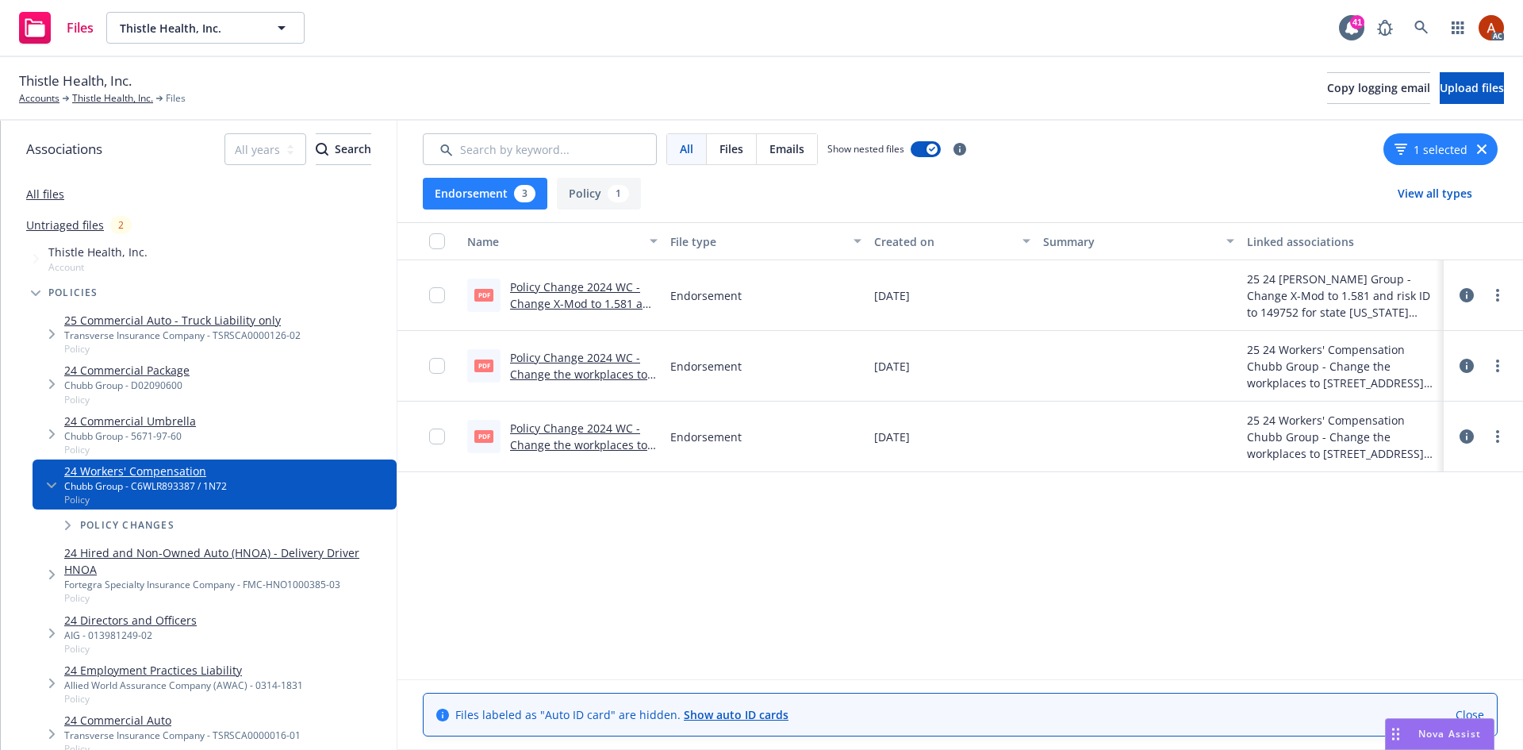
click at [574, 359] on link "Policy Change 2024 WC - Change the workplaces to [STREET_ADDRESS][PERSON_NAME]p…" at bounding box center [578, 382] width 137 height 65
click at [571, 431] on link "Policy Change 2024 WC - Change the workplaces to [STREET_ADDRESS][PERSON_NAME]p…" at bounding box center [578, 453] width 137 height 65
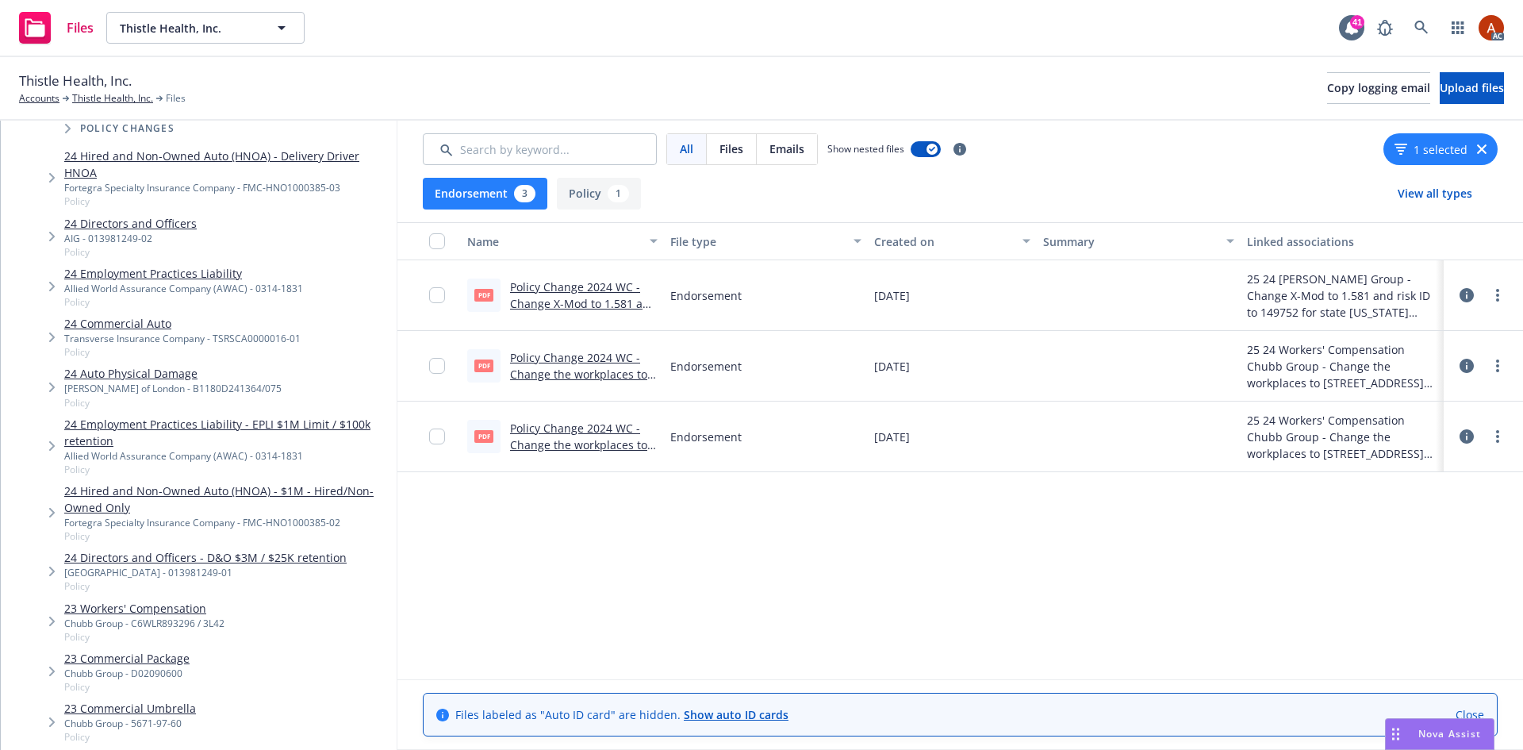
scroll to position [793, 0]
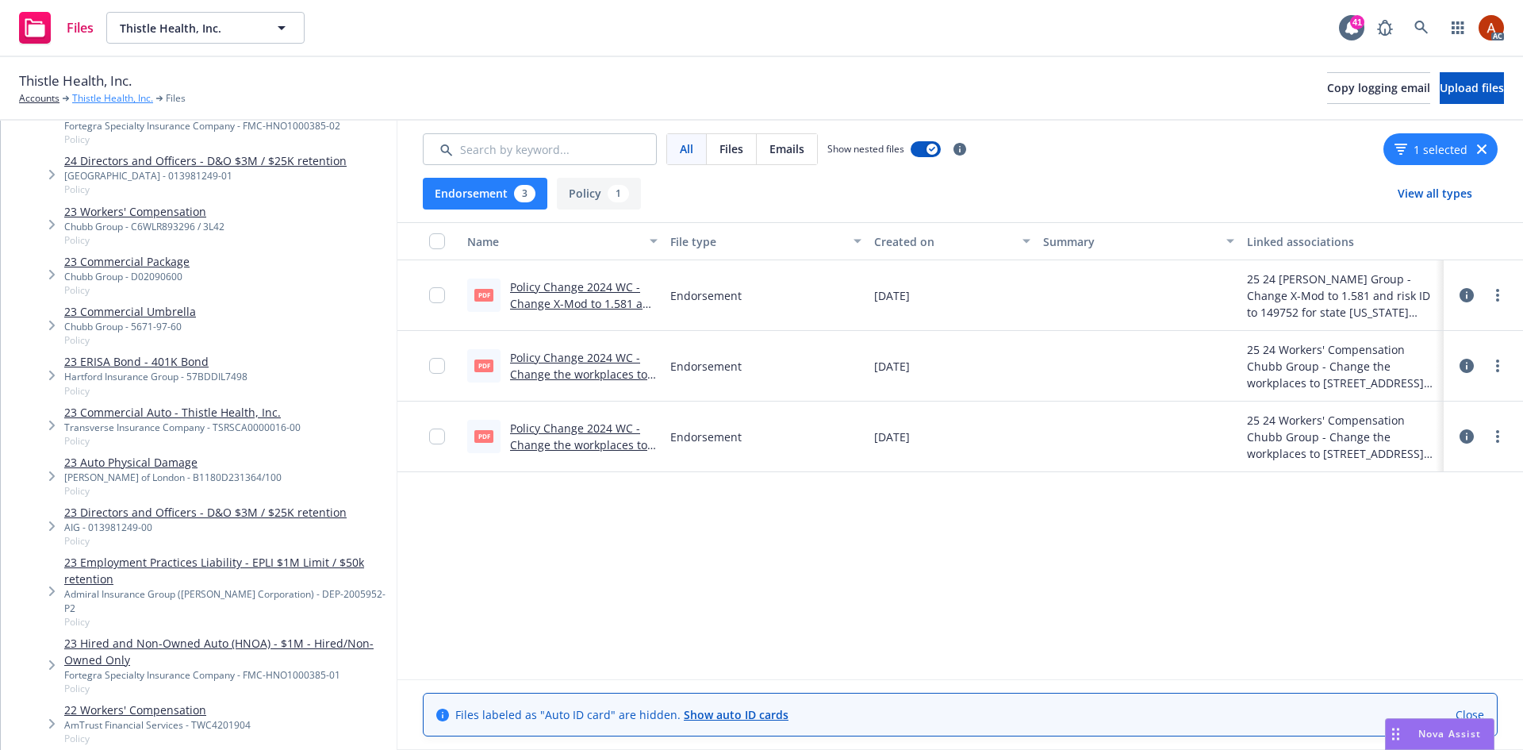
click at [103, 101] on link "Thistle Health, Inc." at bounding box center [112, 98] width 81 height 14
